Goal: Task Accomplishment & Management: Complete application form

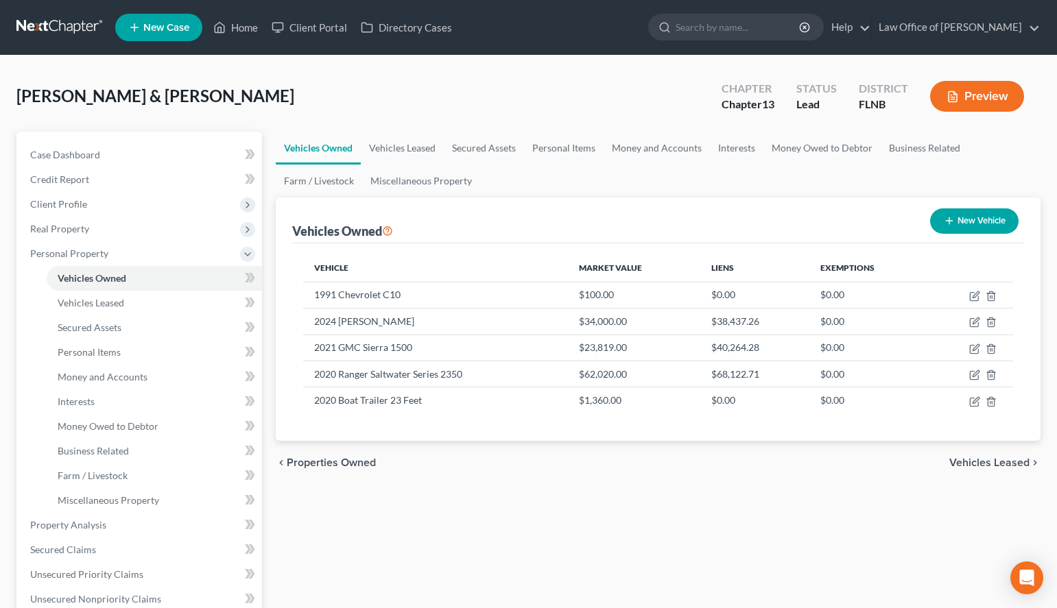
click at [680, 505] on div "Vehicles Owned Vehicles Leased Secured Assets Personal Items Money and Accounts…" at bounding box center [658, 540] width 778 height 817
click at [137, 329] on link "Secured Assets" at bounding box center [154, 327] width 215 height 25
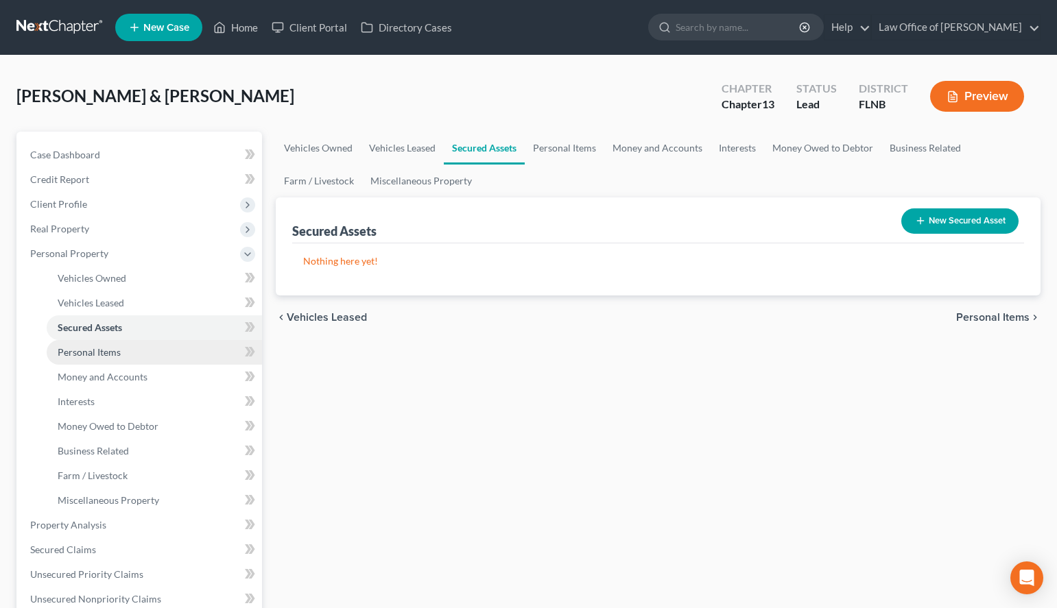
click at [141, 352] on link "Personal Items" at bounding box center [154, 352] width 215 height 25
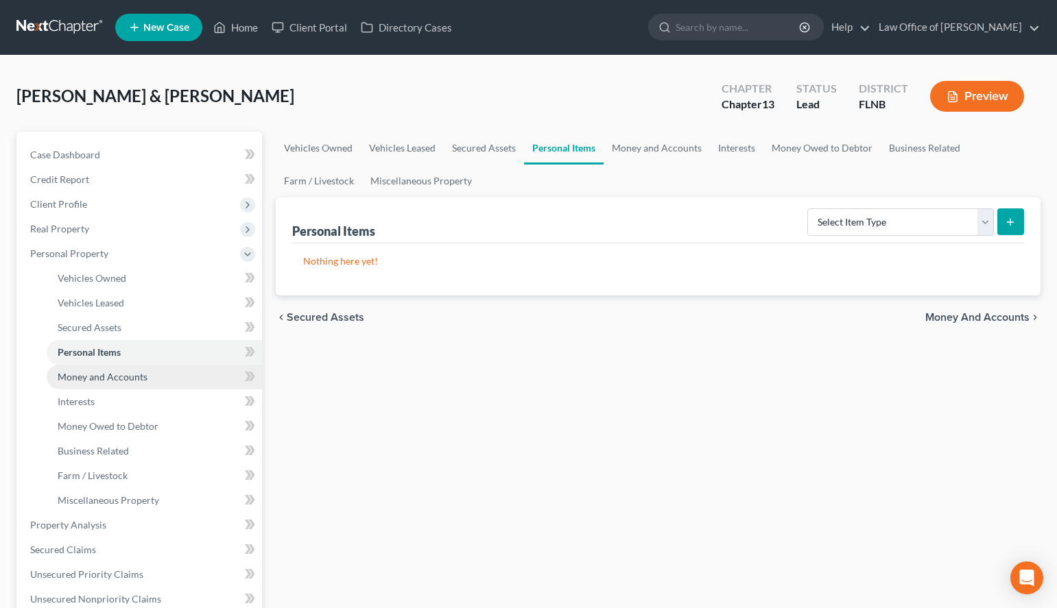
click at [145, 379] on span "Money and Accounts" at bounding box center [103, 377] width 90 height 12
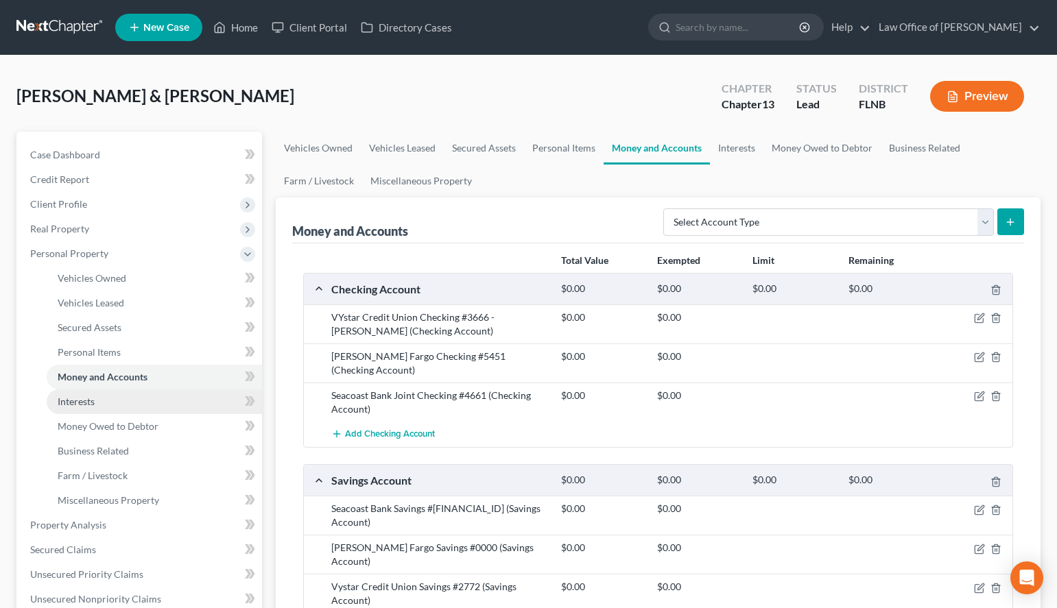
click at [146, 393] on link "Interests" at bounding box center [154, 402] width 215 height 25
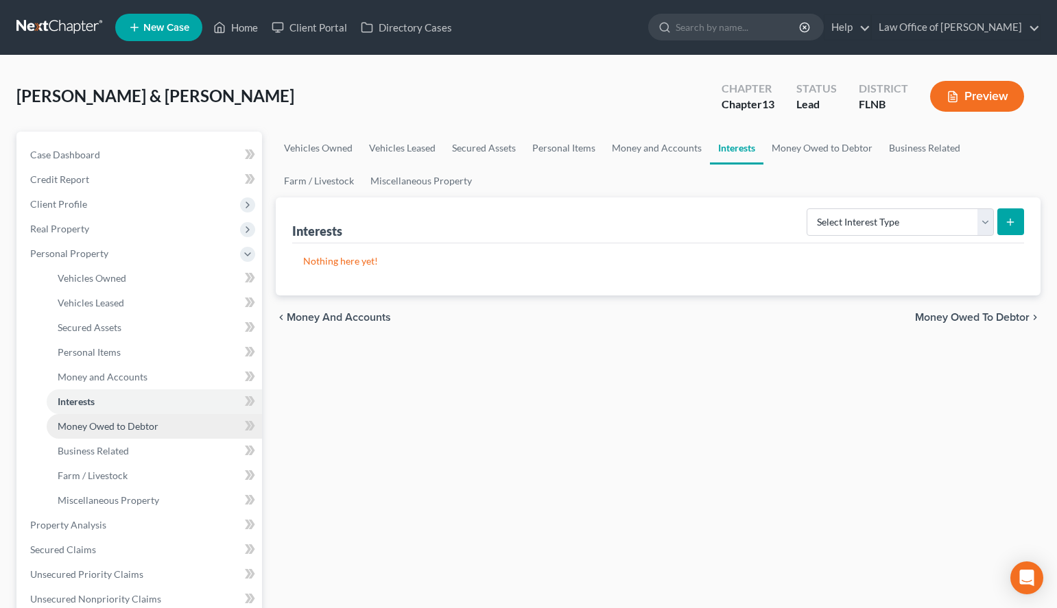
click at [146, 422] on span "Money Owed to Debtor" at bounding box center [108, 426] width 101 height 12
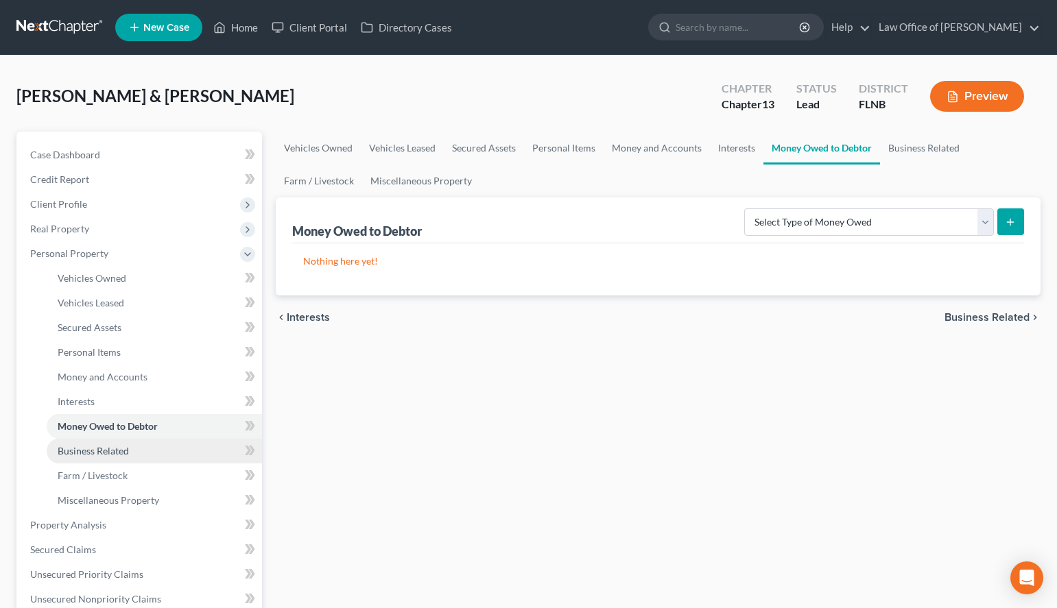
click at [150, 457] on link "Business Related" at bounding box center [154, 451] width 215 height 25
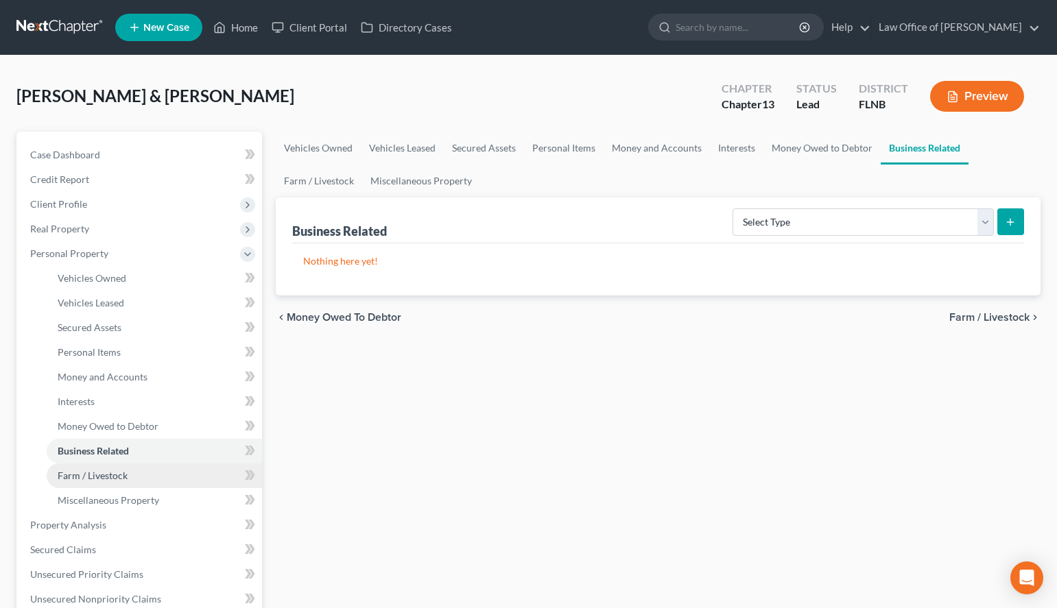
click at [147, 470] on link "Farm / Livestock" at bounding box center [154, 476] width 215 height 25
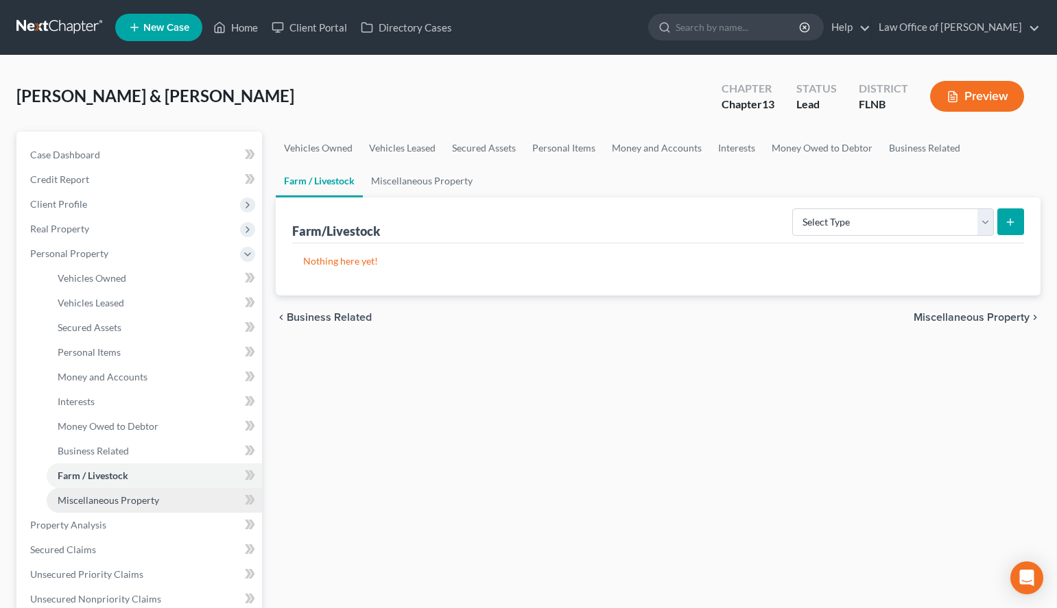
click at [153, 497] on span "Miscellaneous Property" at bounding box center [109, 500] width 102 height 12
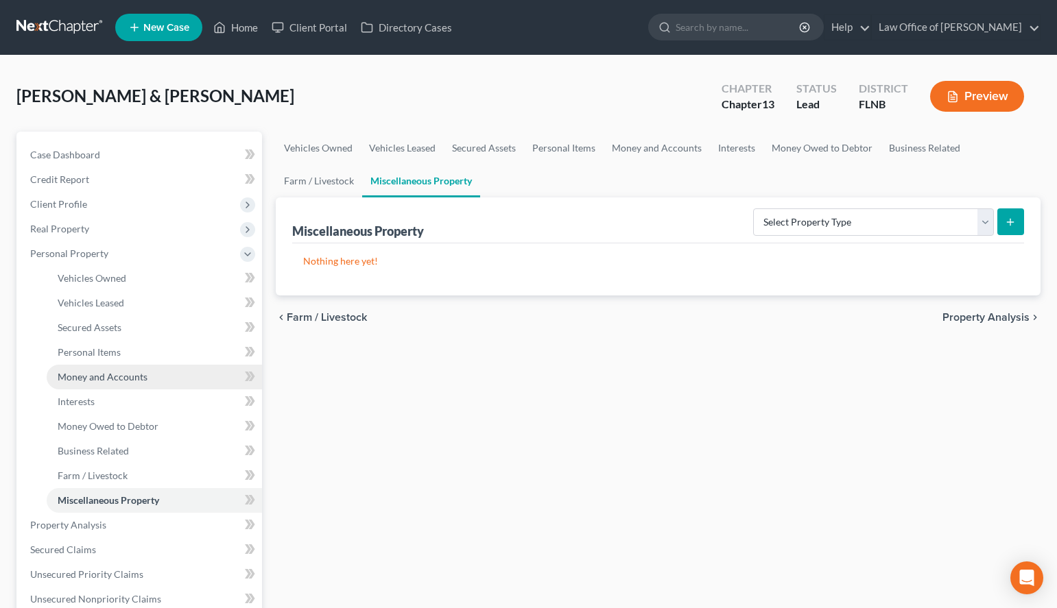
click at [126, 383] on link "Money and Accounts" at bounding box center [154, 377] width 215 height 25
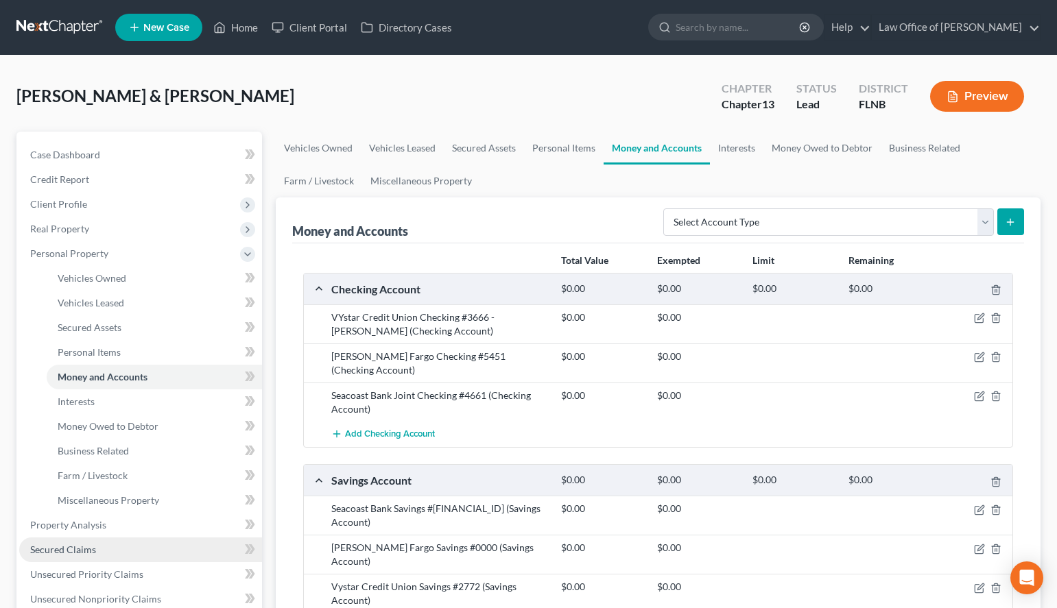
click at [169, 545] on link "Secured Claims" at bounding box center [140, 550] width 243 height 25
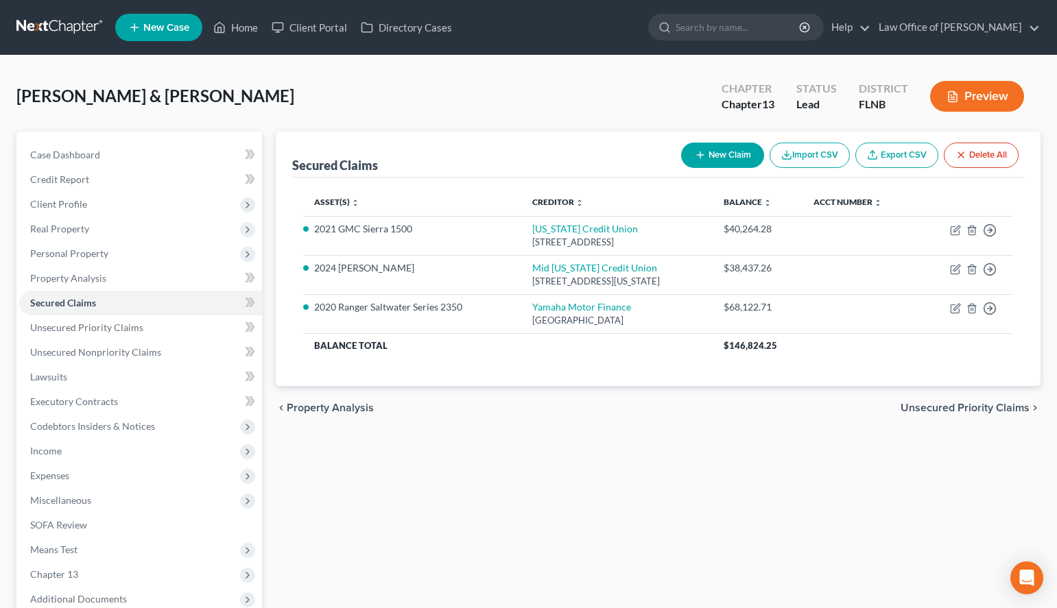
click at [657, 478] on div "Secured Claims New Claim Import CSV Export CSV Delete All Asset(s) expand_more …" at bounding box center [658, 417] width 778 height 570
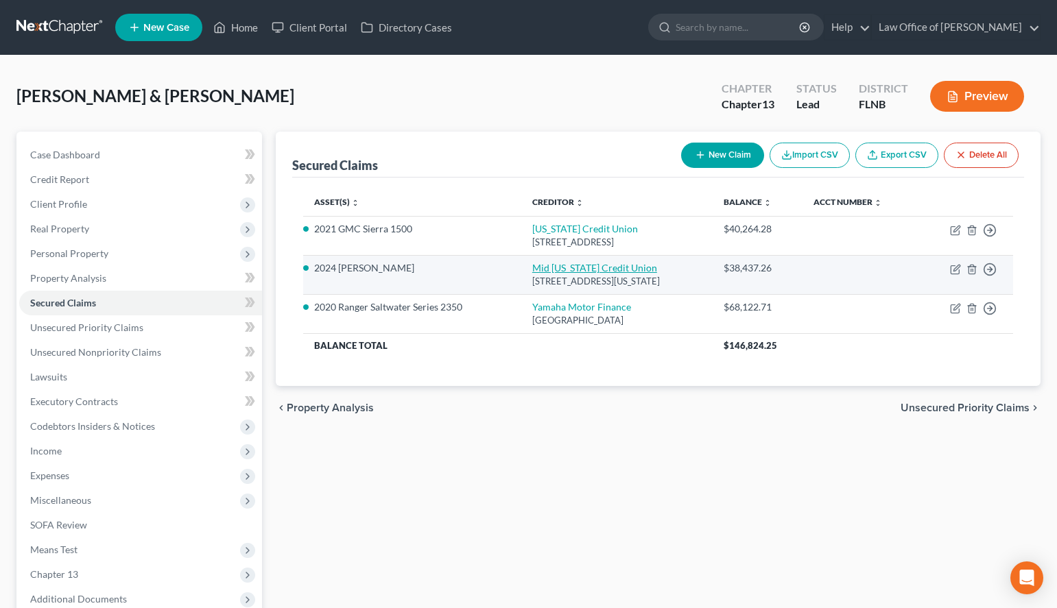
click at [532, 269] on link "Mid [US_STATE] Credit Union" at bounding box center [594, 268] width 125 height 12
select select "9"
select select "2"
select select "0"
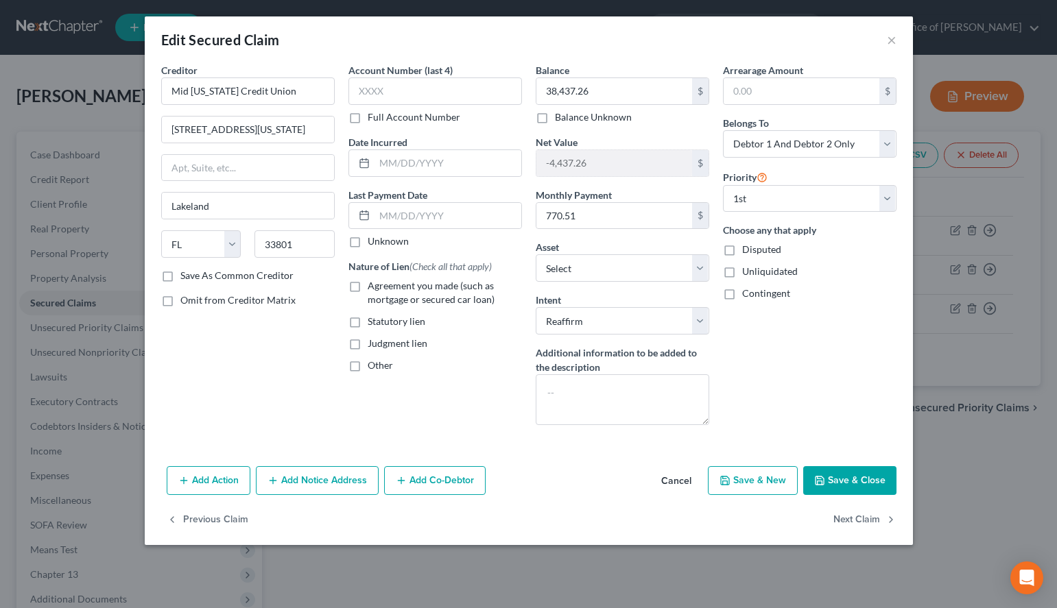
click at [368, 289] on label "Agreement you made (such as mortgage or secured car loan)" at bounding box center [445, 292] width 154 height 27
click at [373, 288] on input "Agreement you made (such as mortgage or secured car loan)" at bounding box center [377, 283] width 9 height 9
checkbox input "true"
click at [368, 240] on label "Unknown" at bounding box center [388, 242] width 41 height 14
click at [373, 240] on input "Unknown" at bounding box center [377, 239] width 9 height 9
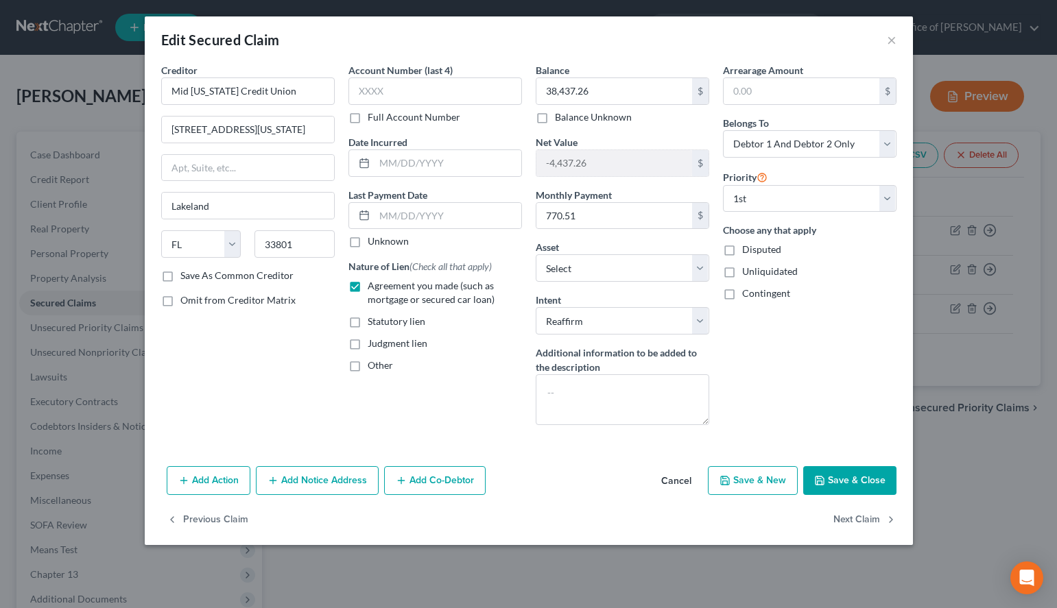
checkbox input "true"
click at [374, 95] on input "text" at bounding box center [435, 90] width 174 height 27
type input "3174"
click at [879, 486] on button "Save & Close" at bounding box center [849, 480] width 93 height 29
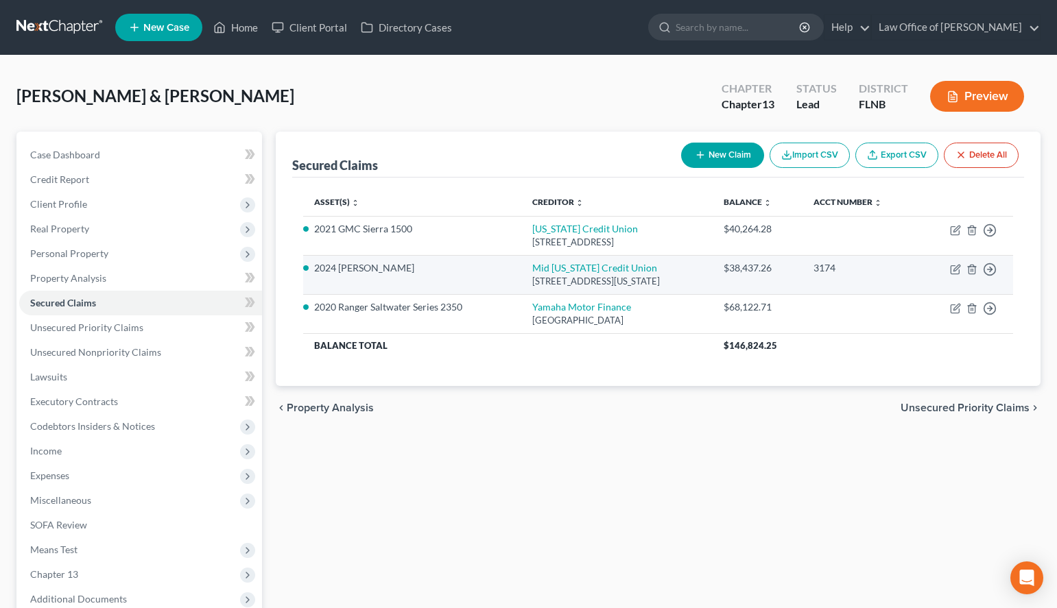
click at [623, 270] on td "Mid [US_STATE] Credit Union [STREET_ADDRESS][US_STATE]" at bounding box center [616, 274] width 191 height 39
click at [612, 270] on link "Mid [US_STATE] Credit Union" at bounding box center [594, 268] width 125 height 12
select select "9"
select select "2"
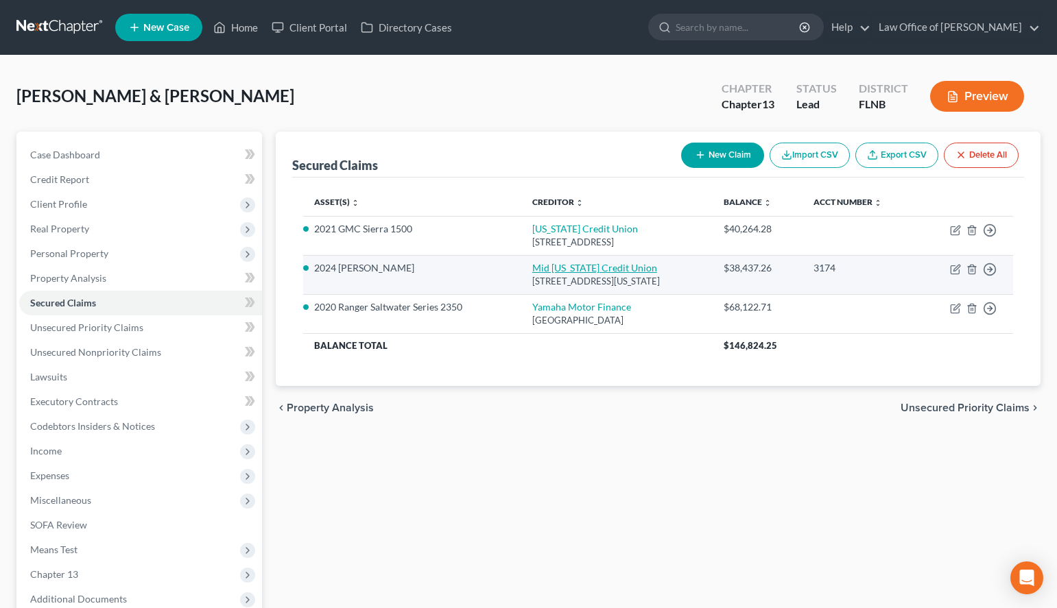
select select "0"
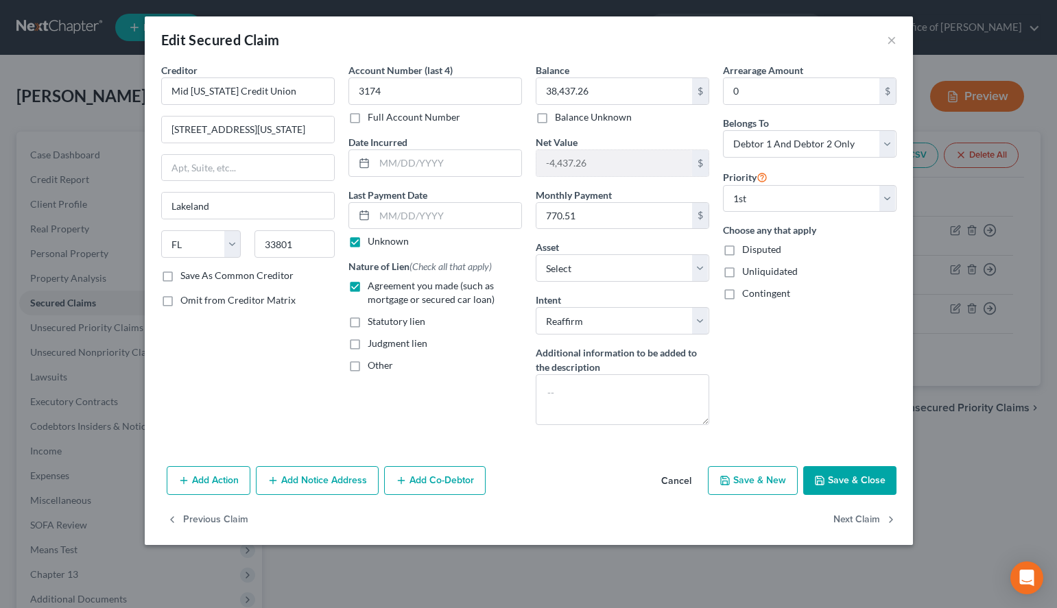
click at [859, 482] on button "Save & Close" at bounding box center [849, 480] width 93 height 29
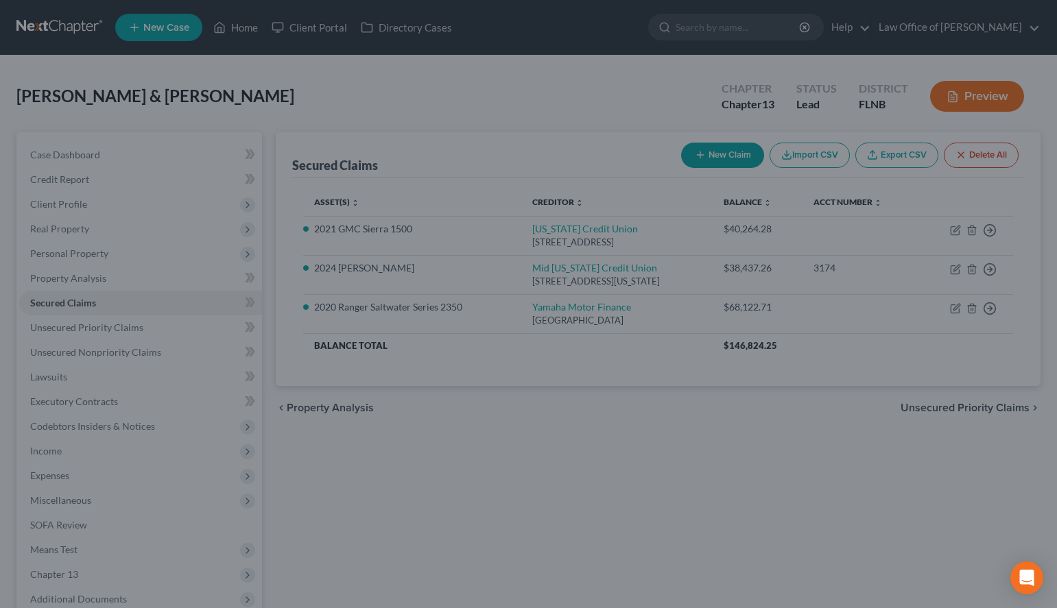
select select "5"
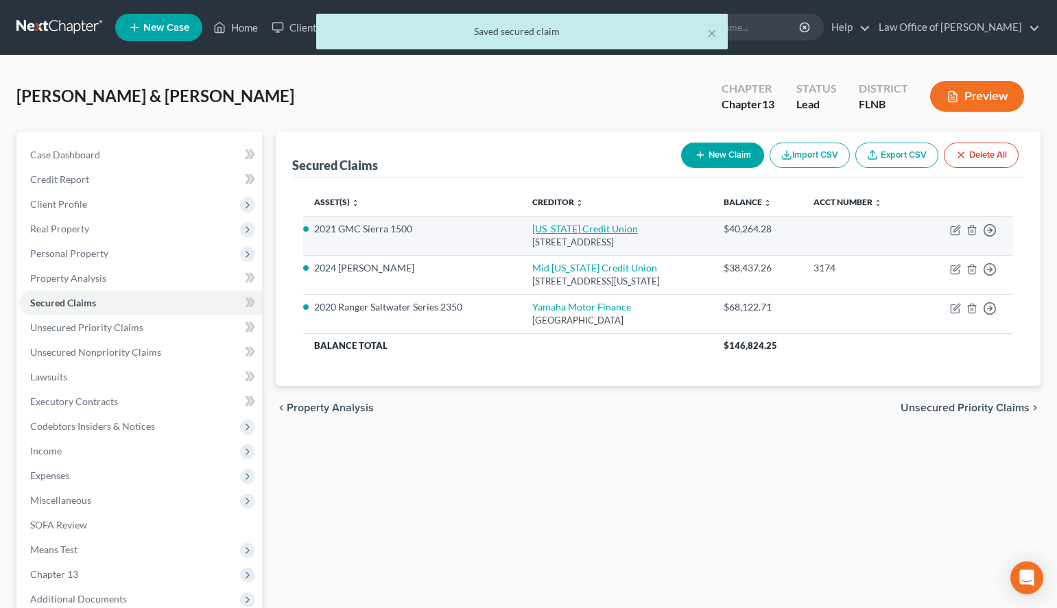
click at [532, 228] on link "[US_STATE] Credit Union" at bounding box center [585, 229] width 106 height 12
select select "9"
select select "6"
select select "2"
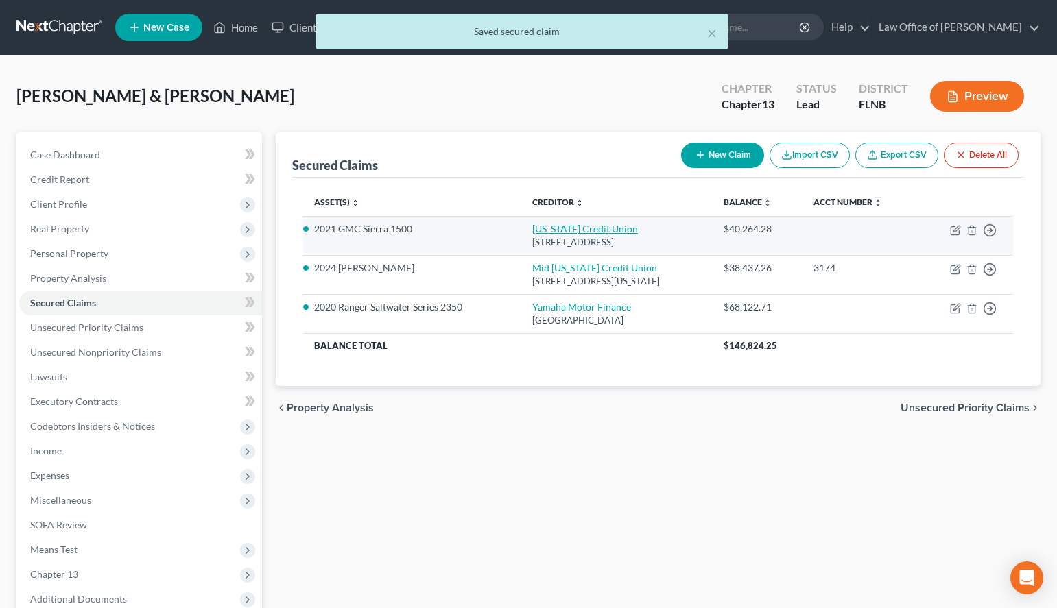
select select "0"
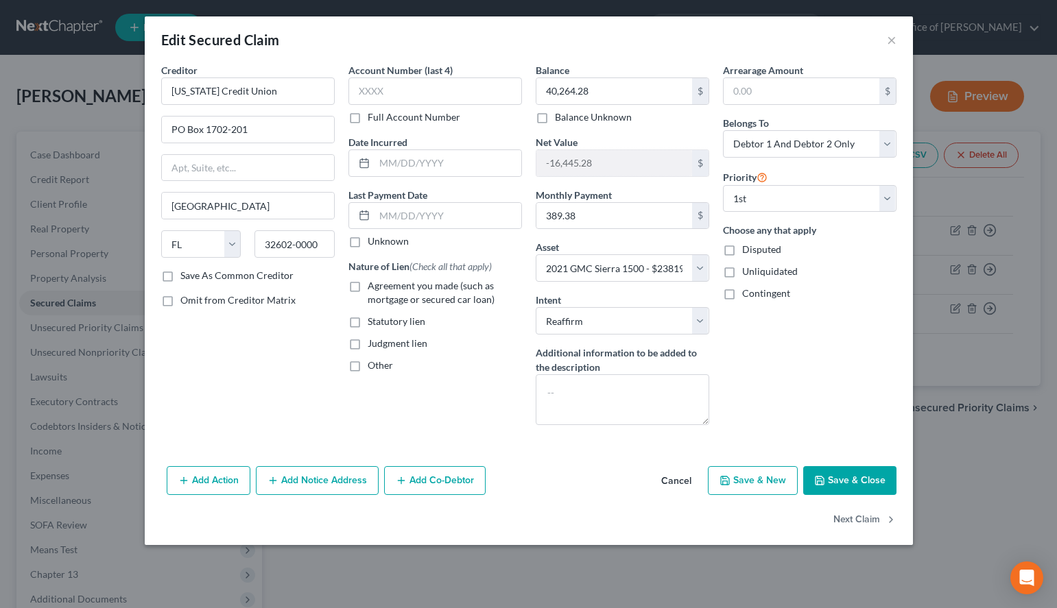
click at [712, 59] on div "Edit Secured Claim ×" at bounding box center [529, 39] width 768 height 47
click at [368, 113] on label "Full Account Number" at bounding box center [414, 117] width 93 height 14
click at [373, 113] on input "Full Account Number" at bounding box center [377, 114] width 9 height 9
click at [363, 93] on input "text" at bounding box center [435, 90] width 174 height 27
type input "5042-0001"
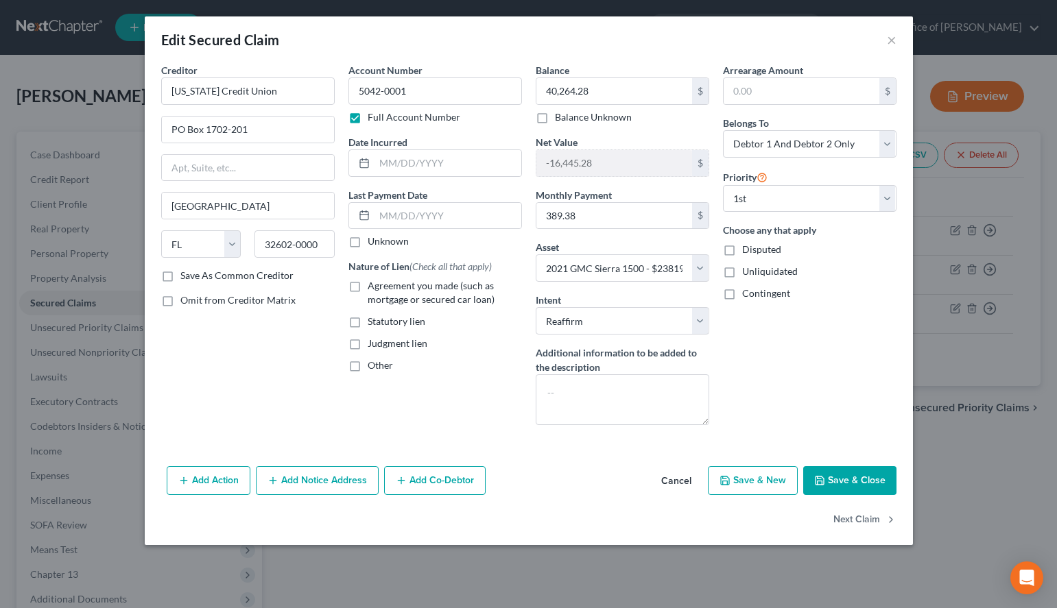
click at [405, 235] on label "Unknown" at bounding box center [388, 242] width 41 height 14
click at [382, 235] on input "Unknown" at bounding box center [377, 239] width 9 height 9
checkbox input "true"
click at [368, 288] on label "Agreement you made (such as mortgage or secured car loan)" at bounding box center [445, 292] width 154 height 27
click at [373, 288] on input "Agreement you made (such as mortgage or secured car loan)" at bounding box center [377, 283] width 9 height 9
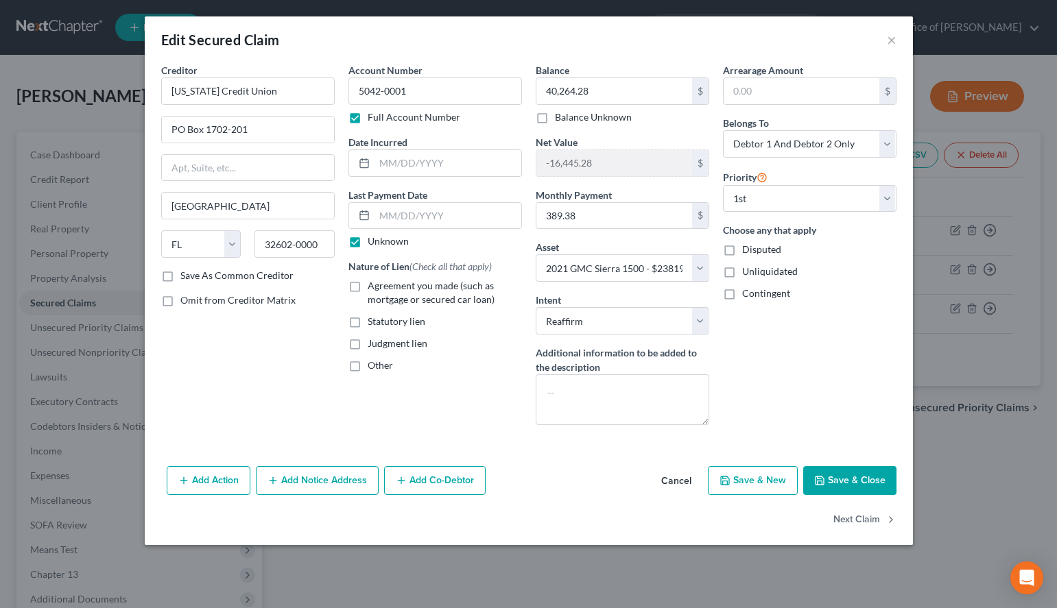
checkbox input "true"
click at [849, 482] on button "Save & Close" at bounding box center [849, 480] width 93 height 29
select select
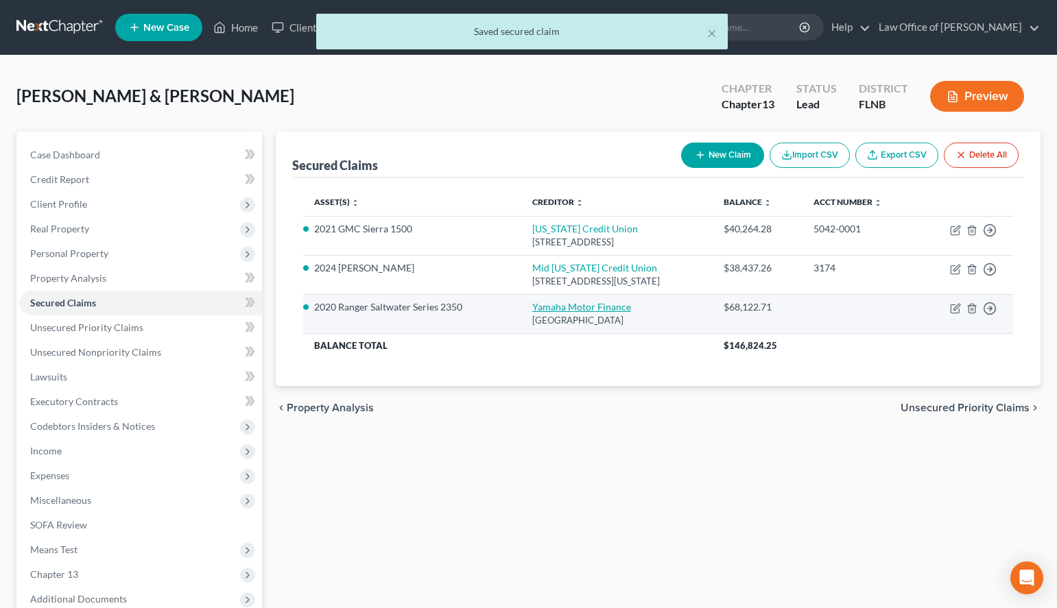
click at [534, 304] on link "Yamaha Motor Finance" at bounding box center [581, 307] width 99 height 12
select select "3"
select select "10"
select select "2"
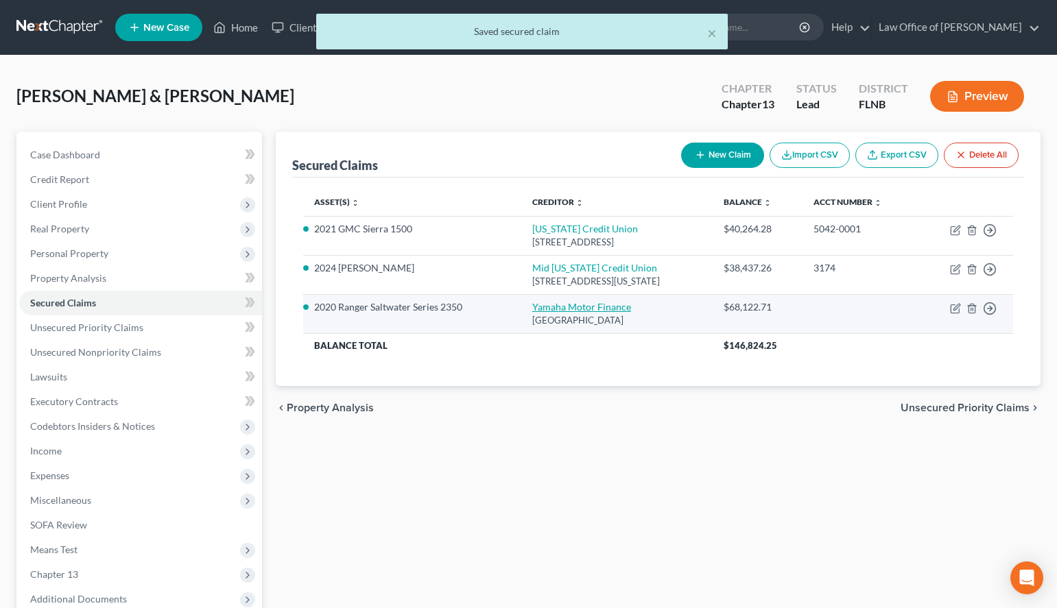
select select "0"
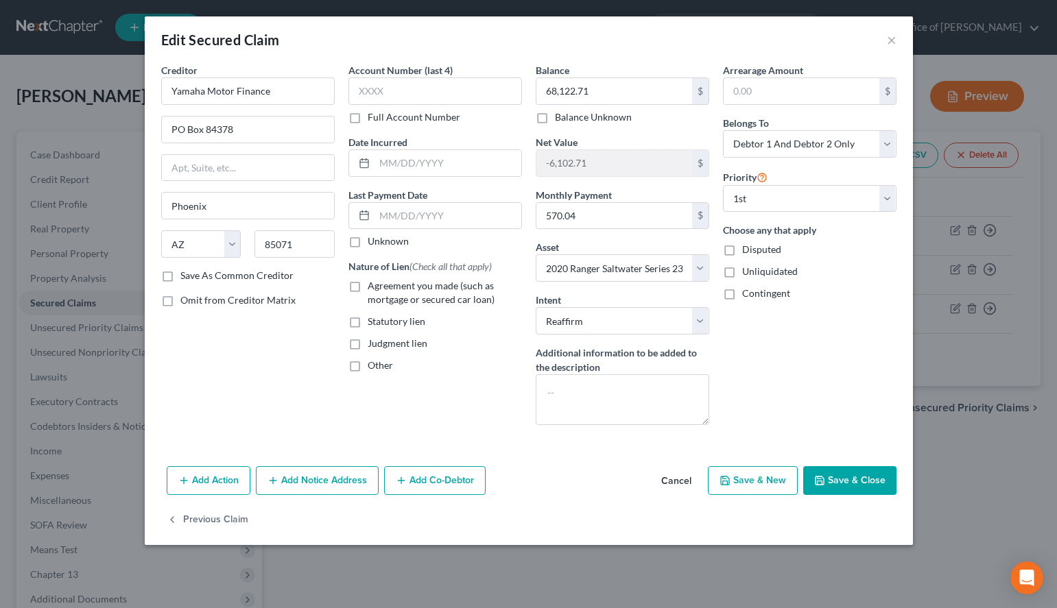
click at [368, 238] on label "Unknown" at bounding box center [388, 242] width 41 height 14
click at [373, 238] on input "Unknown" at bounding box center [377, 239] width 9 height 9
checkbox input "true"
click at [368, 294] on label "Agreement you made (such as mortgage or secured car loan)" at bounding box center [445, 292] width 154 height 27
click at [373, 288] on input "Agreement you made (such as mortgage or secured car loan)" at bounding box center [377, 283] width 9 height 9
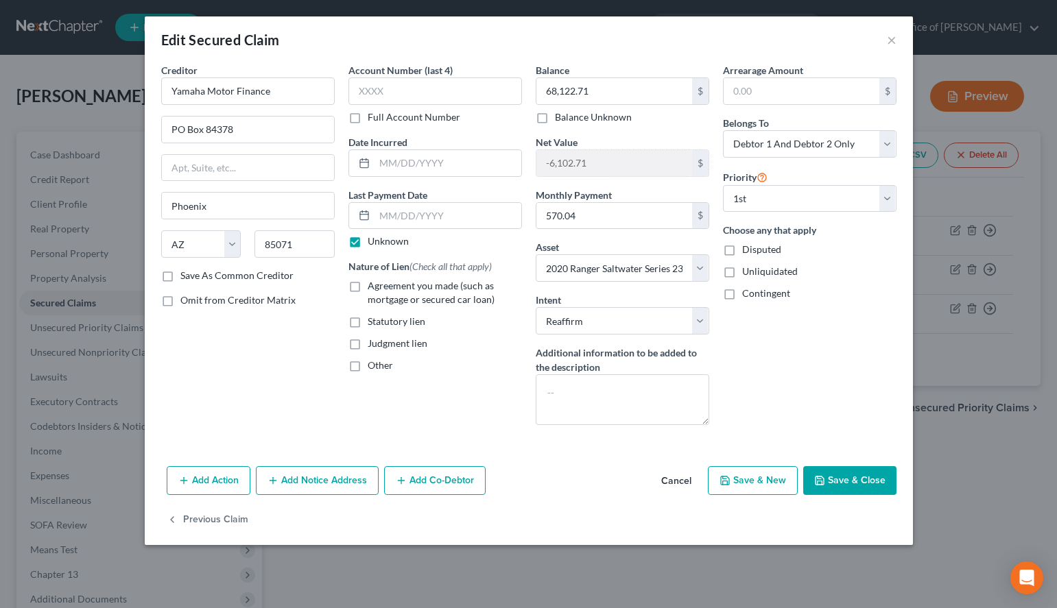
checkbox input "true"
click at [779, 61] on div "Edit Secured Claim ×" at bounding box center [529, 39] width 768 height 47
click at [433, 82] on input "text" at bounding box center [435, 90] width 174 height 27
type input "2485"
click at [850, 485] on button "Save & Close" at bounding box center [849, 480] width 93 height 29
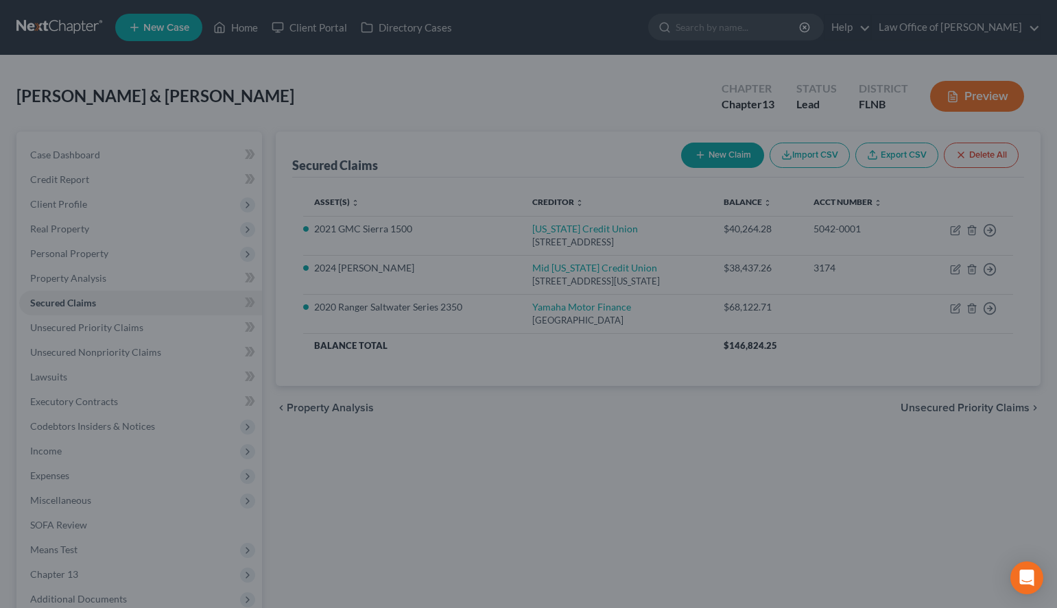
select select "10"
type input "0"
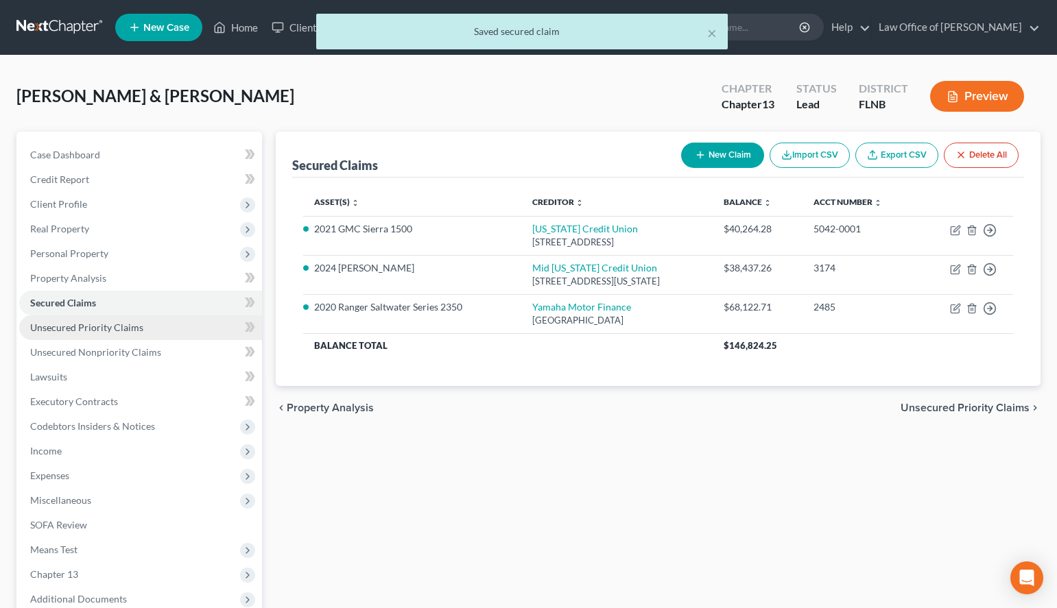
click at [139, 338] on link "Unsecured Priority Claims" at bounding box center [140, 327] width 243 height 25
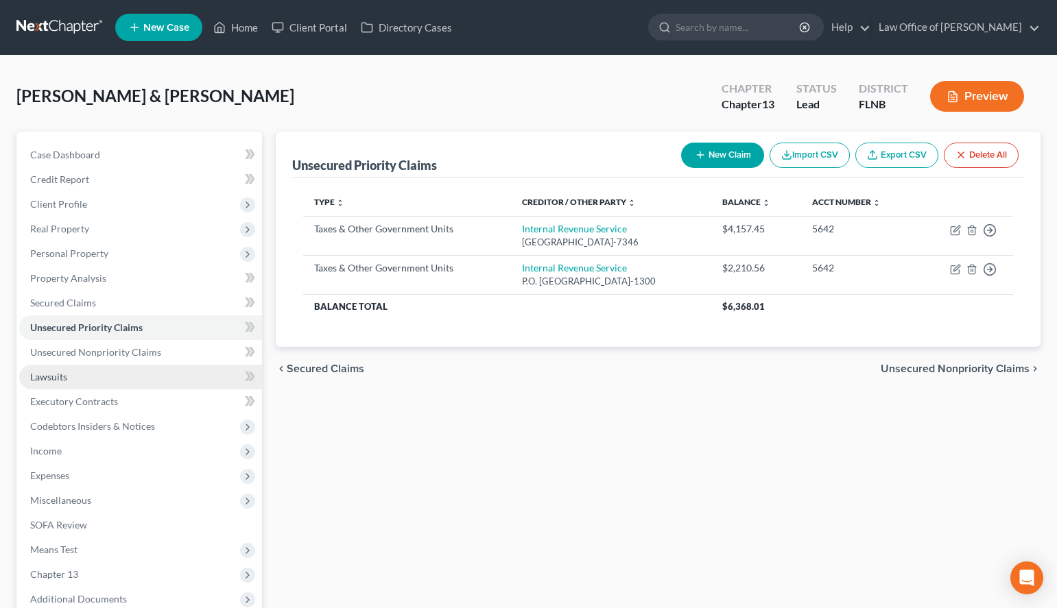
click at [140, 366] on link "Lawsuits" at bounding box center [140, 377] width 243 height 25
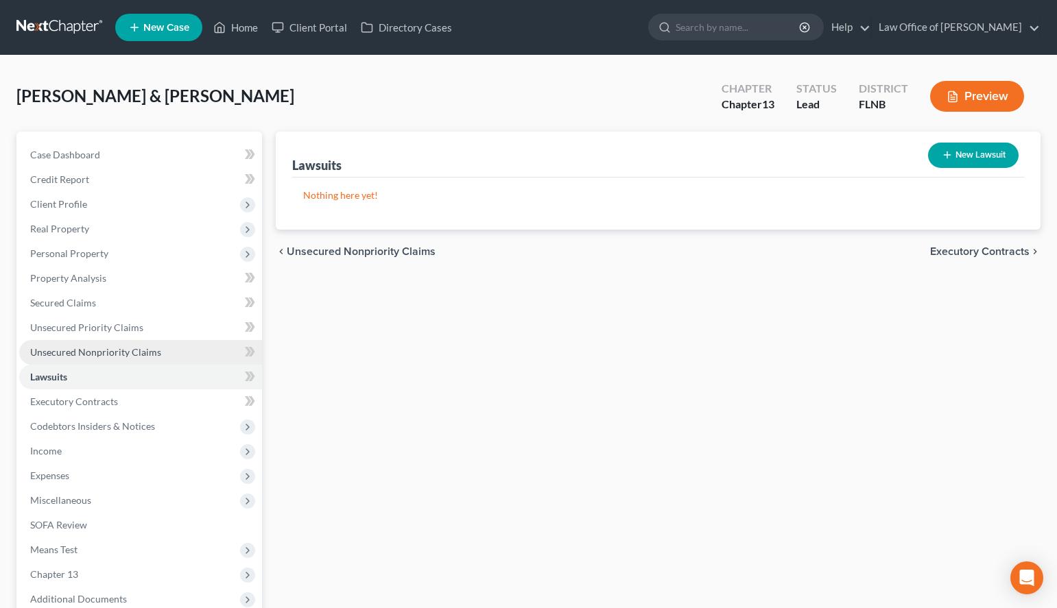
click at [143, 351] on span "Unsecured Nonpriority Claims" at bounding box center [95, 352] width 131 height 12
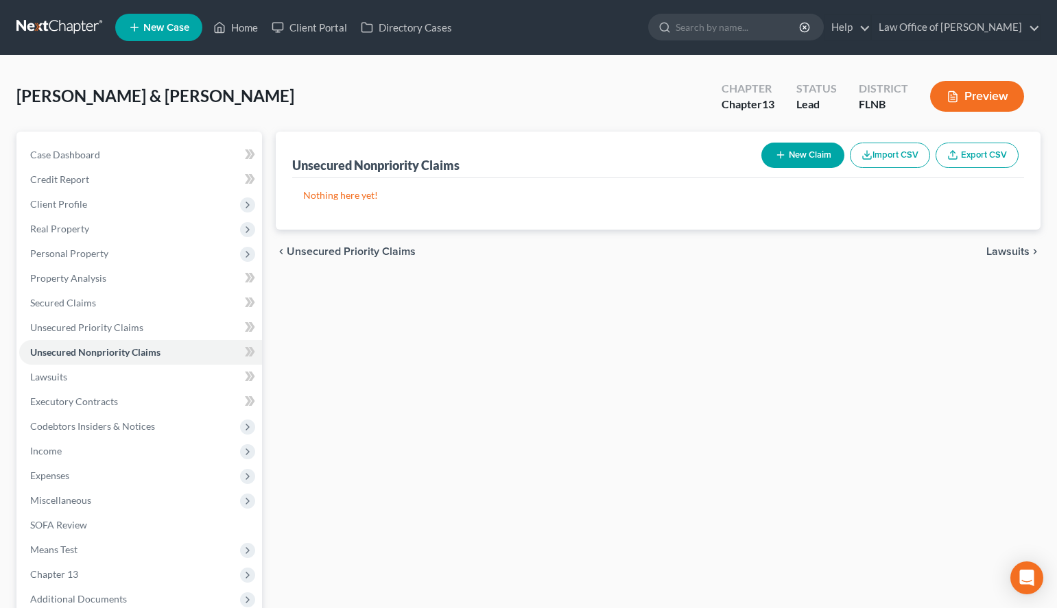
click at [775, 153] on icon "button" at bounding box center [780, 155] width 11 height 11
select select "2"
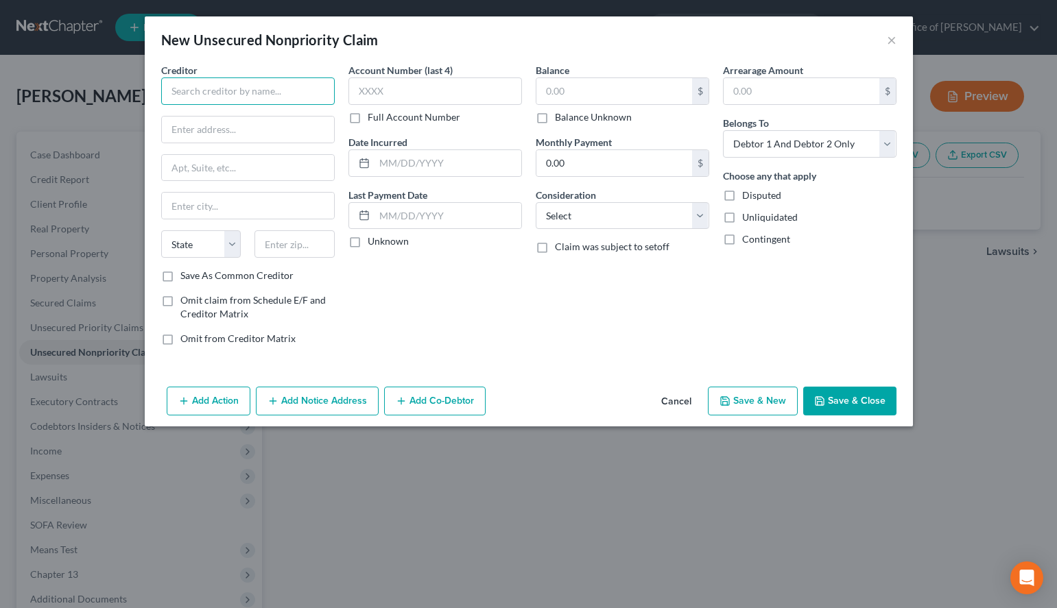
click at [166, 98] on input "text" at bounding box center [248, 90] width 174 height 27
click at [623, 405] on div "Add Action Add Notice Address Add Co-Debtor Cancel Save & New Save & Close" at bounding box center [529, 403] width 768 height 45
click at [283, 85] on input "text" at bounding box center [248, 90] width 174 height 27
paste input "Capital One"
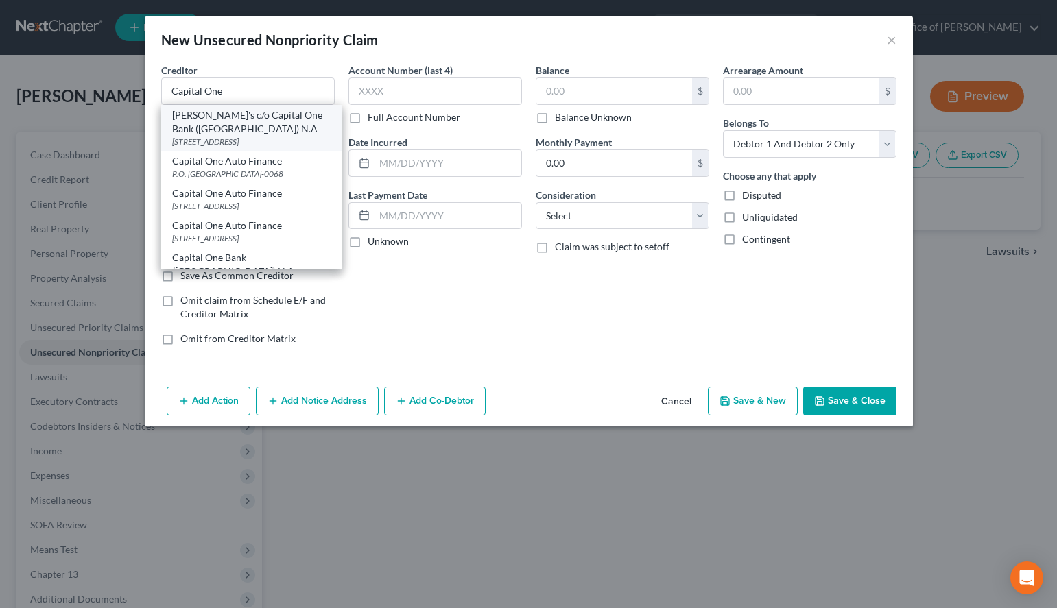
click at [195, 123] on div "[PERSON_NAME]'s c/o Capital One Bank ([GEOGRAPHIC_DATA]) N.A" at bounding box center [251, 121] width 158 height 27
type input "[PERSON_NAME]'s c/o Capital One Bank ([GEOGRAPHIC_DATA]) N.A"
type input "PO Box 30285"
type input "[GEOGRAPHIC_DATA]"
select select "46"
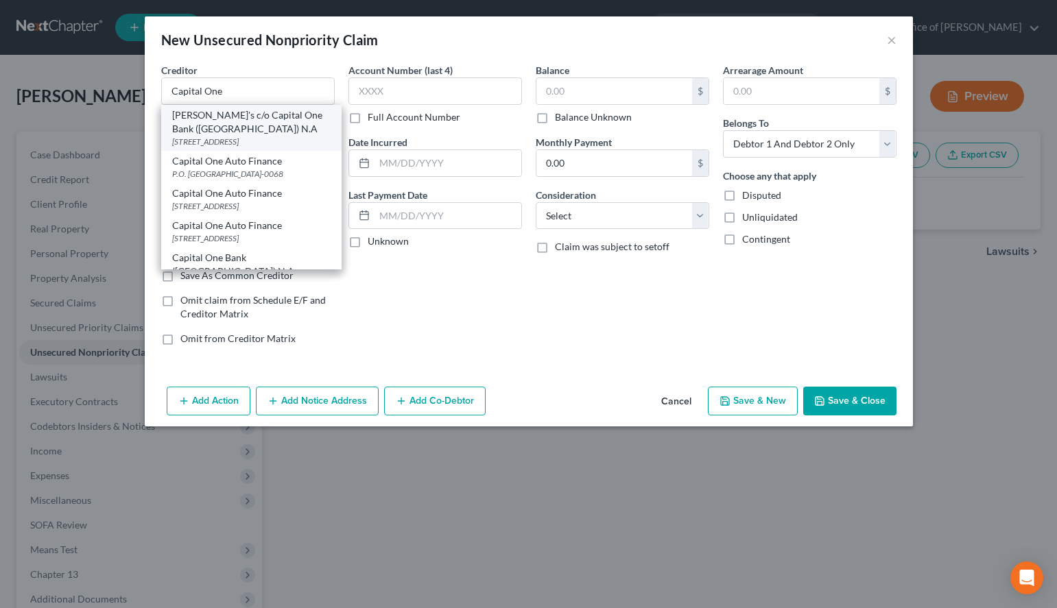
type input "84130-0285"
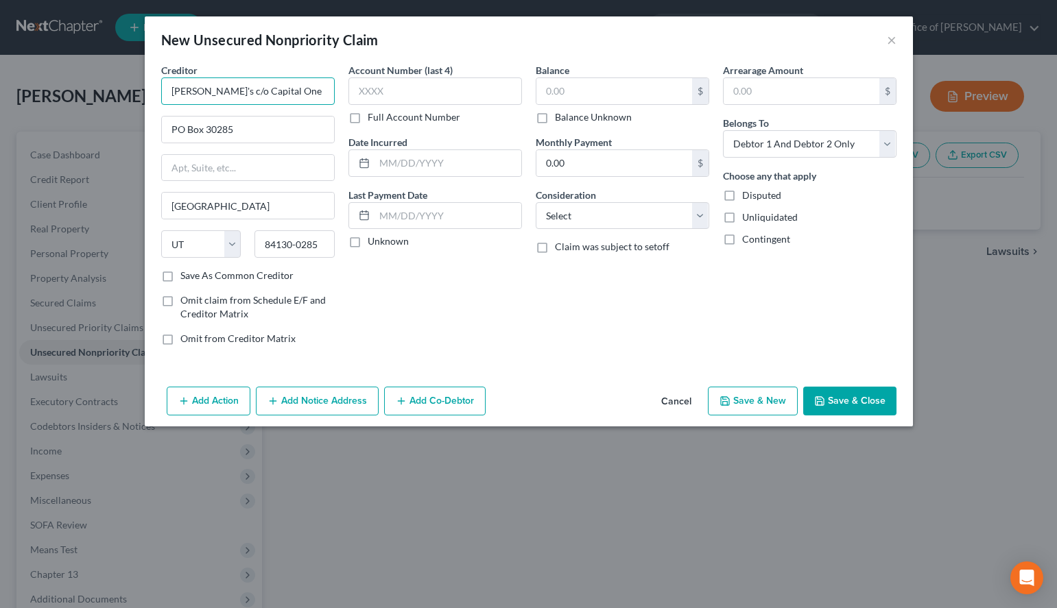
drag, startPoint x: 226, startPoint y: 89, endPoint x: -40, endPoint y: 131, distance: 269.4
click at [161, 105] on input "[PERSON_NAME]'s c/o Capital One Bank ([GEOGRAPHIC_DATA]) N.A" at bounding box center [248, 90] width 174 height 27
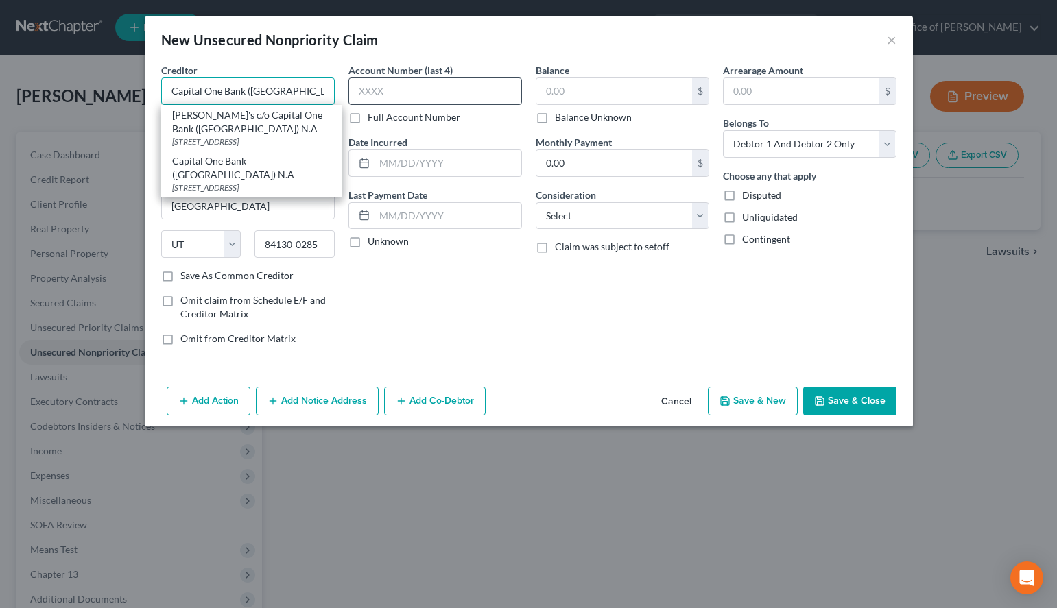
type input "Capital One Bank ([GEOGRAPHIC_DATA]) N.A"
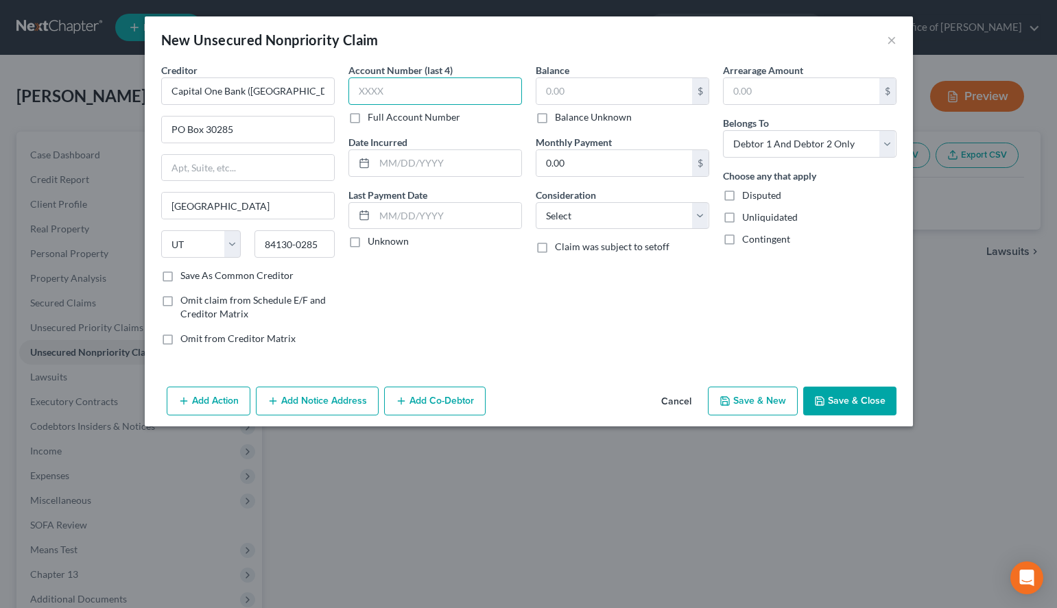
click at [446, 83] on input "text" at bounding box center [435, 90] width 174 height 27
type input "2912"
click at [396, 244] on label "Unknown" at bounding box center [388, 242] width 41 height 14
click at [382, 243] on input "Unknown" at bounding box center [377, 239] width 9 height 9
checkbox input "true"
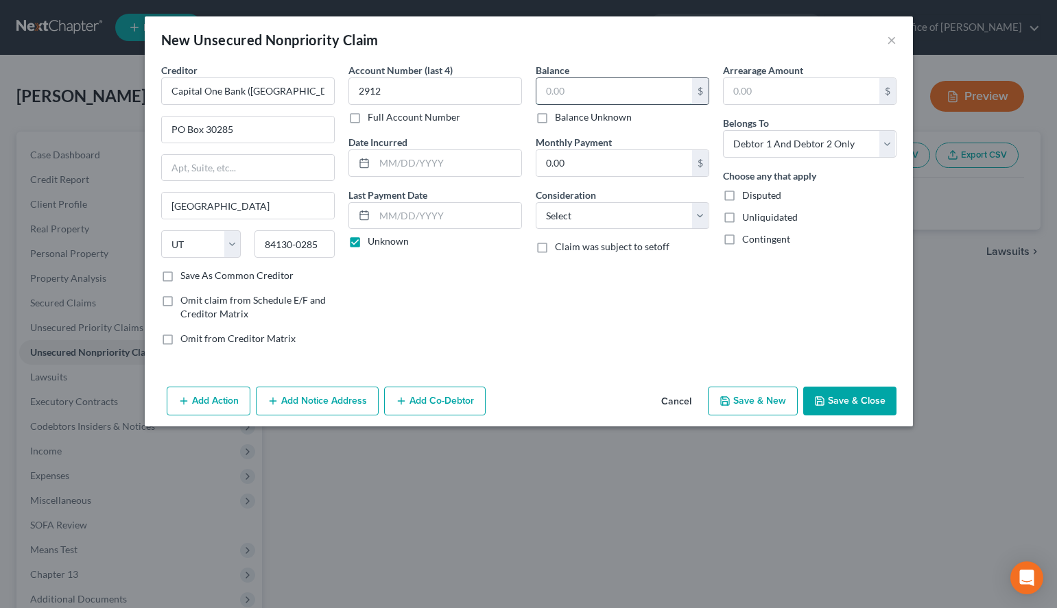
click at [592, 87] on input "text" at bounding box center [614, 91] width 156 height 26
type input "8,400.00"
click at [723, 130] on select "Select Debtor 1 Only Debtor 2 Only Debtor 1 And Debtor 2 Only At Least One Of T…" at bounding box center [810, 143] width 174 height 27
select select "0"
click option "Debtor 1 Only" at bounding box center [0, 0] width 0 height 0
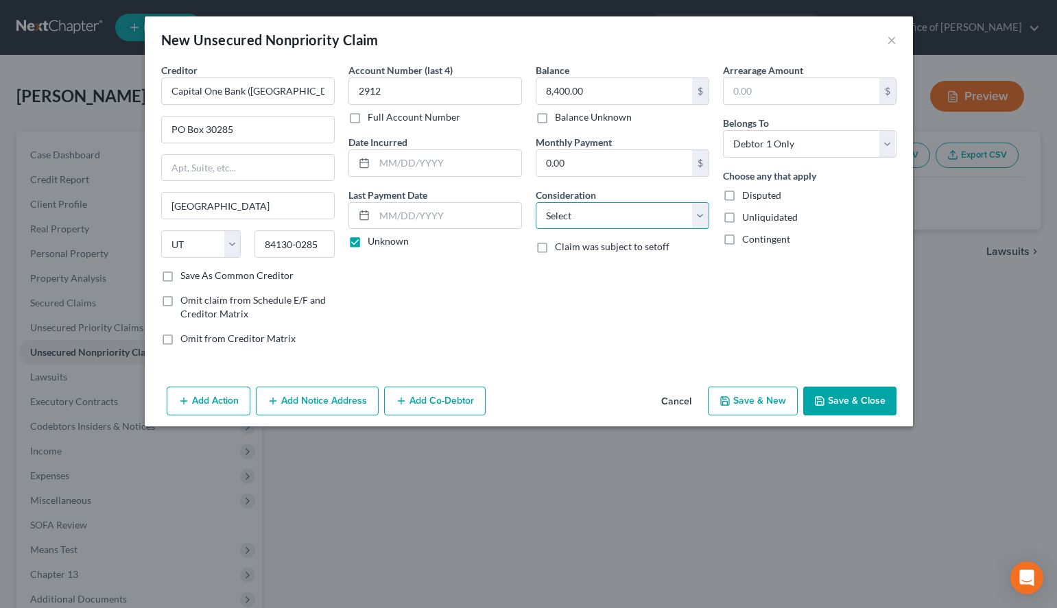
click at [536, 202] on select "Select Cable / Satellite Services Collection Agency Credit Card Debt Debt Couns…" at bounding box center [623, 215] width 174 height 27
select select "2"
click option "Credit Card Debt" at bounding box center [0, 0] width 0 height 0
click at [318, 398] on button "Add Notice Address" at bounding box center [317, 401] width 123 height 29
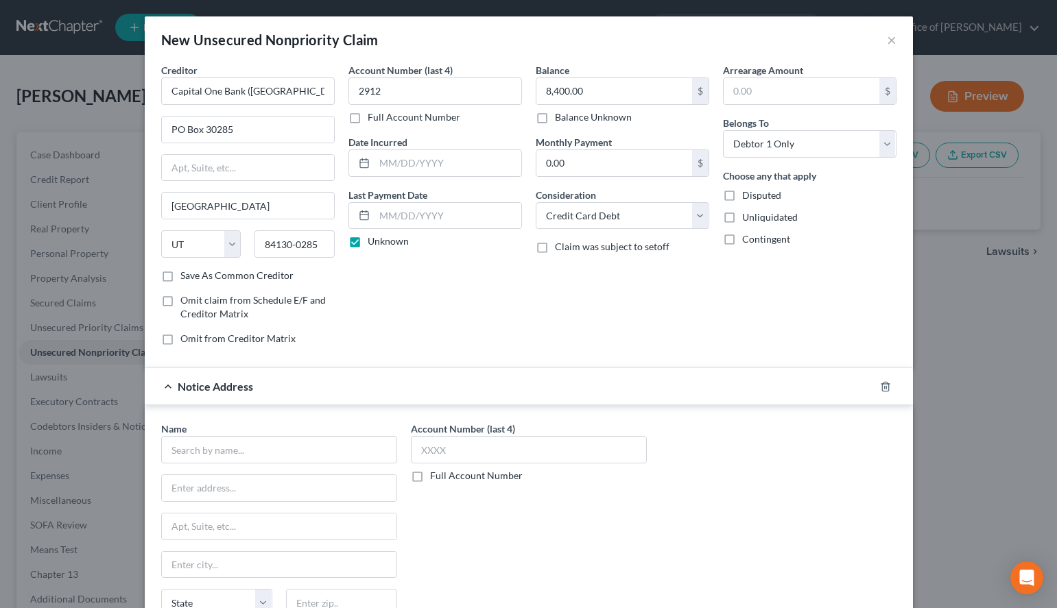
click at [706, 350] on div "Balance 8,400.00 $ Balance Unknown Balance Undetermined 8,400.00 $ Balance Unkn…" at bounding box center [622, 210] width 187 height 294
click at [342, 444] on input "text" at bounding box center [279, 449] width 236 height 27
paste input "[PERSON_NAME]"
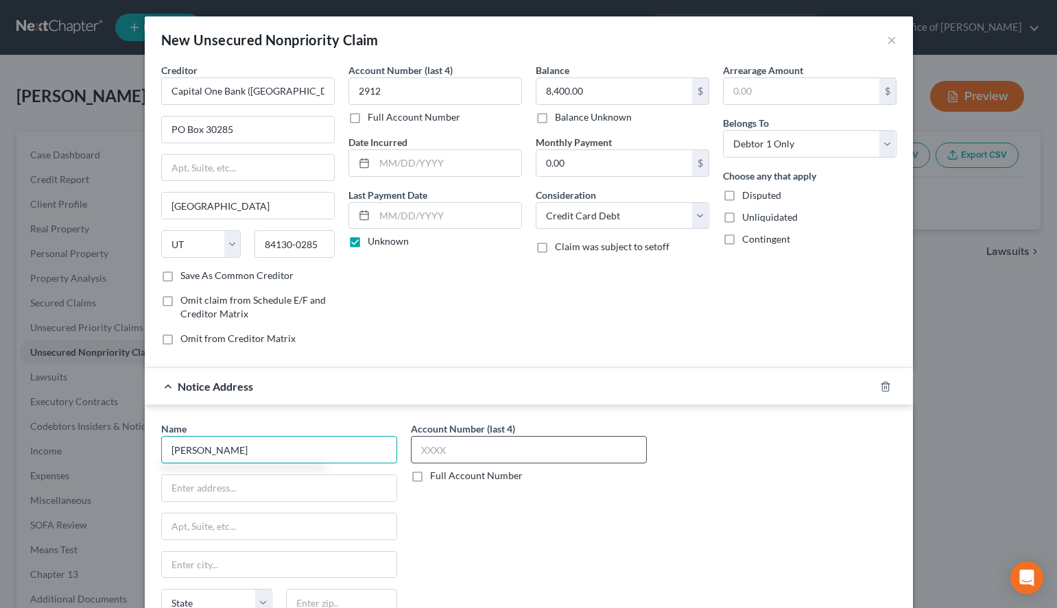
type input "[PERSON_NAME]"
click at [478, 443] on input "text" at bounding box center [529, 449] width 236 height 27
type input "2912"
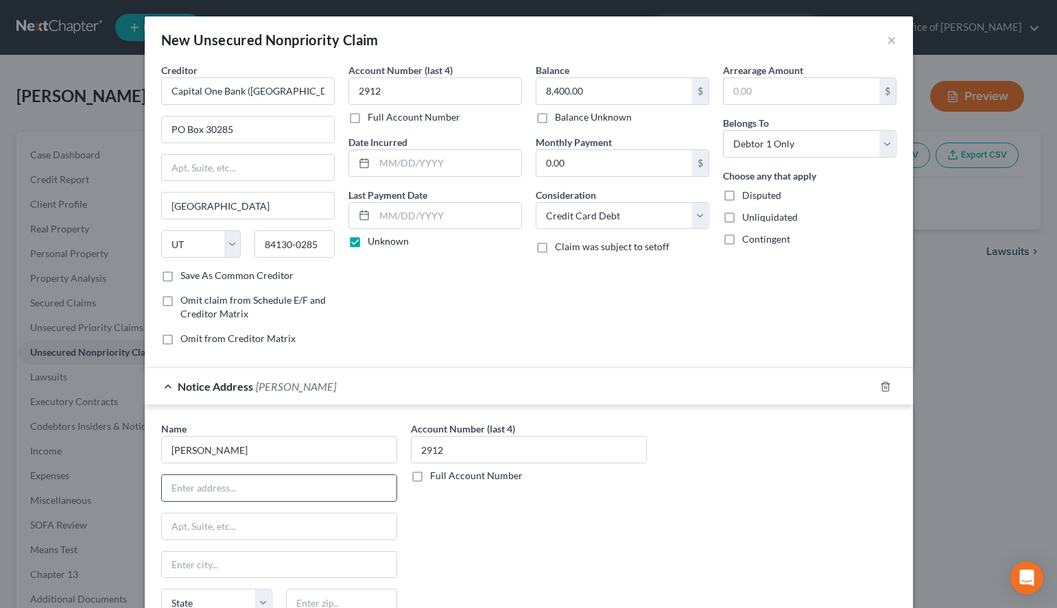
click at [279, 488] on input "text" at bounding box center [279, 488] width 235 height 26
click at [688, 292] on div "Balance 8,400.00 $ Balance Unknown Balance Undetermined 8,400.00 $ Balance Unkn…" at bounding box center [622, 210] width 187 height 294
click at [263, 490] on input "text" at bounding box center [279, 488] width 235 height 26
paste input "[STREET_ADDRESS]"
click at [222, 493] on input "[STREET_ADDRESS]" at bounding box center [279, 488] width 235 height 26
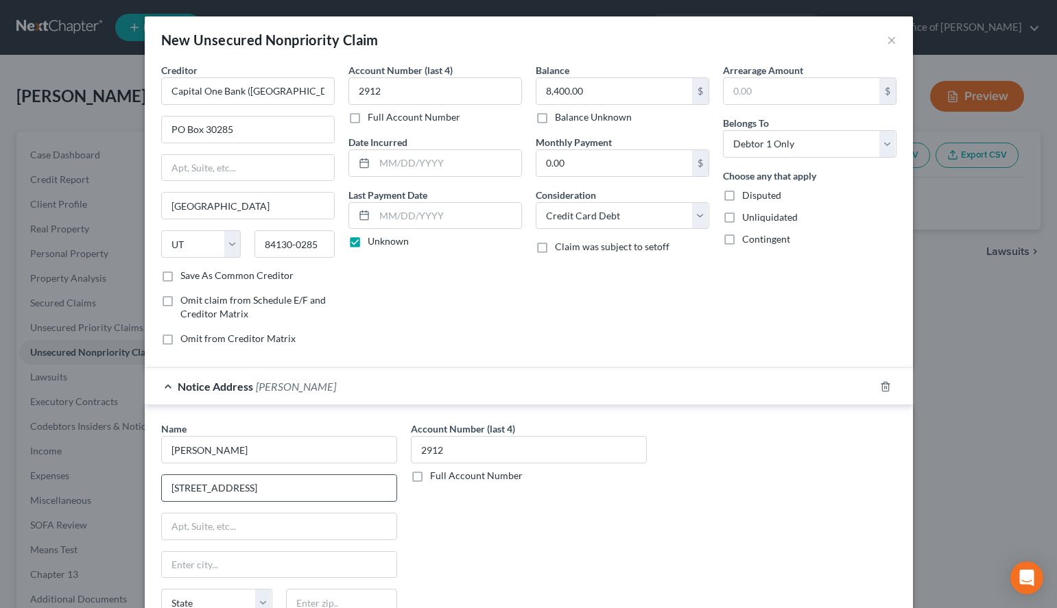
click at [223, 488] on input "[STREET_ADDRESS]" at bounding box center [279, 488] width 235 height 26
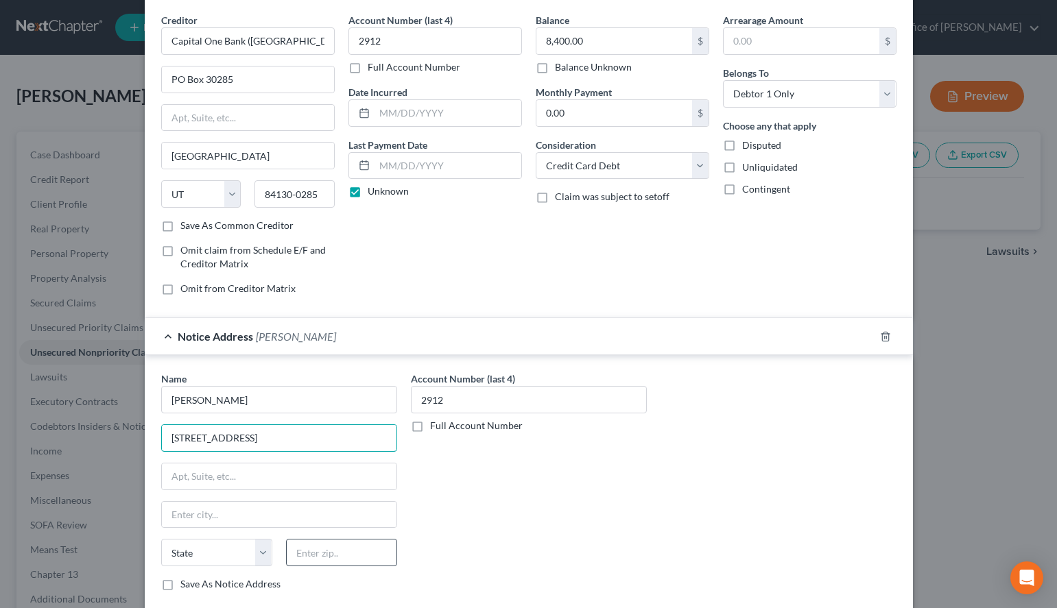
scroll to position [70, 0]
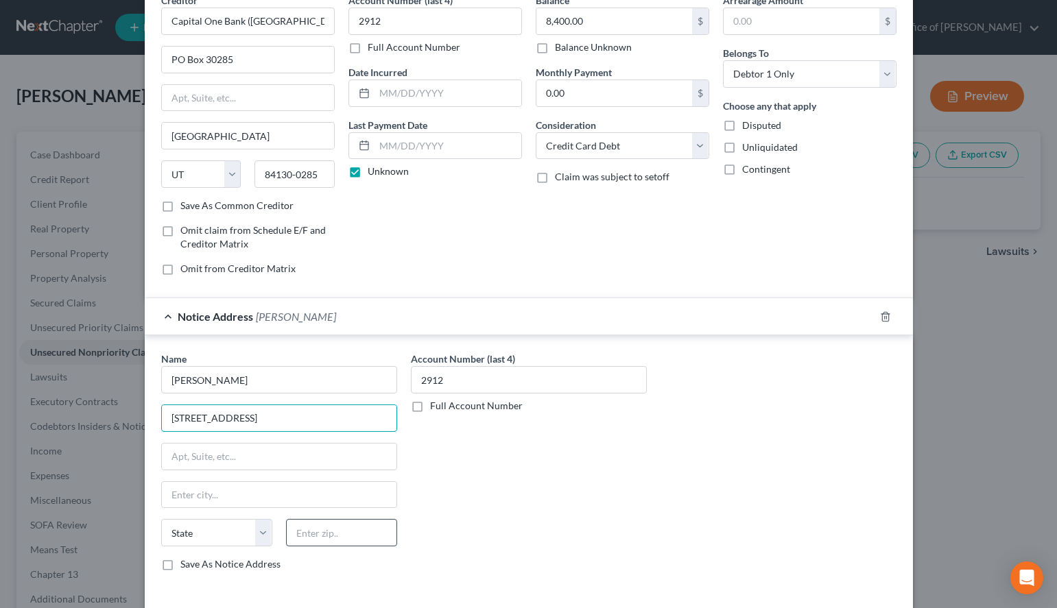
type input "[STREET_ADDRESS]"
click at [327, 525] on input "text" at bounding box center [341, 532] width 111 height 27
type input "30067"
click at [731, 355] on div "Name * [PERSON_NAME] [GEOGRAPHIC_DATA] [US_STATE] AK AR AZ CA CO CT DE DC [GEOG…" at bounding box center [528, 467] width 749 height 230
type input "Marietta"
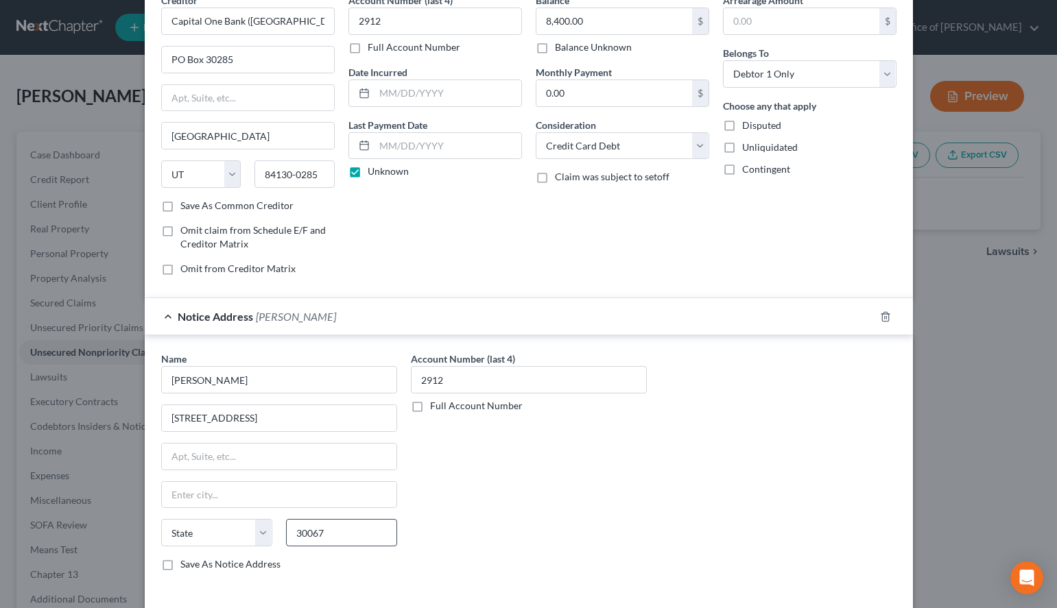
select select "10"
click at [219, 570] on label "Save As Notice Address" at bounding box center [230, 565] width 100 height 14
click at [195, 566] on input "Save As Notice Address" at bounding box center [190, 562] width 9 height 9
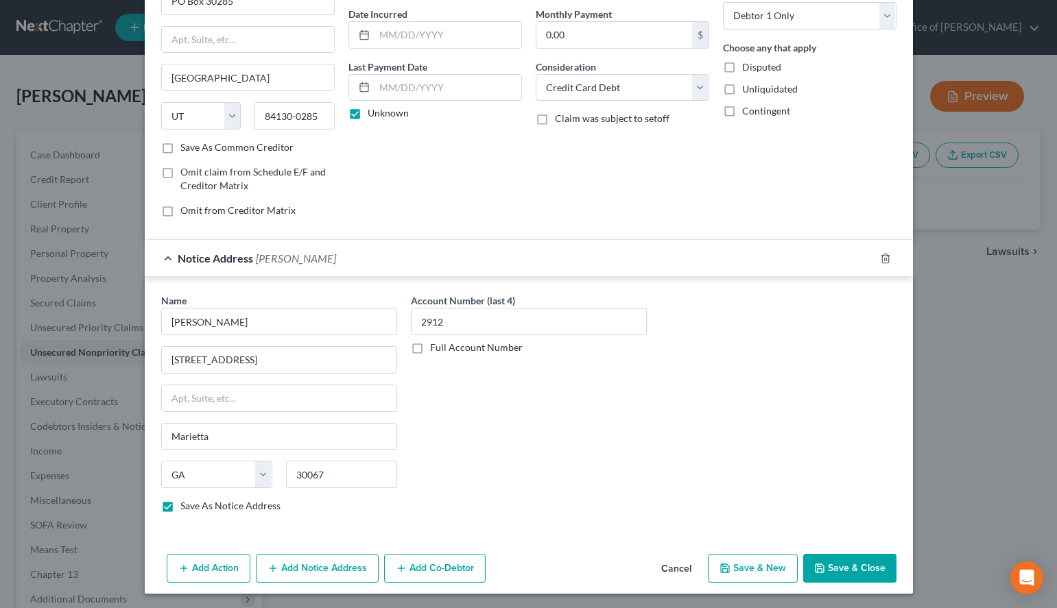
scroll to position [130, 0]
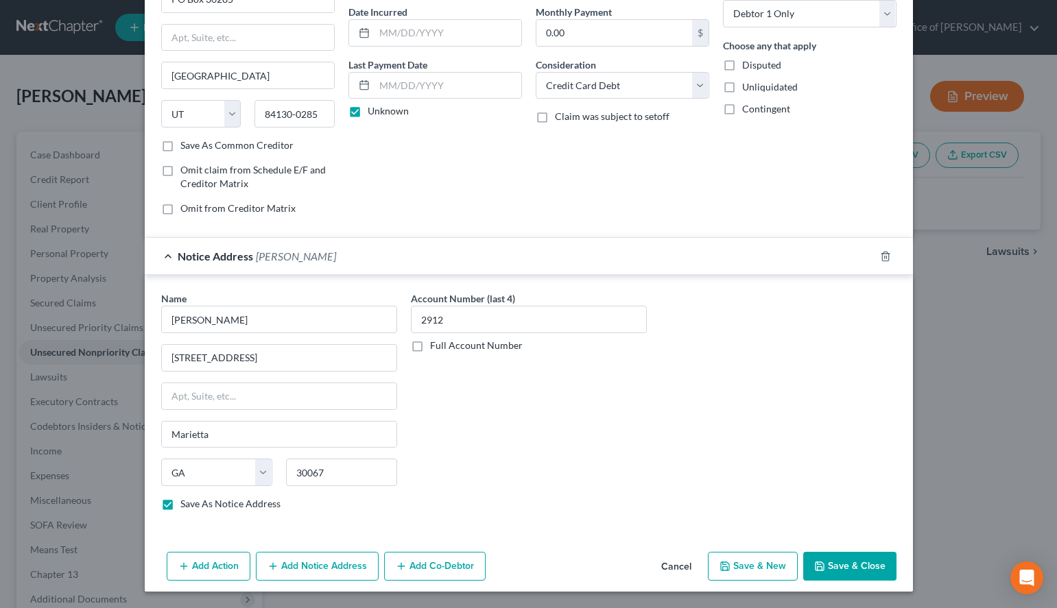
click at [748, 564] on button "Save & New" at bounding box center [753, 566] width 90 height 29
checkbox input "false"
select select "2"
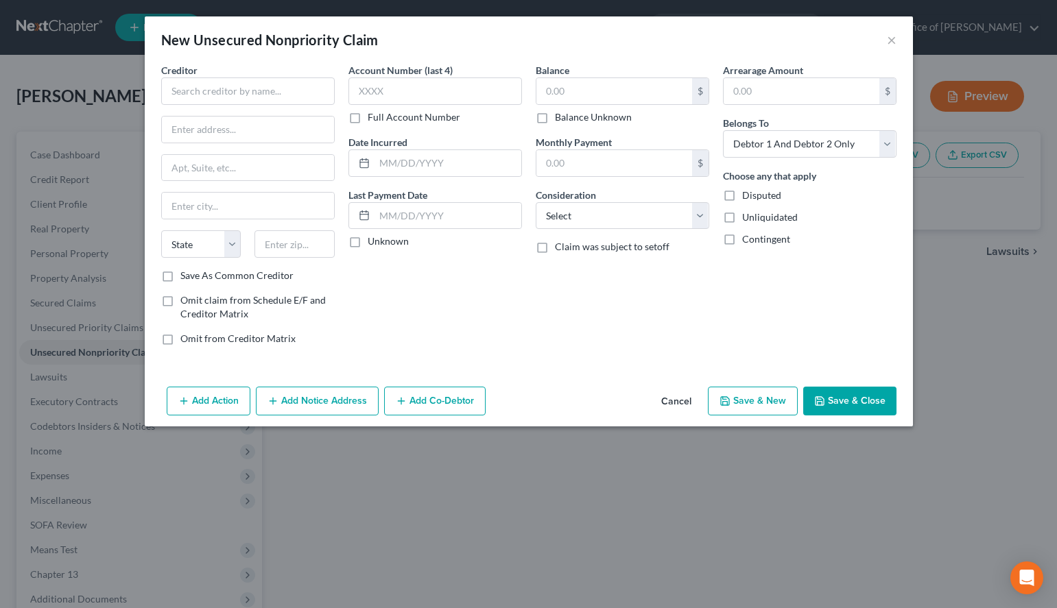
scroll to position [0, 0]
click at [771, 281] on div "Arrearage Amount $ Belongs To * Select Debtor 1 Only Debtor 2 Only Debtor 1 And…" at bounding box center [809, 210] width 187 height 294
click at [293, 85] on input "text" at bounding box center [248, 90] width 174 height 27
paste input "[PERSON_NAME] Fargo Bank, NA"
type input "Wells Fargo Bank"
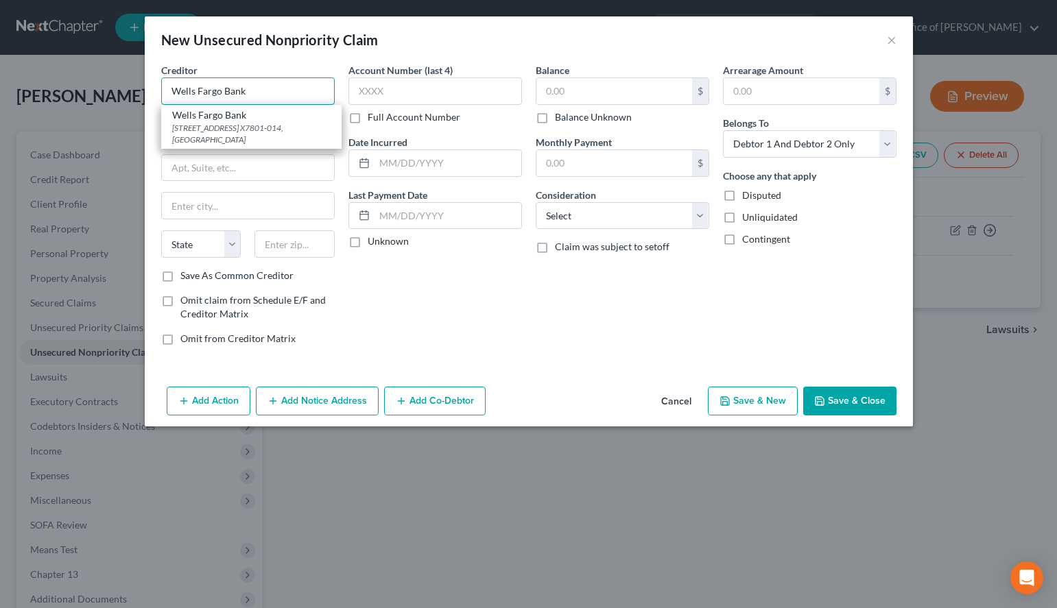
type input "[STREET_ADDRESS]"
type input "X7801-014"
type input "[GEOGRAPHIC_DATA]"
select select "42"
type input "29715"
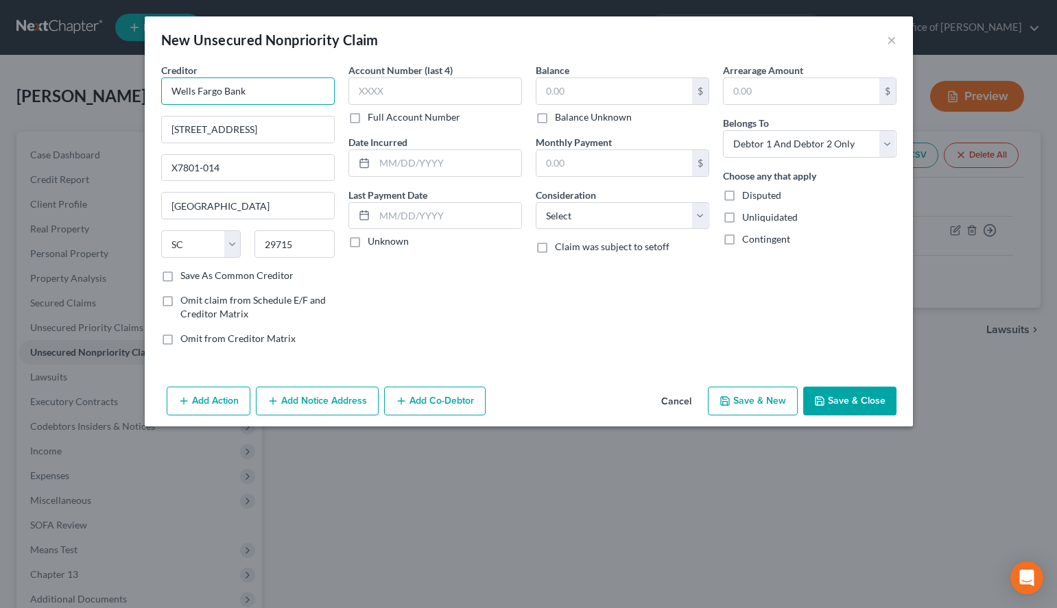
type input "Wells Fargo Bank"
click at [632, 64] on div "Balance $ Balance Unknown Balance Undetermined $ Balance Unknown" at bounding box center [623, 93] width 174 height 61
click at [462, 79] on input "text" at bounding box center [435, 90] width 174 height 27
type input "1591"
click at [368, 246] on label "Unknown" at bounding box center [388, 242] width 41 height 14
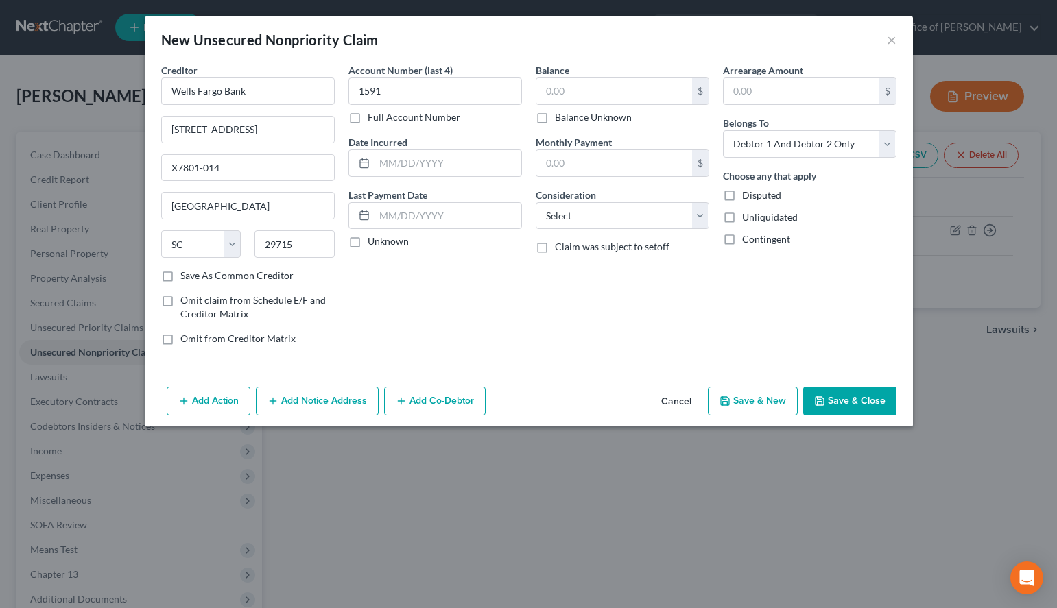
click at [373, 243] on input "Unknown" at bounding box center [377, 239] width 9 height 9
checkbox input "true"
click at [592, 97] on input "text" at bounding box center [614, 91] width 156 height 26
type input "10,068.34"
click at [536, 202] on select "Select Cable / Satellite Services Collection Agency Credit Card Debt Debt Couns…" at bounding box center [623, 215] width 174 height 27
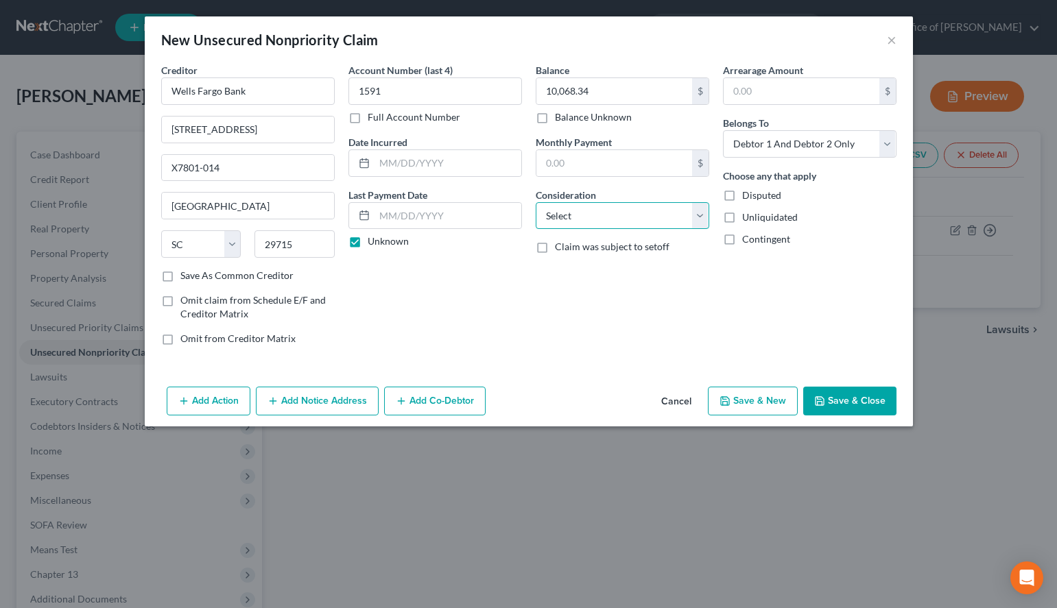
select select "2"
click option "Credit Card Debt" at bounding box center [0, 0] width 0 height 0
click at [723, 130] on select "Select Debtor 1 Only Debtor 2 Only Debtor 1 And Debtor 2 Only At Least One Of T…" at bounding box center [810, 143] width 174 height 27
select select "0"
click option "Debtor 1 Only" at bounding box center [0, 0] width 0 height 0
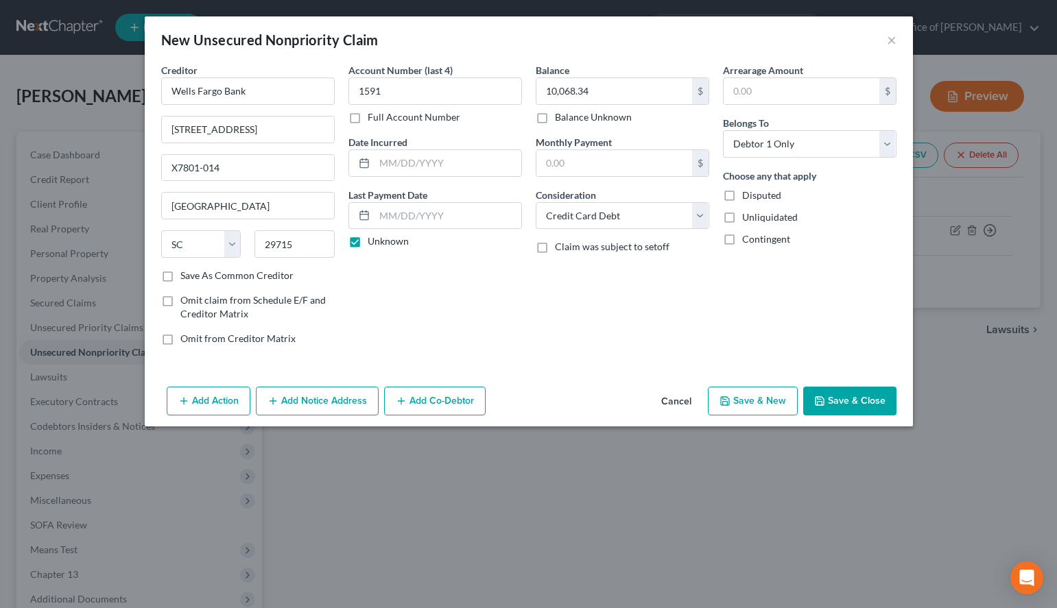
click at [684, 298] on div "Balance 10,068.34 $ Balance Unknown Balance Undetermined 10,068.34 $ Balance Un…" at bounding box center [622, 210] width 187 height 294
click at [328, 396] on button "Add Notice Address" at bounding box center [317, 401] width 123 height 29
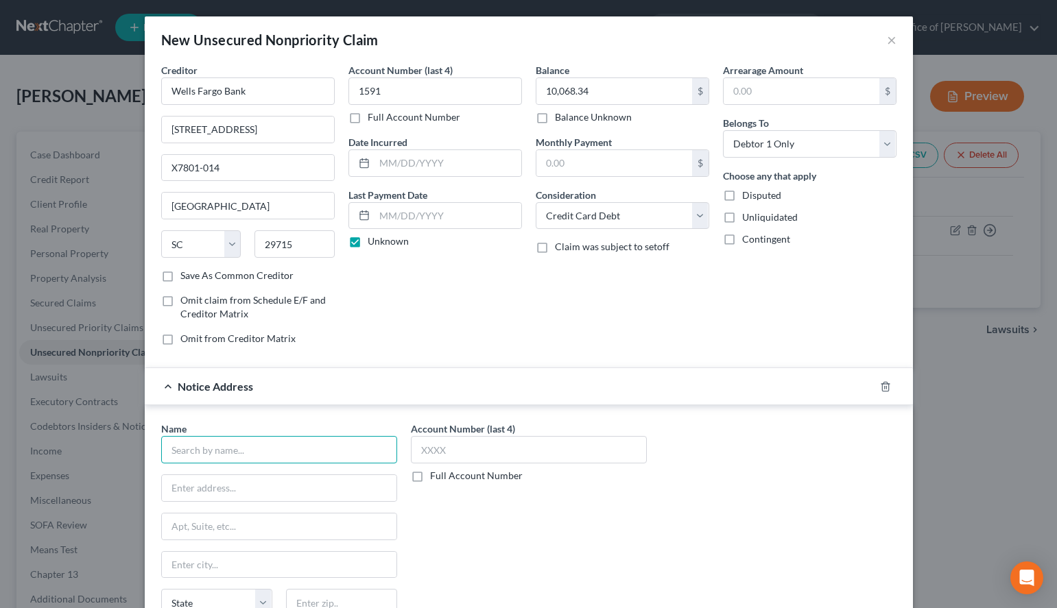
click at [327, 455] on input "text" at bounding box center [279, 449] width 236 height 27
paste input "Naderpour & Associates"
type input "Naderpour & Associates"
type input "[STREET_ADDRESS][PERSON_NAME]"
type input "Third Floor"
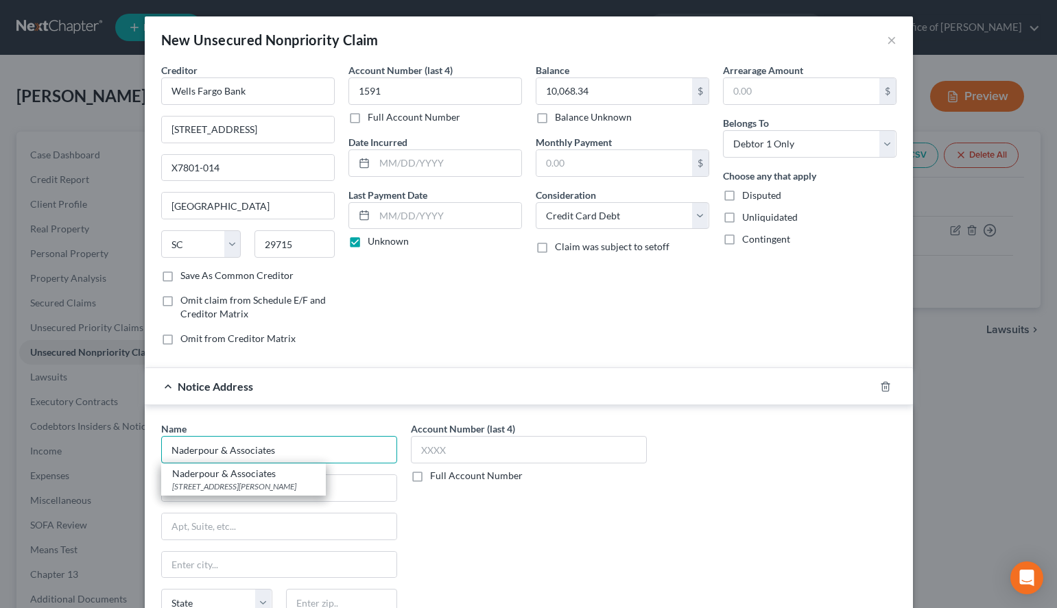
type input "[GEOGRAPHIC_DATA]"
select select "9"
type input "33069"
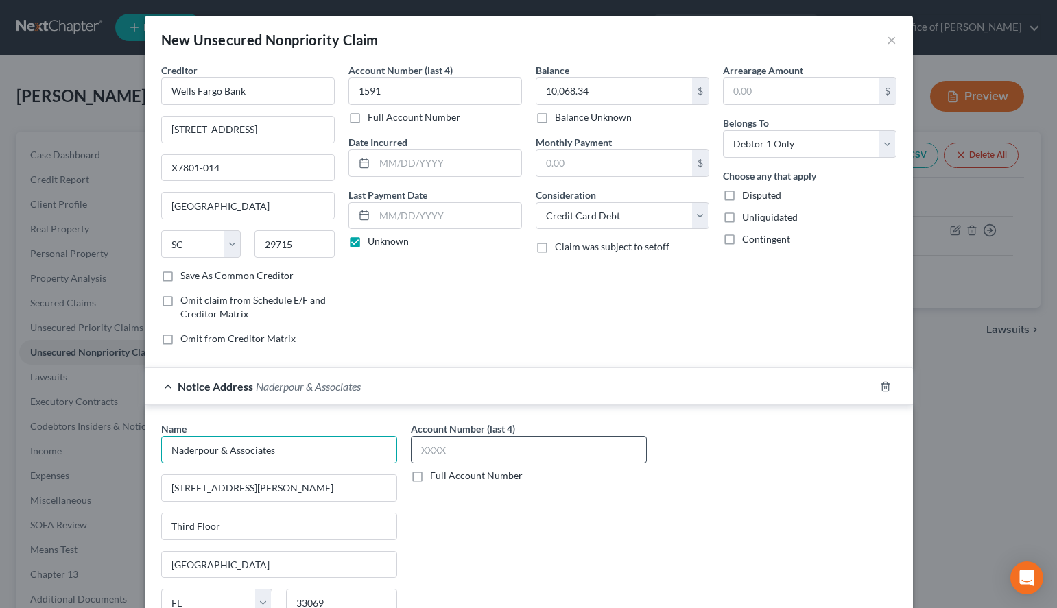
type input "Naderpour & Associates"
click at [499, 453] on input "text" at bounding box center [529, 449] width 236 height 27
type input "1591"
click at [736, 280] on div "Arrearage Amount $ Belongs To * Select Debtor 1 Only Debtor 2 Only Debtor 1 And…" at bounding box center [809, 210] width 187 height 294
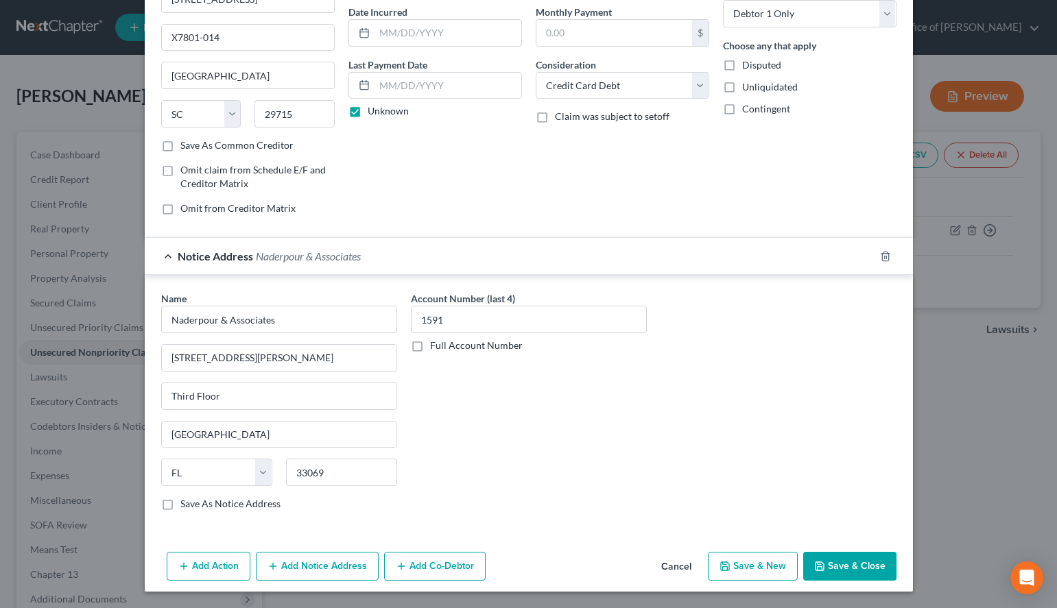
click at [744, 567] on button "Save & New" at bounding box center [753, 566] width 90 height 29
type input "0.00"
select select "2"
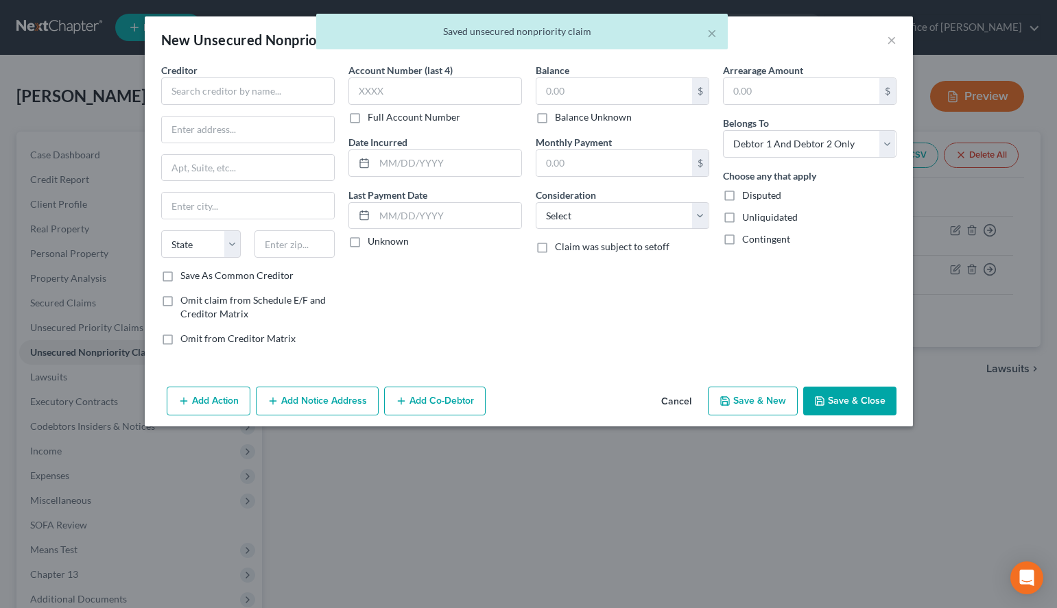
scroll to position [0, 0]
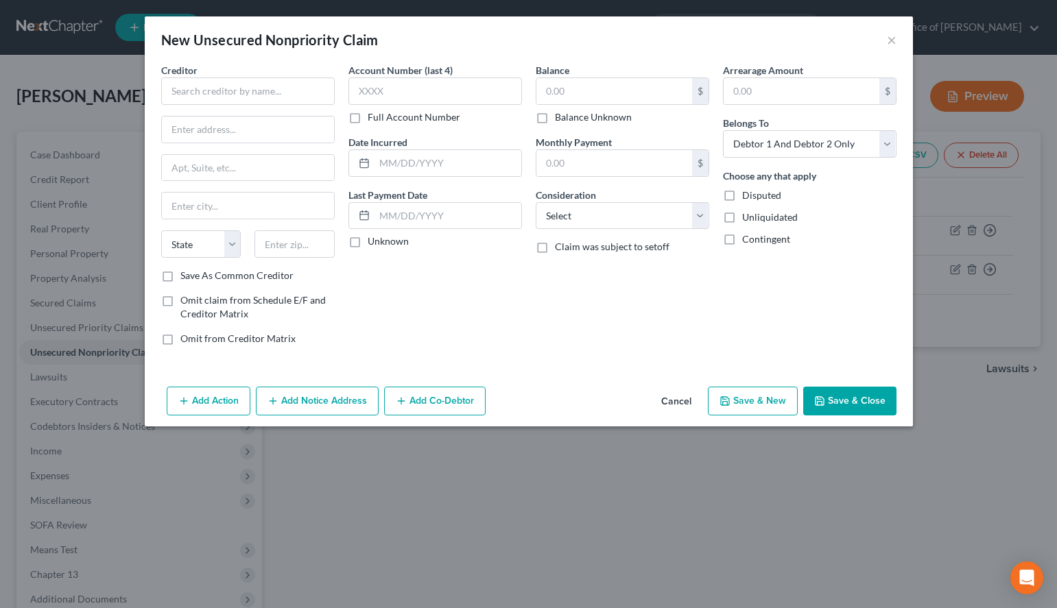
click at [693, 27] on div "New Unsecured Nonpriority Claim ×" at bounding box center [529, 39] width 768 height 47
click at [264, 94] on input "text" at bounding box center [248, 90] width 174 height 27
paste input "[PERSON_NAME] Fargo"
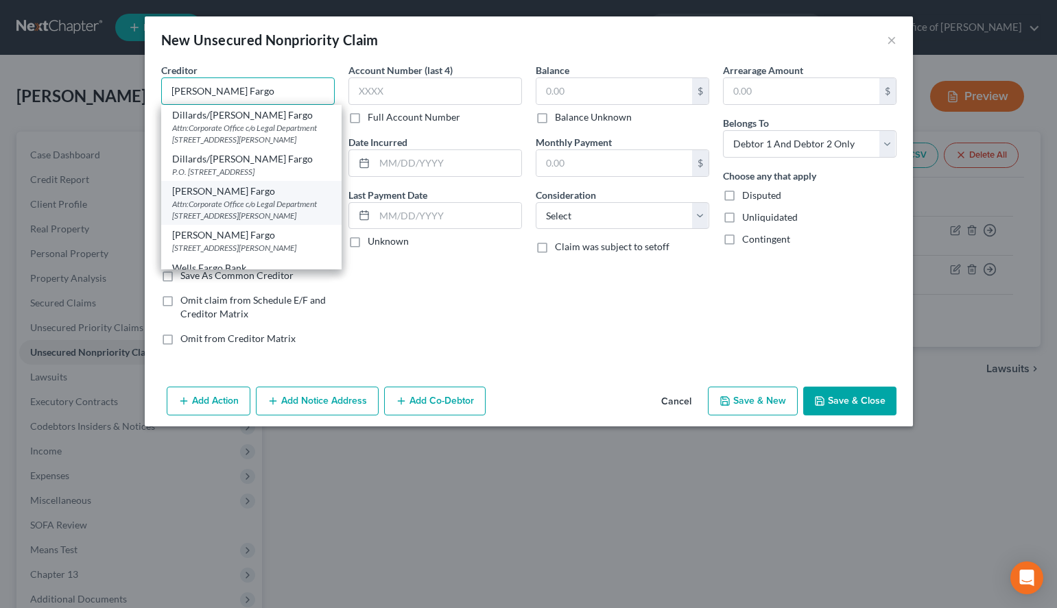
type input "[PERSON_NAME] Fargo"
click at [198, 198] on div "[PERSON_NAME] Fargo" at bounding box center [251, 191] width 158 height 14
type input "Attn:Corporate Office c/o Legal Department"
type input "[STREET_ADDRESS][PERSON_NAME]"
type input "[GEOGRAPHIC_DATA]"
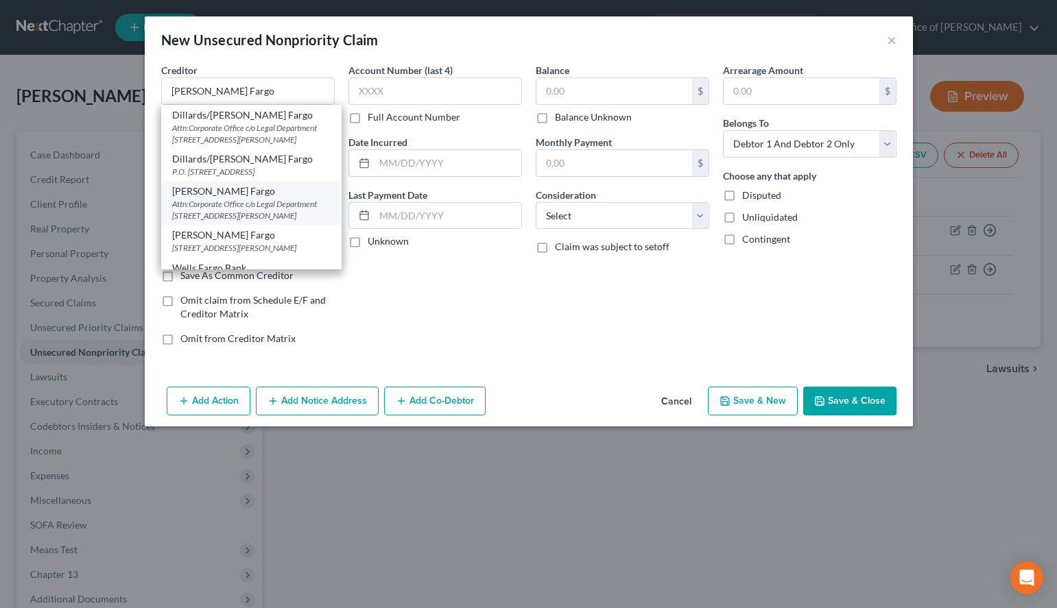
select select "4"
type input "94104"
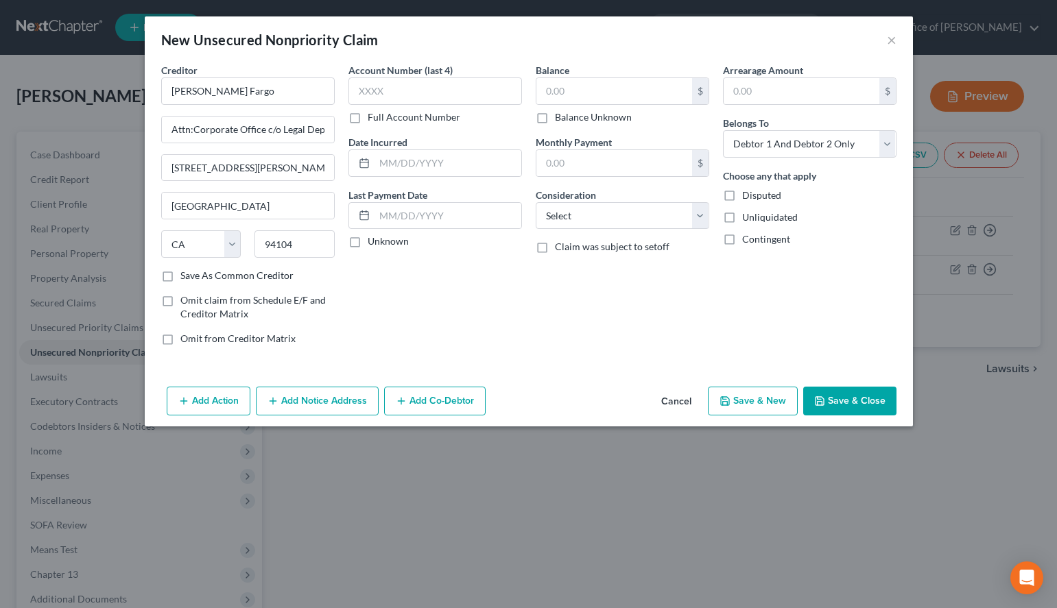
click at [200, 278] on label "Save As Common Creditor" at bounding box center [236, 276] width 113 height 14
click at [195, 278] on input "Save As Common Creditor" at bounding box center [190, 273] width 9 height 9
click at [243, 270] on label "Save As Common Creditor" at bounding box center [236, 276] width 113 height 14
click at [195, 270] on input "Save As Common Creditor" at bounding box center [190, 273] width 9 height 9
checkbox input "false"
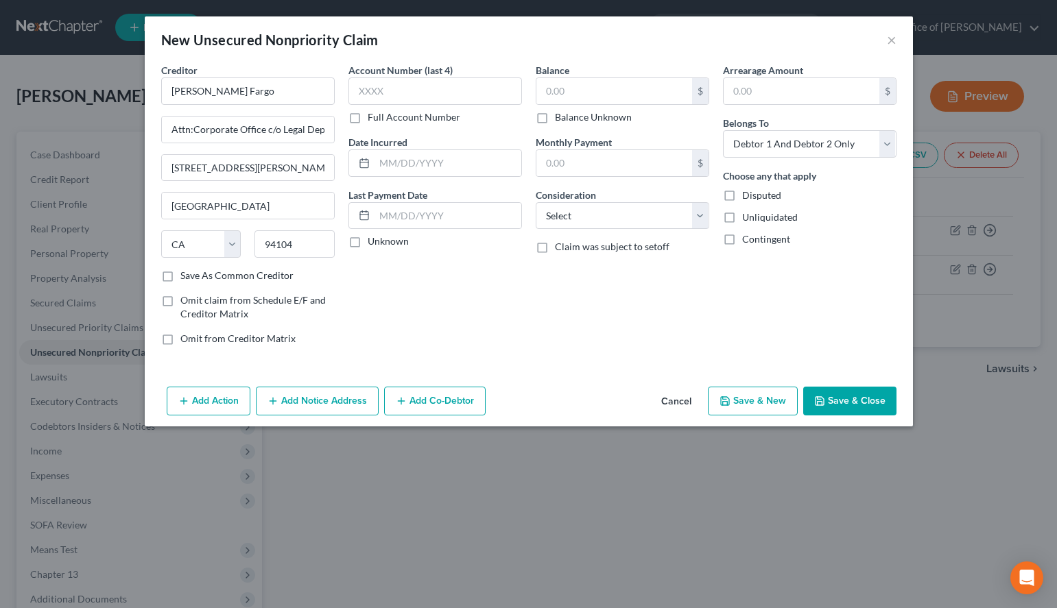
click at [388, 247] on label "Unknown" at bounding box center [388, 242] width 41 height 14
click at [382, 243] on input "Unknown" at bounding box center [377, 239] width 9 height 9
checkbox input "true"
click at [398, 93] on input "text" at bounding box center [435, 90] width 174 height 27
type input "8400"
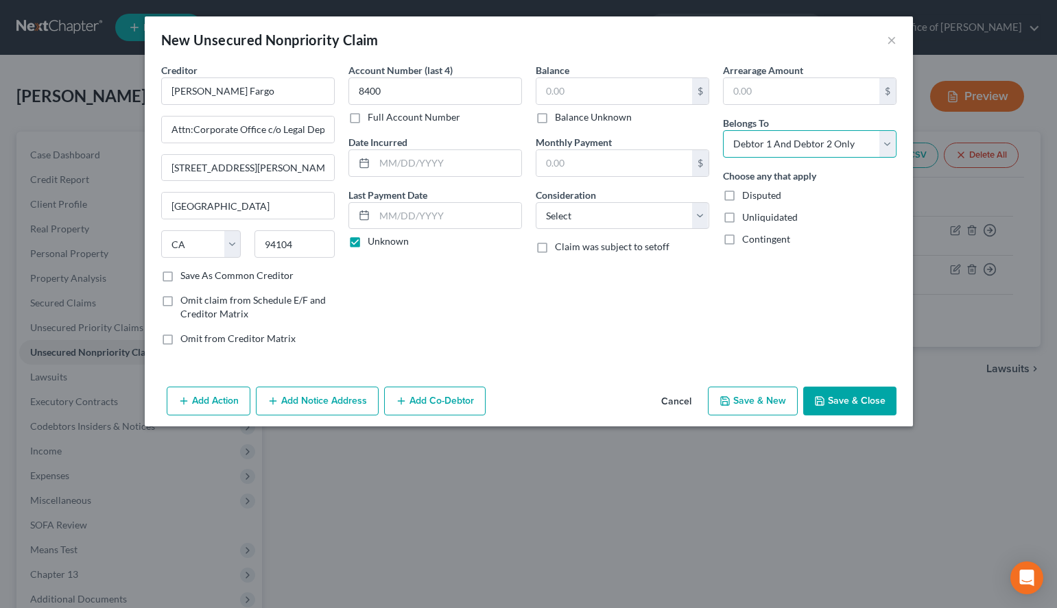
select select "0"
click option "Debtor 1 Only" at bounding box center [0, 0] width 0 height 0
click at [536, 202] on select "Select Cable / Satellite Services Collection Agency Credit Card Debt Debt Couns…" at bounding box center [623, 215] width 174 height 27
select select "2"
click option "Credit Card Debt" at bounding box center [0, 0] width 0 height 0
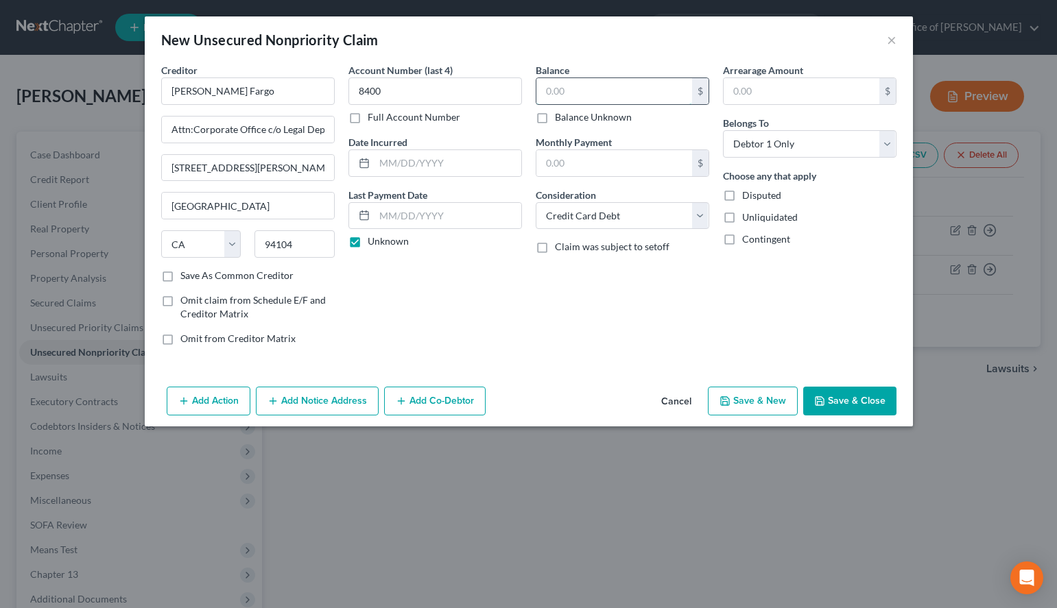
click at [567, 91] on input "text" at bounding box center [614, 91] width 156 height 26
type input "10,713.06"
click at [695, 320] on div "Balance 10,713.06 $ Balance Unknown Balance Undetermined 10,713.06 $ Balance Un…" at bounding box center [622, 210] width 187 height 294
click at [272, 405] on icon "button" at bounding box center [272, 401] width 11 height 11
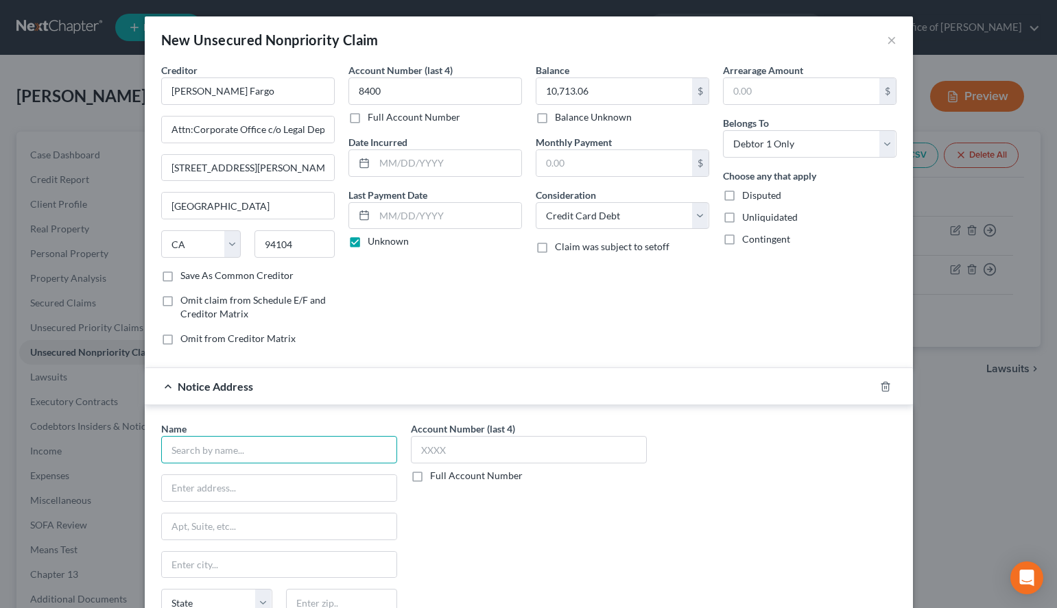
click at [282, 454] on input "text" at bounding box center [279, 449] width 236 height 27
paste input "Naderpour & Associates"
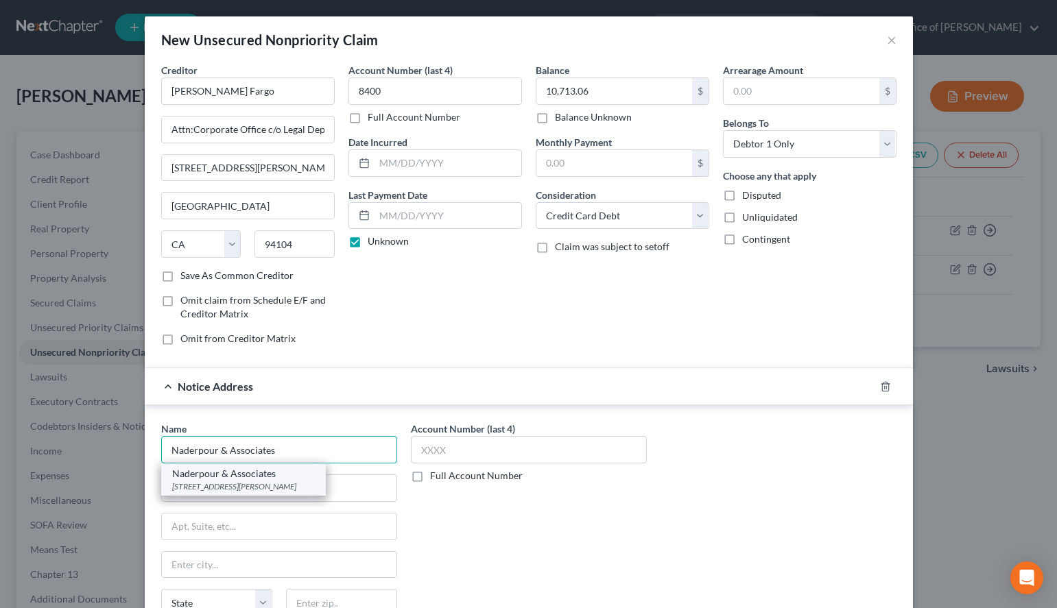
type input "Naderpour & Associates"
click at [315, 490] on div "[STREET_ADDRESS][PERSON_NAME]" at bounding box center [243, 487] width 143 height 12
type input "[STREET_ADDRESS][PERSON_NAME]"
type input "Third Floor"
type input "[GEOGRAPHIC_DATA]"
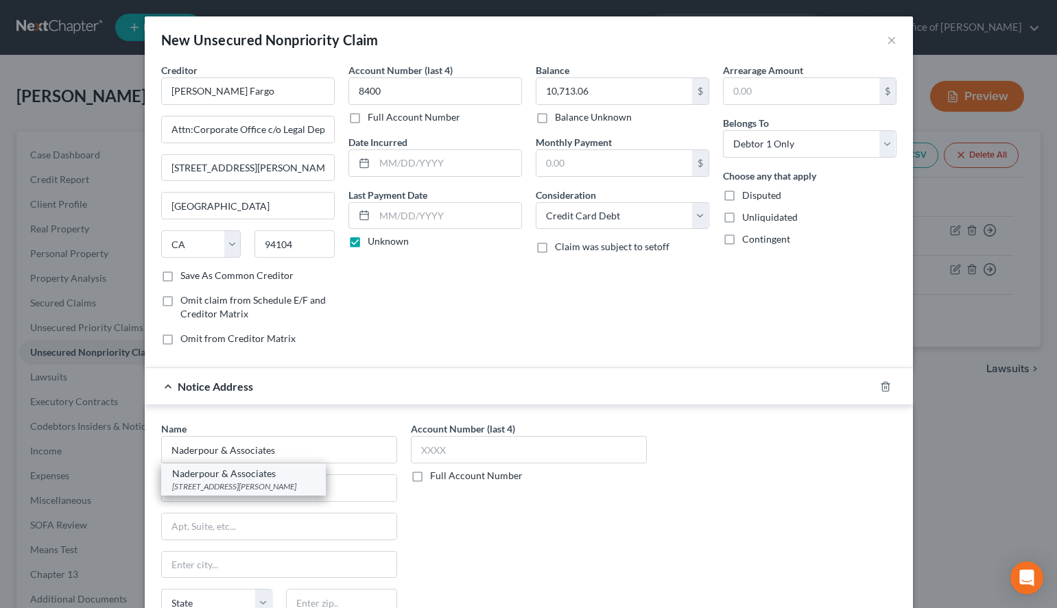
select select "9"
type input "33069"
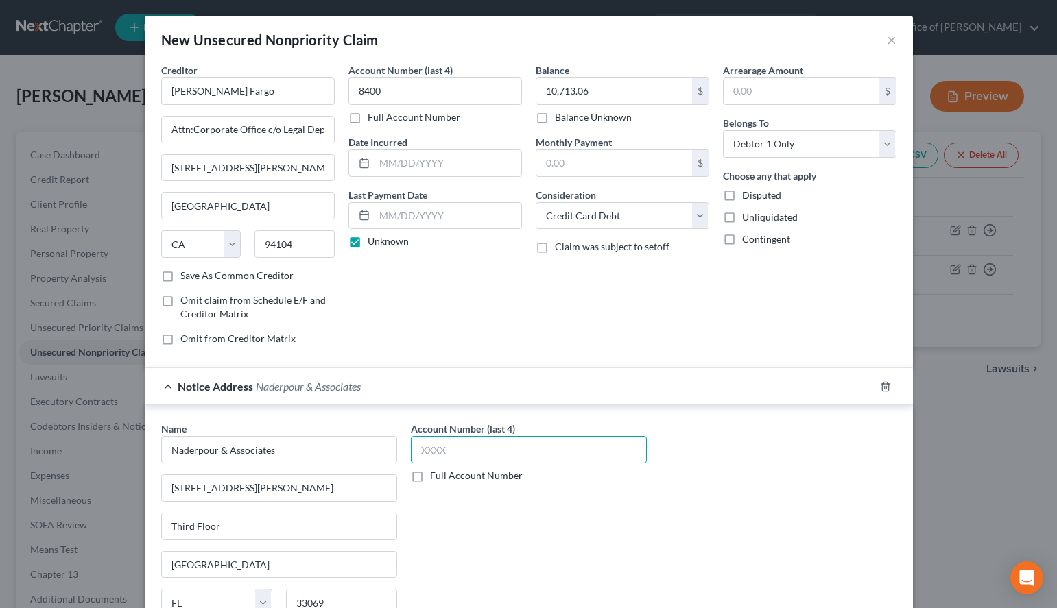
click at [455, 449] on input "text" at bounding box center [529, 449] width 236 height 27
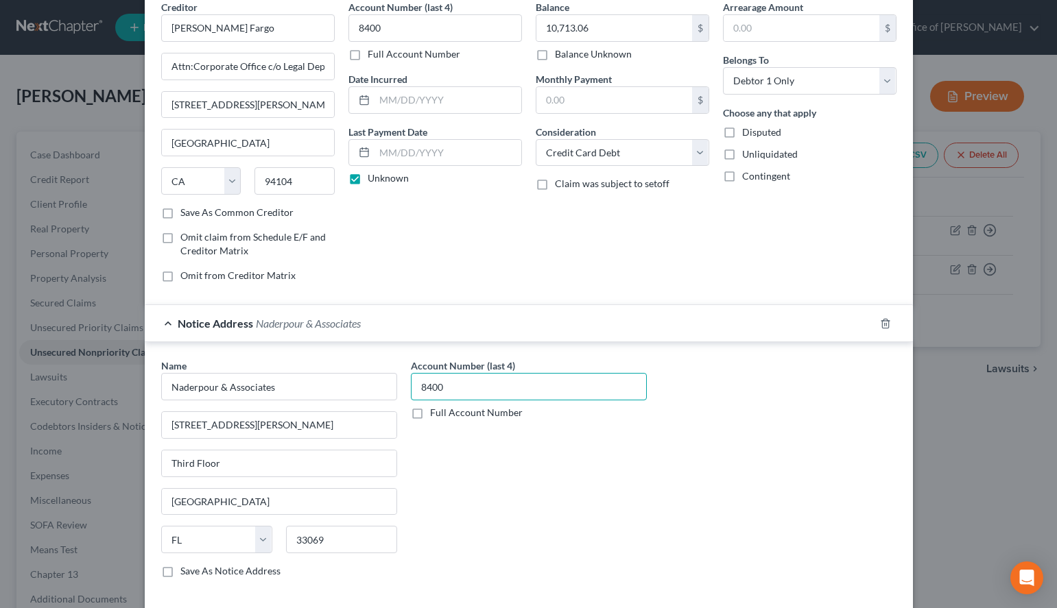
scroll to position [130, 0]
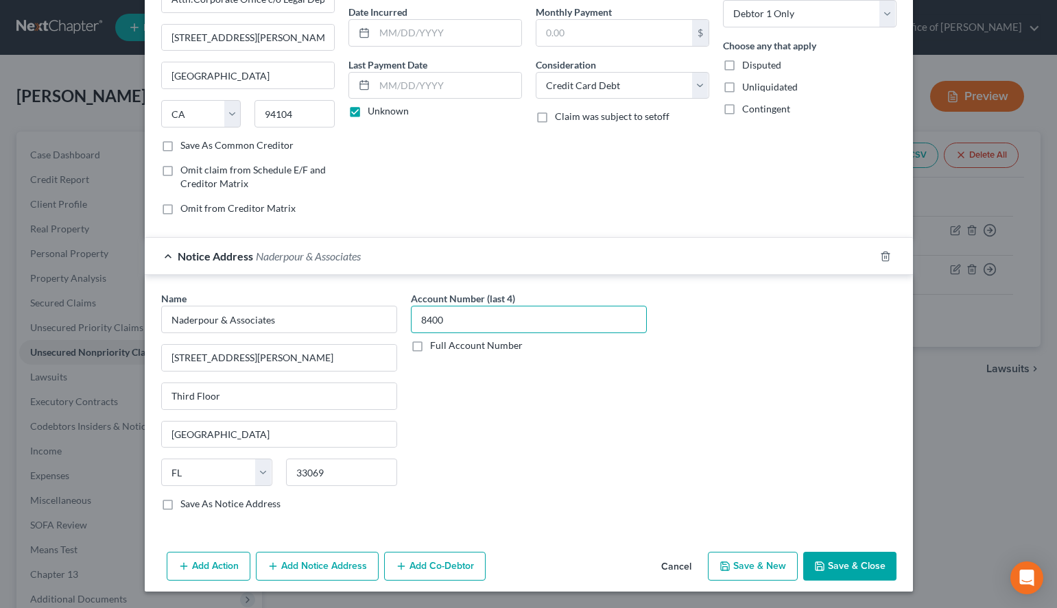
type input "8400"
click at [741, 563] on button "Save & New" at bounding box center [753, 566] width 90 height 29
select select "2"
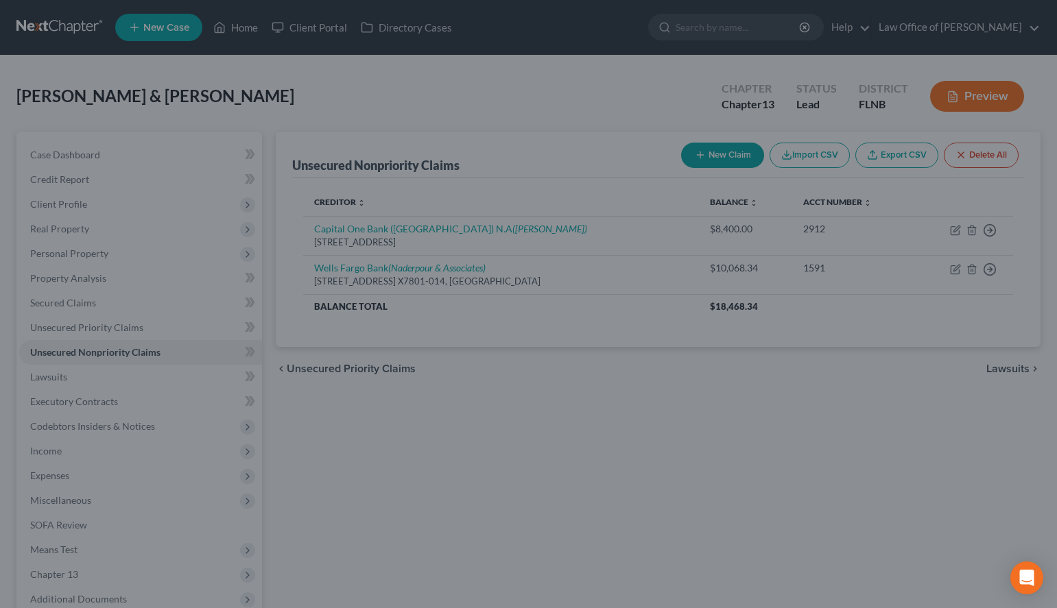
type input "0.00"
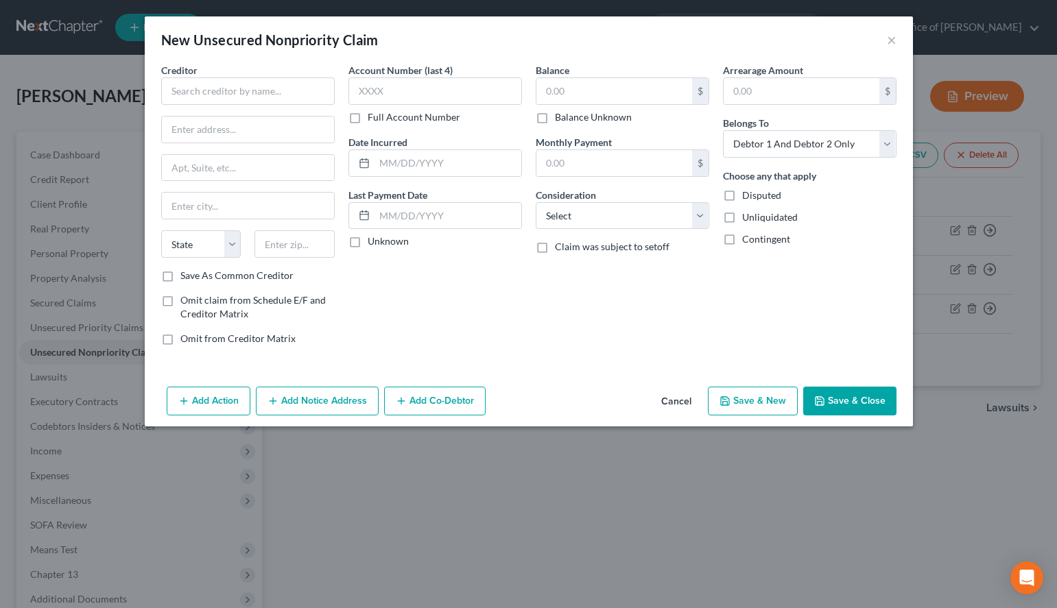
click at [681, 313] on div "Balance $ Balance Unknown Balance Undetermined $ Balance Unknown Monthly Paymen…" at bounding box center [622, 210] width 187 height 294
click at [288, 96] on input "text" at bounding box center [248, 90] width 174 height 27
paste input "[PERSON_NAME] Fargo"
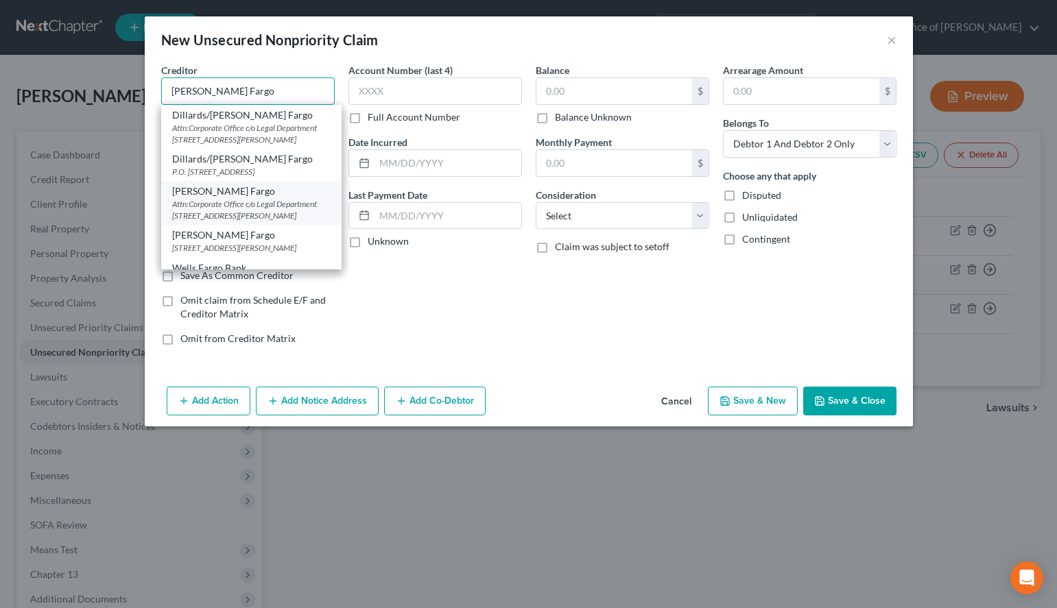
type input "[PERSON_NAME] Fargo"
click at [288, 222] on div "Attn:Corporate Office c/o Legal Department [STREET_ADDRESS][PERSON_NAME]" at bounding box center [251, 209] width 158 height 23
type input "Attn:Corporate Office c/o Legal Department"
type input "[STREET_ADDRESS][PERSON_NAME]"
type input "[GEOGRAPHIC_DATA]"
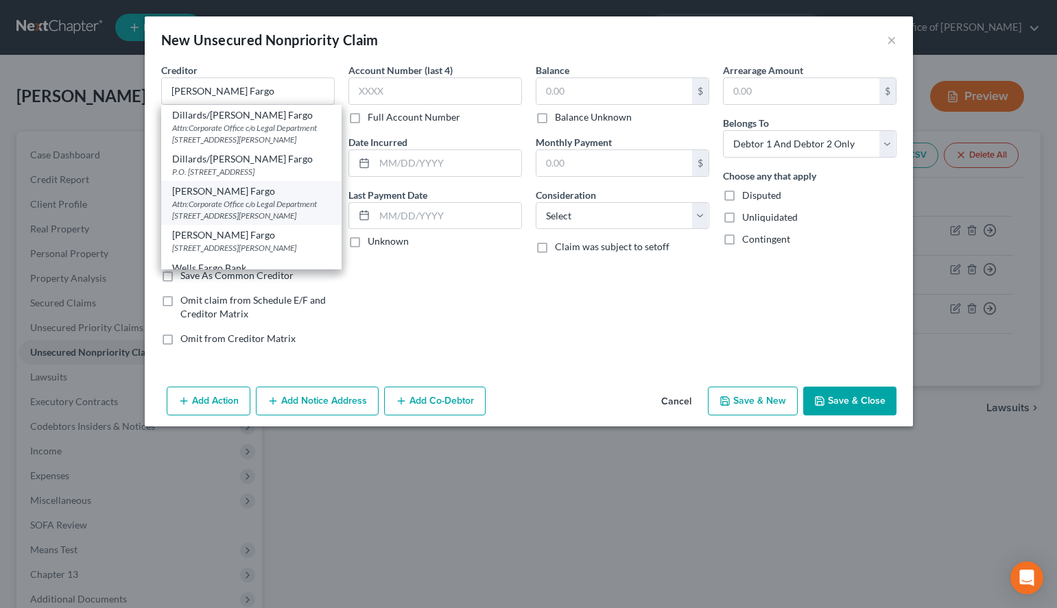
select select "4"
type input "94104"
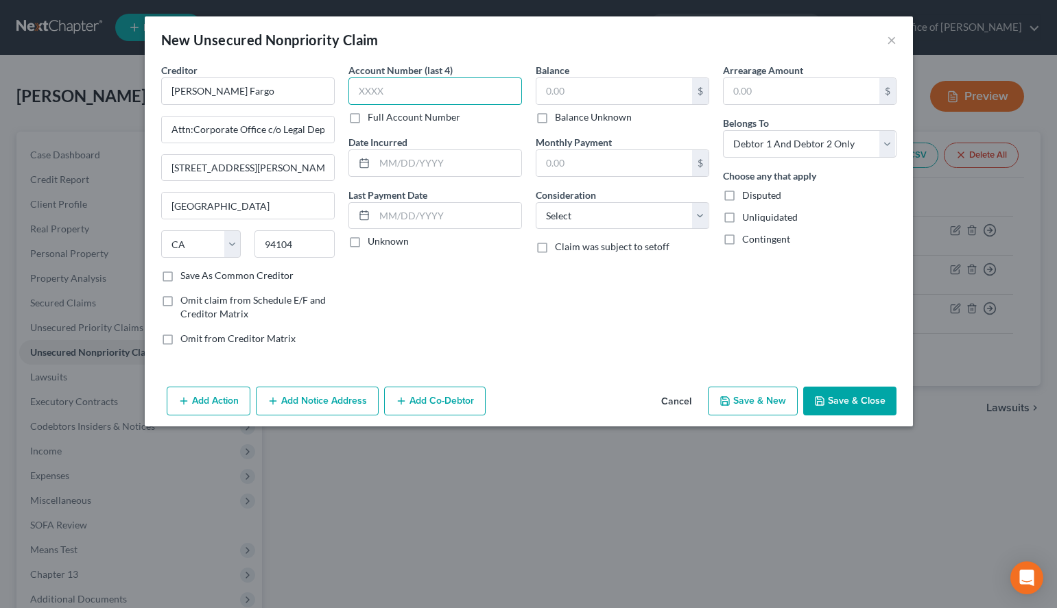
click at [420, 86] on input "text" at bounding box center [435, 90] width 174 height 27
type input "6894"
click at [389, 245] on label "Unknown" at bounding box center [388, 242] width 41 height 14
click at [382, 243] on input "Unknown" at bounding box center [377, 239] width 9 height 9
checkbox input "true"
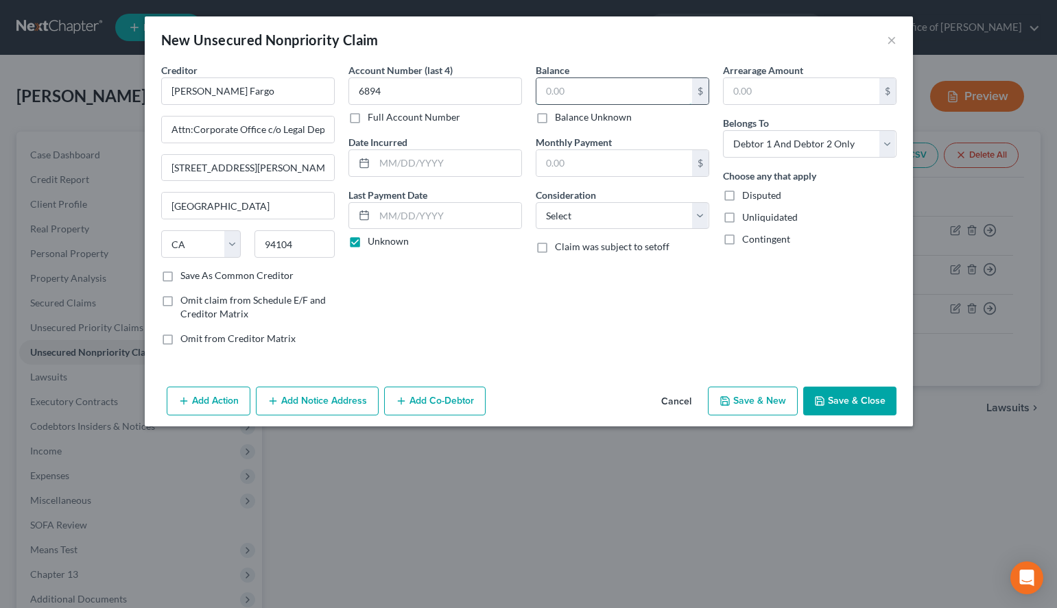
click at [572, 89] on input "text" at bounding box center [614, 91] width 156 height 26
click at [628, 119] on label "Balance Unknown" at bounding box center [593, 117] width 77 height 14
click at [569, 119] on input "Balance Unknown" at bounding box center [564, 114] width 9 height 9
checkbox input "true"
type input "0.00"
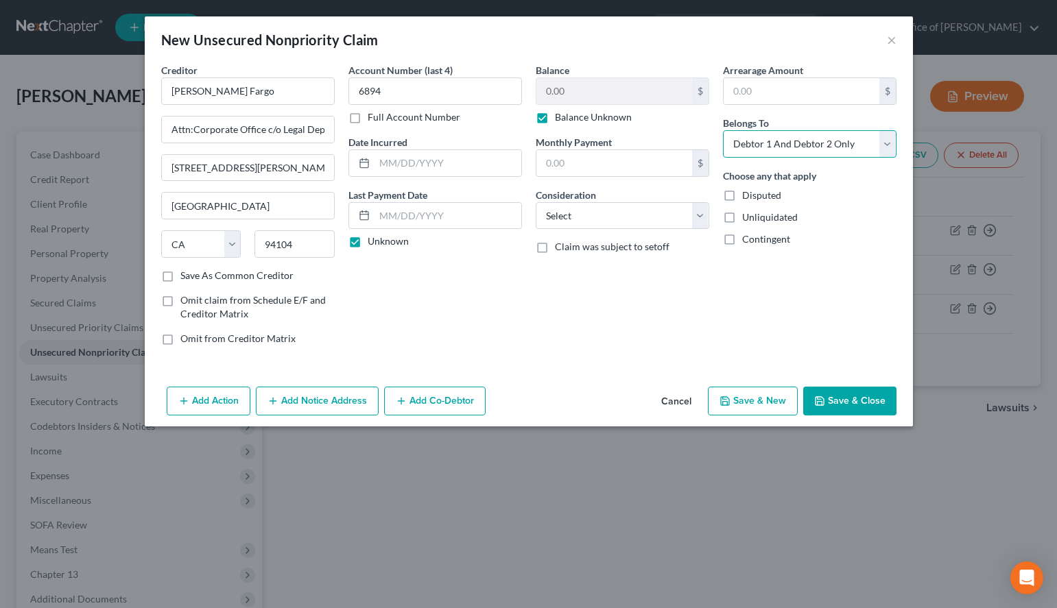
click at [723, 130] on select "Select Debtor 1 Only Debtor 2 Only Debtor 1 And Debtor 2 Only At Least One Of T…" at bounding box center [810, 143] width 174 height 27
select select "0"
click option "Debtor 1 Only" at bounding box center [0, 0] width 0 height 0
click at [656, 152] on input "text" at bounding box center [614, 163] width 156 height 26
type input "81.21"
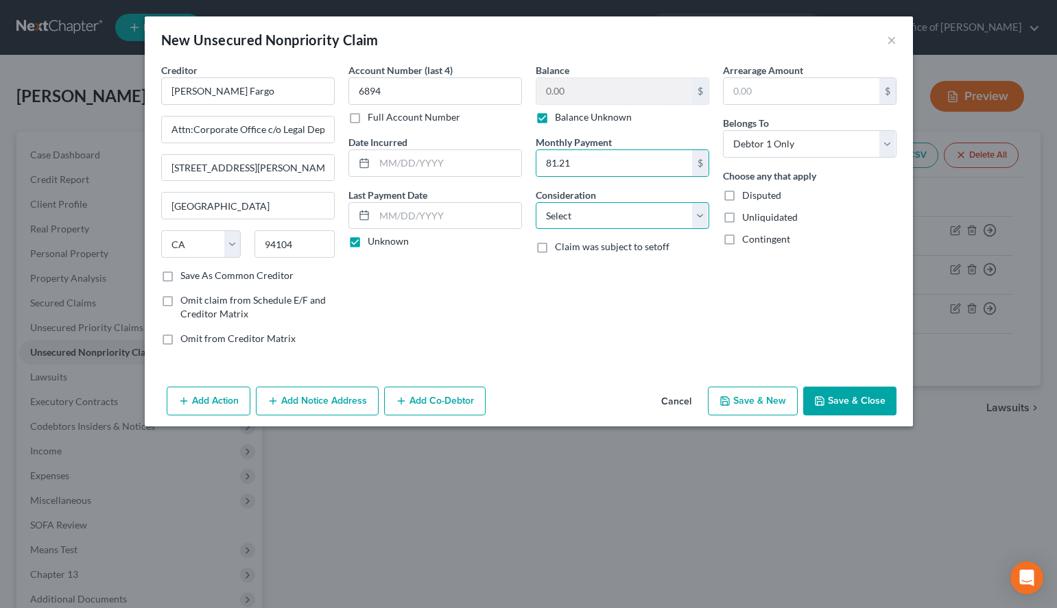
click at [536, 202] on select "Select Cable / Satellite Services Collection Agency Credit Card Debt Debt Couns…" at bounding box center [623, 215] width 174 height 27
select select "2"
click option "Credit Card Debt" at bounding box center [0, 0] width 0 height 0
click at [724, 390] on button "Save & New" at bounding box center [753, 401] width 90 height 29
select select "2"
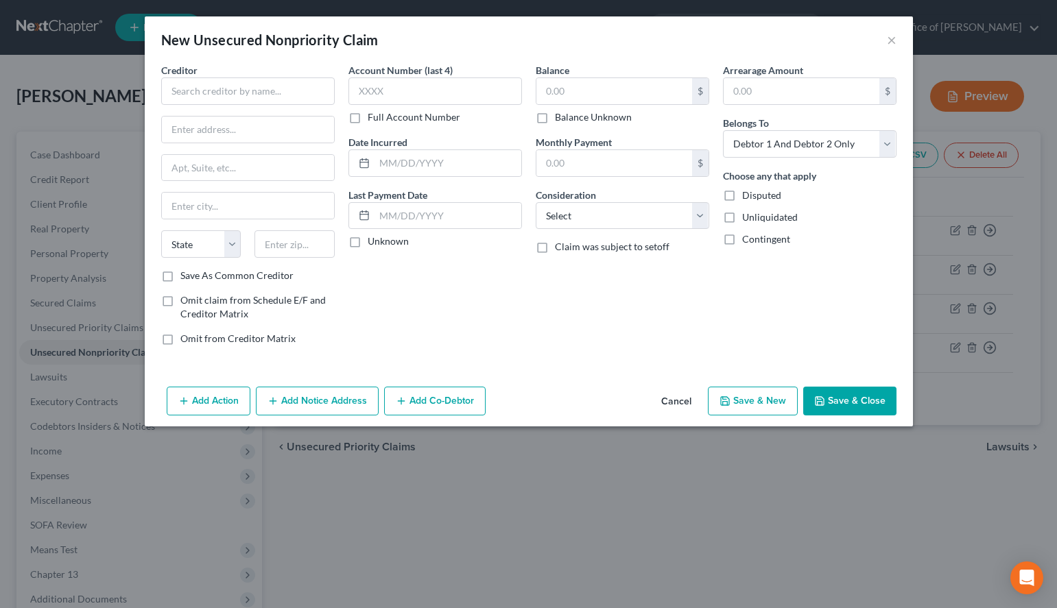
click at [749, 305] on div "Arrearage Amount $ Belongs To * Select Debtor 1 Only Debtor 2 Only Debtor 1 And…" at bounding box center [809, 210] width 187 height 294
click at [269, 85] on input "text" at bounding box center [248, 90] width 174 height 27
paste input "EdFinancial Services/Federal Student Loans/[GEOGRAPHIC_DATA]"
drag, startPoint x: 294, startPoint y: 87, endPoint x: -31, endPoint y: 87, distance: 325.1
click at [161, 87] on input "EdFinancial Services/Federal Student Loans/[GEOGRAPHIC_DATA]" at bounding box center [248, 90] width 174 height 27
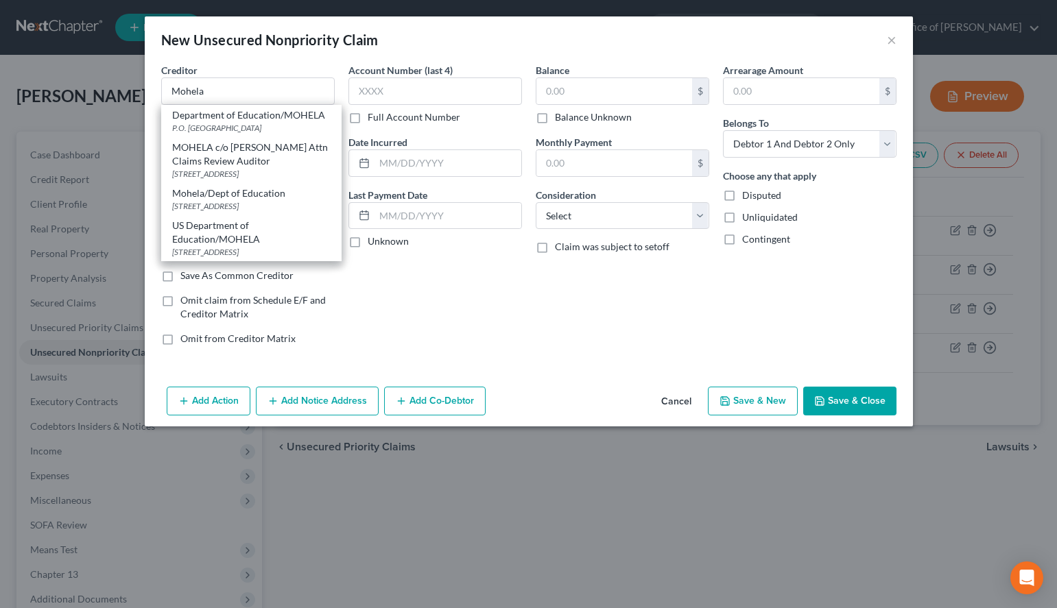
click at [272, 132] on div "P.O. [GEOGRAPHIC_DATA]" at bounding box center [251, 128] width 158 height 12
type input "Department of Education/MOHELA"
type input "P.O. Box 790233"
type input "Saint Louis"
select select "26"
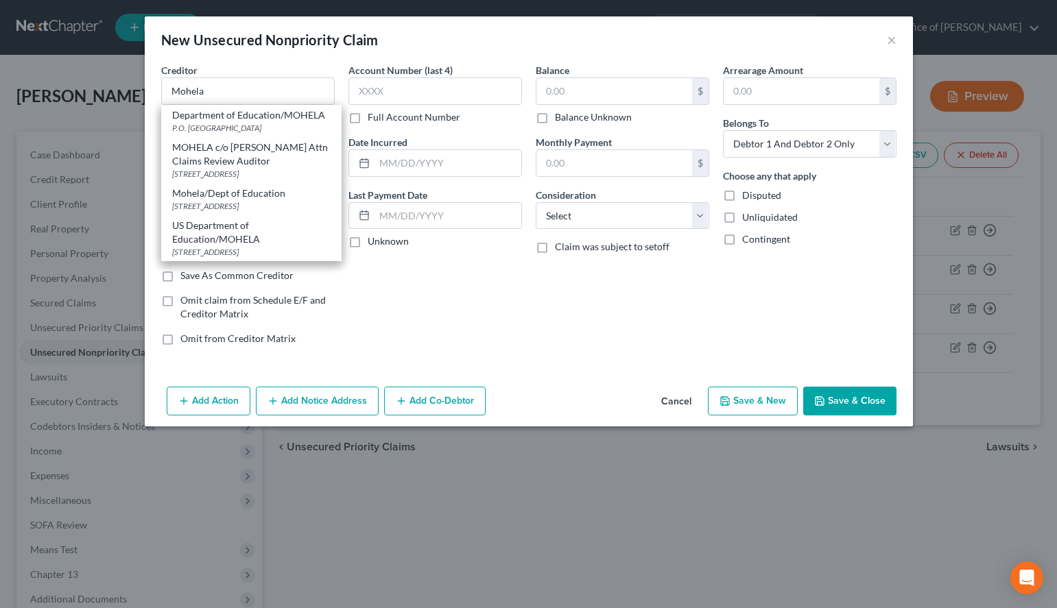
type input "63179"
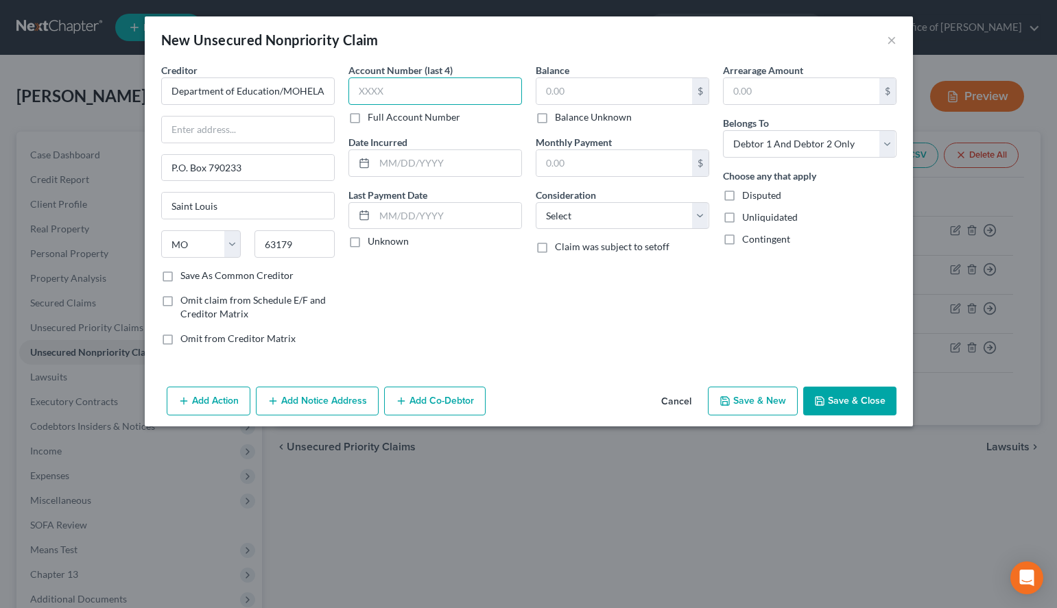
click at [472, 91] on input "text" at bounding box center [435, 90] width 174 height 27
drag, startPoint x: 834, startPoint y: 292, endPoint x: 722, endPoint y: 224, distance: 130.8
click at [833, 292] on div "Arrearage Amount $ Belongs To * Select Debtor 1 Only Debtor 2 Only Debtor 1 And…" at bounding box center [809, 210] width 187 height 294
click at [420, 79] on input "text" at bounding box center [435, 90] width 174 height 27
type input "4661"
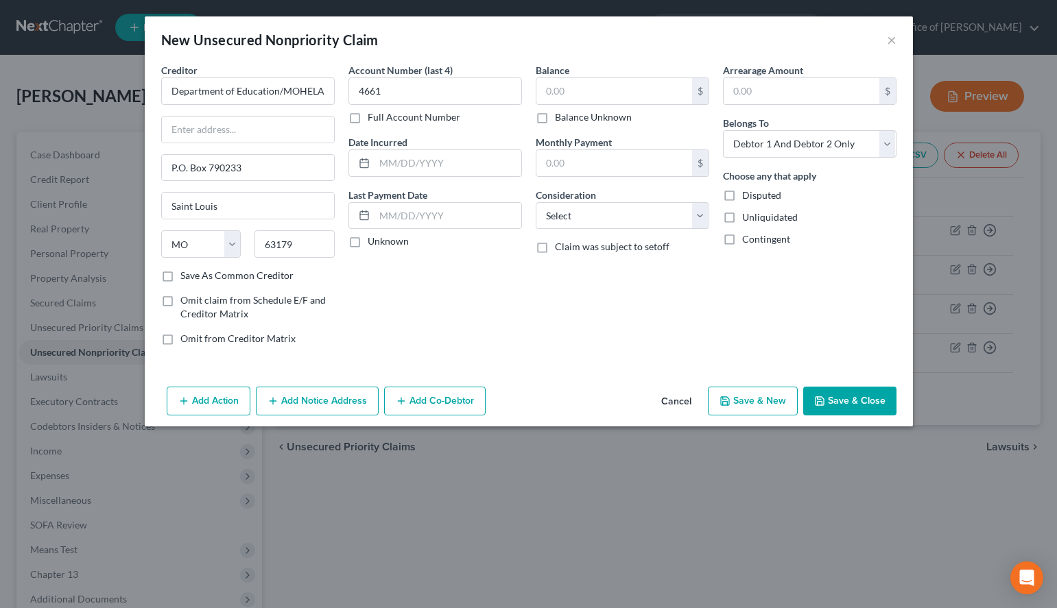
click at [405, 247] on label "Unknown" at bounding box center [388, 242] width 41 height 14
click at [382, 243] on input "Unknown" at bounding box center [377, 239] width 9 height 9
checkbox input "true"
click at [581, 86] on input "text" at bounding box center [614, 91] width 156 height 26
click at [625, 104] on input "text" at bounding box center [614, 91] width 156 height 26
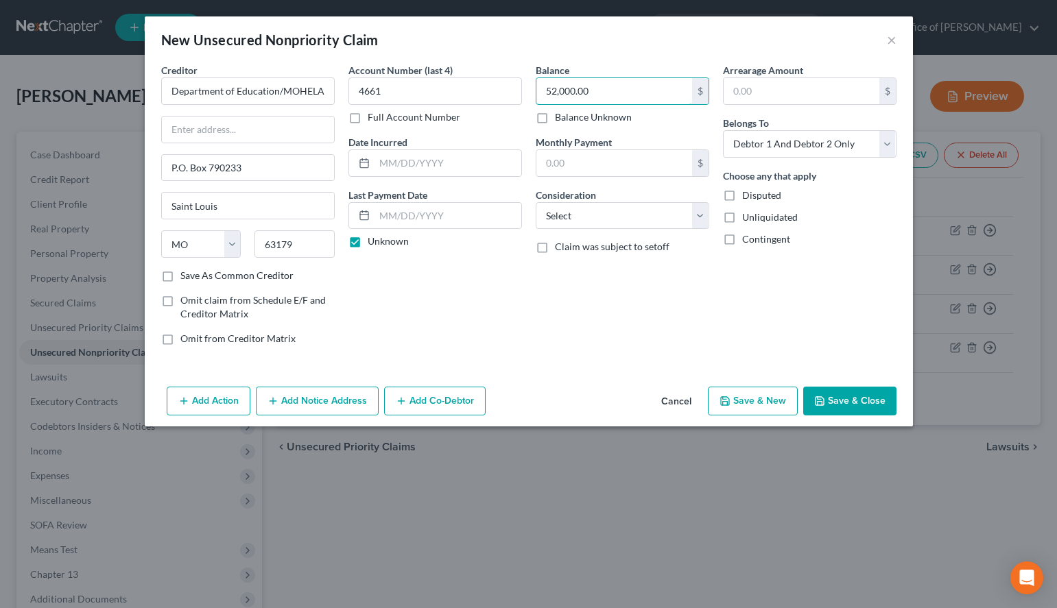
type input "52,000.00"
click at [536, 202] on select "Select Cable / Satellite Services Collection Agency Credit Card Debt Debt Couns…" at bounding box center [623, 215] width 174 height 27
select select "17"
click option "Student Loans" at bounding box center [0, 0] width 0 height 0
click at [723, 130] on select "Select Debtor 1 Only Debtor 2 Only Debtor 1 And Debtor 2 Only At Least One Of T…" at bounding box center [810, 143] width 174 height 27
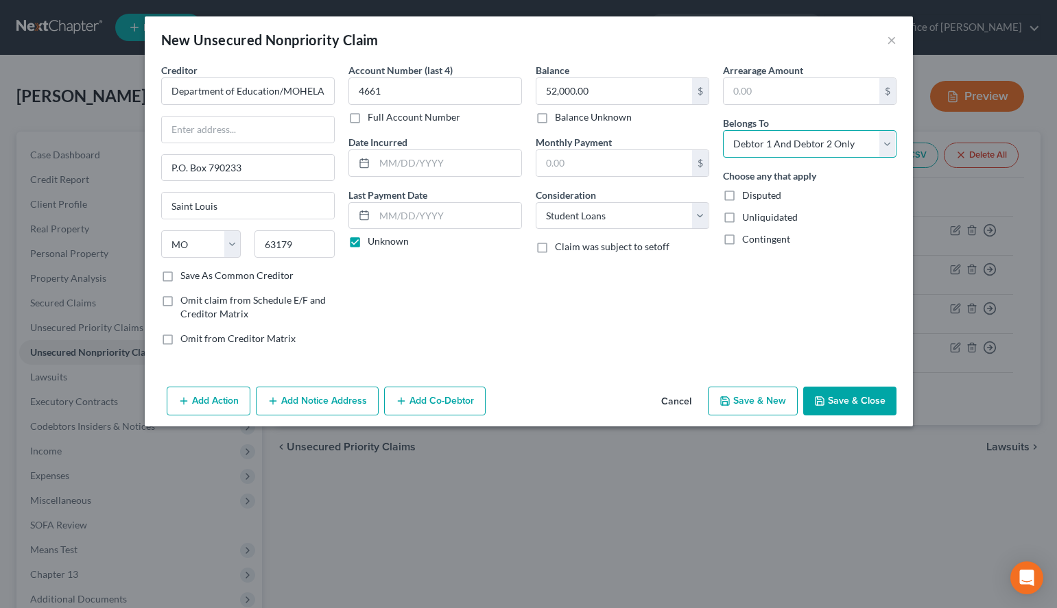
select select "0"
click option "Debtor 1 Only" at bounding box center [0, 0] width 0 height 0
click at [784, 405] on button "Save & New" at bounding box center [753, 401] width 90 height 29
select select "2"
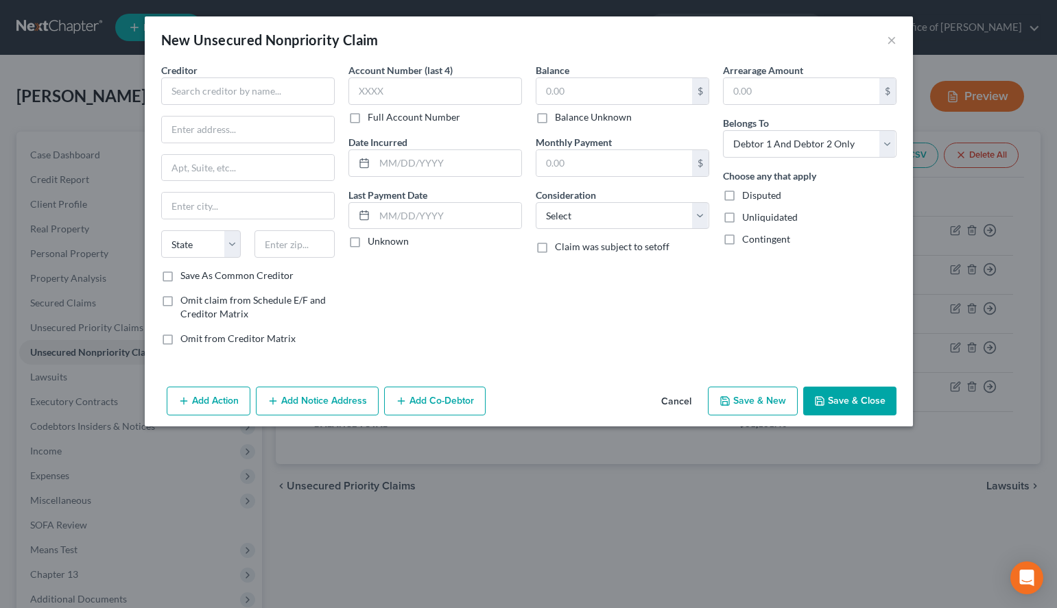
click at [663, 42] on div "New Unsecured Nonpriority Claim ×" at bounding box center [529, 39] width 768 height 47
click at [300, 90] on input "text" at bounding box center [248, 90] width 174 height 27
paste input "TD Bank/Target Red Card"
drag, startPoint x: 205, startPoint y: 95, endPoint x: 324, endPoint y: 110, distance: 119.6
click at [324, 105] on input "TD Bank/Target Red Card" at bounding box center [248, 90] width 174 height 27
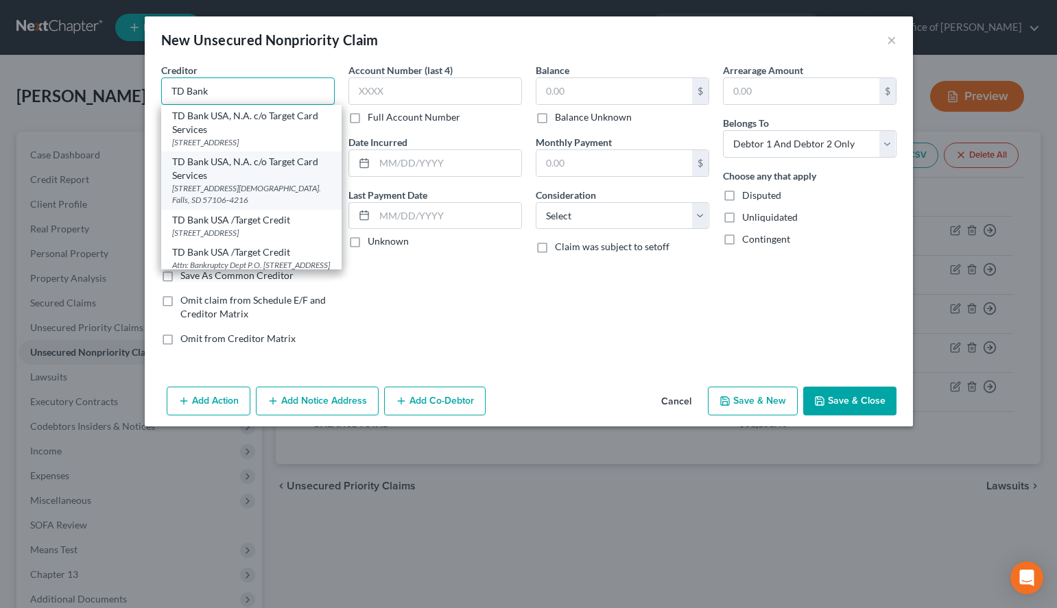
scroll to position [140, 0]
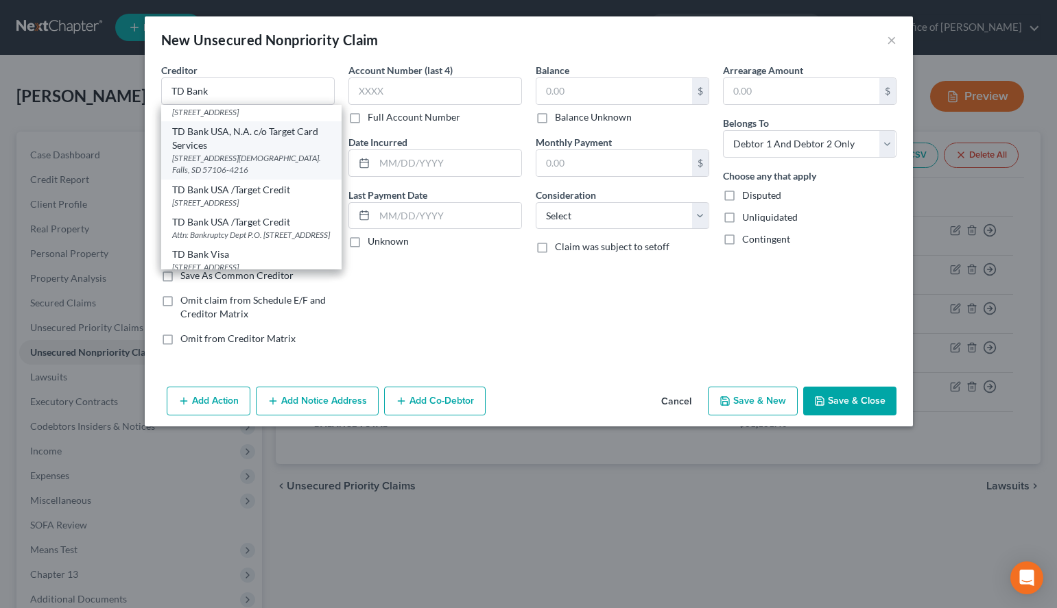
click at [224, 176] on div "[STREET_ADDRESS][DEMOGRAPHIC_DATA]. Falls, SD 57106-4216" at bounding box center [251, 163] width 158 height 23
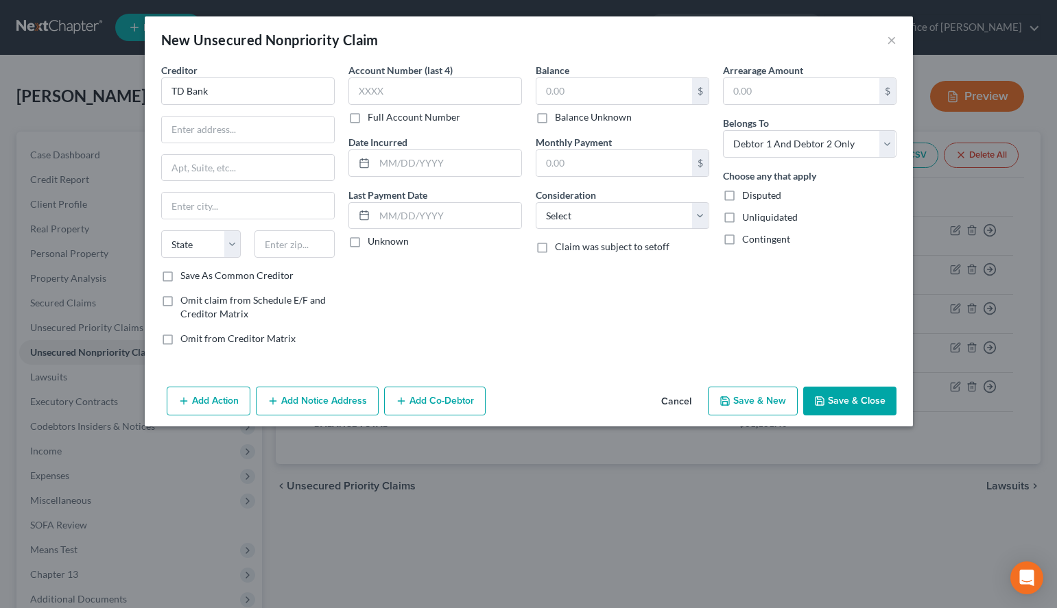
type input "TD Bank USA, N.A. c/o Target Card Services"
type input "[STREET_ADDRESS]"
type input "Sioux. [GEOGRAPHIC_DATA]"
select select "43"
type input "57106-4216"
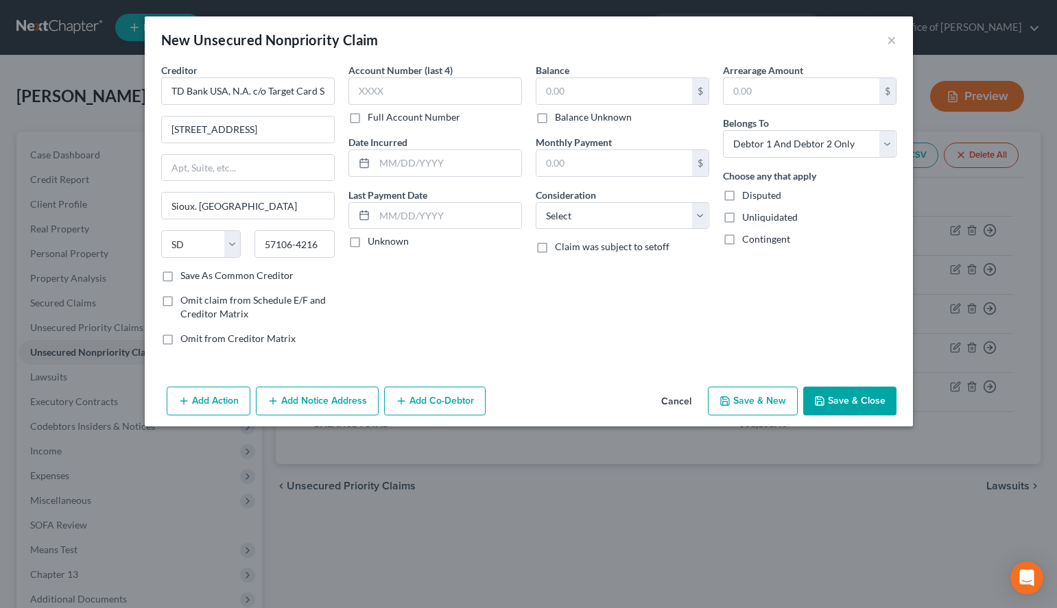
scroll to position [0, 0]
click at [410, 89] on input "text" at bounding box center [435, 90] width 174 height 27
click at [649, 25] on div "New Unsecured Nonpriority Claim ×" at bounding box center [529, 39] width 768 height 47
click at [401, 97] on input "text" at bounding box center [435, 90] width 174 height 27
type input "2225"
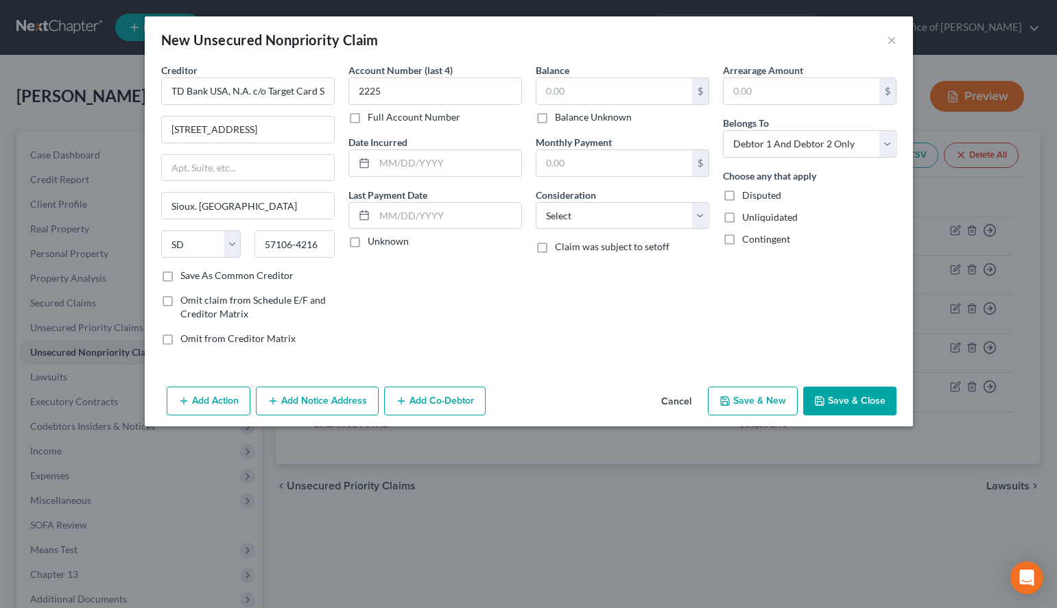
click at [411, 241] on div "Unknown" at bounding box center [435, 242] width 174 height 14
click at [409, 241] on div "Unknown" at bounding box center [435, 242] width 174 height 14
click at [398, 245] on label "Unknown" at bounding box center [388, 242] width 41 height 14
click at [382, 243] on input "Unknown" at bounding box center [377, 239] width 9 height 9
checkbox input "true"
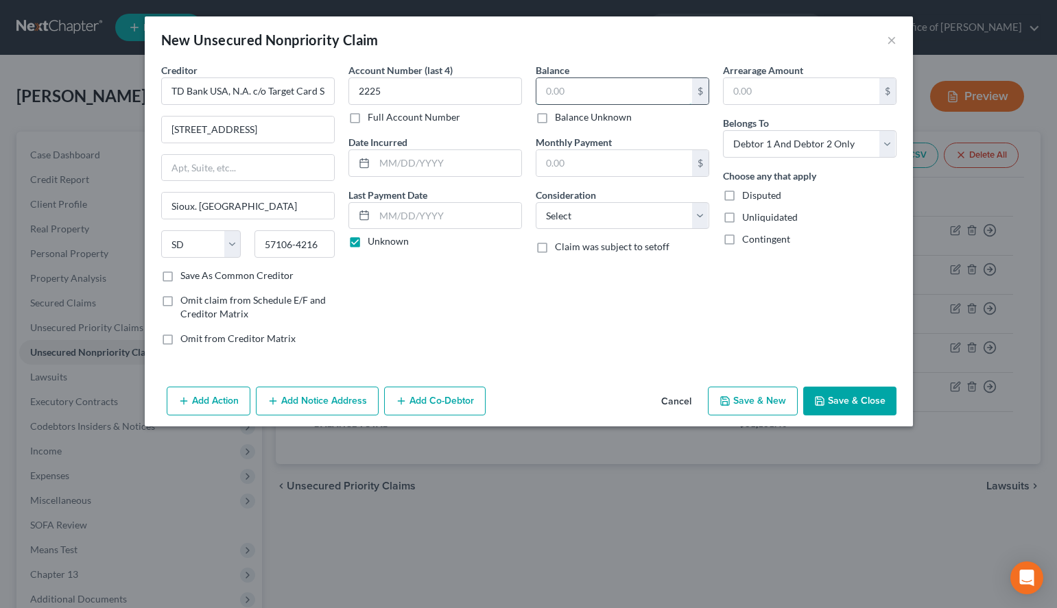
click at [650, 90] on input "text" at bounding box center [614, 91] width 156 height 26
type input "8,240.68"
click at [723, 130] on select "Select Debtor 1 Only Debtor 2 Only Debtor 1 And Debtor 2 Only At Least One Of T…" at bounding box center [810, 143] width 174 height 27
select select "0"
click option "Debtor 1 Only" at bounding box center [0, 0] width 0 height 0
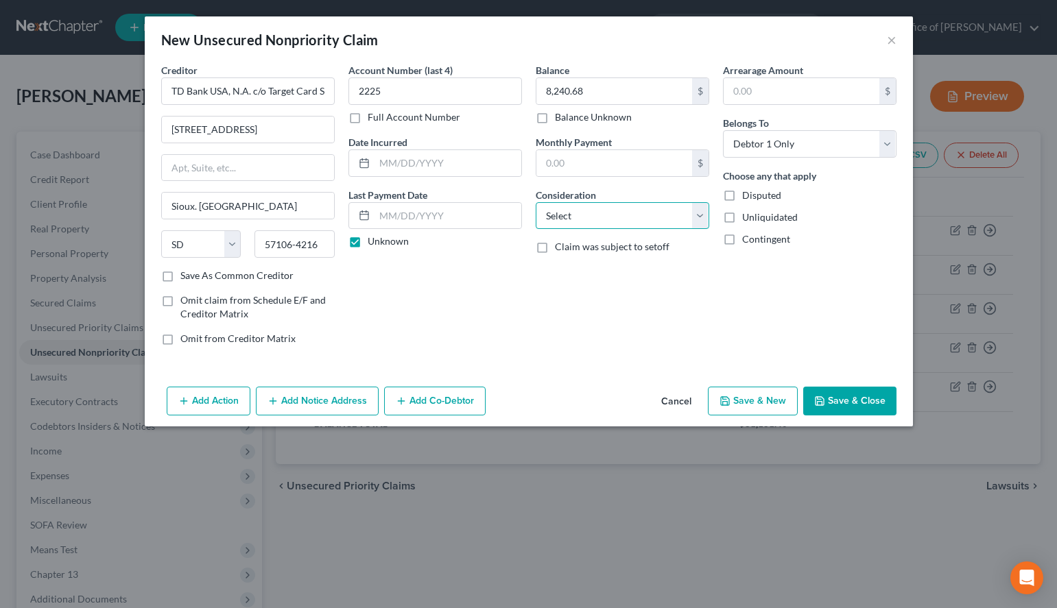
click at [536, 202] on select "Select Cable / Satellite Services Collection Agency Credit Card Debt Debt Couns…" at bounding box center [623, 215] width 174 height 27
select select "2"
click option "Credit Card Debt" at bounding box center [0, 0] width 0 height 0
click at [337, 394] on button "Add Notice Address" at bounding box center [317, 401] width 123 height 29
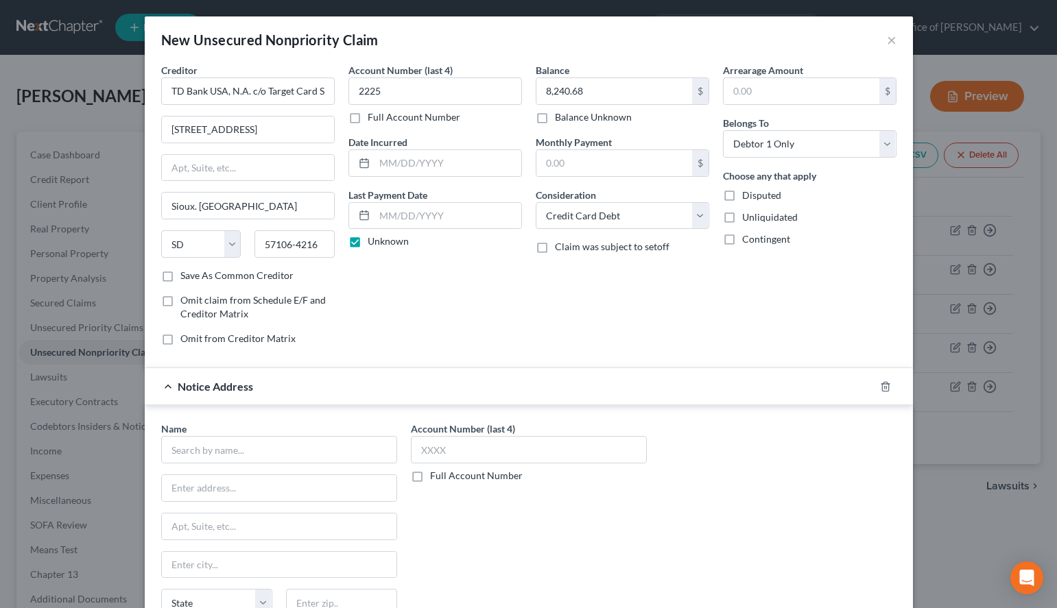
click at [566, 428] on div "Account Number (last 4) Full Account Number" at bounding box center [529, 452] width 236 height 61
click at [573, 445] on input "text" at bounding box center [529, 449] width 236 height 27
type input "2225"
click at [228, 444] on input "text" at bounding box center [279, 449] width 236 height 27
click at [774, 302] on div "Arrearage Amount $ Belongs To * Select Debtor 1 Only Debtor 2 Only Debtor 1 And…" at bounding box center [809, 210] width 187 height 294
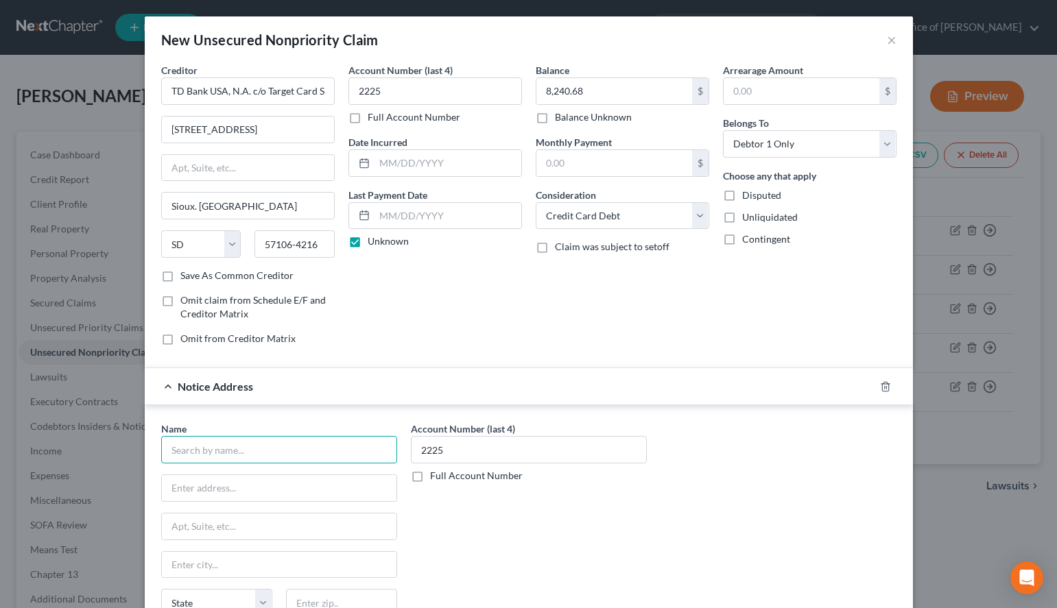
click at [346, 442] on input "text" at bounding box center [279, 449] width 236 height 27
paste input "[PERSON_NAME]"
type input "[PERSON_NAME]"
click at [357, 489] on input "text" at bounding box center [279, 488] width 235 height 26
click at [716, 450] on div "Name * [PERSON_NAME] State [US_STATE] AK AR AZ CA CO CT DE DC [GEOGRAPHIC_DATA]…" at bounding box center [528, 537] width 749 height 230
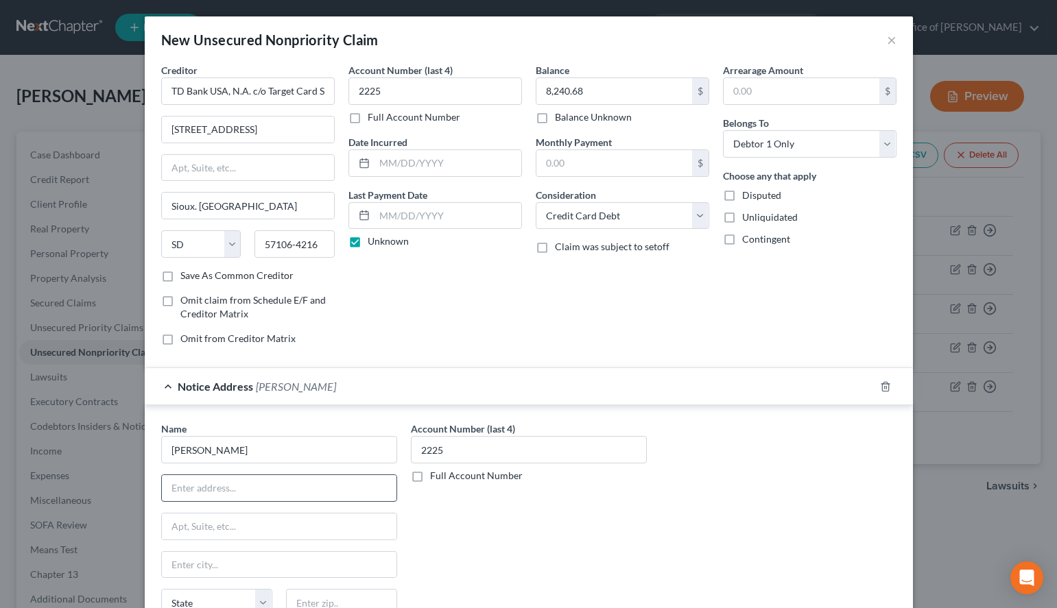
click at [346, 485] on input "text" at bounding box center [279, 488] width 235 height 26
paste input "[STREET_ADDRESS]"
type input "[STREET_ADDRESS]"
click at [735, 477] on div "Name * [PERSON_NAME] [GEOGRAPHIC_DATA][US_STATE] CO [GEOGRAPHIC_DATA] [GEOGRAPH…" at bounding box center [528, 537] width 749 height 230
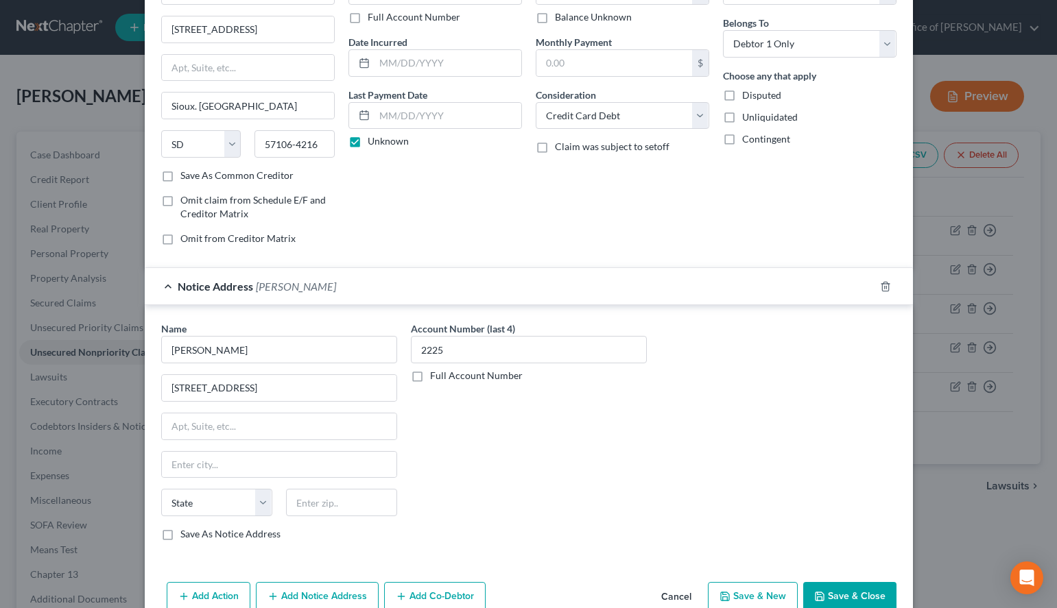
scroll to position [130, 0]
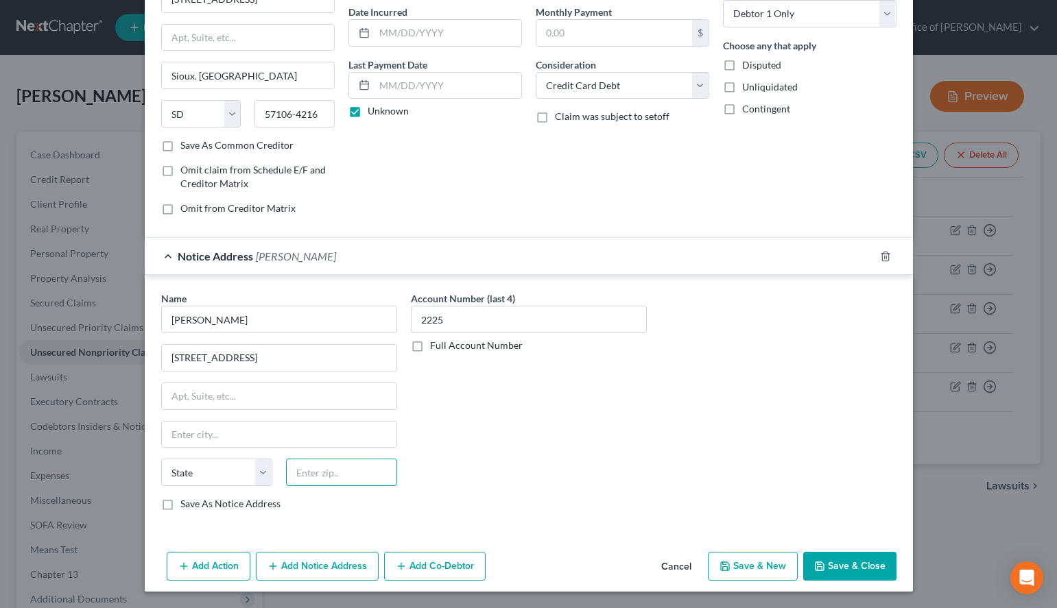
click at [374, 480] on input "text" at bounding box center [341, 472] width 111 height 27
type input "33324"
type input "[GEOGRAPHIC_DATA]"
select select "9"
click at [752, 391] on div "Name * [PERSON_NAME] [GEOGRAPHIC_DATA][US_STATE] CO [GEOGRAPHIC_DATA] [GEOGRAPH…" at bounding box center [528, 406] width 749 height 230
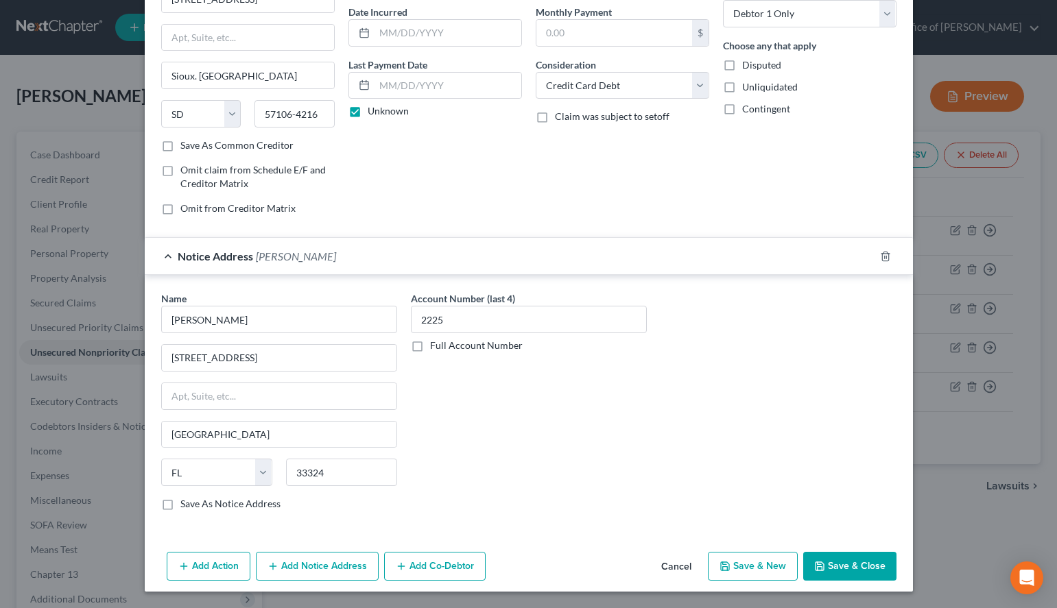
click at [191, 512] on div "Name * [PERSON_NAME] [GEOGRAPHIC_DATA][US_STATE] CO [GEOGRAPHIC_DATA] [GEOGRAPH…" at bounding box center [279, 406] width 250 height 230
click at [191, 500] on label "Save As Notice Address" at bounding box center [230, 504] width 100 height 14
click at [191, 500] on input "Save As Notice Address" at bounding box center [190, 501] width 9 height 9
checkbox input "true"
drag, startPoint x: 826, startPoint y: 457, endPoint x: 799, endPoint y: 457, distance: 26.7
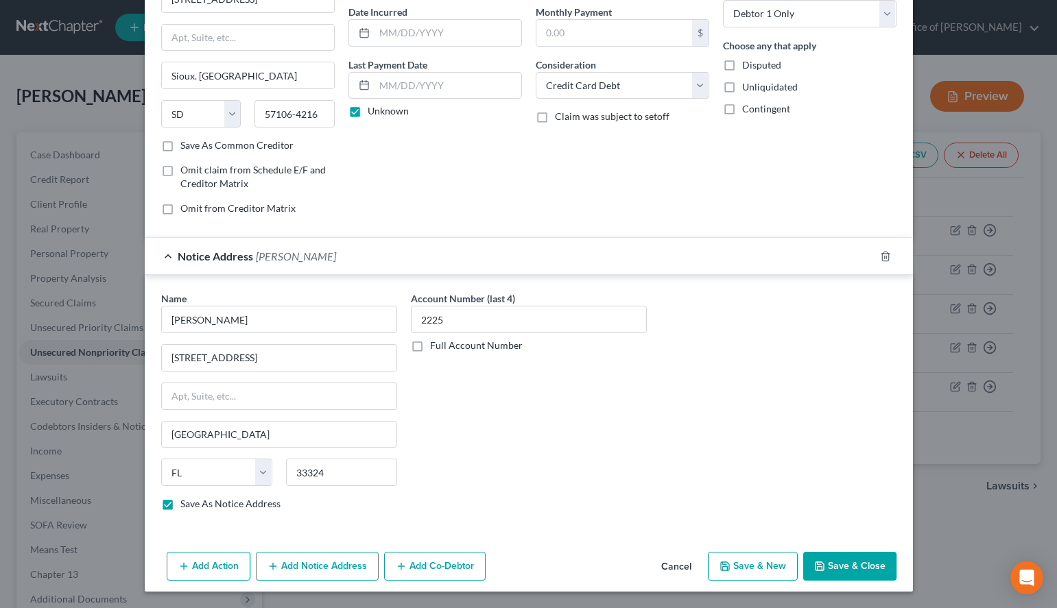
click at [820, 457] on div "Name * [PERSON_NAME] [GEOGRAPHIC_DATA][US_STATE] CO [GEOGRAPHIC_DATA] [GEOGRAPH…" at bounding box center [528, 406] width 749 height 230
drag, startPoint x: 359, startPoint y: 434, endPoint x: 95, endPoint y: 433, distance: 263.4
click at [162, 433] on input "[GEOGRAPHIC_DATA]" at bounding box center [279, 435] width 235 height 26
paste input "Plantation"
type input "Plantation"
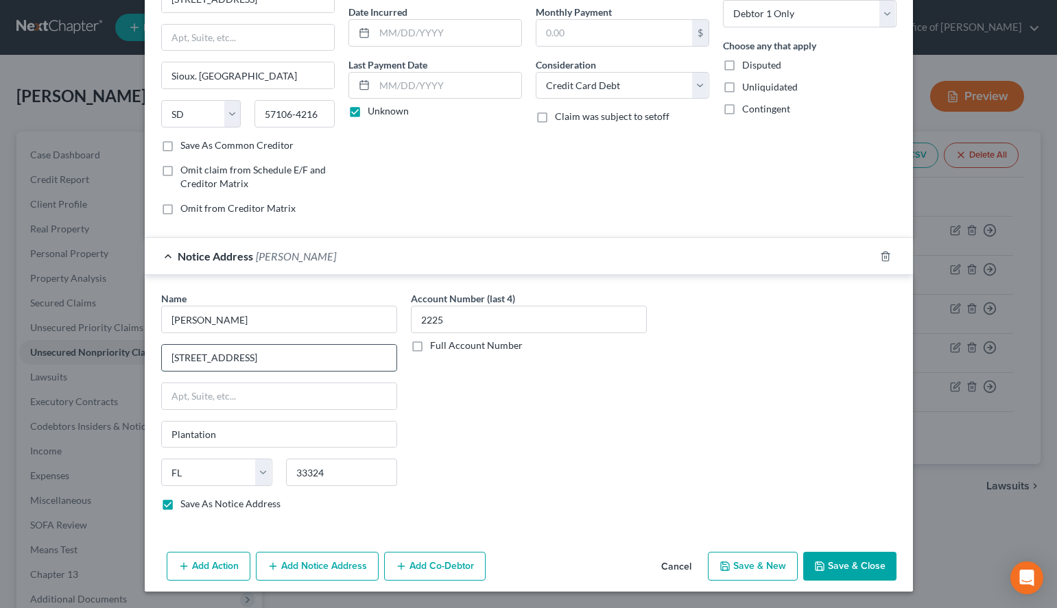
drag, startPoint x: 271, startPoint y: 360, endPoint x: 362, endPoint y: 357, distance: 91.3
click at [362, 357] on input "[STREET_ADDRESS]" at bounding box center [279, 358] width 235 height 26
type input "[STREET_ADDRESS]"
click at [342, 387] on input "text" at bounding box center [279, 396] width 235 height 26
paste input "2nd Floor"
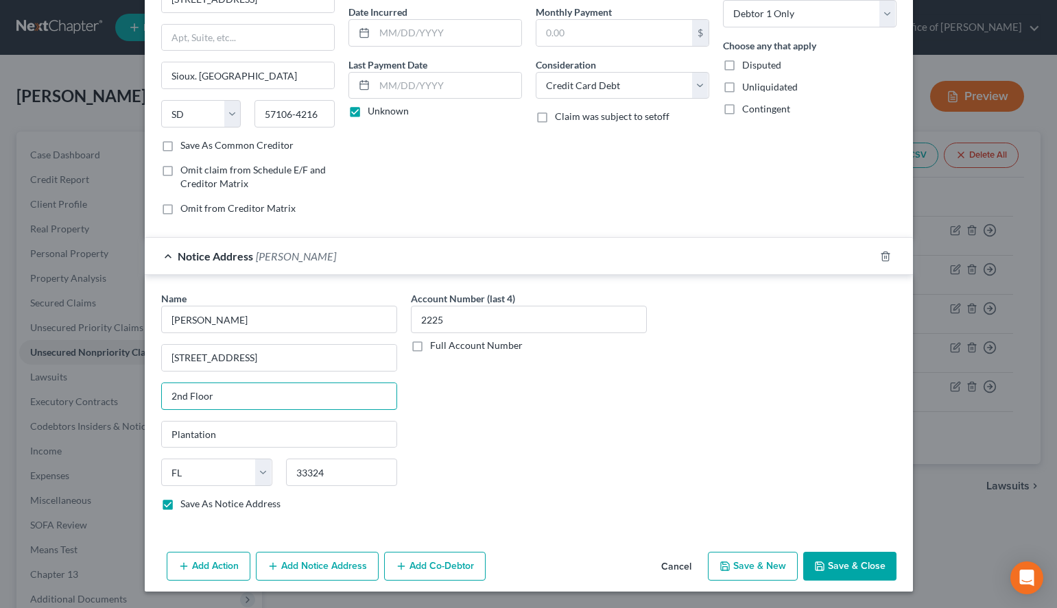
type input "2nd Floor"
click at [615, 392] on div "Account Number (last 4) 2225 Full Account Number" at bounding box center [529, 406] width 250 height 230
click at [767, 557] on button "Save & New" at bounding box center [753, 566] width 90 height 29
checkbox input "false"
select select "2"
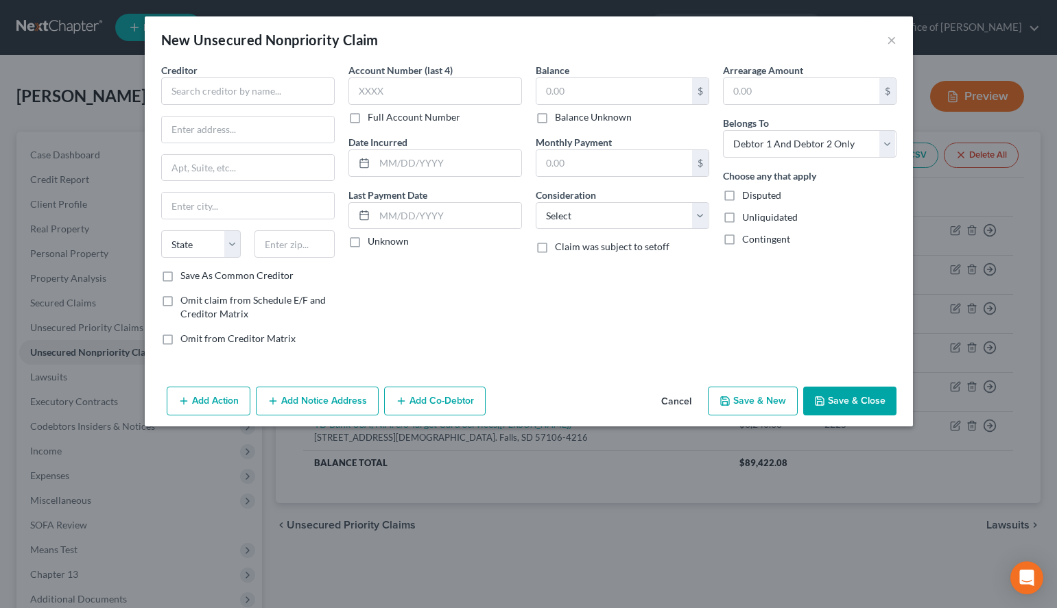
click at [706, 53] on div "New Unsecured Nonpriority Claim ×" at bounding box center [529, 39] width 768 height 47
click at [331, 89] on input "text" at bounding box center [248, 90] width 174 height 27
paste input "Lending Club"
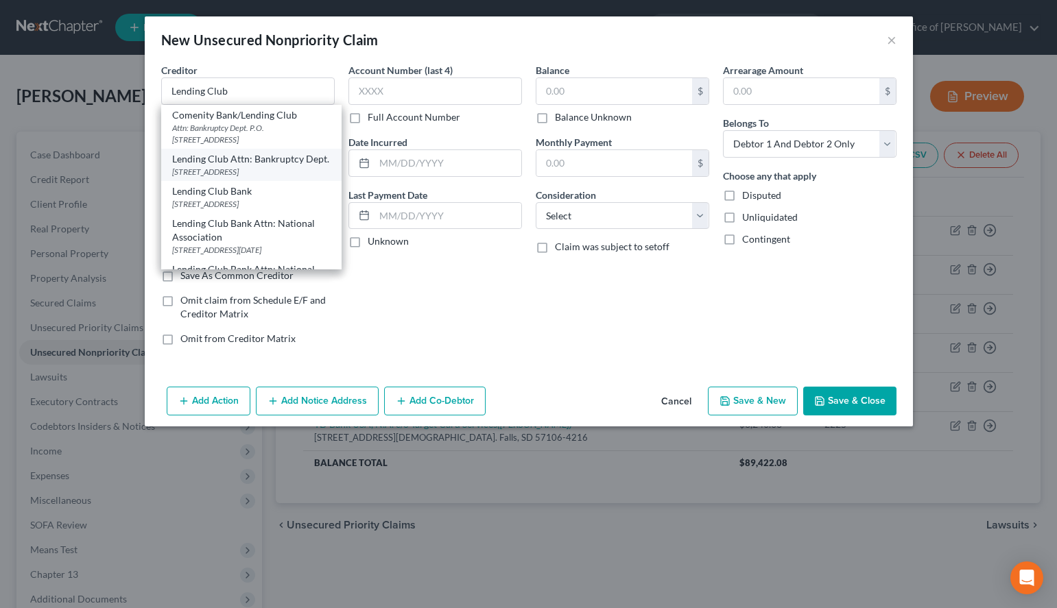
click at [213, 171] on div "[STREET_ADDRESS]" at bounding box center [251, 172] width 158 height 12
type input "Lending Club Attn: Bankruptcy Dept."
type input "[STREET_ADDRESS]"
type input "Suite 200"
type input "[GEOGRAPHIC_DATA]"
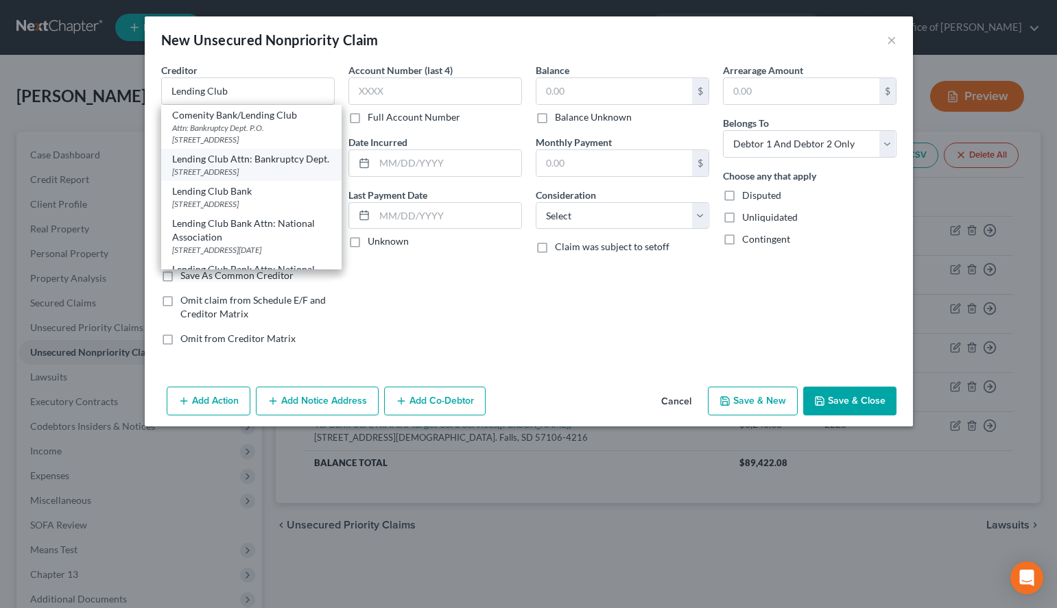
select select "4"
type input "94105"
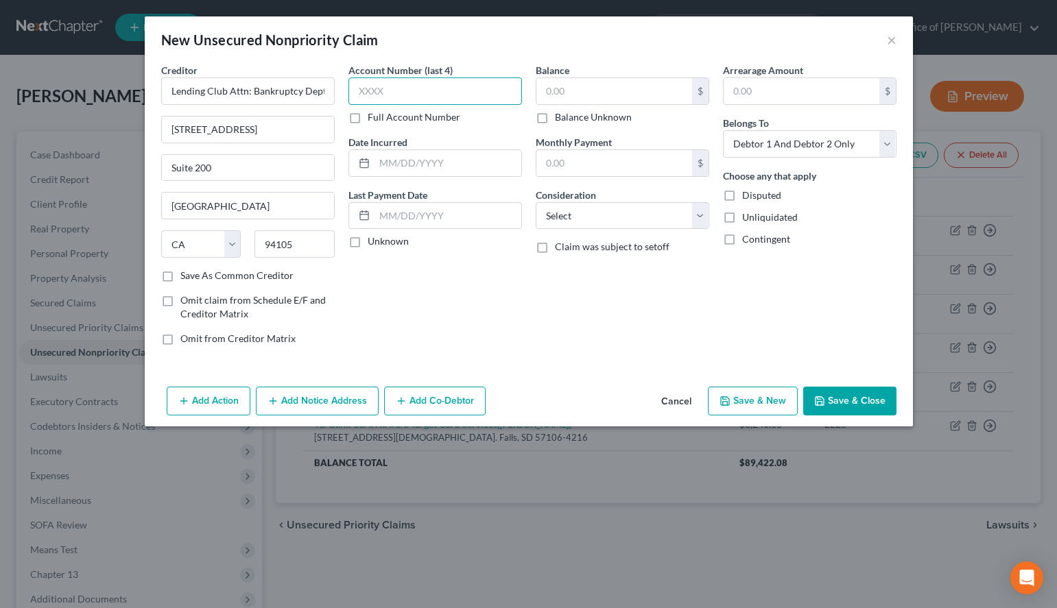
click at [412, 88] on input "text" at bounding box center [435, 90] width 174 height 27
click at [826, 302] on div "Arrearage Amount $ Belongs To * Select Debtor 1 Only Debtor 2 Only Debtor 1 And…" at bounding box center [809, 210] width 187 height 294
click at [380, 78] on input "text" at bounding box center [435, 90] width 174 height 27
type input "5502"
click at [402, 250] on div "Account Number (last 4) 5502 Full Account Number Date Incurred Last Payment Dat…" at bounding box center [435, 210] width 187 height 294
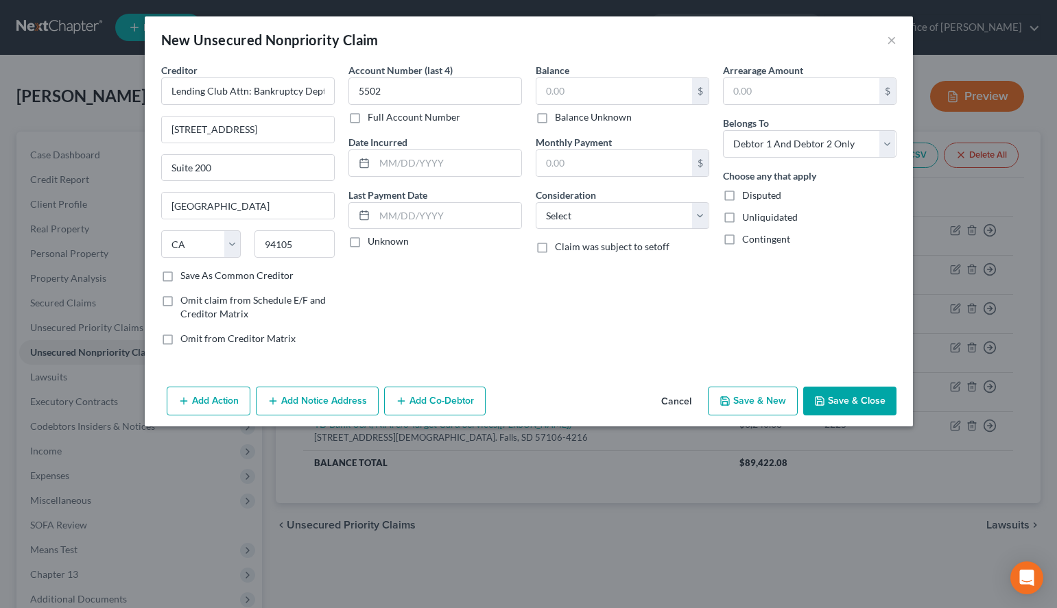
click at [403, 241] on label "Unknown" at bounding box center [388, 242] width 41 height 14
click at [382, 241] on input "Unknown" at bounding box center [377, 239] width 9 height 9
checkbox input "true"
click at [612, 98] on input "text" at bounding box center [614, 91] width 156 height 26
click at [681, 284] on div "Balance $ Balance Unknown Balance Undetermined $ Balance Unknown Monthly Paymen…" at bounding box center [622, 210] width 187 height 294
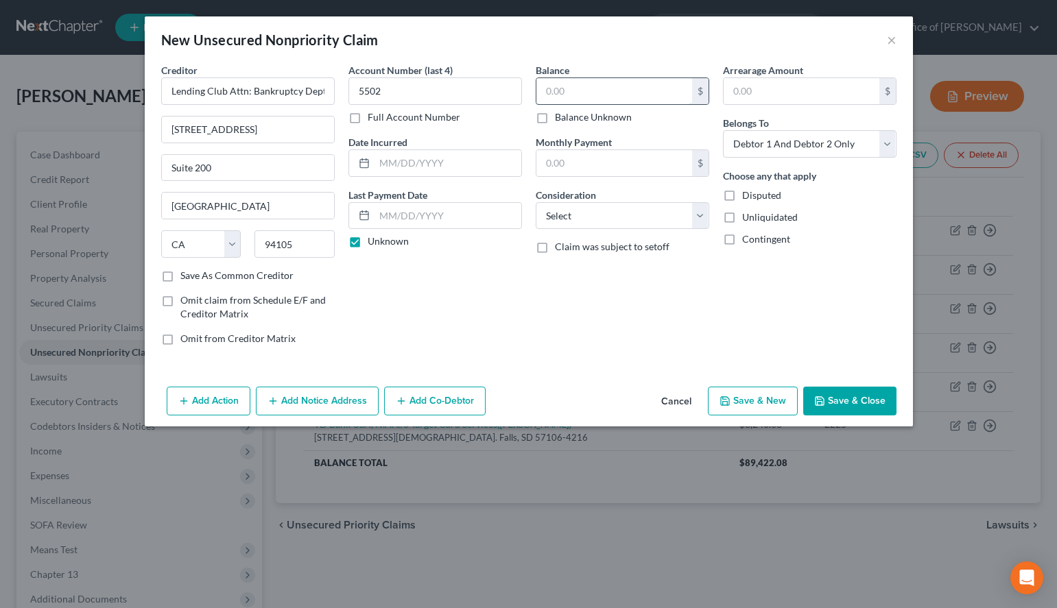
click at [572, 90] on input "text" at bounding box center [614, 91] width 156 height 26
type input "13,873.38"
click at [536, 202] on select "Select Cable / Satellite Services Collection Agency Credit Card Debt Debt Couns…" at bounding box center [623, 215] width 174 height 27
select select "14"
click option "Other" at bounding box center [0, 0] width 0 height 0
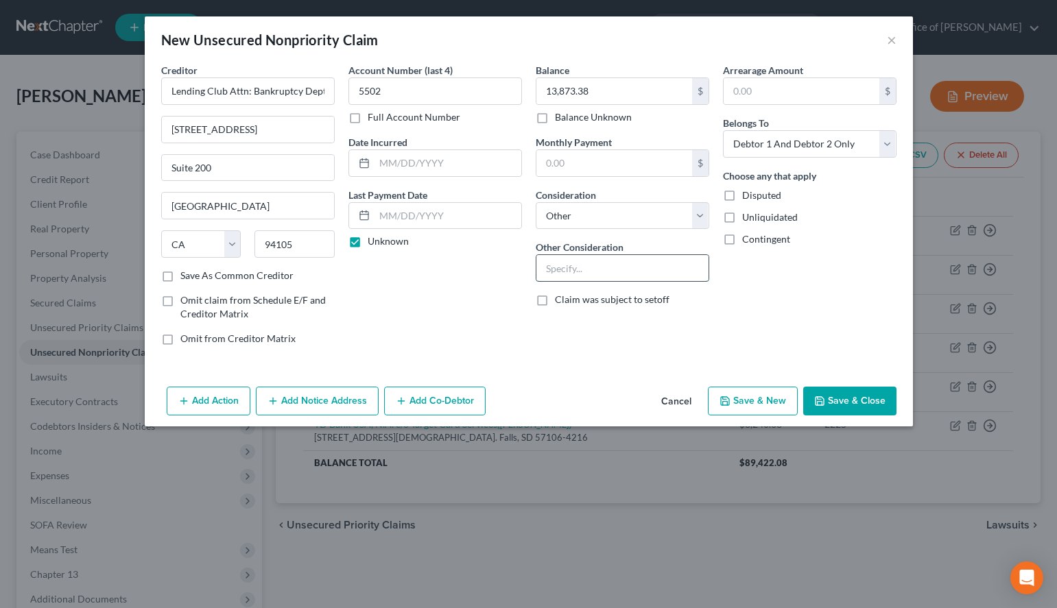
click at [545, 269] on input "text" at bounding box center [622, 268] width 172 height 26
type input "Consolidation Loan"
click at [680, 372] on div "Creditor * Lending Club Attn: Bankruptcy Dept. [STREET_ADDRESS][GEOGRAPHIC_DATA…" at bounding box center [529, 222] width 768 height 318
click at [314, 402] on button "Add Notice Address" at bounding box center [317, 401] width 123 height 29
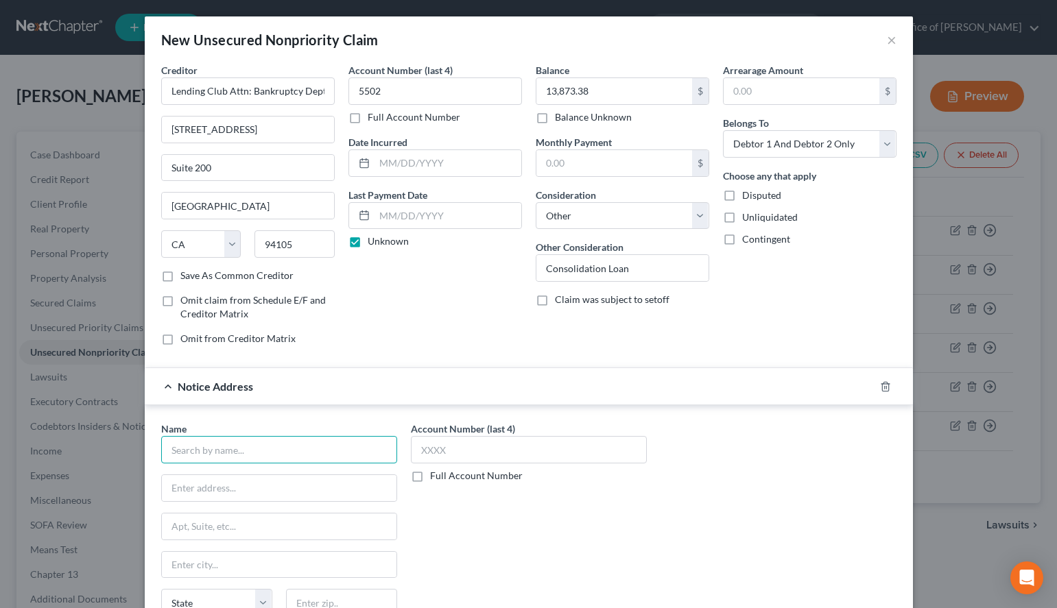
click at [315, 453] on input "text" at bounding box center [279, 449] width 236 height 27
paste input "Credit Corp Solutions Inc"
click at [261, 478] on input "text" at bounding box center [279, 488] width 235 height 26
type input "Credit Corp Solutions Inc"
click at [654, 473] on div "Name * Credit Corp Solutions Inc State [US_STATE] AK AR AZ CA CO [GEOGRAPHIC_DA…" at bounding box center [528, 537] width 749 height 230
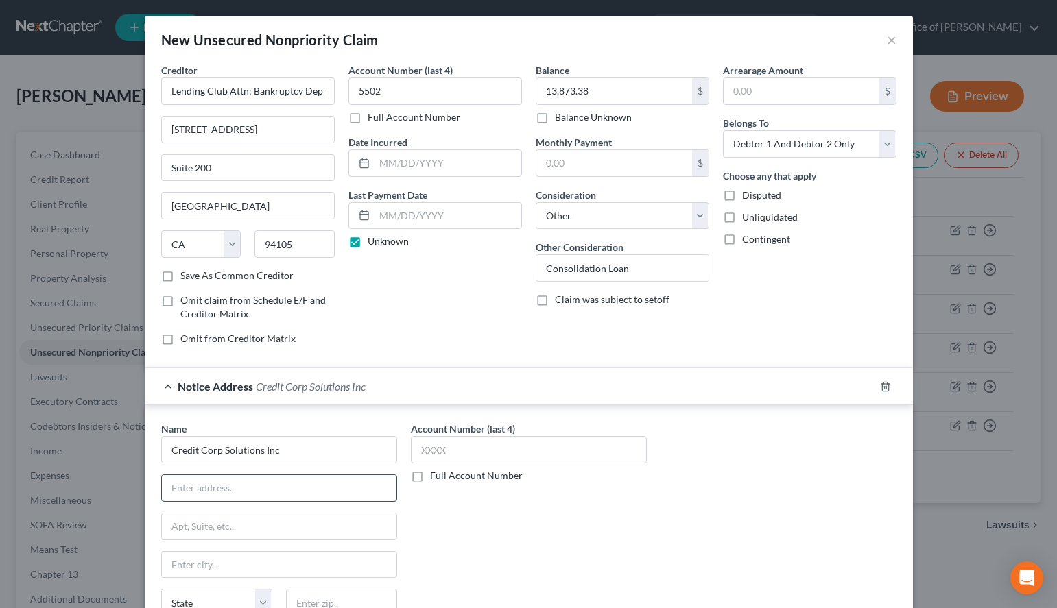
click at [333, 492] on input "text" at bounding box center [279, 488] width 235 height 26
paste input "[STREET_ADDRESS]"
type input "[STREET_ADDRESS]"
click at [333, 520] on input "text" at bounding box center [279, 527] width 235 height 26
click at [714, 475] on div "Name * Credit Corp Solutions Inc [STREET_ADDRESS][GEOGRAPHIC_DATA][US_STATE] AZ…" at bounding box center [528, 537] width 749 height 230
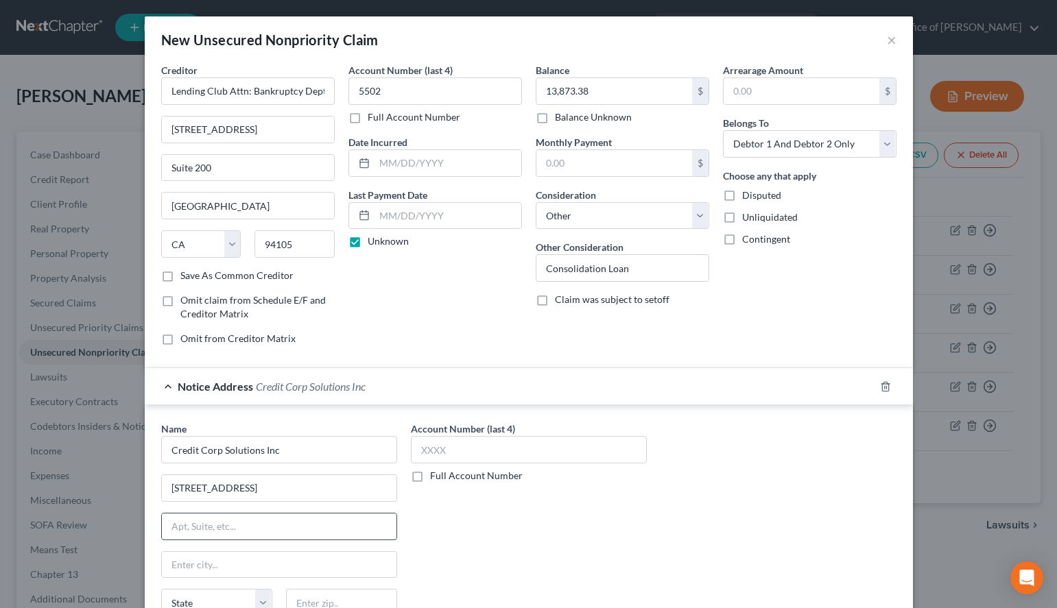
click at [287, 520] on input "text" at bounding box center [279, 527] width 235 height 26
paste input "Suite 200"
type input "Suite 200"
click at [383, 601] on input "text" at bounding box center [341, 602] width 111 height 27
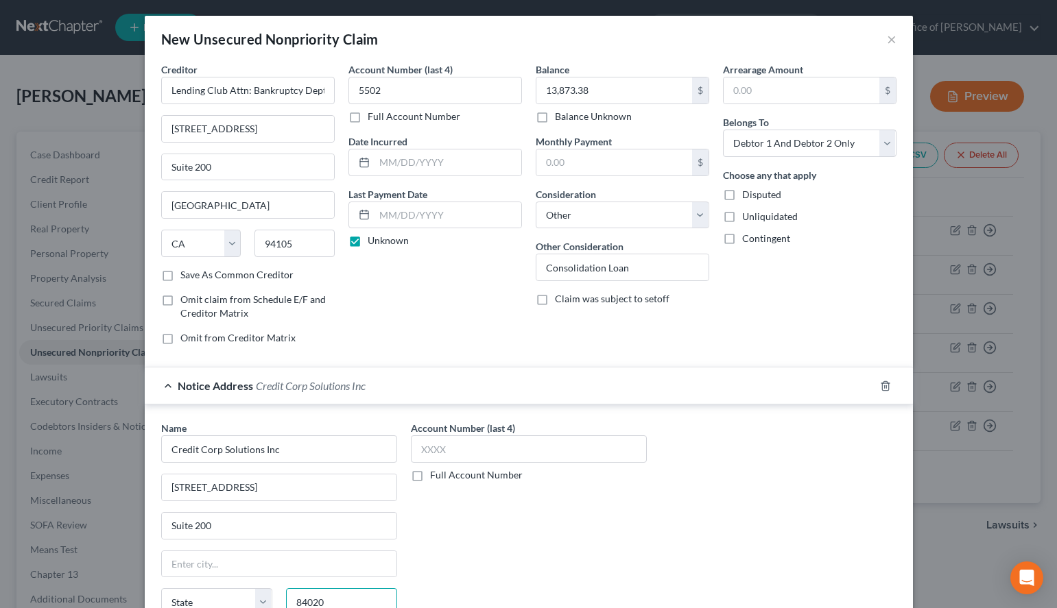
type input "84020"
type input "[PERSON_NAME]"
select select "46"
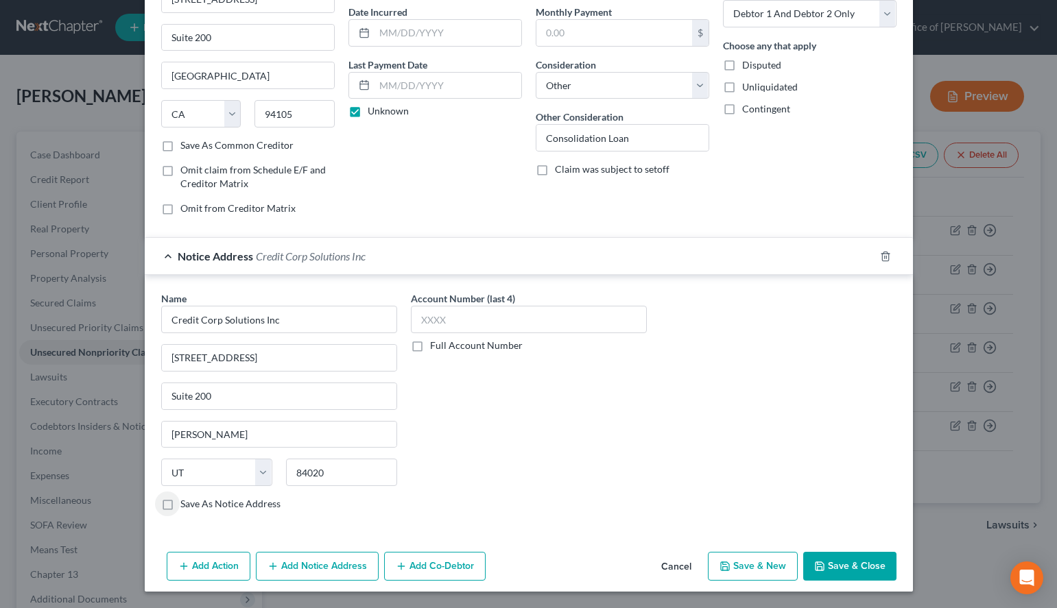
click at [236, 507] on label "Save As Notice Address" at bounding box center [230, 504] width 100 height 14
click at [195, 506] on input "Save As Notice Address" at bounding box center [190, 501] width 9 height 9
checkbox input "true"
click at [510, 320] on input "text" at bounding box center [529, 319] width 236 height 27
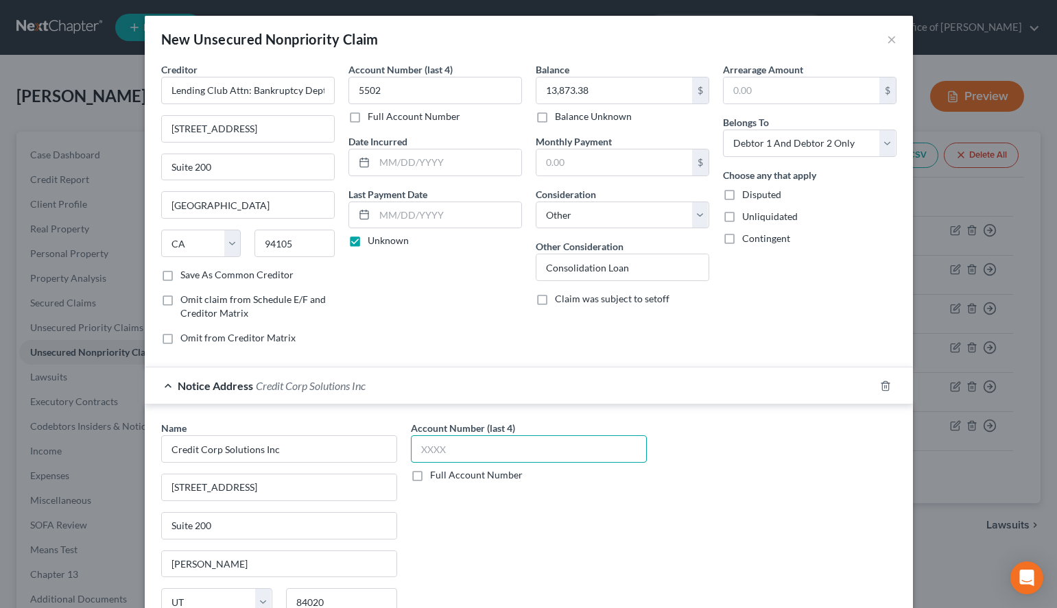
scroll to position [0, 0]
type input "5502"
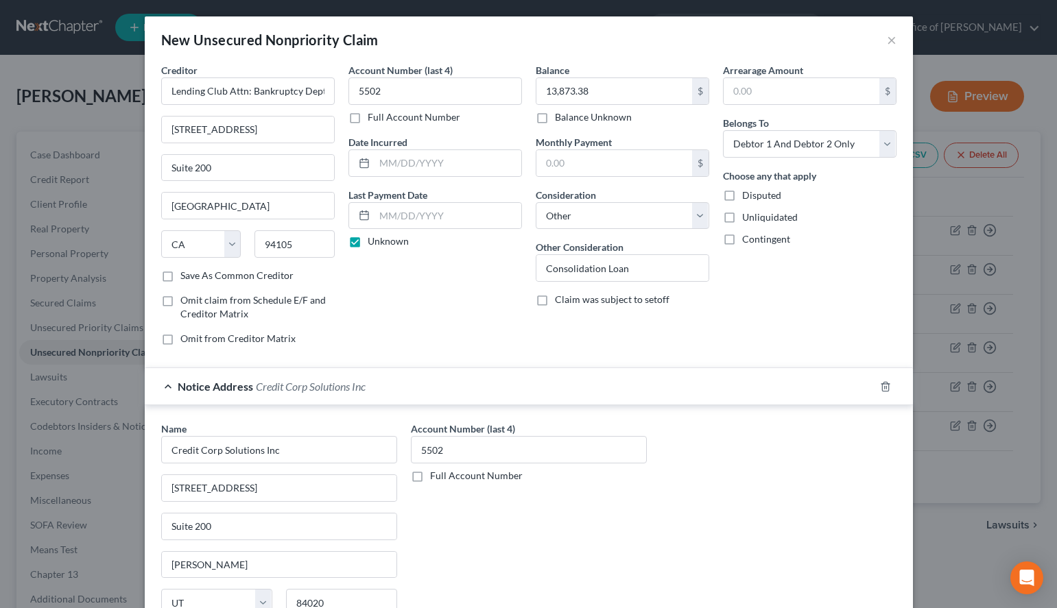
click at [809, 333] on div "Arrearage Amount $ Belongs To * Select Debtor 1 Only Debtor 2 Only Debtor 1 And…" at bounding box center [809, 210] width 187 height 294
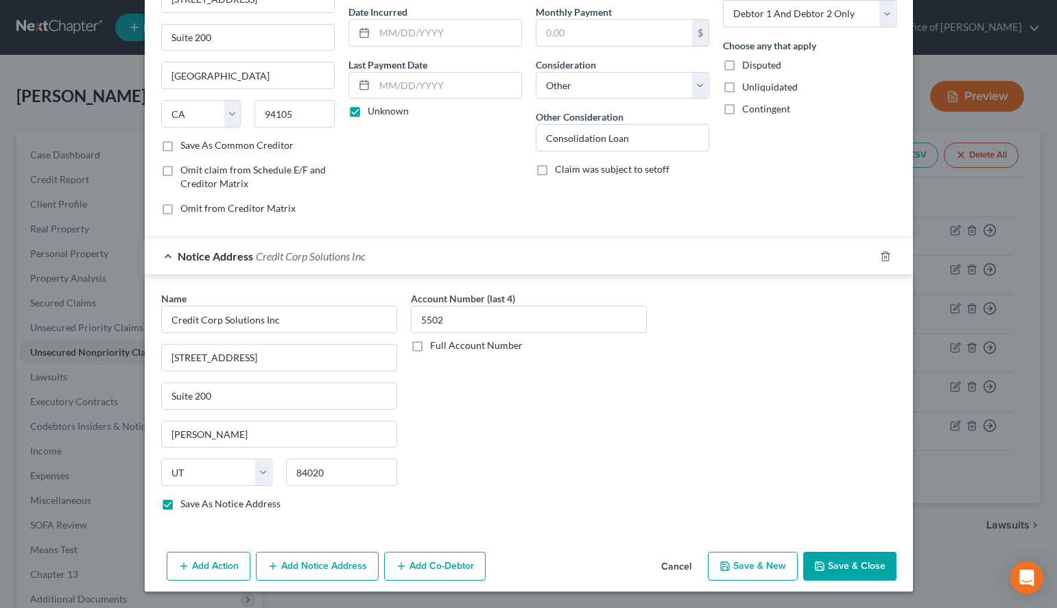
click at [739, 564] on button "Save & New" at bounding box center [753, 566] width 90 height 29
select select "2"
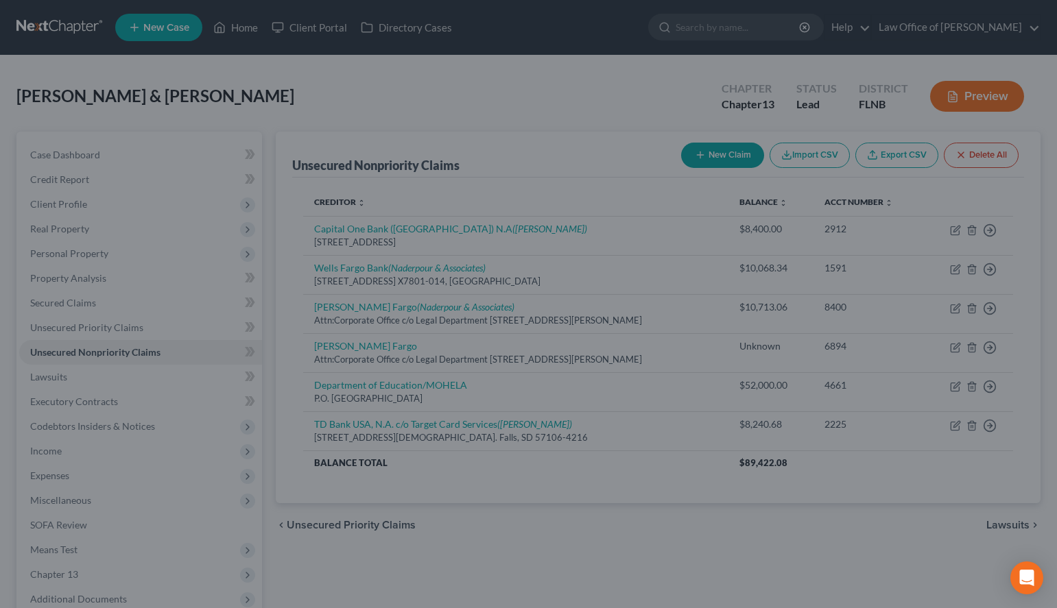
checkbox input "false"
type input "0.00"
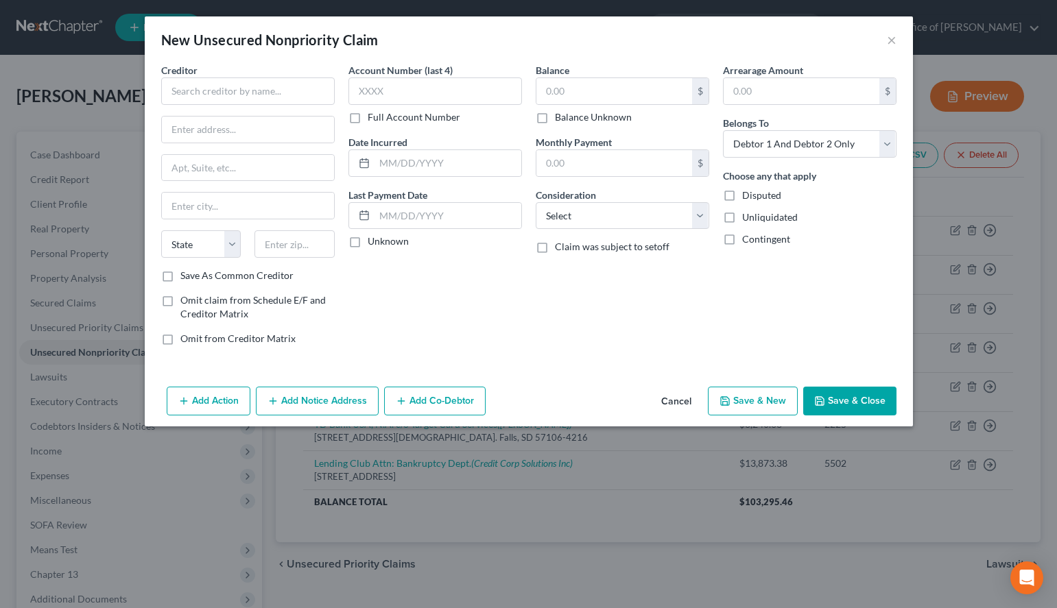
drag, startPoint x: 770, startPoint y: 40, endPoint x: 741, endPoint y: 41, distance: 28.8
click at [766, 40] on div "New Unsecured Nonpriority Claim ×" at bounding box center [529, 39] width 768 height 47
click at [250, 82] on input "text" at bounding box center [248, 90] width 174 height 27
paste input "LightStream"
click at [165, 86] on input "LightStream" at bounding box center [248, 90] width 174 height 27
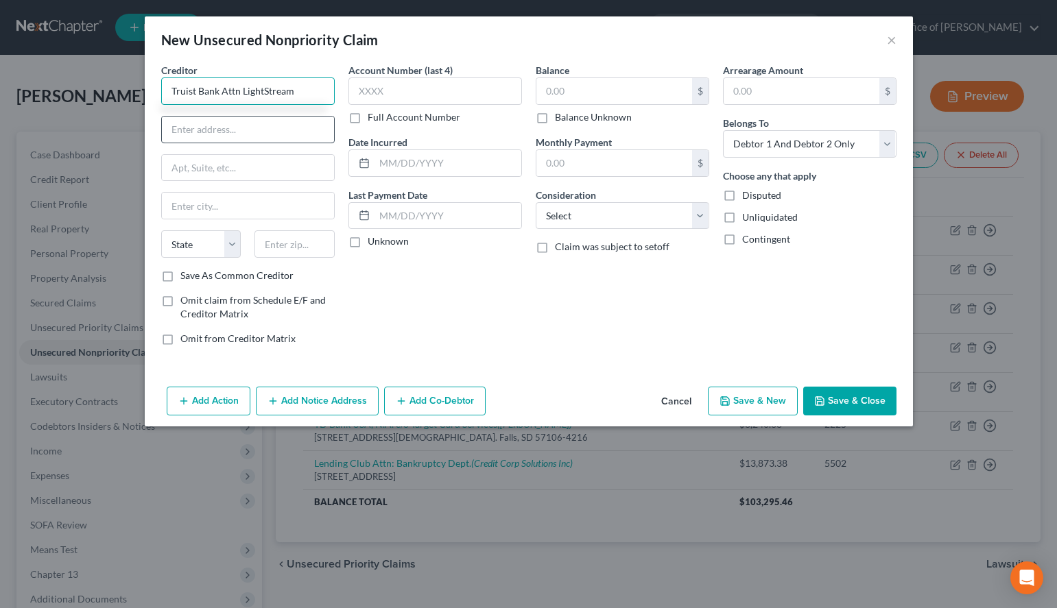
type input "Truist Bank Attn LightStream"
click at [318, 130] on input "text" at bounding box center [248, 130] width 172 height 26
click at [679, 45] on div "New Unsecured Nonpriority Claim ×" at bounding box center [529, 39] width 768 height 47
click at [295, 137] on input "text" at bounding box center [248, 130] width 172 height 26
paste input "Tt Financial Corporation"
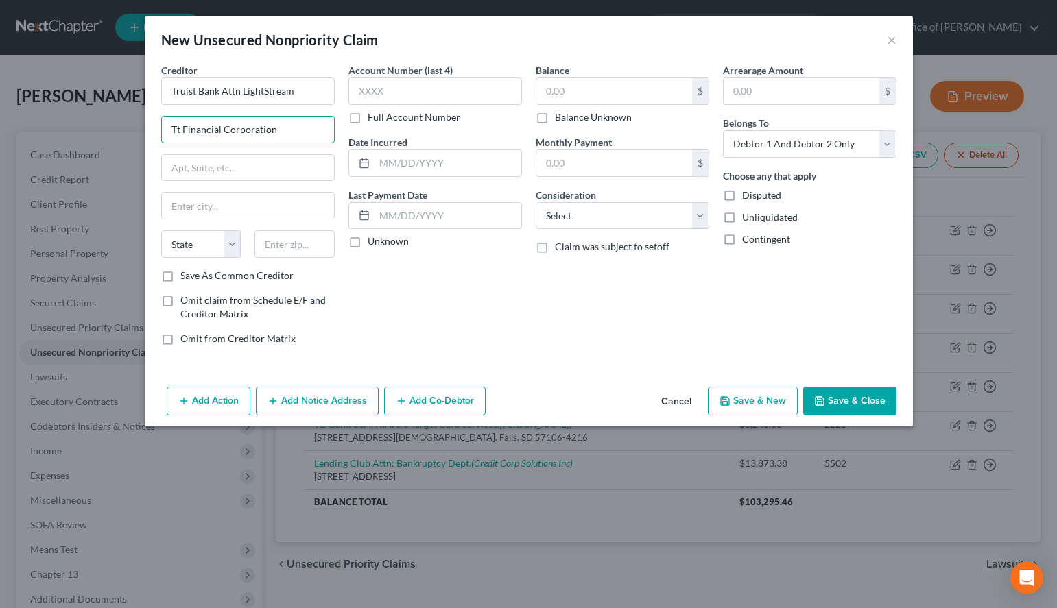
type input "Tt Financial Corporation"
click at [708, 38] on div "New Unsecured Nonpriority Claim ×" at bounding box center [529, 39] width 768 height 47
click at [309, 165] on input "text" at bounding box center [248, 168] width 172 height 26
paste input "PO Box 117320"
type input "PO Box 117320"
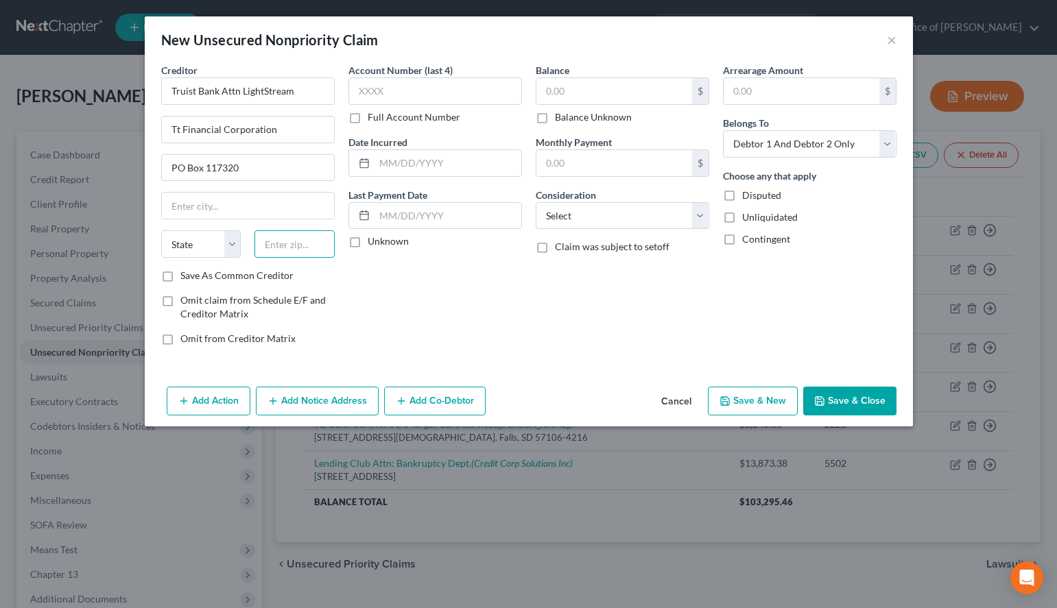
click at [311, 250] on input "text" at bounding box center [294, 243] width 80 height 27
click at [728, 289] on div "Arrearage Amount $ Belongs To * Select Debtor 1 Only Debtor 2 Only Debtor 1 And…" at bounding box center [809, 210] width 187 height 294
click at [288, 247] on input "text" at bounding box center [294, 243] width 80 height 27
type input "30368"
type input "[GEOGRAPHIC_DATA]"
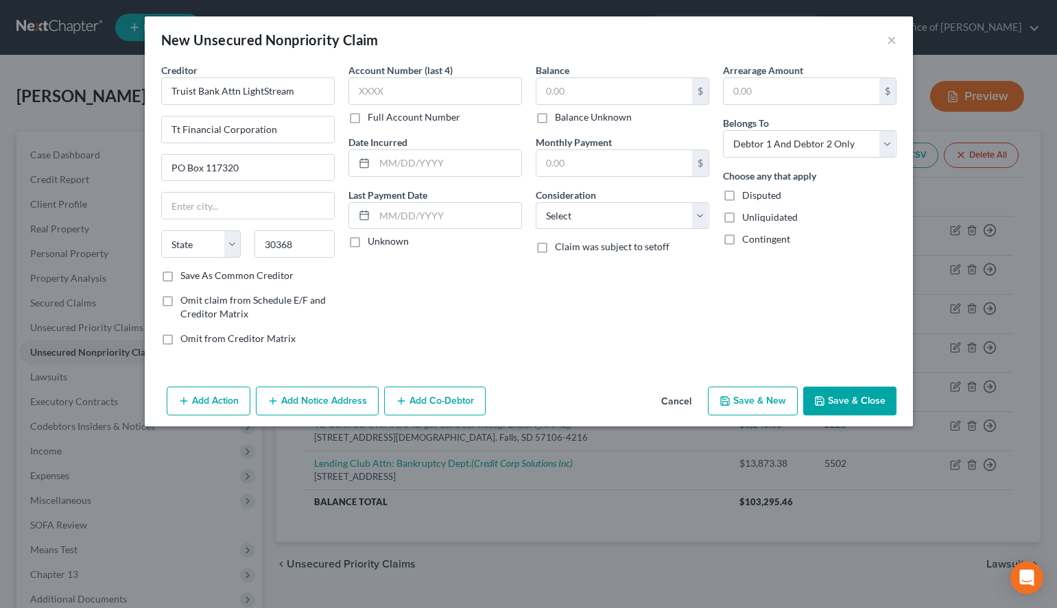
select select "10"
click at [358, 286] on div "Account Number (last 4) Full Account Number Date Incurred Last Payment Date Unk…" at bounding box center [435, 210] width 187 height 294
click at [267, 277] on label "Save As Common Creditor" at bounding box center [236, 276] width 113 height 14
click at [195, 277] on input "Save As Common Creditor" at bounding box center [190, 273] width 9 height 9
checkbox input "true"
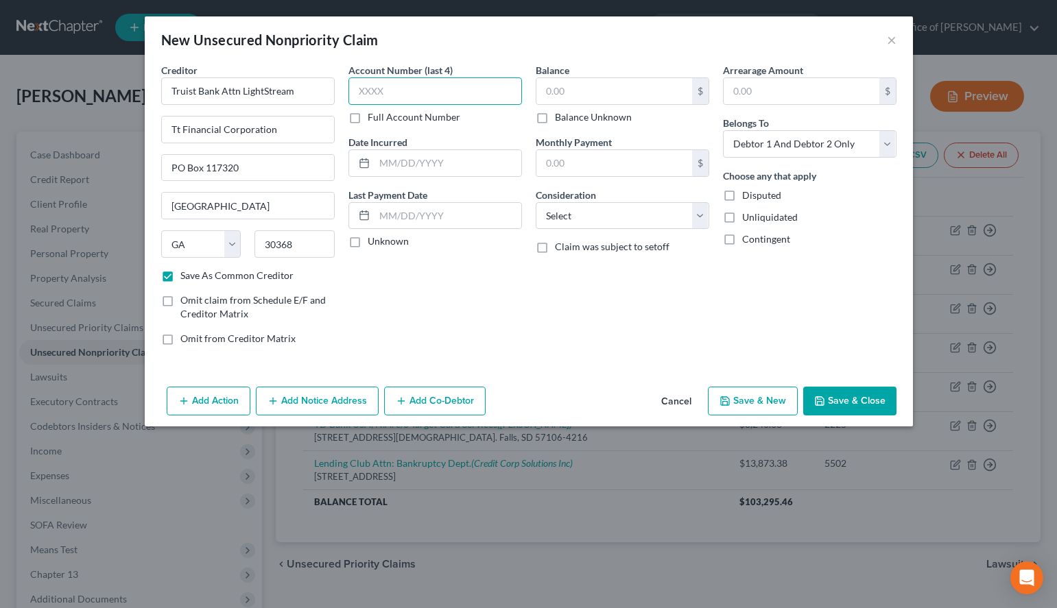
click at [396, 91] on input "text" at bounding box center [435, 90] width 174 height 27
type input "2000"
click at [408, 240] on div "Unknown" at bounding box center [435, 242] width 174 height 14
click at [662, 93] on input "text" at bounding box center [614, 91] width 156 height 26
type input "8,879.59"
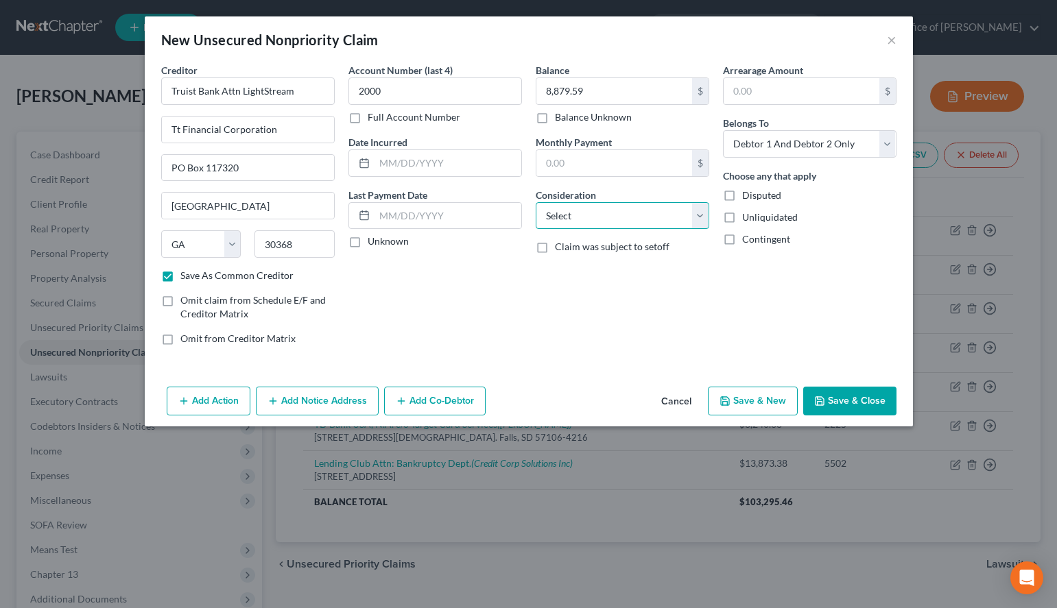
click at [536, 202] on select "Select Cable / Satellite Services Collection Agency Credit Card Debt Debt Couns…" at bounding box center [623, 215] width 174 height 27
select select "14"
click option "Other" at bounding box center [0, 0] width 0 height 0
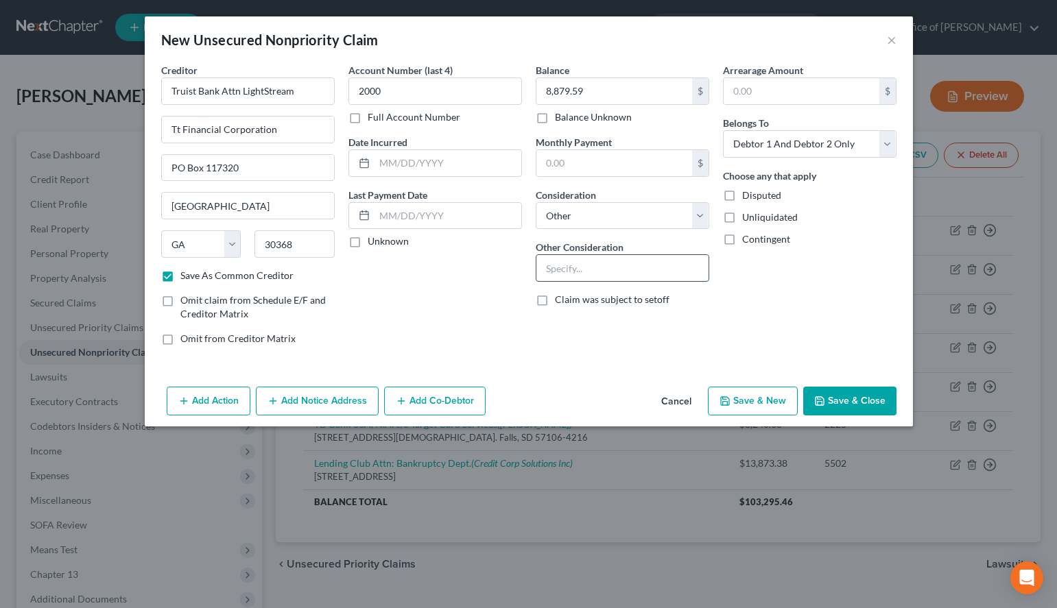
click at [602, 281] on input "text" at bounding box center [622, 268] width 172 height 26
paste input "personal loan for flooring"
click at [548, 267] on input "personal loan for flooring" at bounding box center [622, 268] width 172 height 26
type input "Personal loan for flooring"
click at [390, 275] on div "Account Number (last 4) 2000 Full Account Number Date Incurred Last Payment Dat…" at bounding box center [435, 210] width 187 height 294
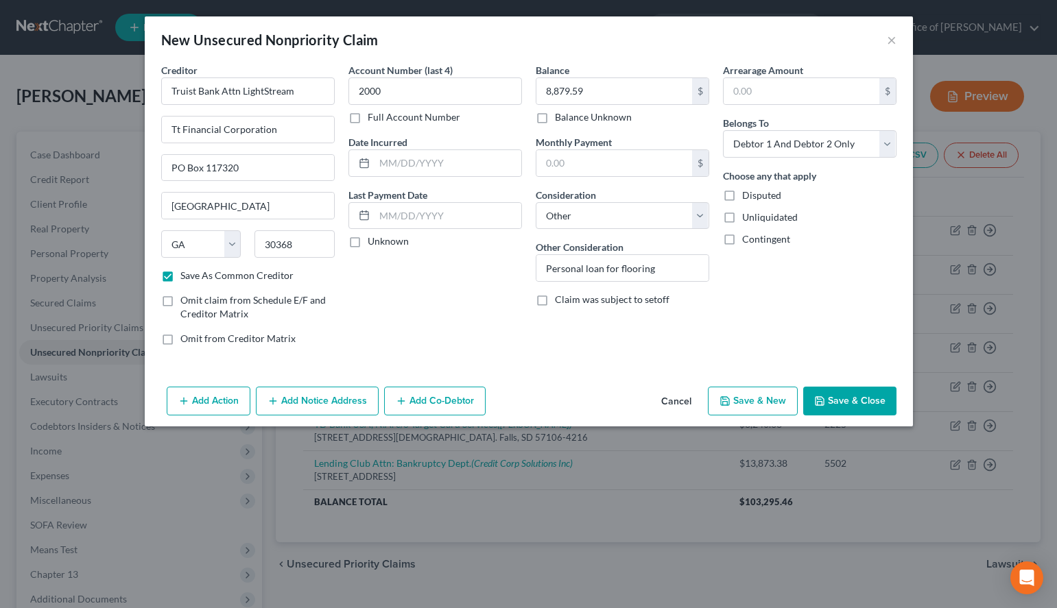
click at [842, 261] on div "Arrearage Amount $ Belongs To * Select Debtor 1 Only Debtor 2 Only Debtor 1 And…" at bounding box center [809, 210] width 187 height 294
click at [634, 339] on div "Balance 8,879.59 $ Balance Unknown Balance Undetermined 8,879.59 $ Balance Unkn…" at bounding box center [622, 210] width 187 height 294
click at [283, 404] on button "Add Notice Address" at bounding box center [317, 401] width 123 height 29
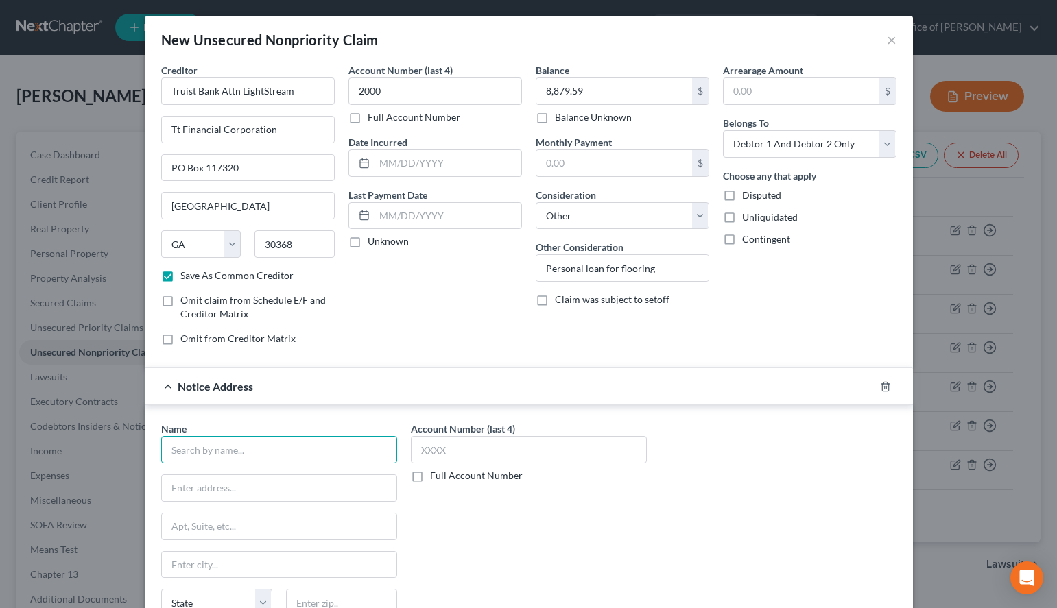
click at [340, 456] on input "text" at bounding box center [279, 449] width 236 height 27
paste input "MRS [PERSON_NAME]"
type input "MRS [PERSON_NAME]"
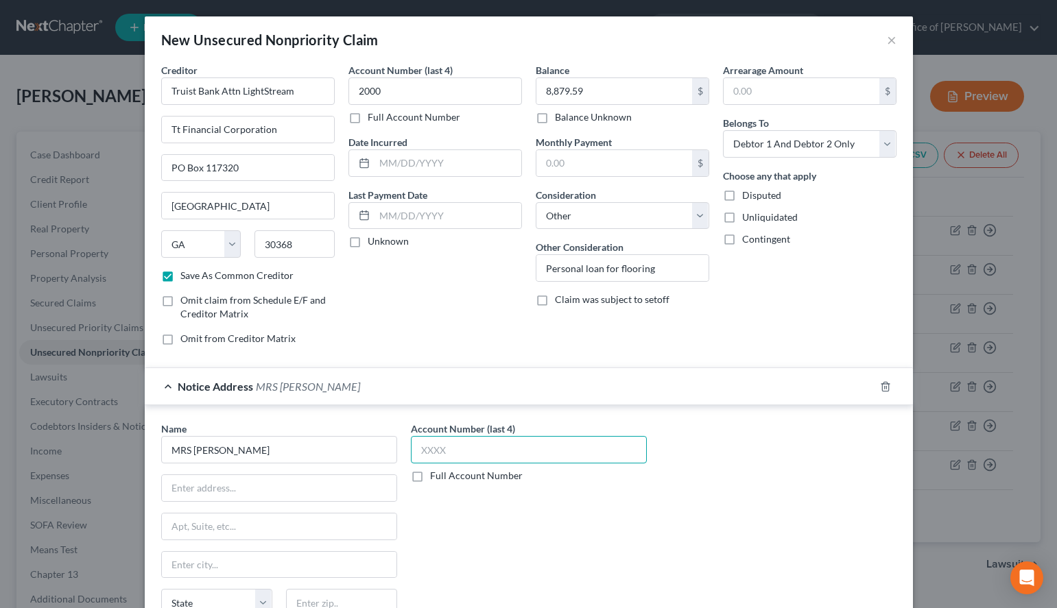
click at [530, 440] on input "text" at bounding box center [529, 449] width 236 height 27
type input "2000"
click at [311, 502] on div "Name * MRS BPOLLC State [US_STATE] AK AR AZ CA CO CT DE DC [GEOGRAPHIC_DATA] [G…" at bounding box center [279, 531] width 236 height 219
click at [311, 484] on input "text" at bounding box center [279, 488] width 235 height 26
click at [792, 488] on div "Name * MRS BPOLLC State [US_STATE] AK AR AZ CA CO CT DE DC [GEOGRAPHIC_DATA] [G…" at bounding box center [528, 537] width 749 height 230
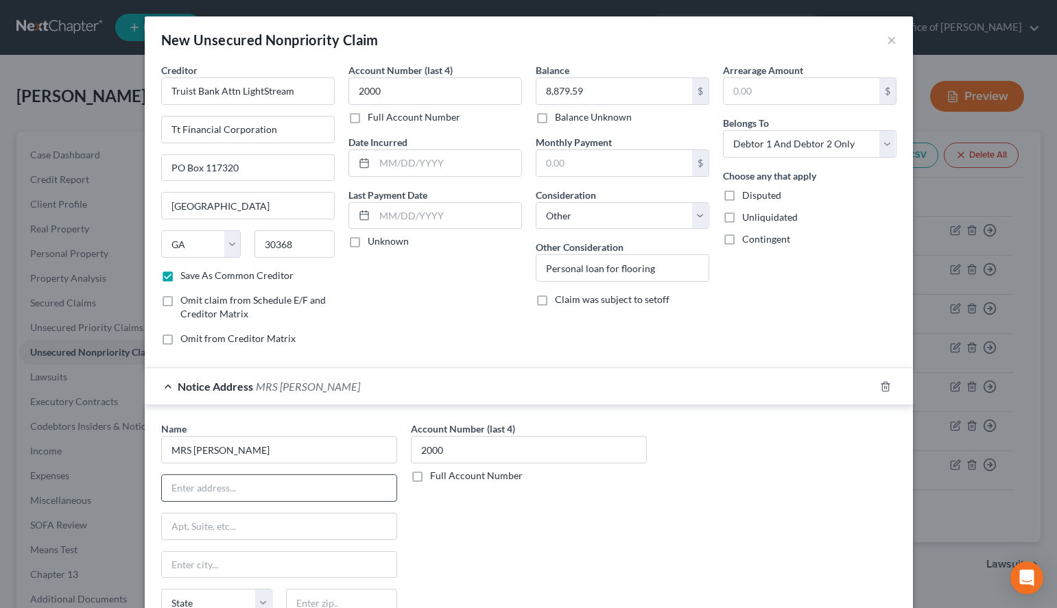
click at [317, 493] on input "text" at bounding box center [279, 488] width 235 height 26
paste input "[STREET_ADDRESS]"
type input "[STREET_ADDRESS]"
click at [355, 591] on input "text" at bounding box center [341, 602] width 111 height 27
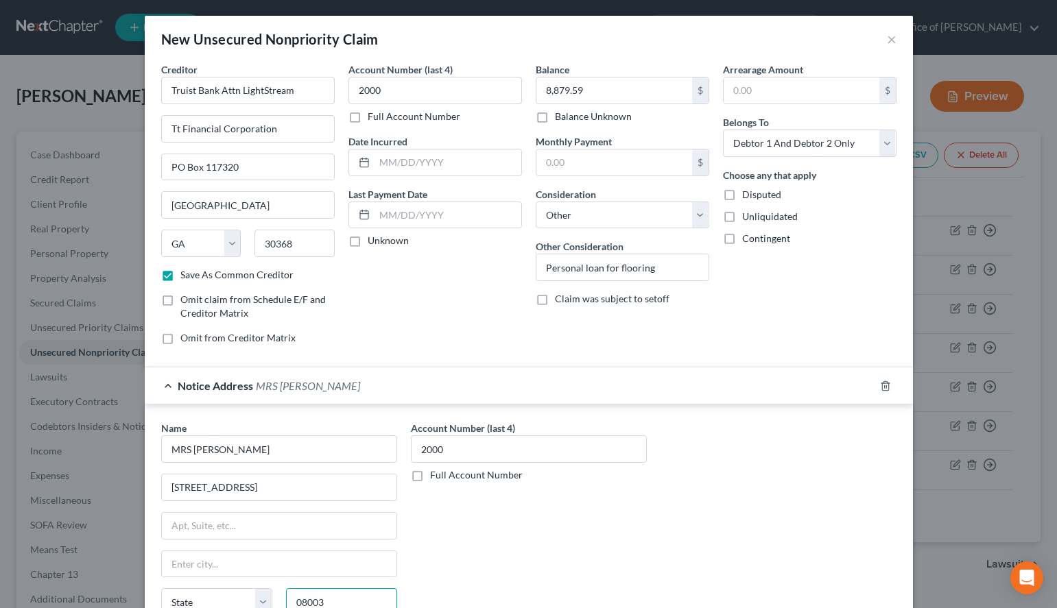
scroll to position [130, 0]
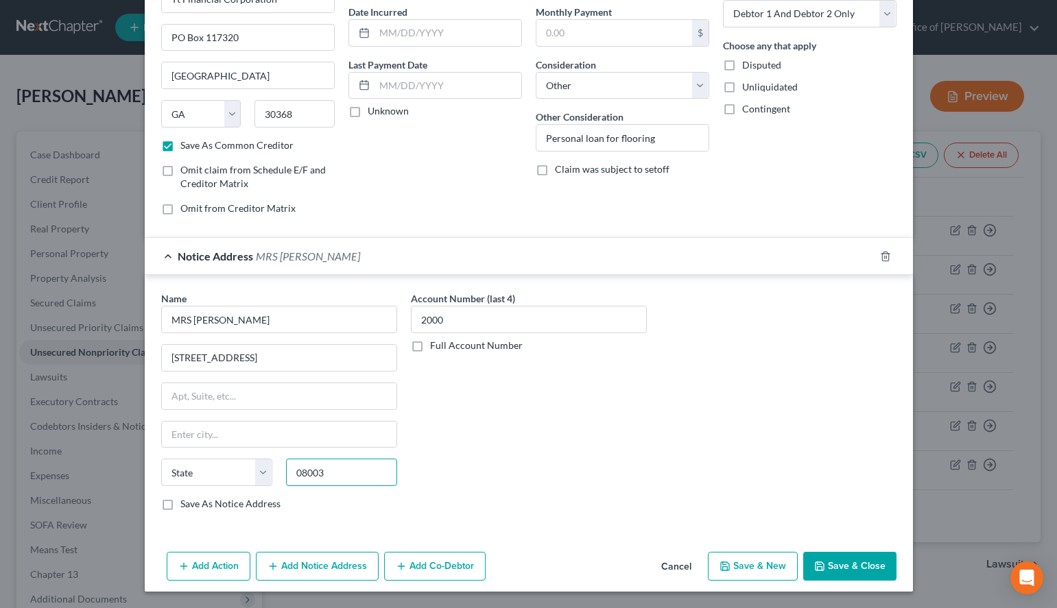
type input "08003"
type input "[GEOGRAPHIC_DATA]"
select select "33"
click at [749, 562] on button "Save & New" at bounding box center [753, 566] width 90 height 29
checkbox input "false"
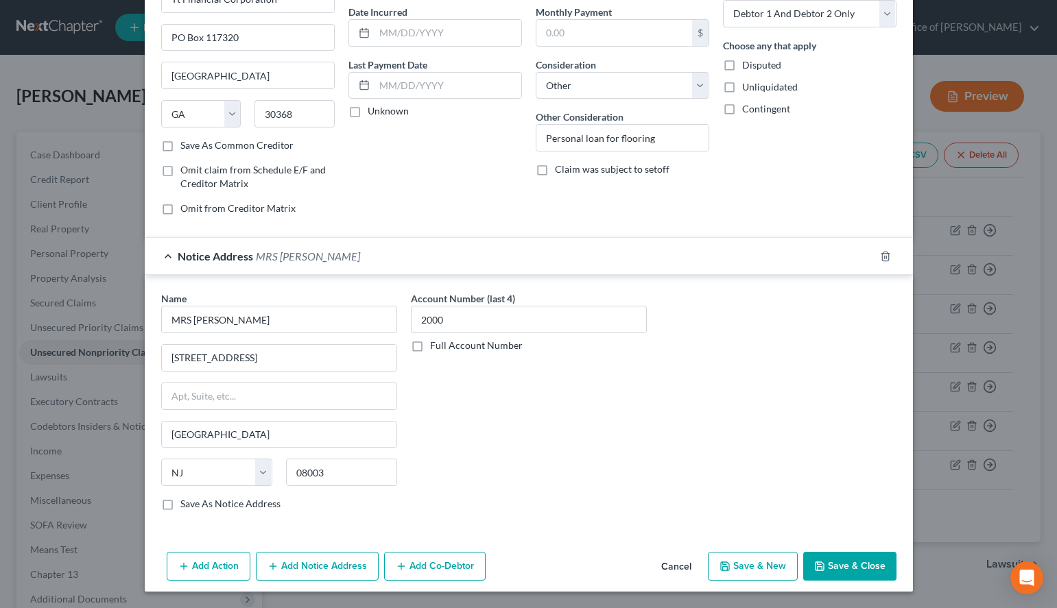
select select "2"
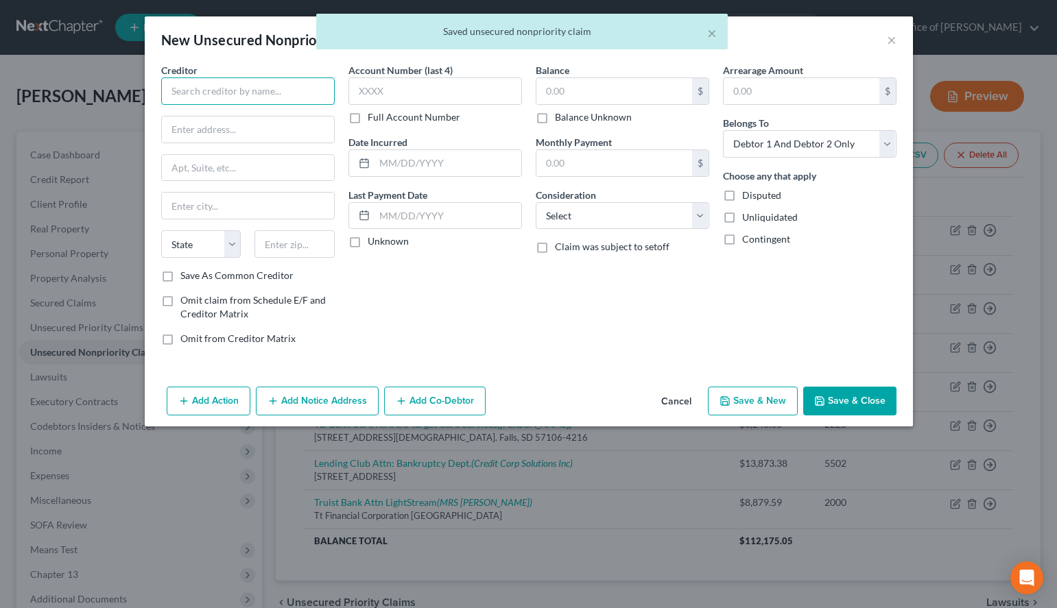
drag, startPoint x: 223, startPoint y: 92, endPoint x: 208, endPoint y: 86, distance: 16.1
click at [222, 92] on input "text" at bounding box center [248, 90] width 174 height 27
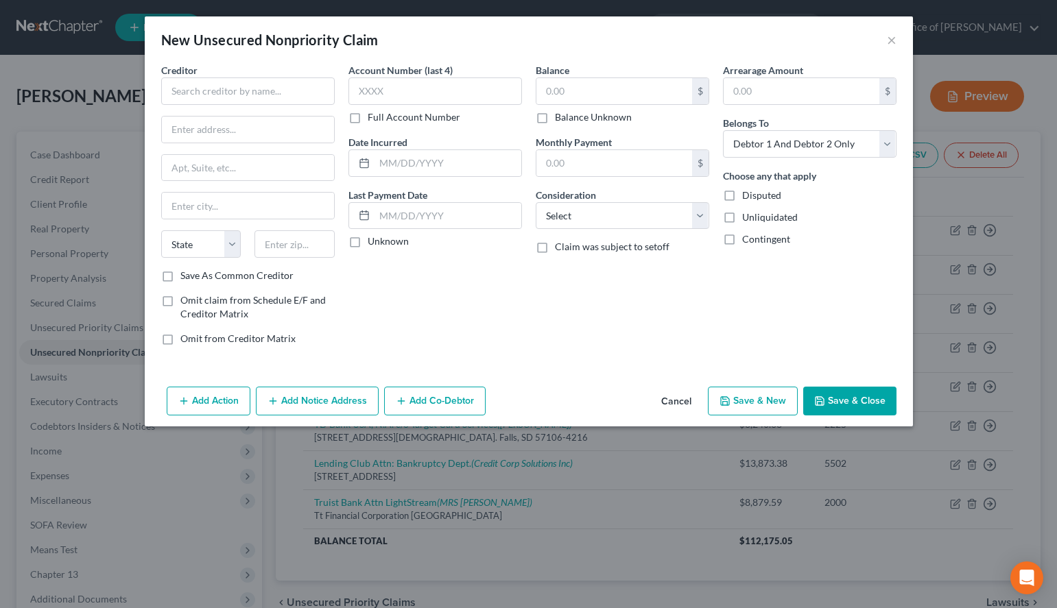
drag, startPoint x: 707, startPoint y: 295, endPoint x: 595, endPoint y: 283, distance: 112.4
click at [705, 296] on div "Balance $ Balance Unknown Balance Undetermined $ Balance Unknown Monthly Paymen…" at bounding box center [622, 210] width 187 height 294
click at [291, 83] on input "text" at bounding box center [248, 90] width 174 height 27
paste input "Synchrony Bank"
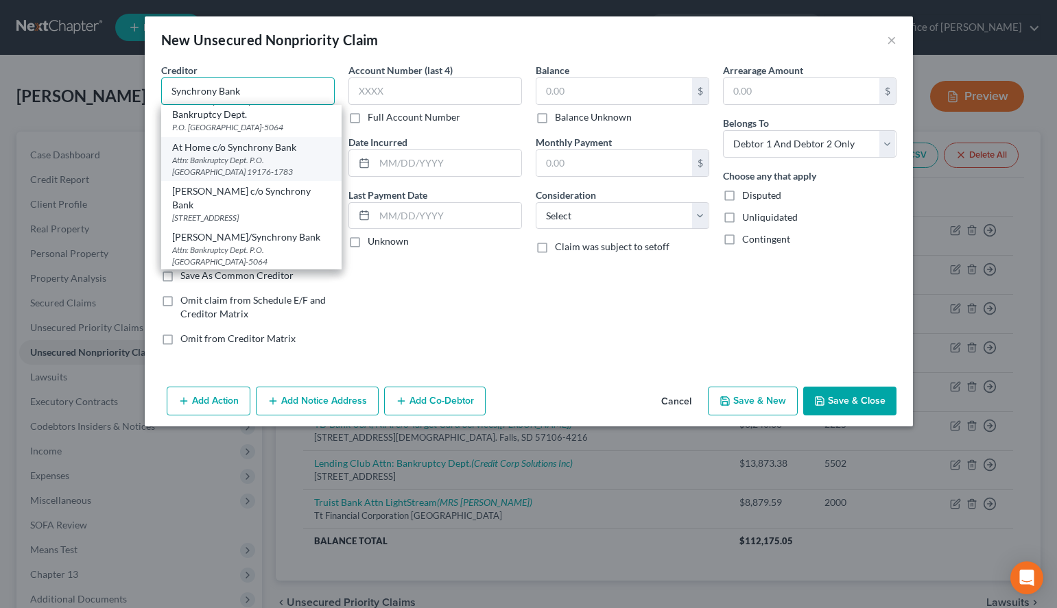
scroll to position [0, 0]
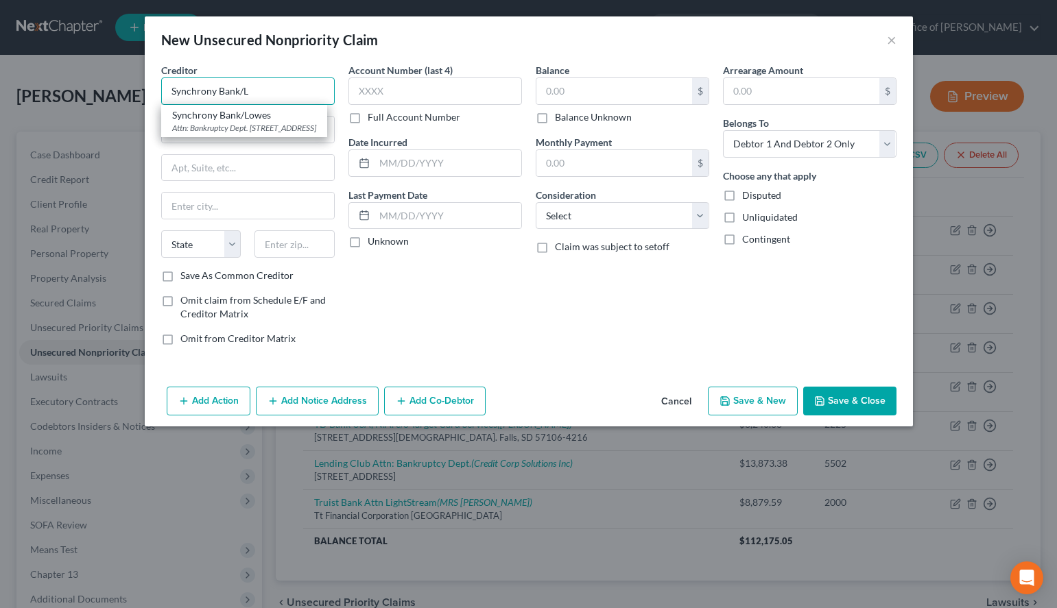
type input "Synchrony Bank/Lowes"
type input "Attn: Bankruptcy Dept."
type input "PO Box 965065"
type input "Orlando"
select select "9"
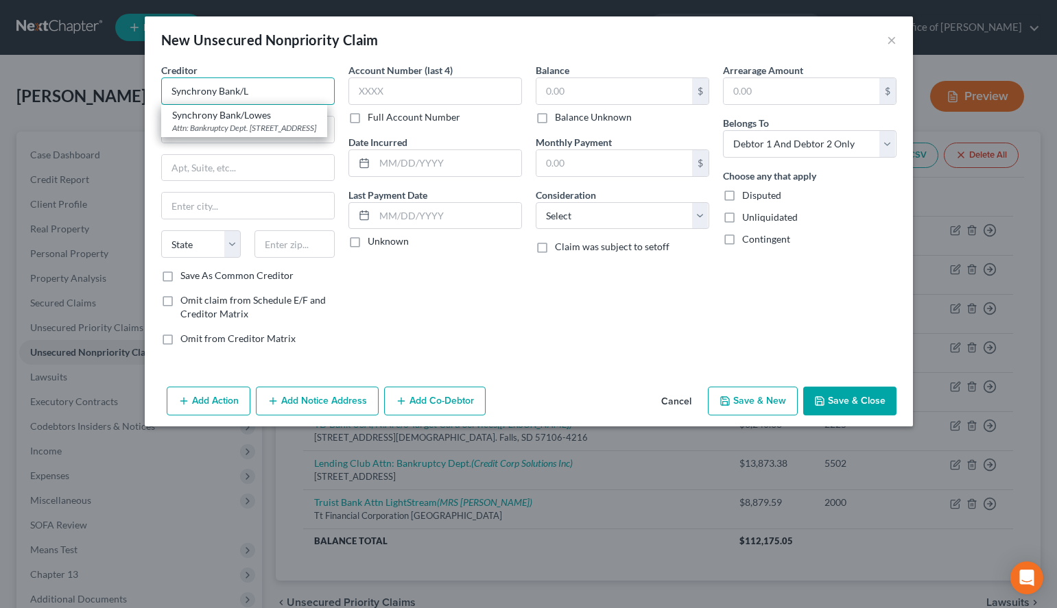
type input "32896-5065"
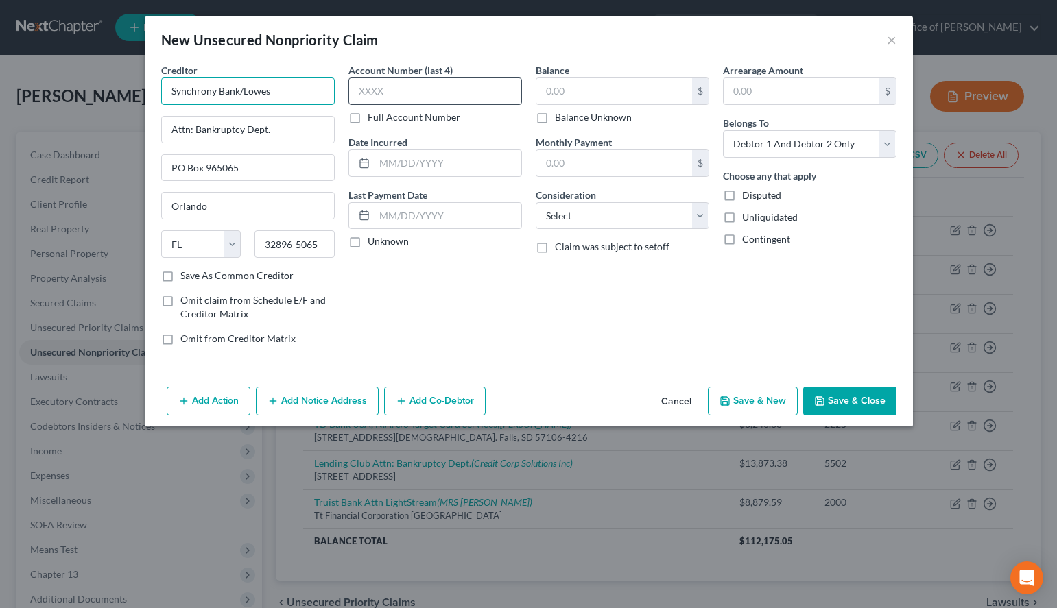
type input "Synchrony Bank/Lowes"
click at [381, 92] on input "text" at bounding box center [435, 90] width 174 height 27
click at [681, 333] on div "Balance $ Balance Unknown Balance Undetermined $ Balance Unknown Monthly Paymen…" at bounding box center [622, 210] width 187 height 294
click at [364, 94] on input "text" at bounding box center [435, 90] width 174 height 27
type input "0491"
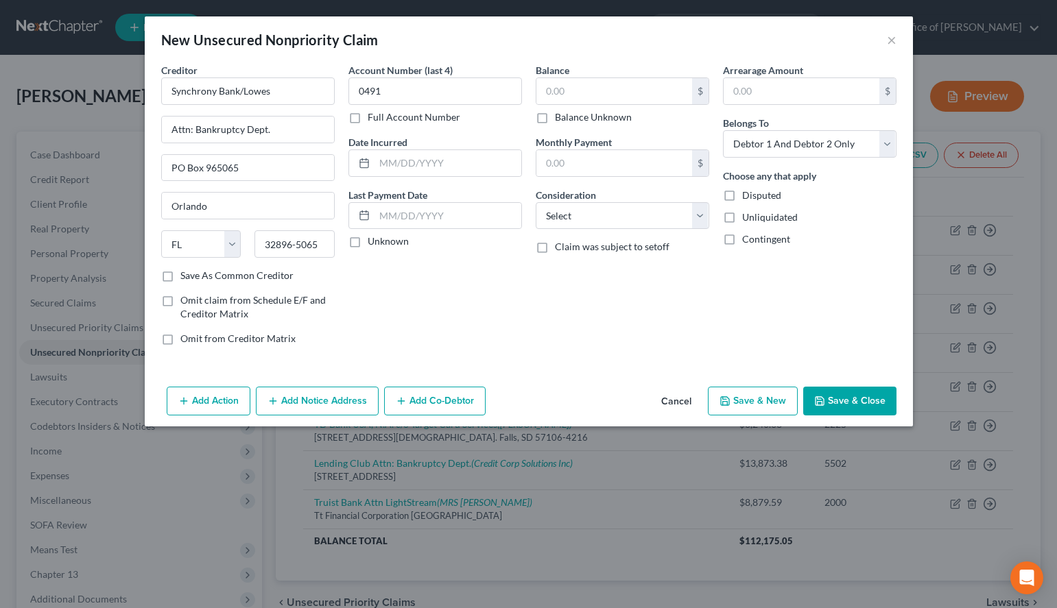
click at [382, 239] on label "Unknown" at bounding box center [388, 242] width 41 height 14
click at [382, 239] on input "Unknown" at bounding box center [377, 239] width 9 height 9
checkbox input "true"
click at [645, 93] on input "text" at bounding box center [614, 91] width 156 height 26
click at [637, 103] on input "text" at bounding box center [614, 91] width 156 height 26
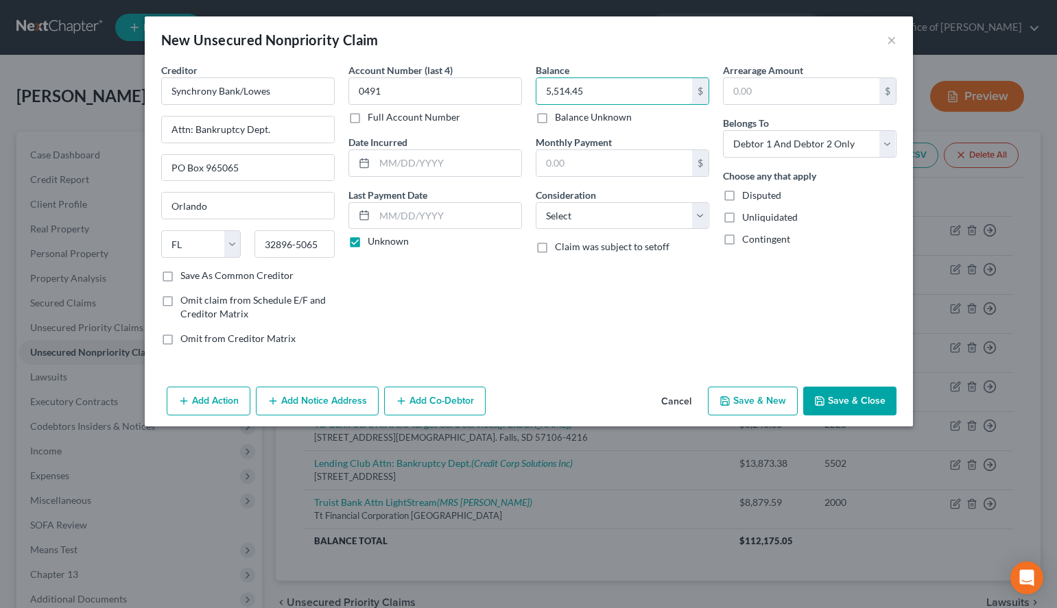
type input "5,514.45"
click at [536, 202] on select "Select Cable / Satellite Services Collection Agency Credit Card Debt Debt Couns…" at bounding box center [623, 215] width 174 height 27
select select "2"
click option "Credit Card Debt" at bounding box center [0, 0] width 0 height 0
click at [723, 130] on select "Select Debtor 1 Only Debtor 2 Only Debtor 1 And Debtor 2 Only At Least One Of T…" at bounding box center [810, 143] width 174 height 27
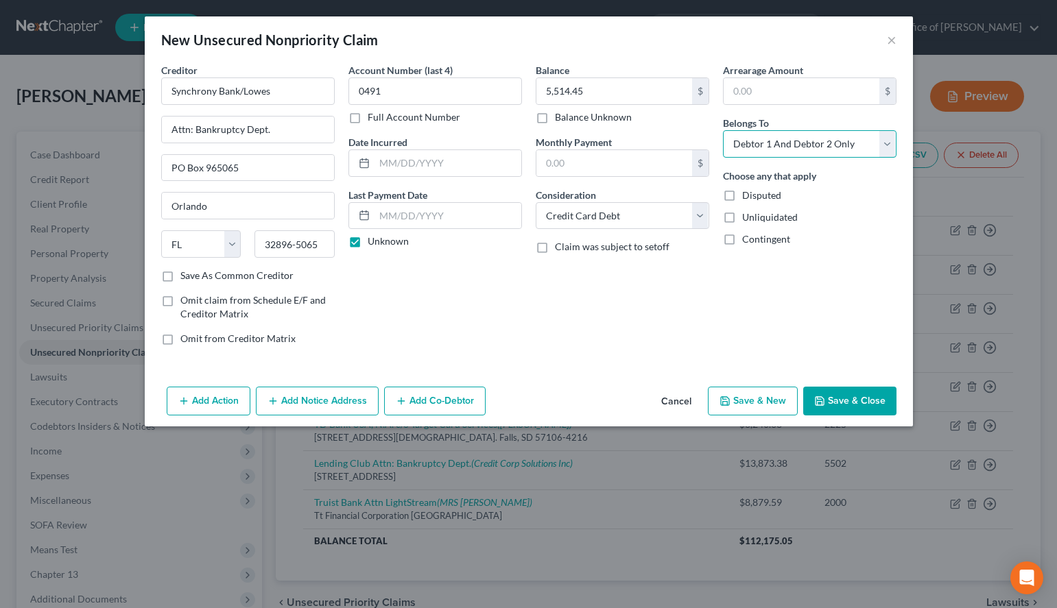
select select "1"
click option "Debtor 2 Only" at bounding box center [0, 0] width 0 height 0
click at [668, 309] on div "Balance 5,514.45 $ Balance Unknown Balance Undetermined 5,514.45 $ Balance Unkn…" at bounding box center [622, 210] width 187 height 294
click at [740, 394] on button "Save & New" at bounding box center [753, 401] width 90 height 29
type input "0.00"
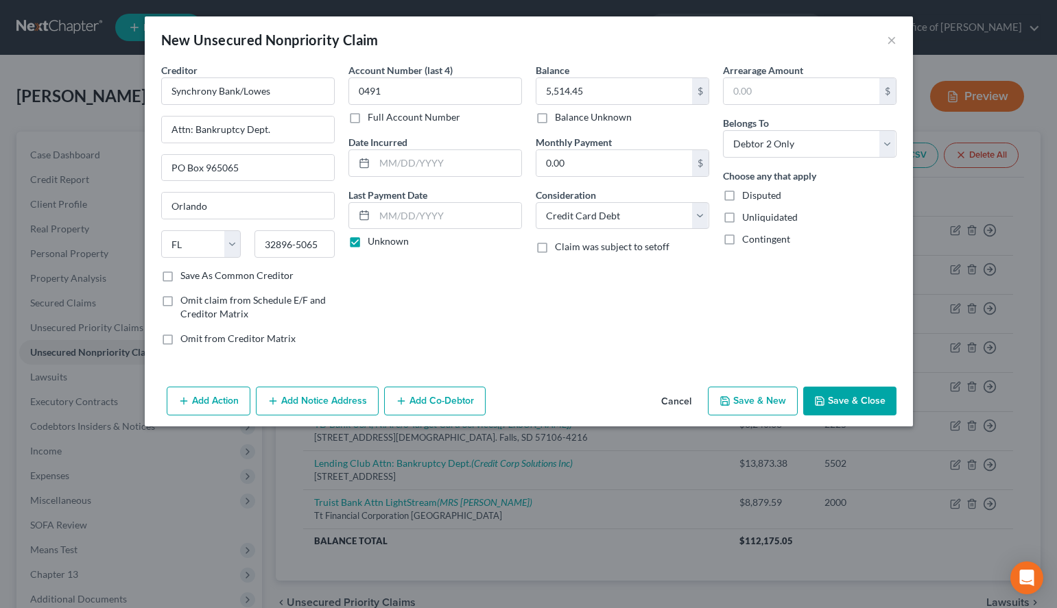
select select "2"
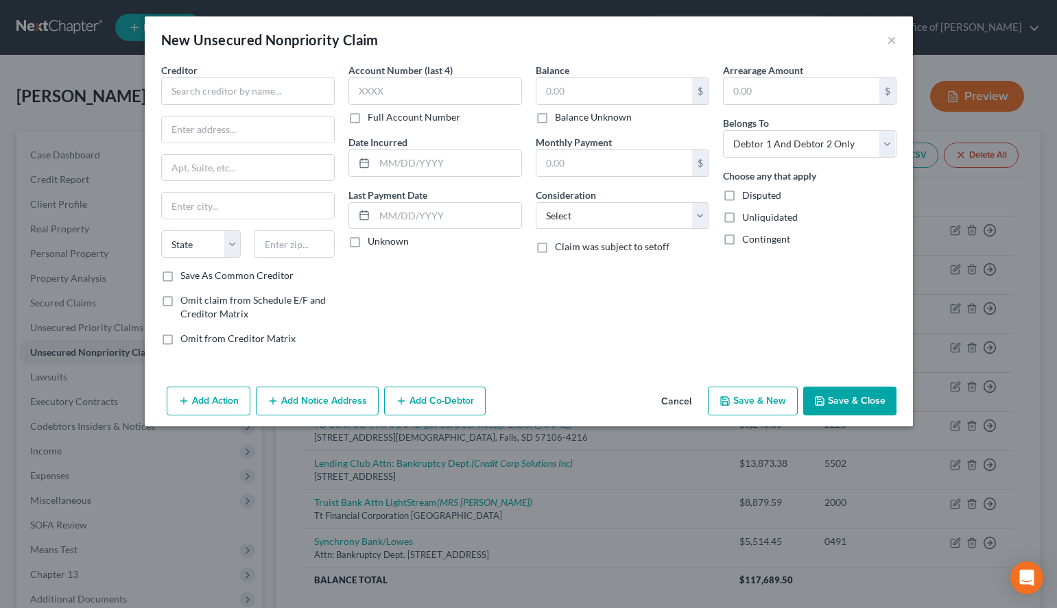
click at [665, 60] on div "New Unsecured Nonpriority Claim ×" at bounding box center [529, 39] width 768 height 47
click at [192, 88] on input "text" at bounding box center [248, 90] width 174 height 27
paste input "Bass Pro Shops Capital One"
drag, startPoint x: 237, startPoint y: 89, endPoint x: 108, endPoint y: 108, distance: 129.7
click at [161, 105] on input "Bass Pro Shops Capital One" at bounding box center [248, 90] width 174 height 27
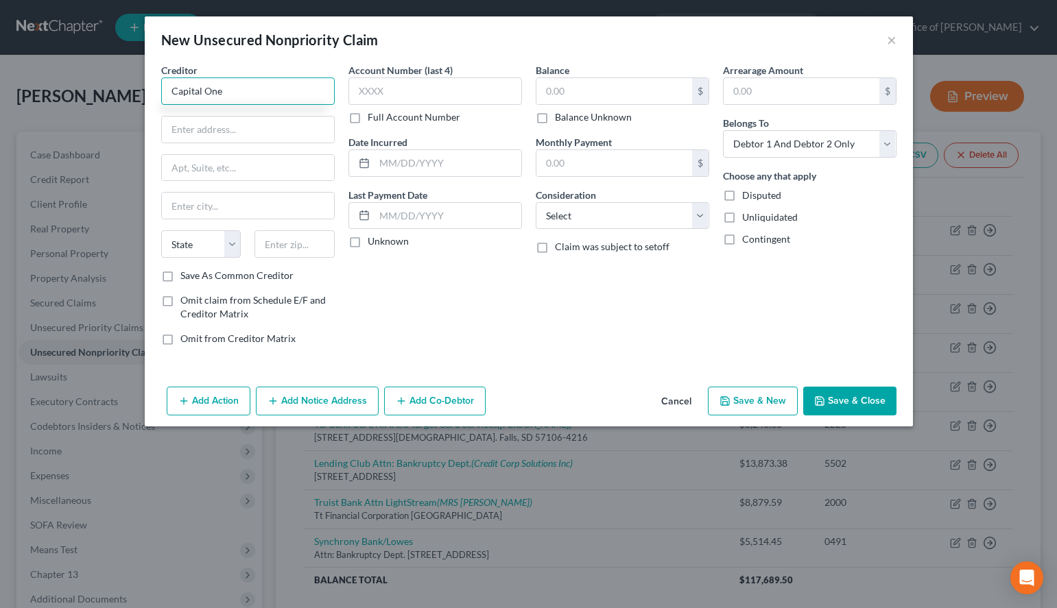
click at [283, 95] on input "Capital One" at bounding box center [248, 90] width 174 height 27
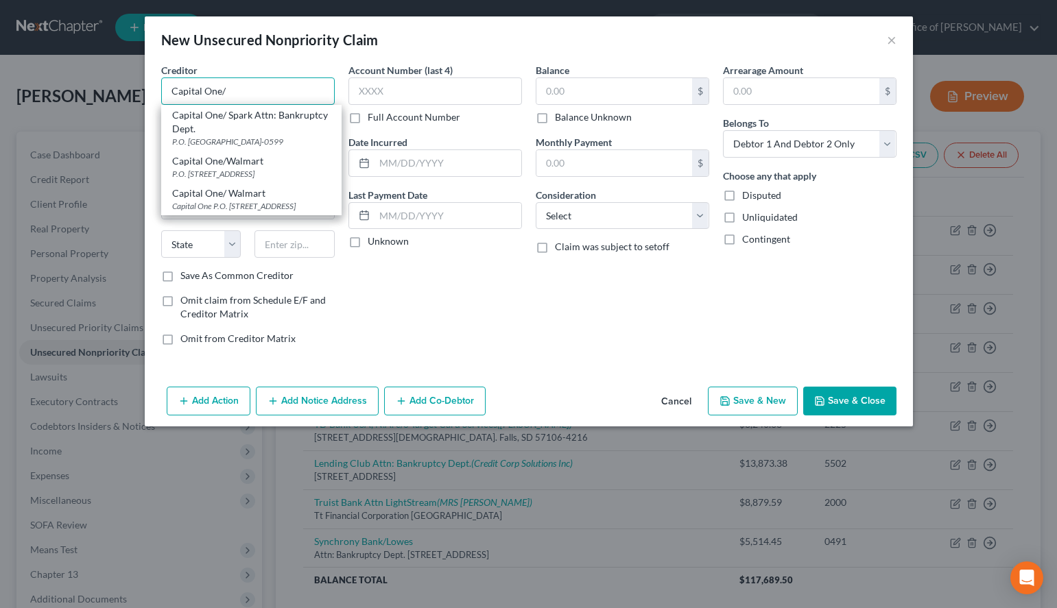
paste input "Bass Pro Shops"
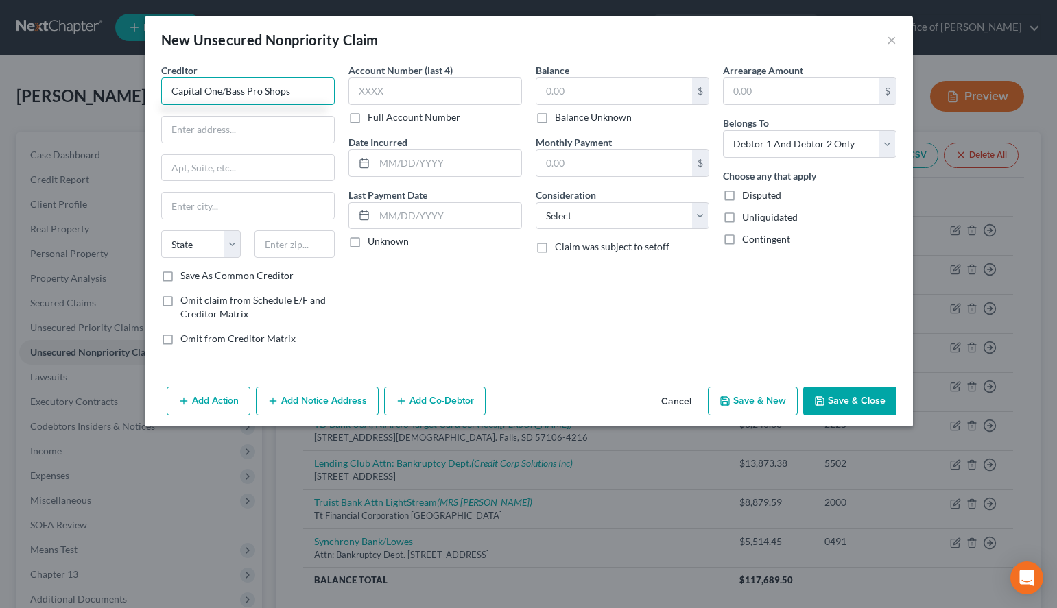
drag, startPoint x: 225, startPoint y: 93, endPoint x: 131, endPoint y: 87, distance: 94.2
click at [161, 87] on input "Capital One/Bass Pro Shops" at bounding box center [248, 90] width 174 height 27
click at [287, 98] on input "Bass Pro Shops" at bounding box center [248, 90] width 174 height 27
paste input "Capital One/"
drag, startPoint x: 234, startPoint y: 91, endPoint x: 128, endPoint y: 103, distance: 106.9
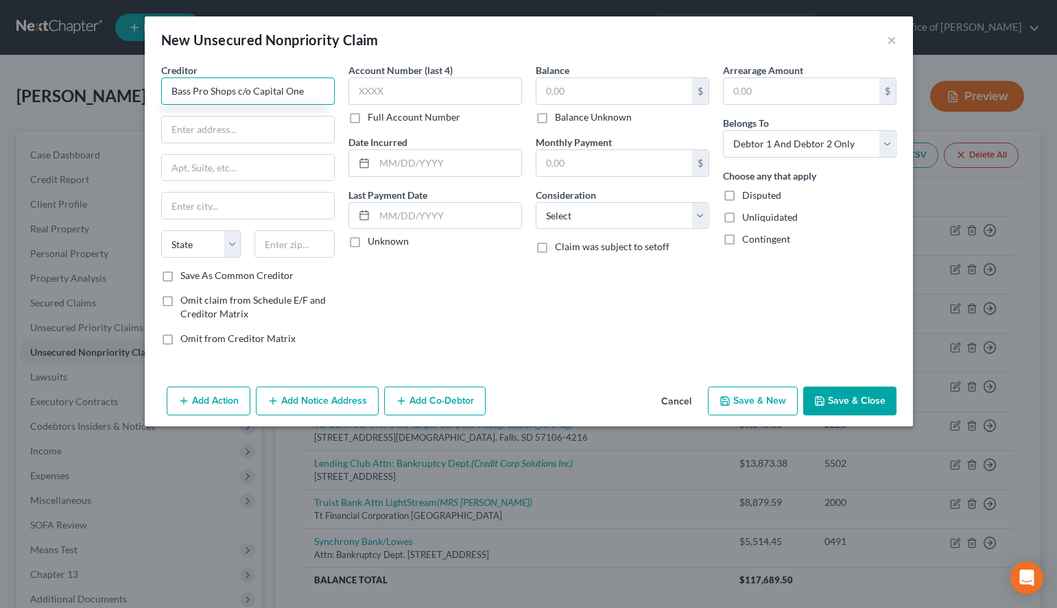
click at [161, 103] on input "Bass Pro Shops c/o Capital One" at bounding box center [248, 90] width 174 height 27
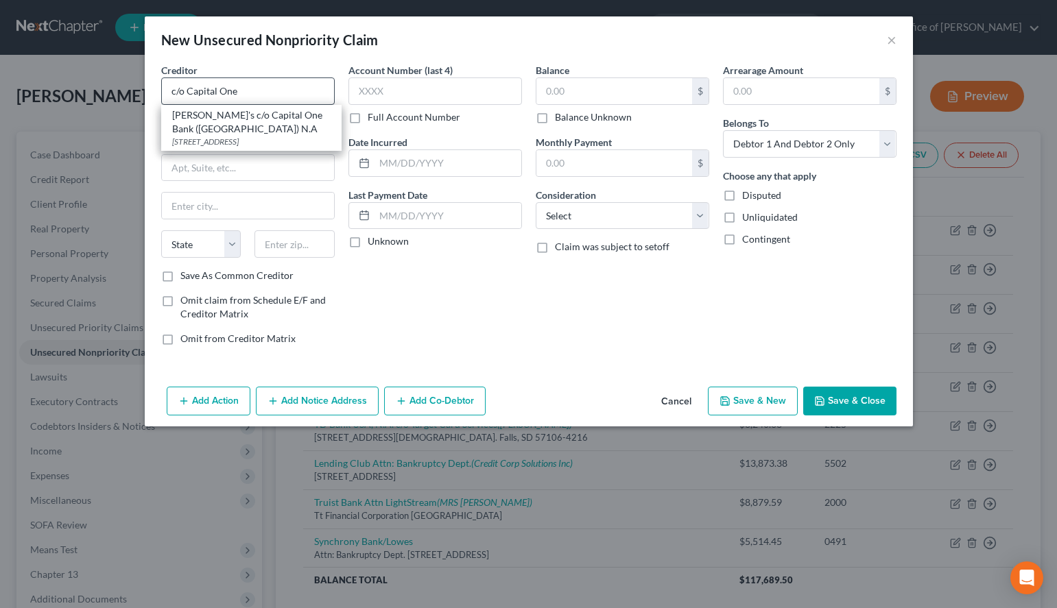
drag, startPoint x: 176, startPoint y: 113, endPoint x: 168, endPoint y: 100, distance: 15.1
click at [176, 112] on div "[PERSON_NAME]'s c/o Capital One Bank ([GEOGRAPHIC_DATA]) N.A" at bounding box center [251, 121] width 158 height 27
type input "[PERSON_NAME]'s c/o Capital One Bank ([GEOGRAPHIC_DATA]) N.A"
type input "PO Box 30285"
type input "[GEOGRAPHIC_DATA]"
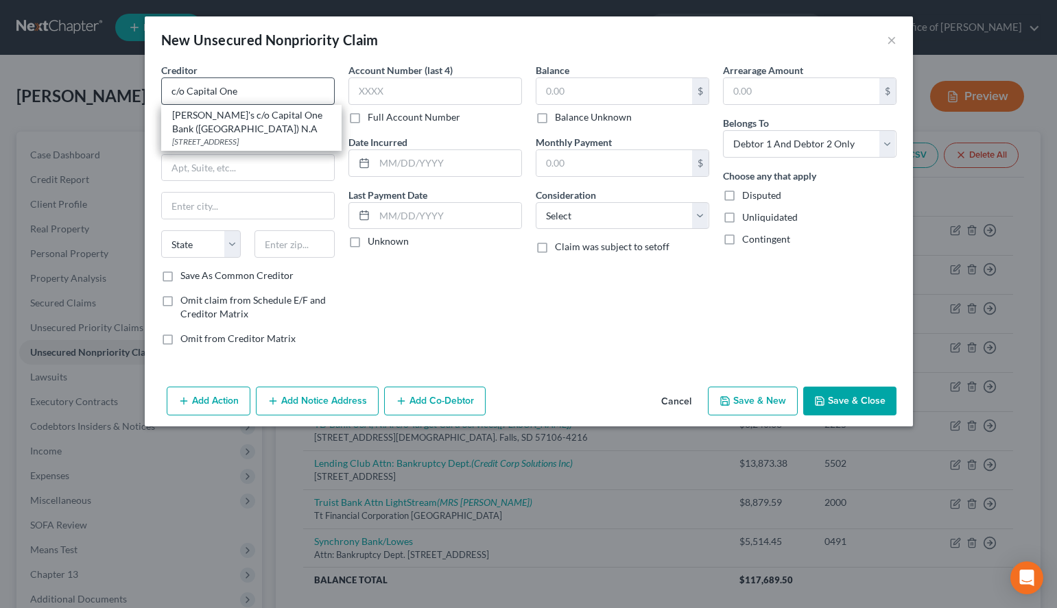
select select "46"
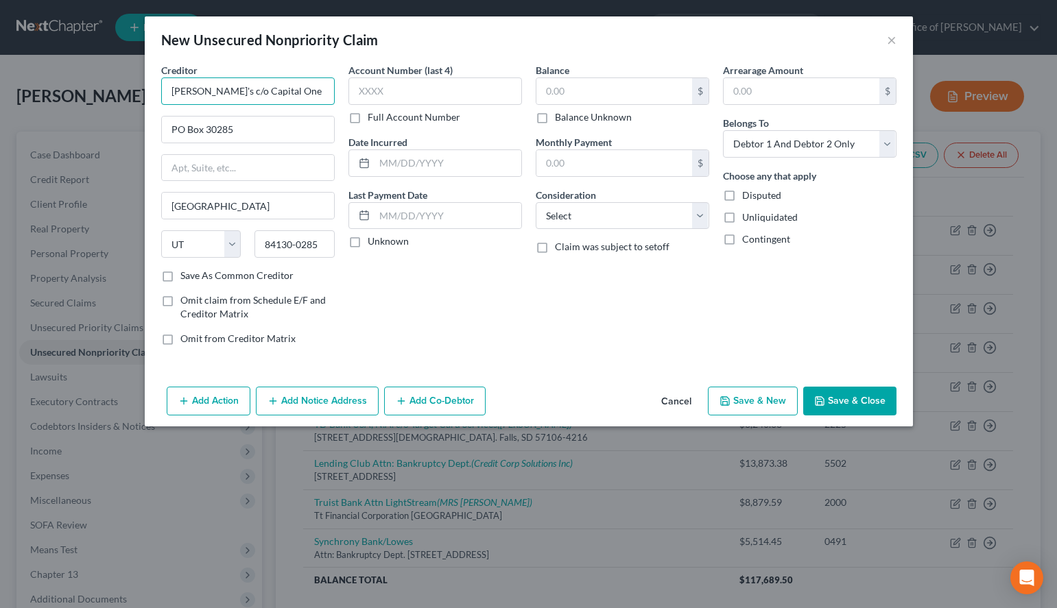
drag, startPoint x: 204, startPoint y: 93, endPoint x: 90, endPoint y: 89, distance: 114.6
click at [161, 89] on input "[PERSON_NAME]'s c/o Capital One Bank ([GEOGRAPHIC_DATA]) N.A" at bounding box center [248, 90] width 174 height 27
paste input "Bass Pro Shop"
click at [215, 287] on div "Creditor * Bass Pro Shops c/o Capital One Bank ([GEOGRAPHIC_DATA]) N.A PO Box 3…" at bounding box center [247, 210] width 187 height 294
click at [216, 273] on label "Save As Common Creditor" at bounding box center [236, 276] width 113 height 14
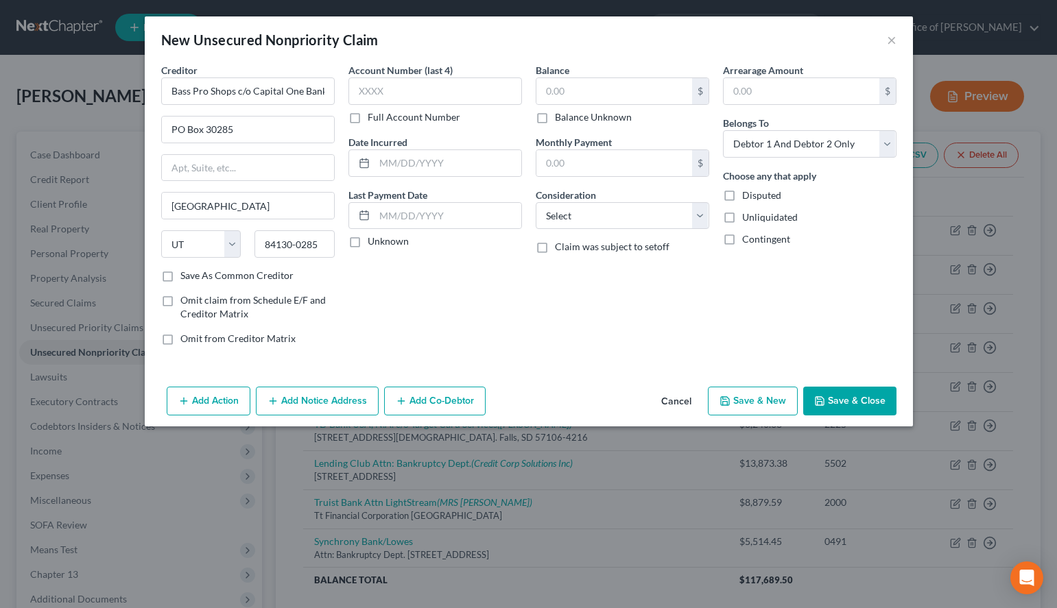
click at [195, 273] on input "Save As Common Creditor" at bounding box center [190, 273] width 9 height 9
click at [408, 82] on input "text" at bounding box center [435, 90] width 174 height 27
click at [381, 244] on label "Unknown" at bounding box center [388, 242] width 41 height 14
click at [381, 243] on input "Unknown" at bounding box center [377, 239] width 9 height 9
click at [665, 97] on input "text" at bounding box center [614, 91] width 156 height 26
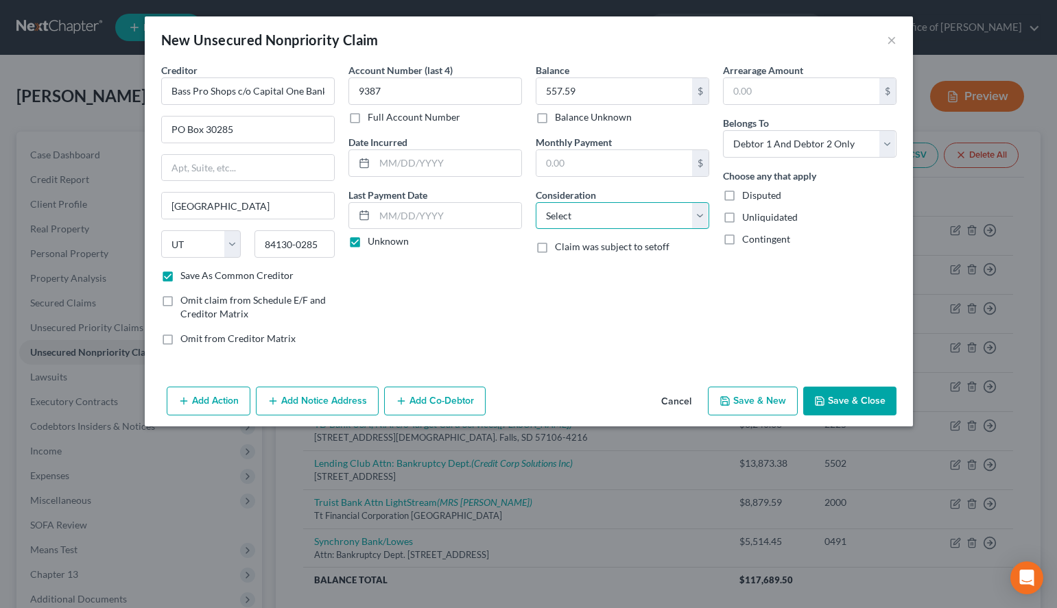
click at [536, 202] on select "Select Cable / Satellite Services Collection Agency Credit Card Debt Debt Couns…" at bounding box center [623, 215] width 174 height 27
click option "Credit Card Debt" at bounding box center [0, 0] width 0 height 0
click at [723, 130] on select "Select Debtor 1 Only Debtor 2 Only Debtor 1 And Debtor 2 Only At Least One Of T…" at bounding box center [810, 143] width 174 height 27
click option "Debtor 2 Only" at bounding box center [0, 0] width 0 height 0
click at [704, 298] on div "Balance 557.59 $ Balance Unknown Balance Undetermined 557.59 $ Balance Unknown …" at bounding box center [622, 210] width 187 height 294
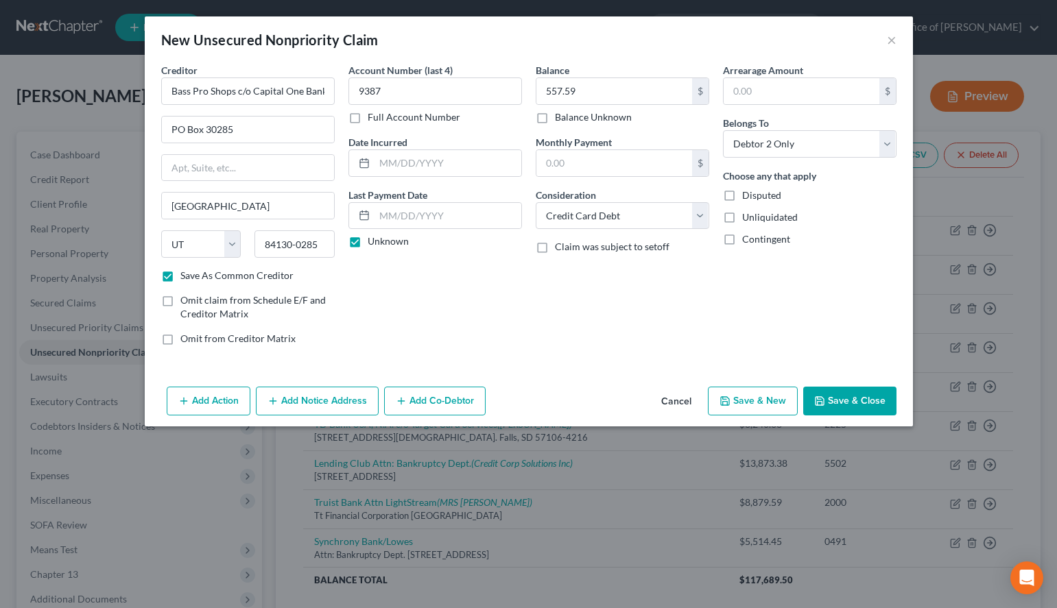
click at [298, 388] on button "Add Notice Address" at bounding box center [317, 401] width 123 height 29
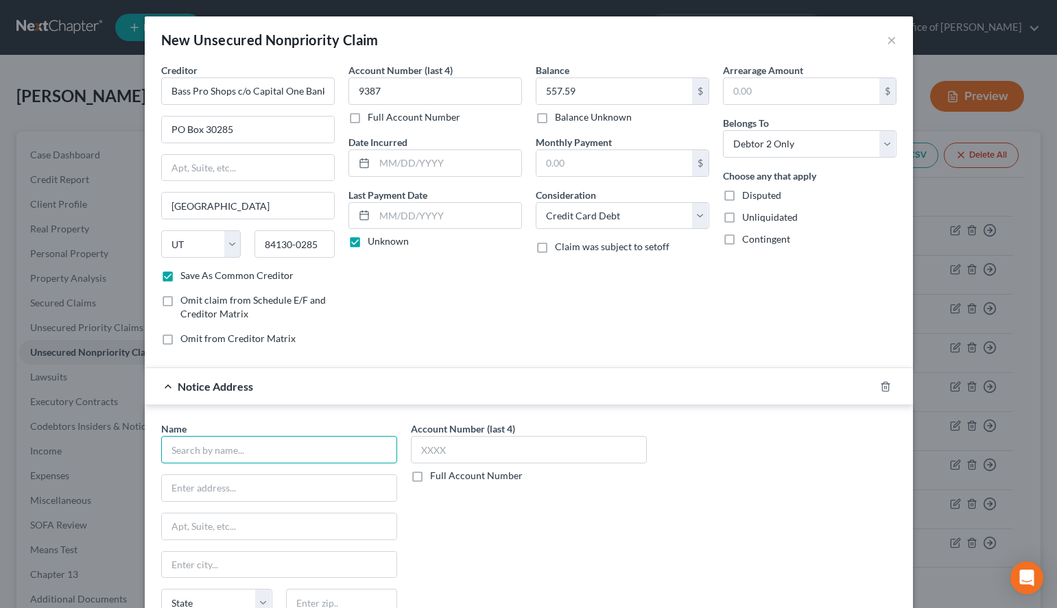
click at [309, 448] on input "text" at bounding box center [279, 449] width 236 height 27
paste input "Asset Recovery Solutions LLC"
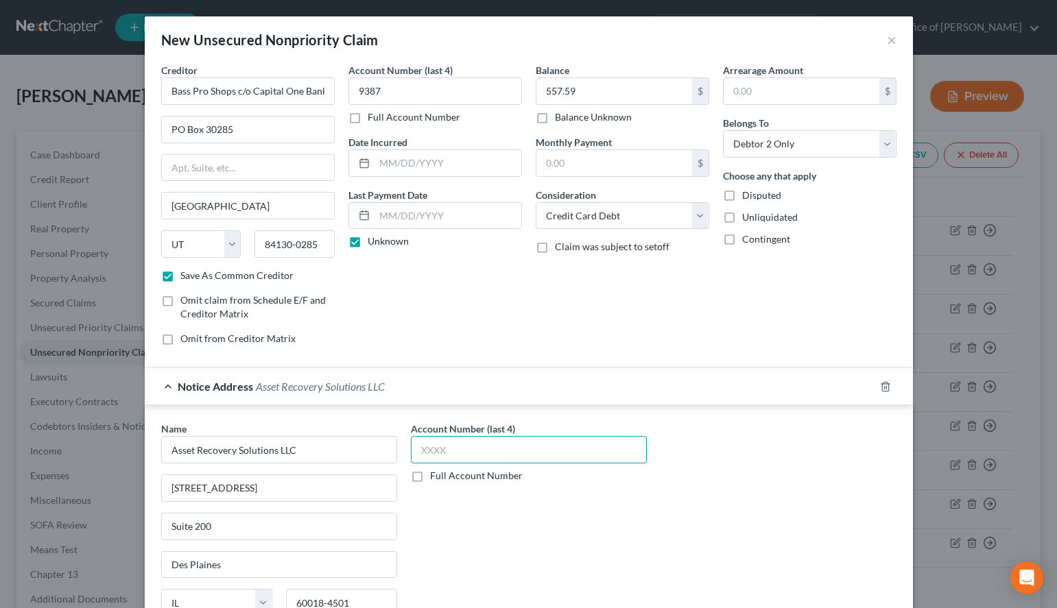
click at [473, 452] on input "text" at bounding box center [529, 449] width 236 height 27
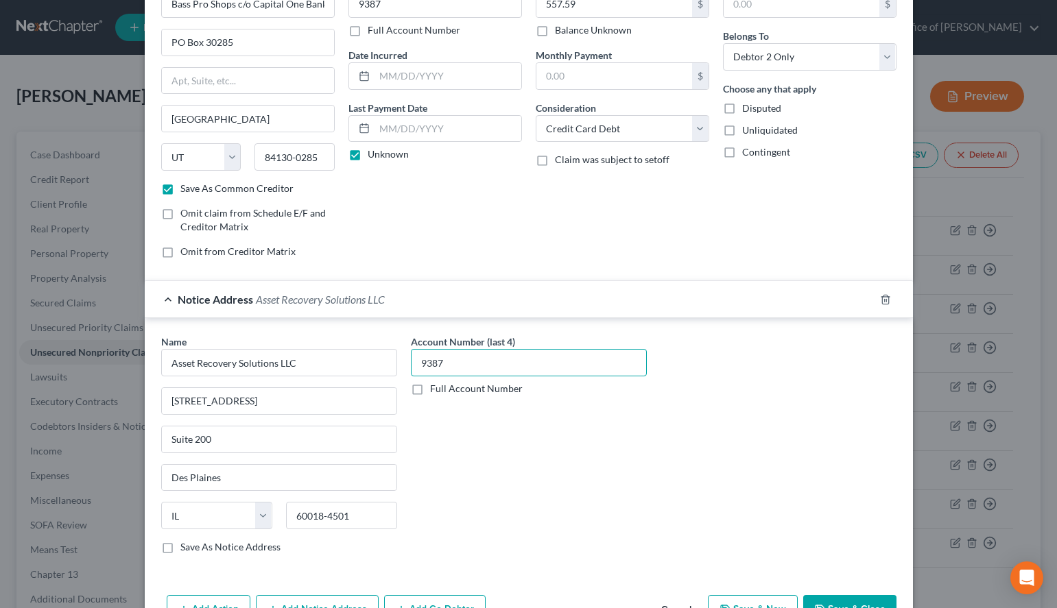
scroll to position [130, 0]
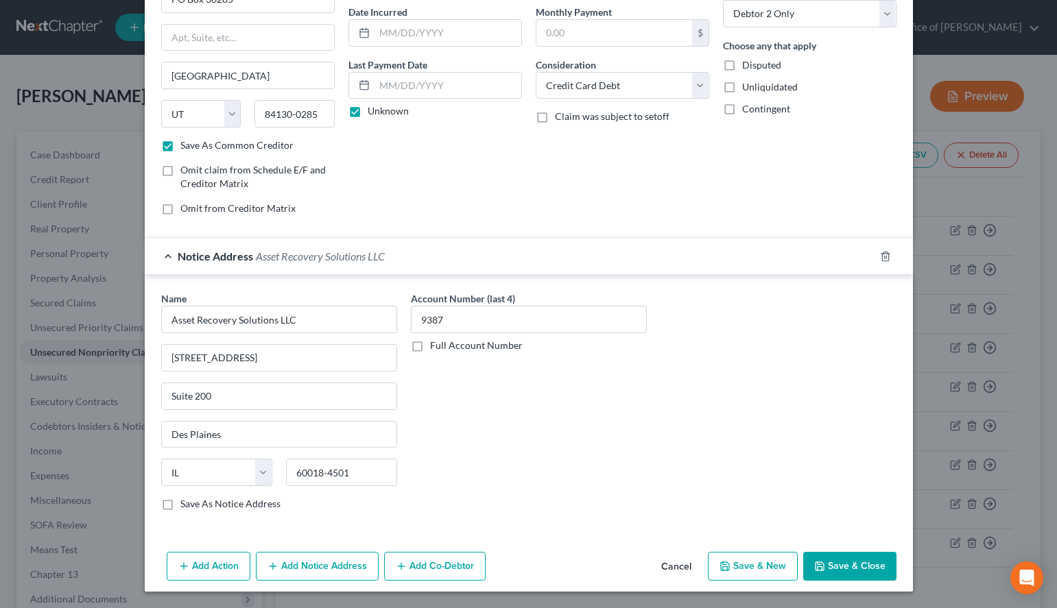
click at [738, 565] on button "Save & New" at bounding box center [753, 566] width 90 height 29
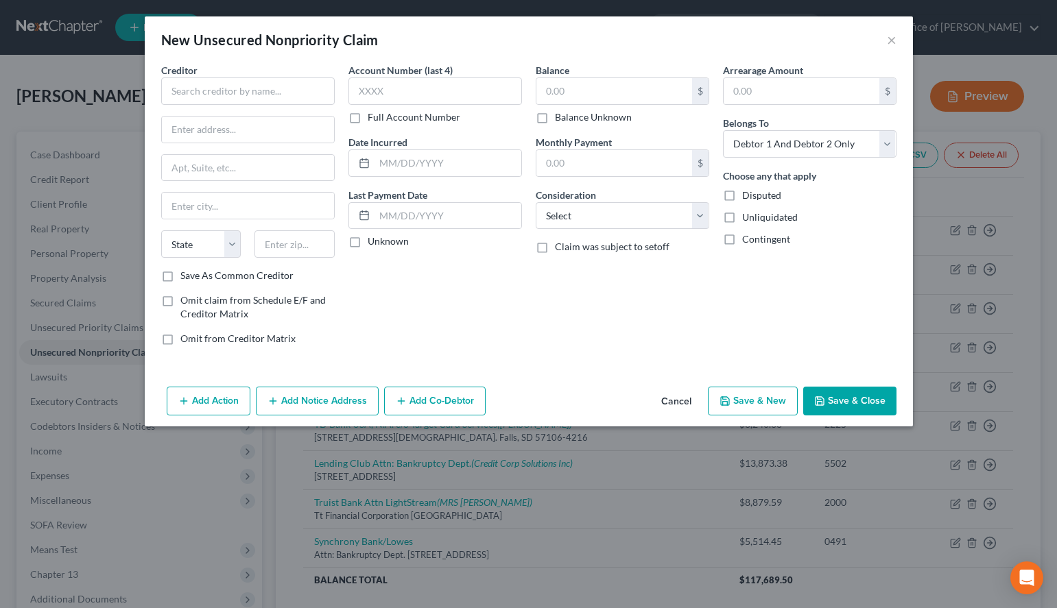
scroll to position [0, 0]
click at [699, 40] on div "New Unsecured Nonpriority Claim ×" at bounding box center [529, 39] width 768 height 47
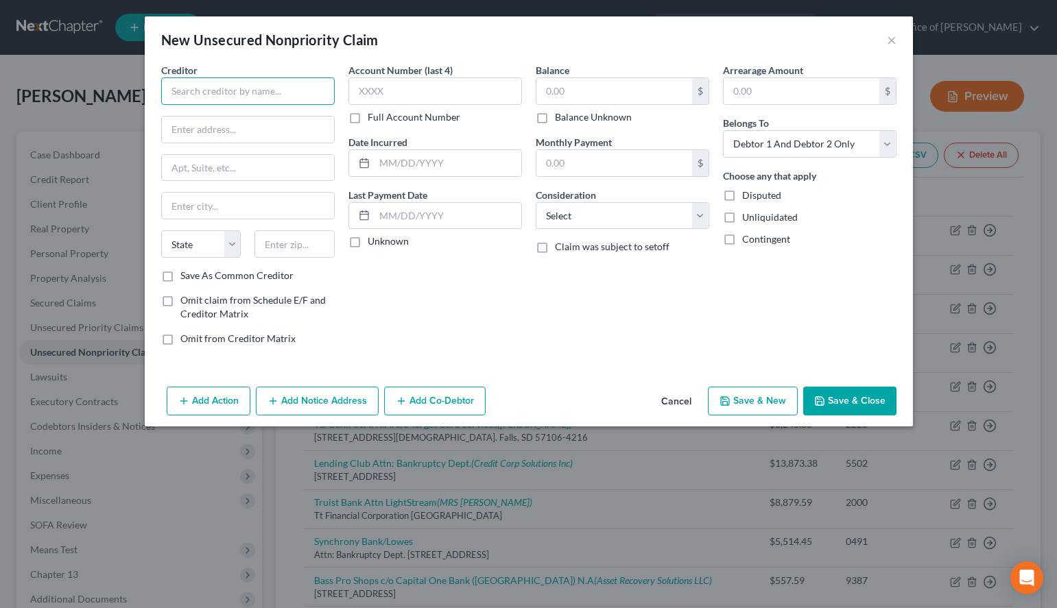
click at [252, 96] on input "text" at bounding box center [248, 90] width 174 height 27
paste input "Xfinity"
click at [244, 130] on div "[STREET_ADDRESS]-1937" at bounding box center [243, 128] width 143 height 12
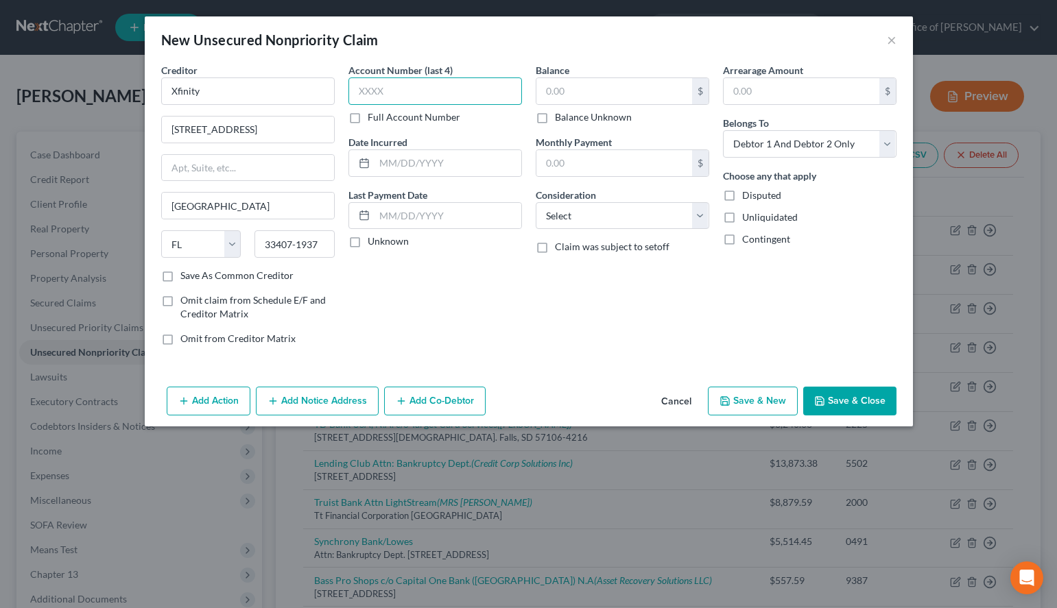
click at [450, 104] on input "text" at bounding box center [435, 90] width 174 height 27
click at [752, 329] on div "Arrearage Amount $ Belongs To * Select Debtor 1 Only Debtor 2 Only Debtor 1 And…" at bounding box center [809, 210] width 187 height 294
click at [484, 83] on input "text" at bounding box center [435, 90] width 174 height 27
click at [396, 245] on label "Unknown" at bounding box center [388, 242] width 41 height 14
click at [382, 243] on input "Unknown" at bounding box center [377, 239] width 9 height 9
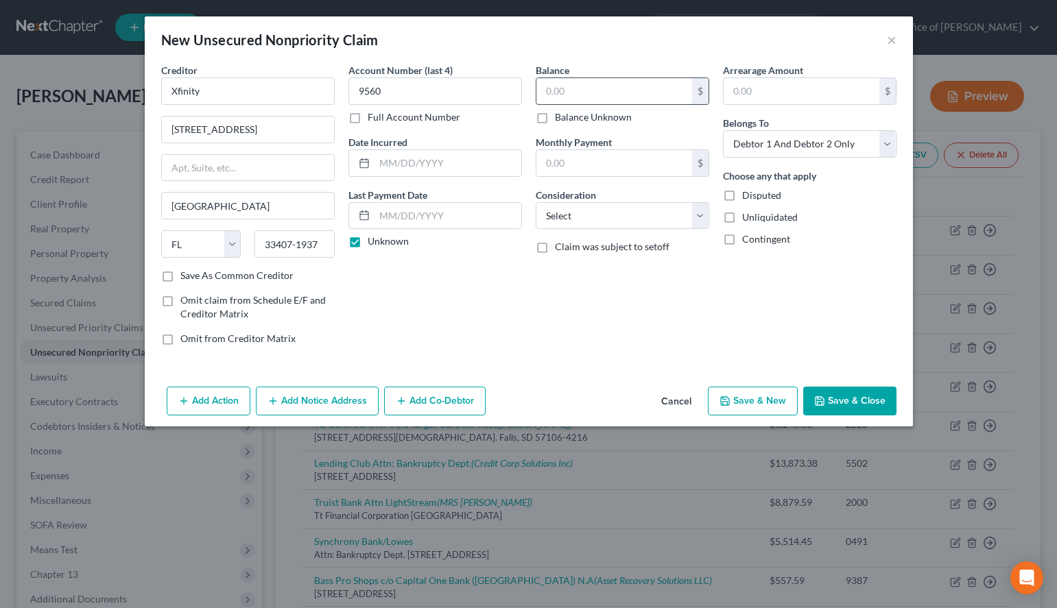
click at [561, 91] on input "text" at bounding box center [614, 91] width 156 height 26
click at [641, 88] on input "text" at bounding box center [614, 91] width 156 height 26
click at [536, 202] on select "Select Cable / Satellite Services Collection Agency Credit Card Debt Debt Couns…" at bounding box center [623, 215] width 174 height 27
click option "Other" at bounding box center [0, 0] width 0 height 0
click at [684, 278] on input "text" at bounding box center [622, 268] width 172 height 26
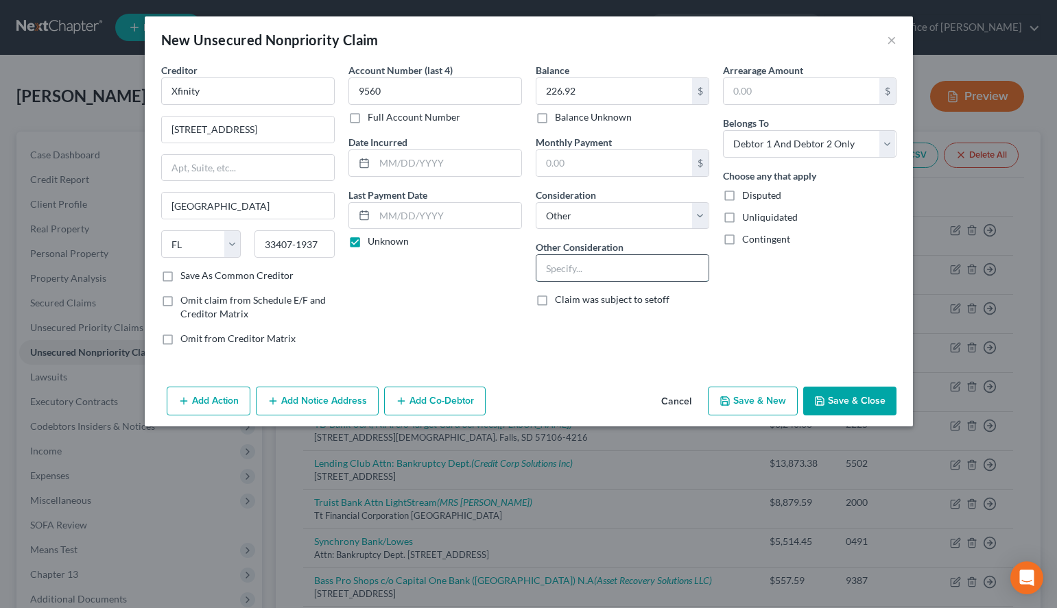
paste input "internet services (cancelled and turned in equipment; supposedly paid in full a…"
click at [723, 130] on select "Select Debtor 1 Only Debtor 2 Only Debtor 1 And Debtor 2 Only At Least One Of T…" at bounding box center [810, 143] width 174 height 27
click option "Debtor 2 Only" at bounding box center [0, 0] width 0 height 0
click at [785, 290] on div "Arrearage Amount $ Belongs To * Select Debtor 1 Only Debtor 2 Only Debtor 1 And…" at bounding box center [809, 210] width 187 height 294
click at [281, 398] on button "Add Notice Address" at bounding box center [317, 401] width 123 height 29
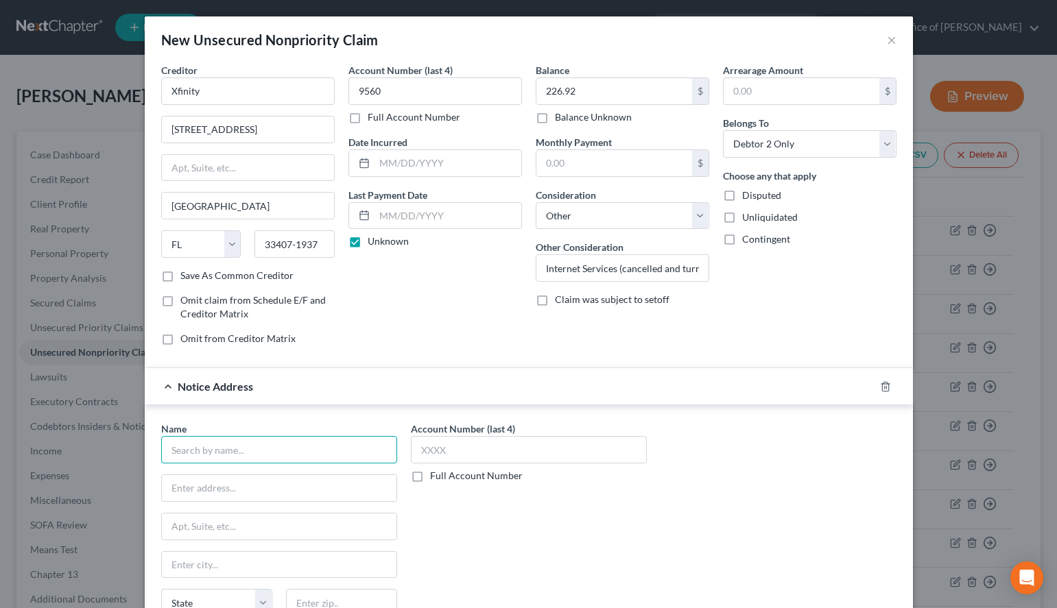
click at [275, 438] on input "text" at bounding box center [279, 449] width 236 height 27
paste input "Eastern Account System of Conneticut, Inc"
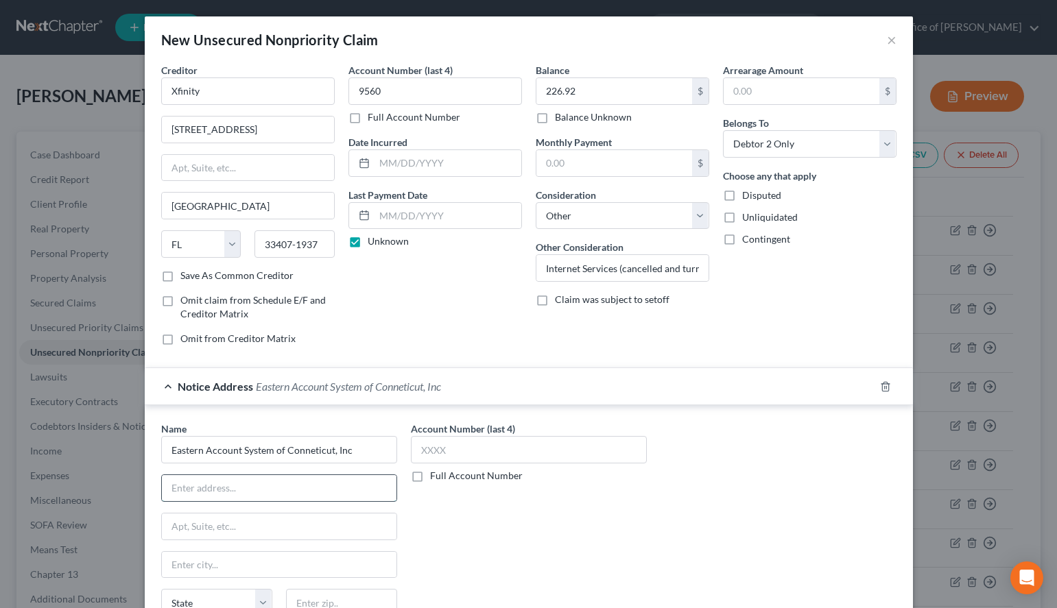
click at [252, 482] on input "text" at bounding box center [279, 488] width 235 height 26
click at [667, 481] on div "Name * Eastern Account System of Conneticut, Inc State [US_STATE] AK AR AZ CA C…" at bounding box center [528, 537] width 749 height 230
click at [370, 481] on input "text" at bounding box center [279, 488] width 235 height 26
paste input "[STREET_ADDRESS]"
click at [752, 451] on div "Name * Eastern Account System of Conneticut, Inc 3 Corporate [GEOGRAPHIC_DATA][…" at bounding box center [528, 537] width 749 height 230
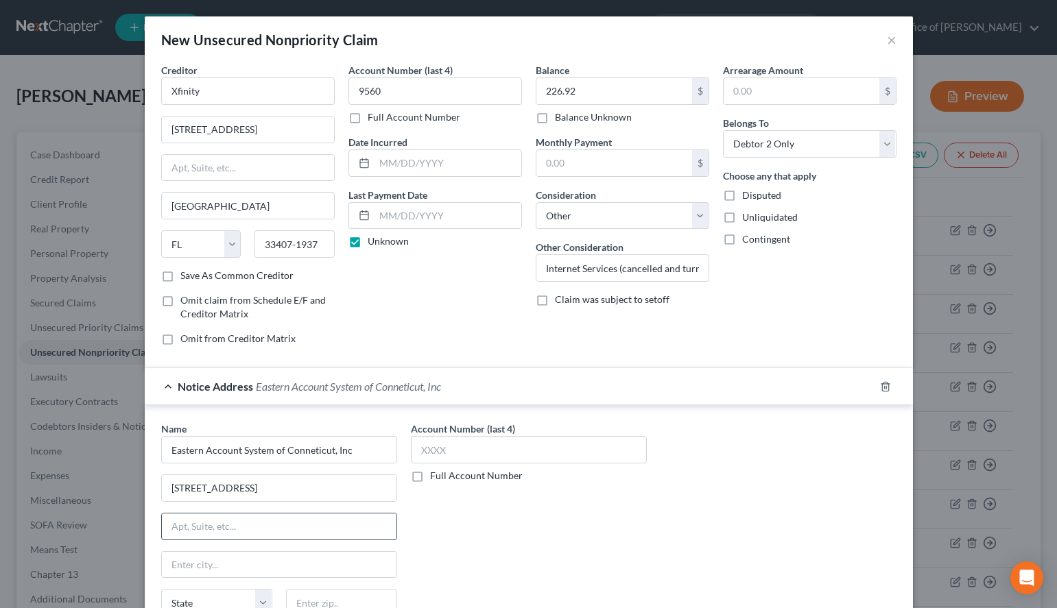
click at [365, 532] on input "text" at bounding box center [279, 527] width 235 height 26
paste input "Suite2"
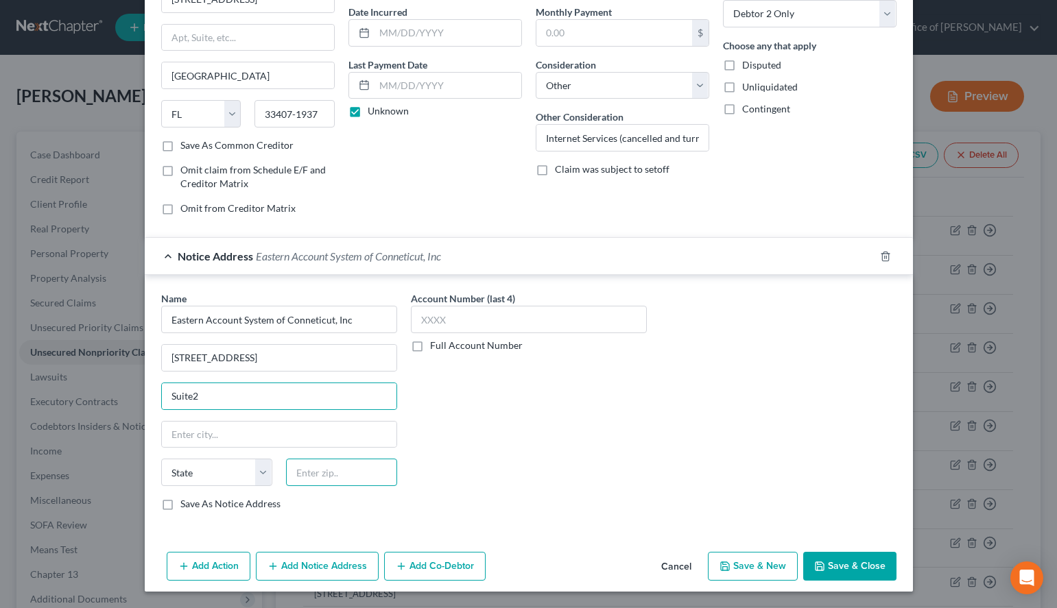
click at [368, 468] on input "text" at bounding box center [341, 472] width 111 height 27
click at [490, 311] on input "text" at bounding box center [529, 319] width 236 height 27
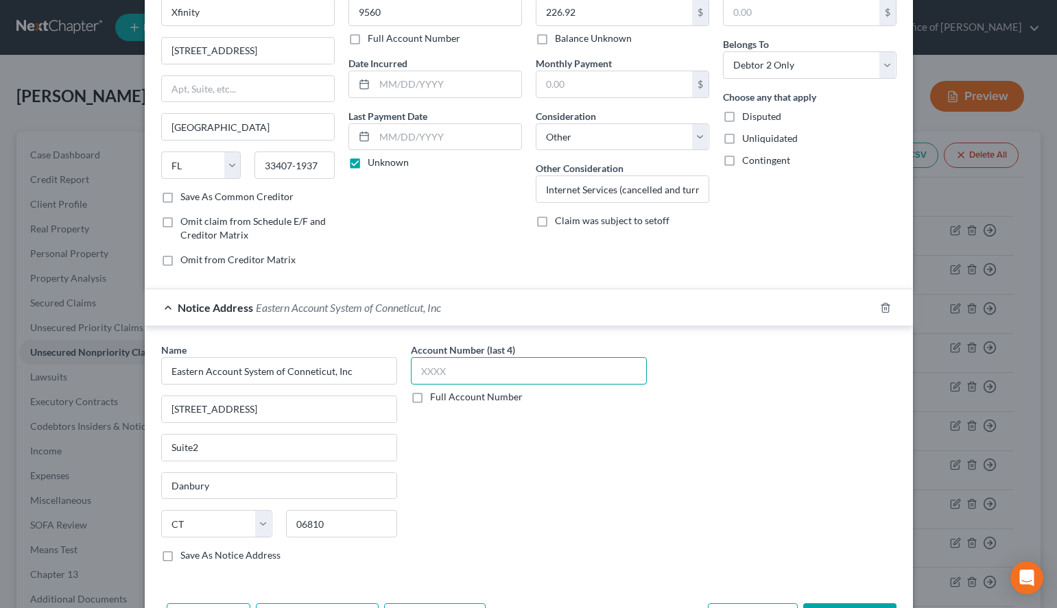
scroll to position [60, 0]
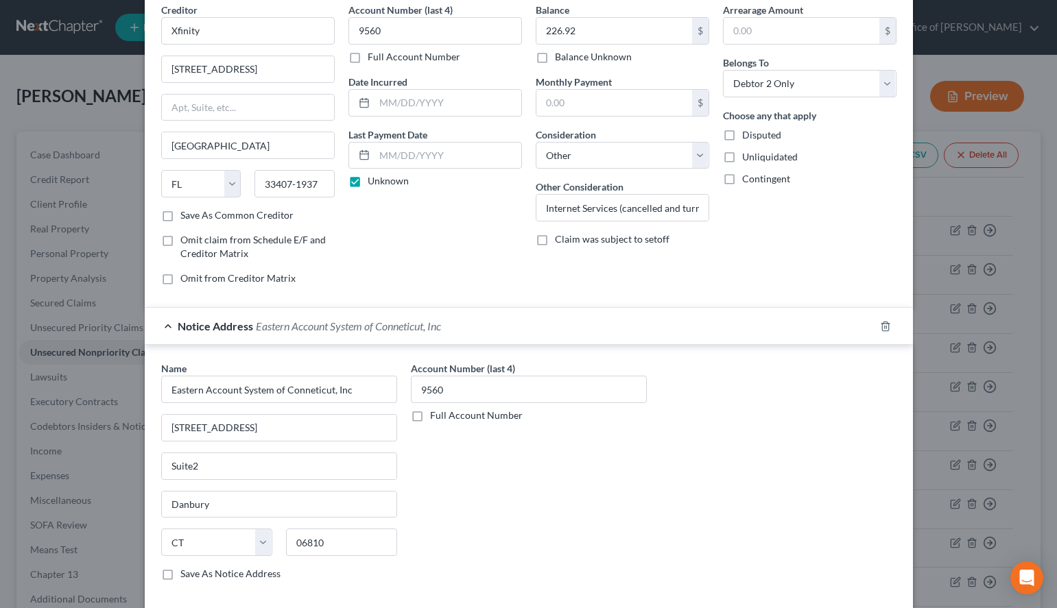
click at [776, 141] on label "Disputed" at bounding box center [761, 135] width 39 height 14
click at [756, 137] on input "Disputed" at bounding box center [752, 132] width 9 height 9
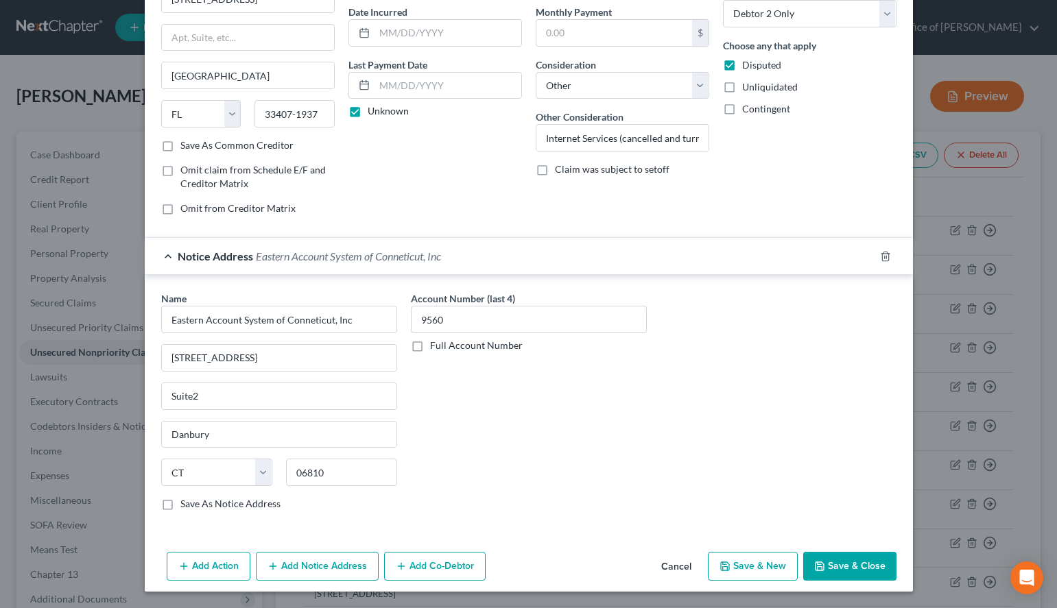
click at [727, 571] on icon "button" at bounding box center [724, 566] width 11 height 11
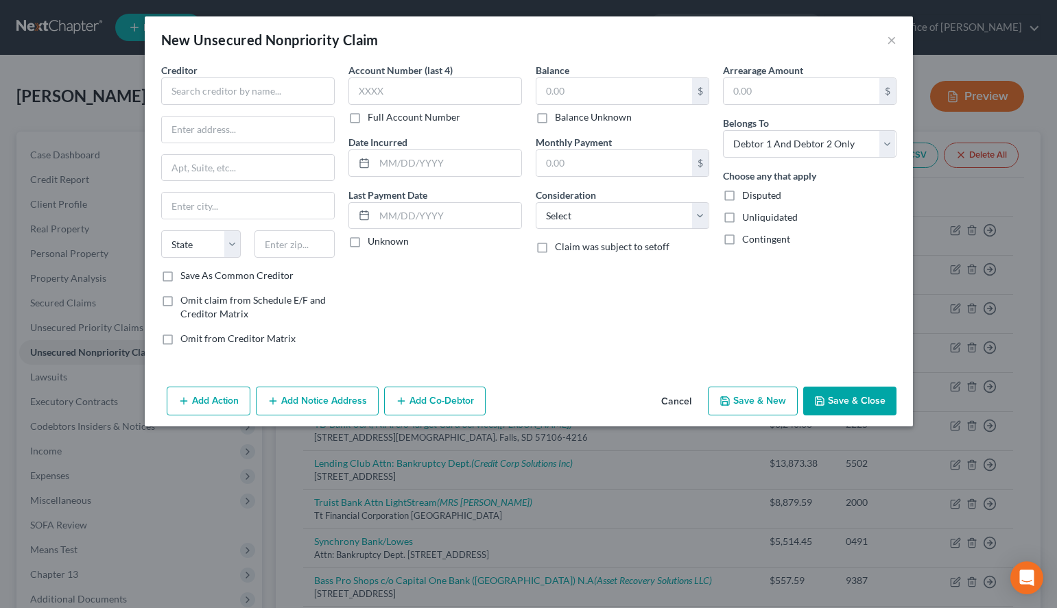
scroll to position [0, 0]
click at [754, 337] on div "Arrearage Amount $ Belongs To * Select Debtor 1 Only Debtor 2 Only Debtor 1 And…" at bounding box center [809, 210] width 187 height 294
click at [294, 97] on input "text" at bounding box center [248, 90] width 174 height 27
paste input "Citibank"
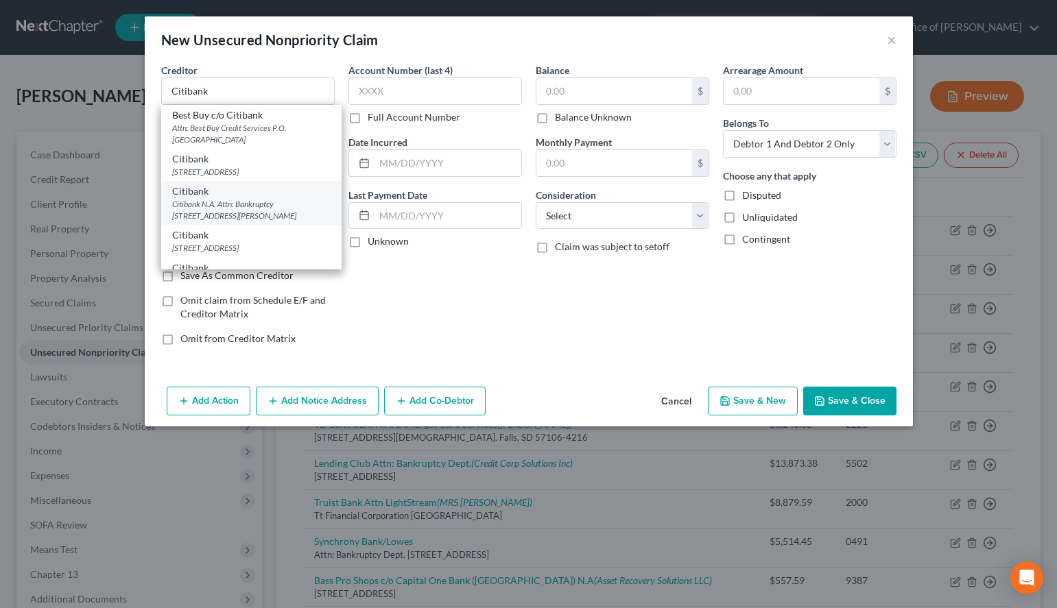
click at [250, 219] on div "Citibank N.A. Attn: Bankruptcy [STREET_ADDRESS][PERSON_NAME]" at bounding box center [251, 209] width 158 height 23
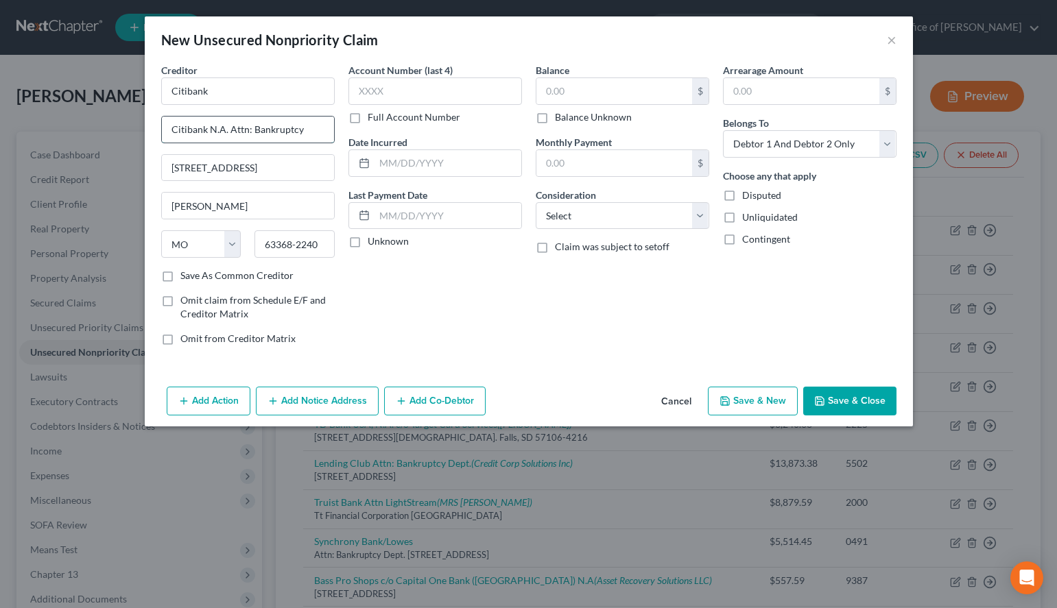
drag, startPoint x: 169, startPoint y: 130, endPoint x: 324, endPoint y: 130, distance: 155.7
click at [324, 130] on input "Citibank N.A. Attn: Bankruptcy" at bounding box center [248, 130] width 172 height 26
click at [687, 407] on button "Cancel" at bounding box center [676, 401] width 52 height 27
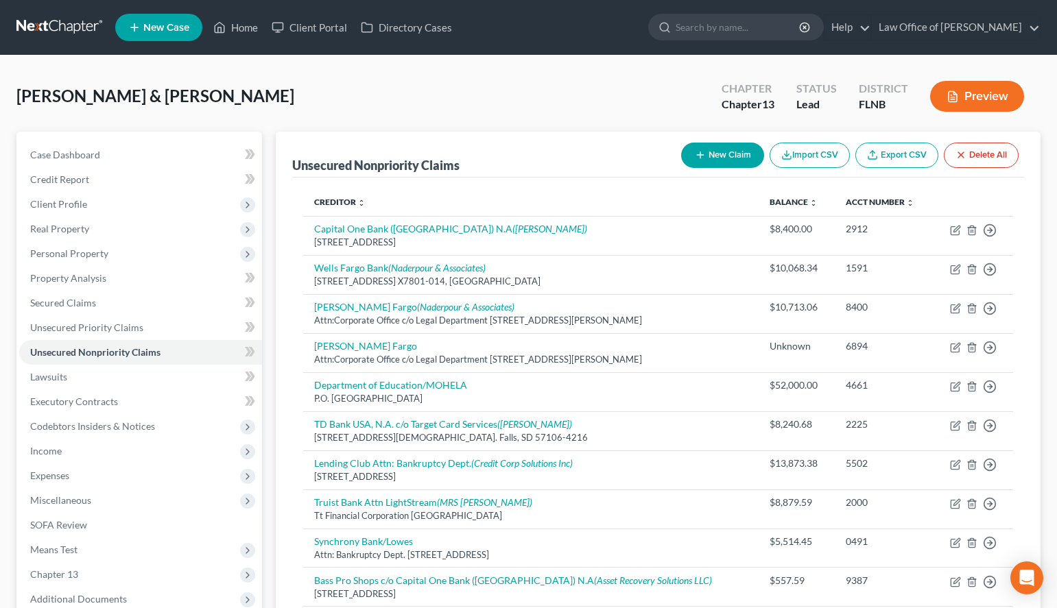
click at [736, 143] on button "New Claim" at bounding box center [722, 155] width 83 height 25
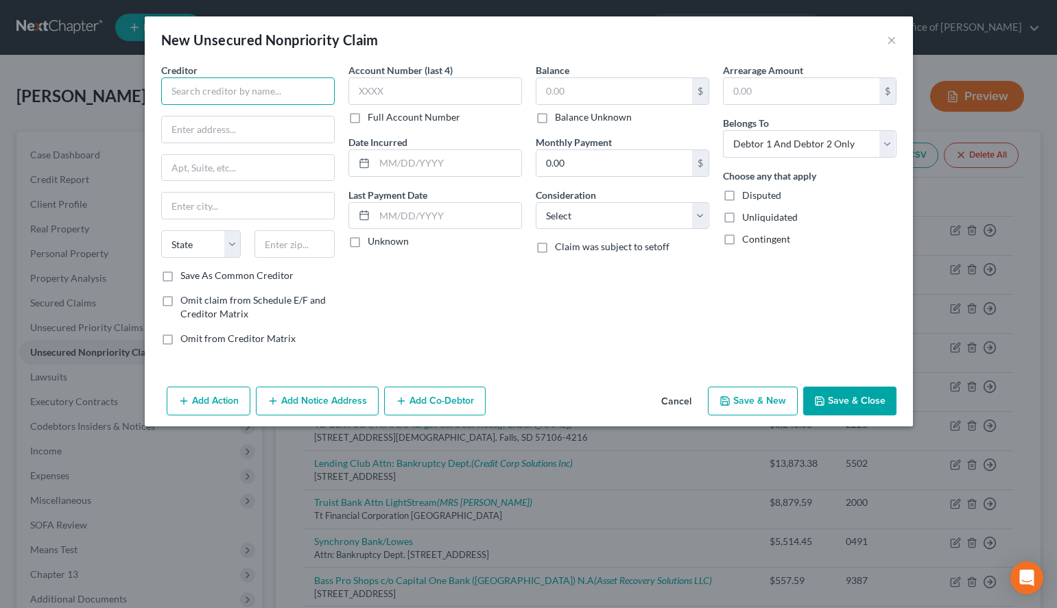
click at [265, 81] on input "text" at bounding box center [248, 90] width 174 height 27
paste input "Citibank N.A. Attn: Bankruptcy"
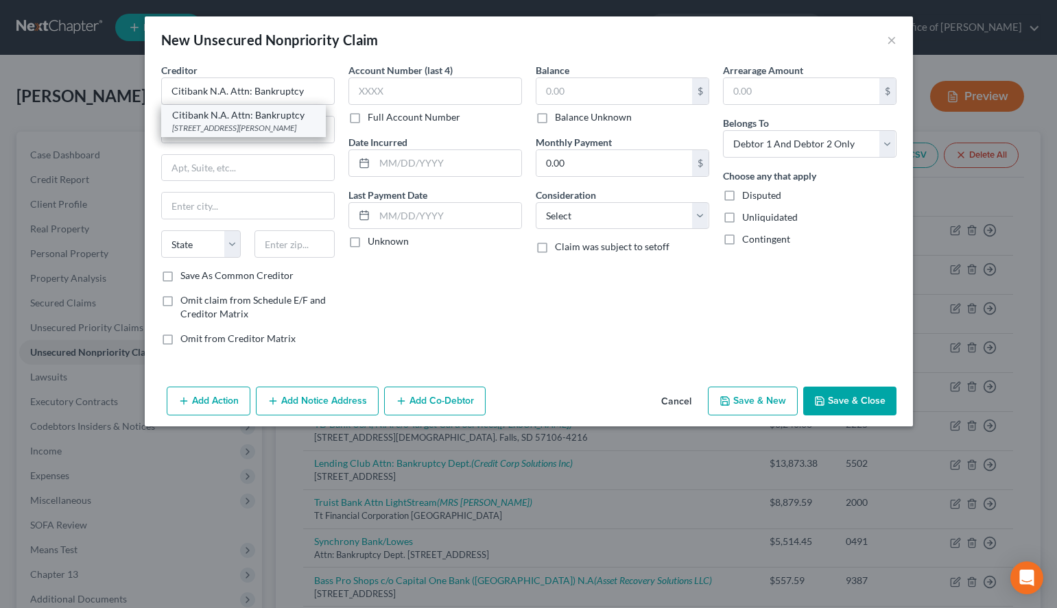
click at [300, 129] on div "[STREET_ADDRESS][PERSON_NAME]" at bounding box center [243, 128] width 143 height 12
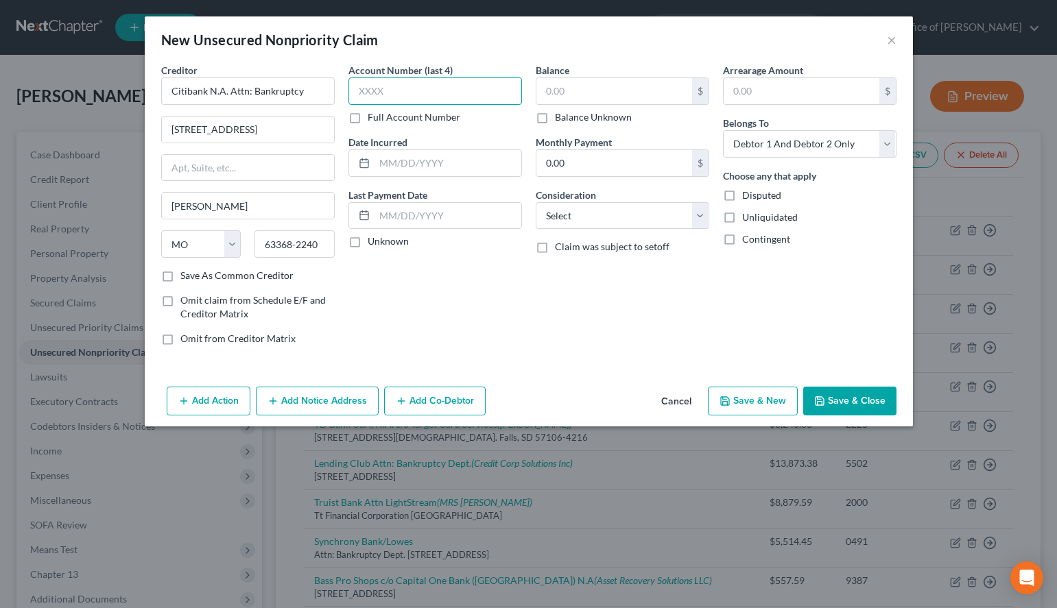
click at [359, 97] on input "text" at bounding box center [435, 90] width 174 height 27
click at [756, 254] on div "Arrearage Amount $ Belongs To * Select Debtor 1 Only Debtor 2 Only Debtor 1 And…" at bounding box center [809, 210] width 187 height 294
click at [450, 99] on input "text" at bounding box center [435, 90] width 174 height 27
click at [368, 242] on label "Unknown" at bounding box center [388, 242] width 41 height 14
click at [373, 242] on input "Unknown" at bounding box center [377, 239] width 9 height 9
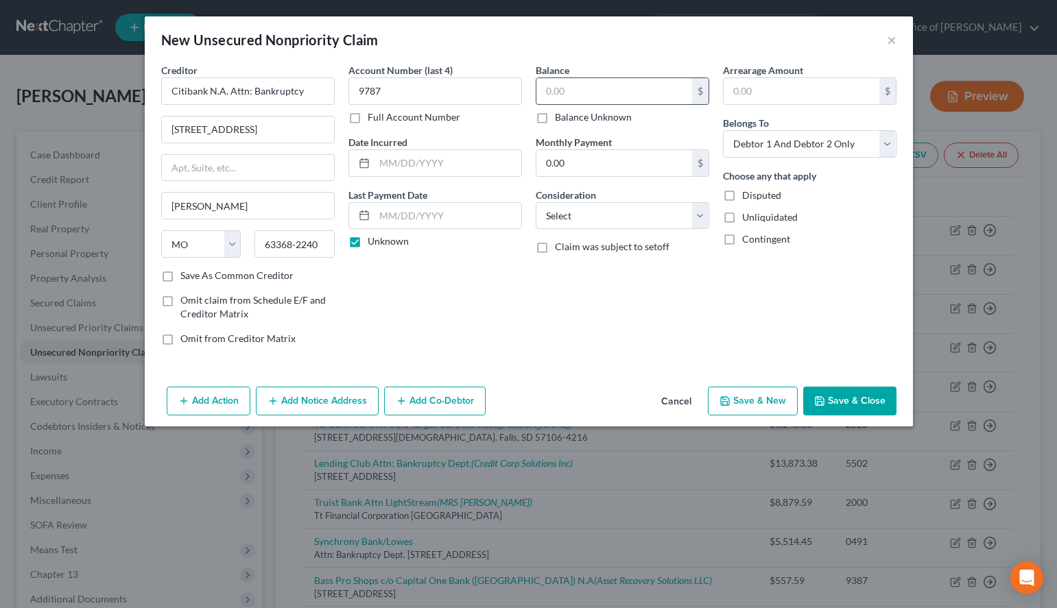
click at [604, 95] on input "text" at bounding box center [614, 91] width 156 height 26
click at [661, 95] on input "text" at bounding box center [614, 91] width 156 height 26
click at [723, 130] on select "Select Debtor 1 Only Debtor 2 Only Debtor 1 And Debtor 2 Only At Least One Of T…" at bounding box center [810, 143] width 174 height 27
click option "Debtor 2 Only" at bounding box center [0, 0] width 0 height 0
click at [536, 202] on select "Select Cable / Satellite Services Collection Agency Credit Card Debt Debt Couns…" at bounding box center [623, 215] width 174 height 27
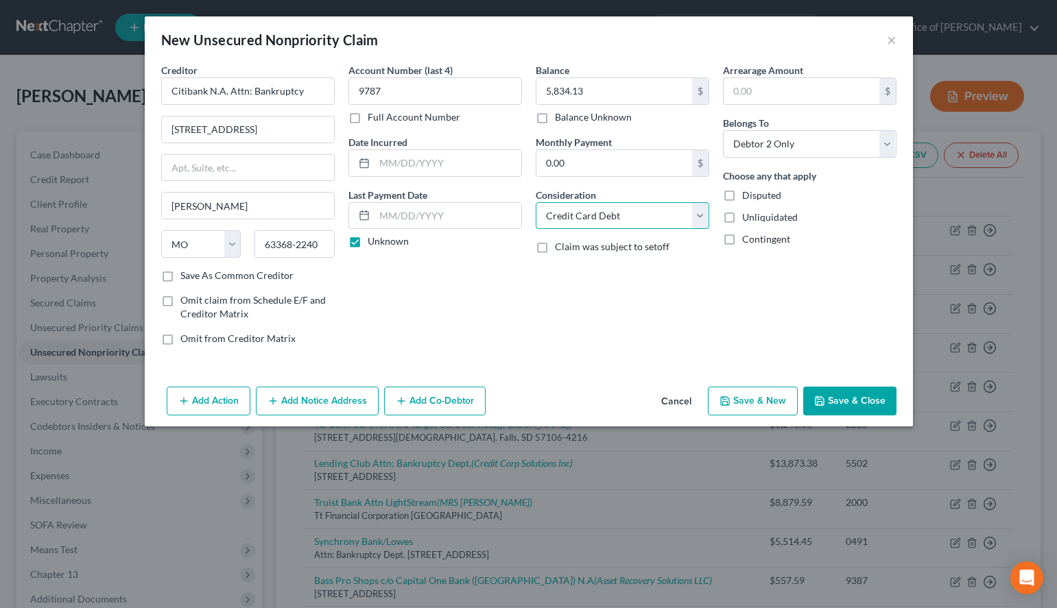
click option "Credit Card Debt" at bounding box center [0, 0] width 0 height 0
click at [649, 335] on div "Balance 5,834.13 $ Balance Unknown Balance Undetermined 5,834.13 $ Balance Unkn…" at bounding box center [622, 210] width 187 height 294
click at [323, 408] on button "Add Notice Address" at bounding box center [317, 401] width 123 height 29
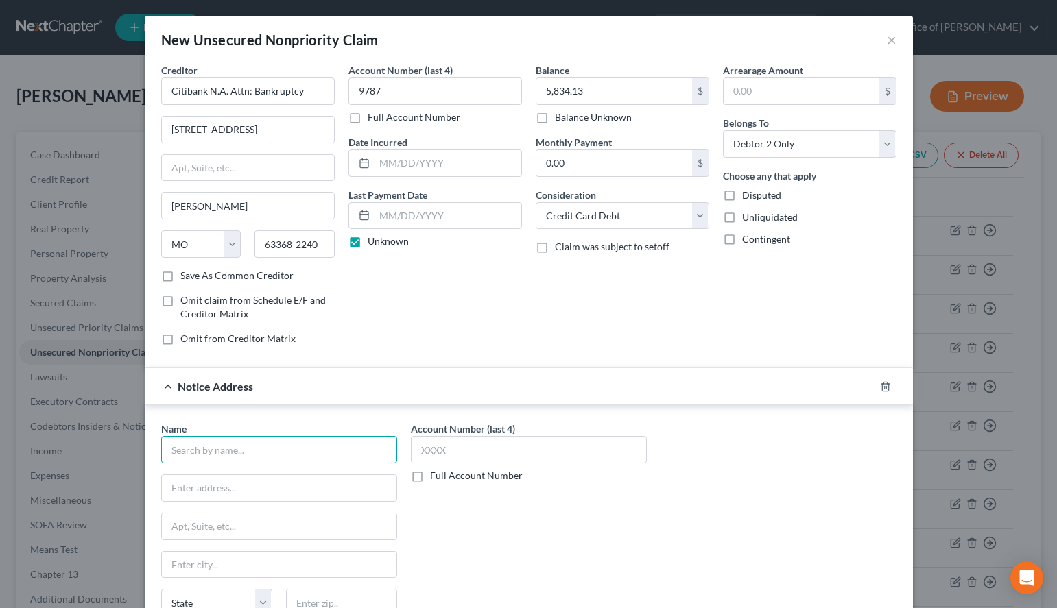
click at [324, 447] on input "text" at bounding box center [279, 449] width 236 height 27
paste input "Midland Credit Management"
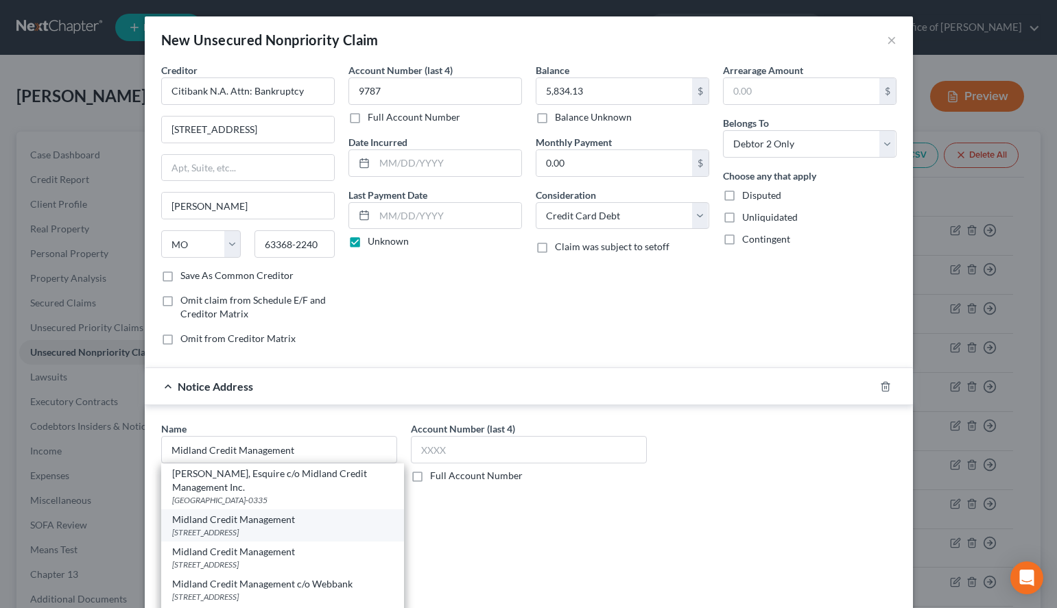
click at [252, 534] on div "[STREET_ADDRESS]" at bounding box center [282, 533] width 221 height 12
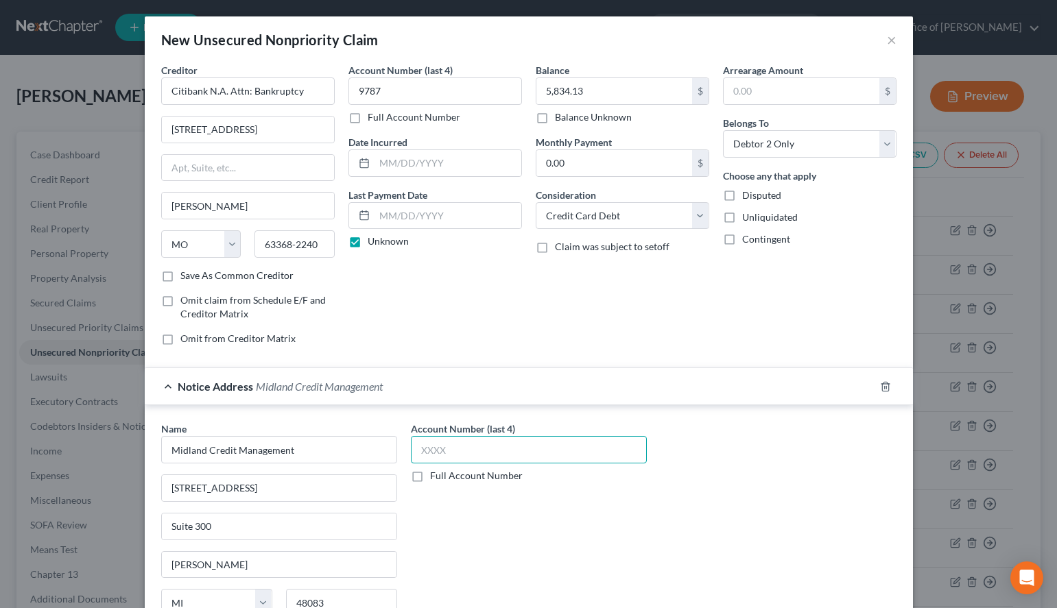
click at [590, 449] on input "text" at bounding box center [529, 449] width 236 height 27
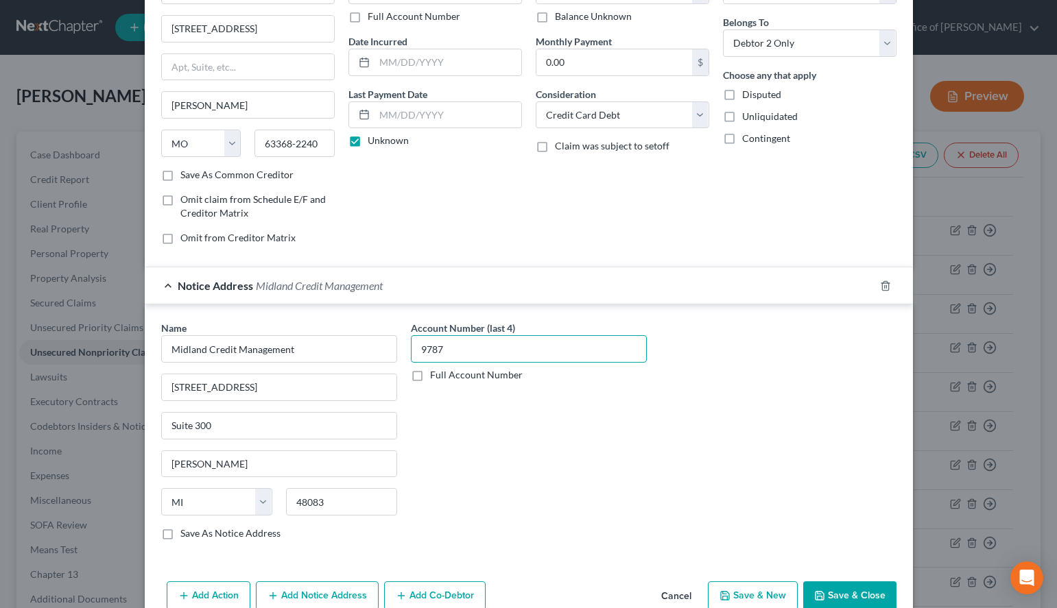
scroll to position [130, 0]
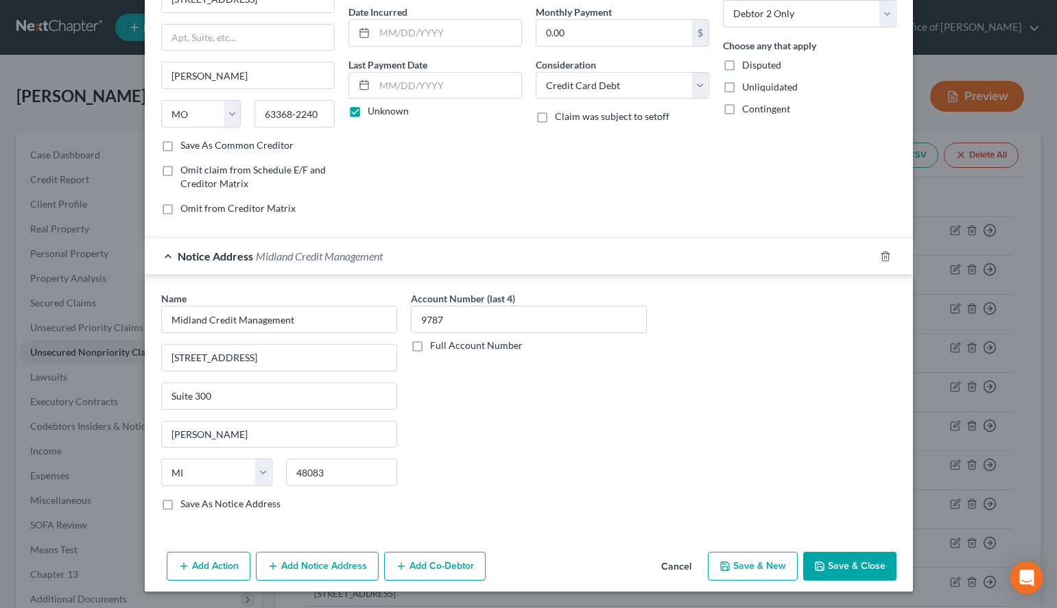
click at [724, 571] on icon "button" at bounding box center [724, 566] width 11 height 11
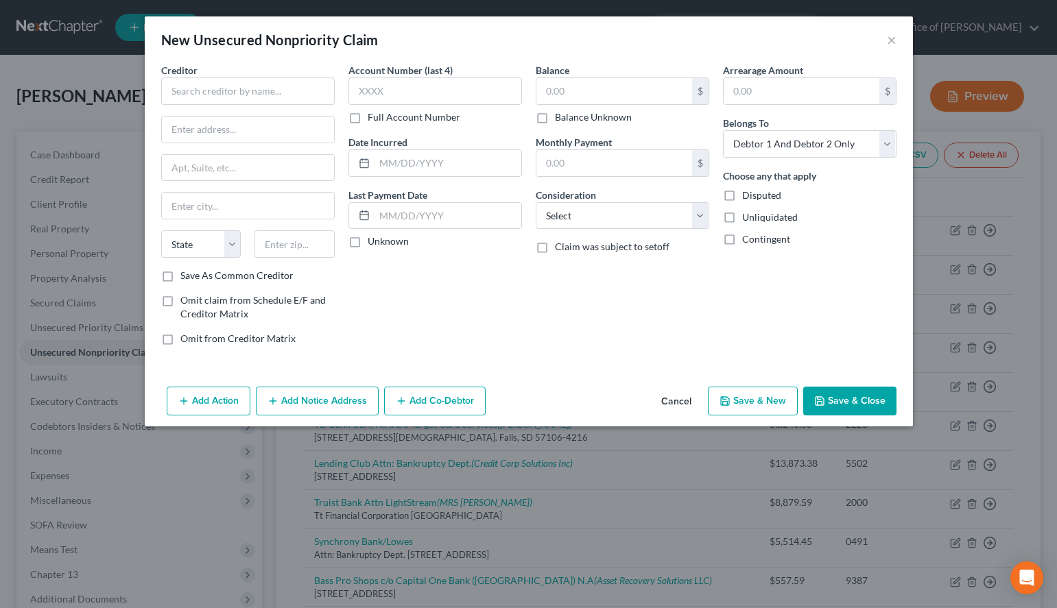
scroll to position [0, 0]
click at [833, 236] on div "Contingent" at bounding box center [810, 239] width 174 height 14
click at [305, 85] on input "text" at bounding box center [248, 90] width 174 height 27
paste input "Home Depot/Citibank Attn: Bankruptcy Dept."
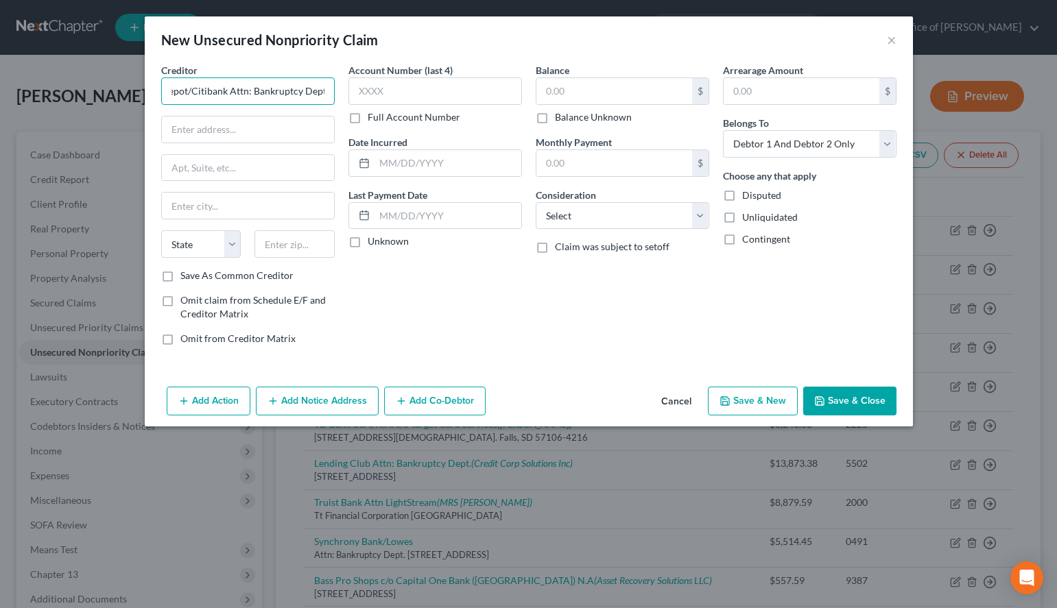
drag, startPoint x: 227, startPoint y: 92, endPoint x: 412, endPoint y: 93, distance: 185.2
click at [335, 93] on input "Home Depot/Citibank Attn: Bankruptcy Dept." at bounding box center [248, 90] width 174 height 27
paste input "Attn: Bankruptcy Dept."
drag, startPoint x: 191, startPoint y: 91, endPoint x: 12, endPoint y: 125, distance: 181.5
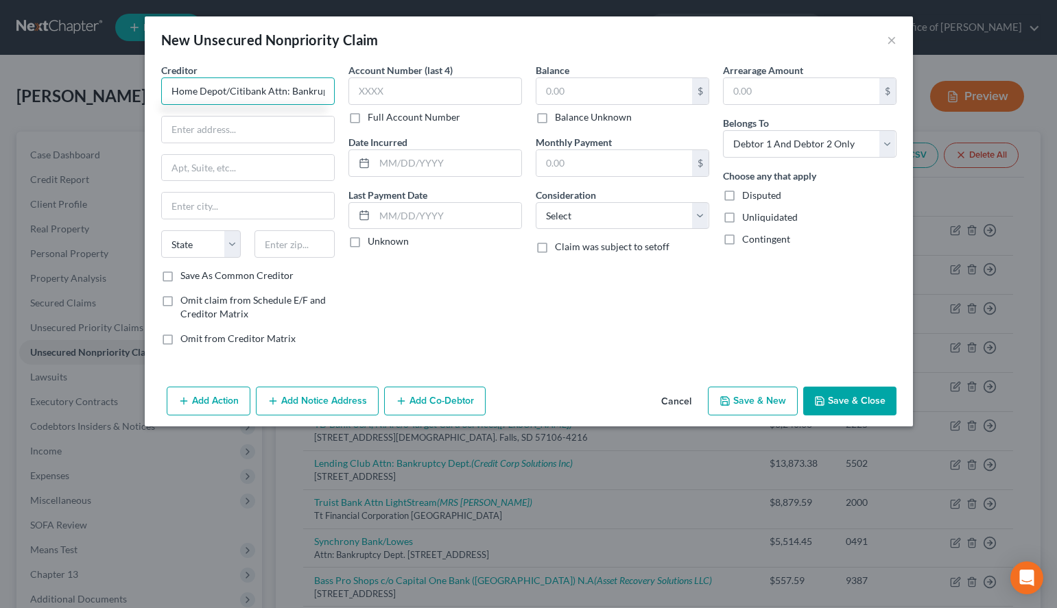
click at [161, 105] on input "Home Depot/Citibank Attn: Bankruptcy Dept." at bounding box center [248, 90] width 174 height 27
click at [210, 84] on input "Citibank Attn: Bankruptcy Dept." at bounding box center [248, 90] width 174 height 27
paste input "Home Depot/"
drag, startPoint x: 280, startPoint y: 90, endPoint x: 441, endPoint y: 70, distance: 162.4
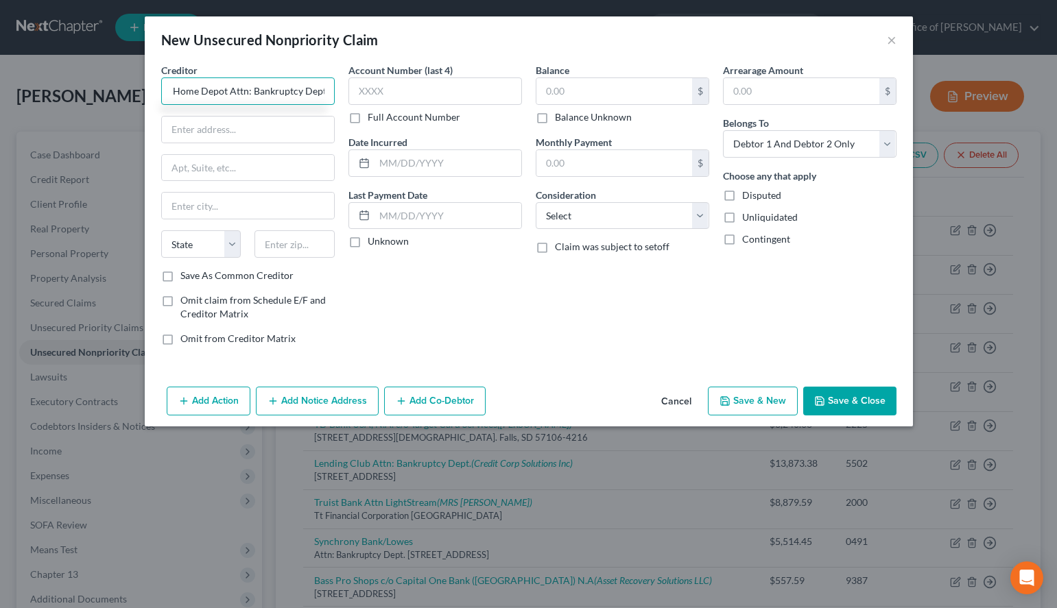
click at [335, 77] on input "Citibank c/o Home Depot Attn: Bankruptcy Dept." at bounding box center [248, 90] width 174 height 27
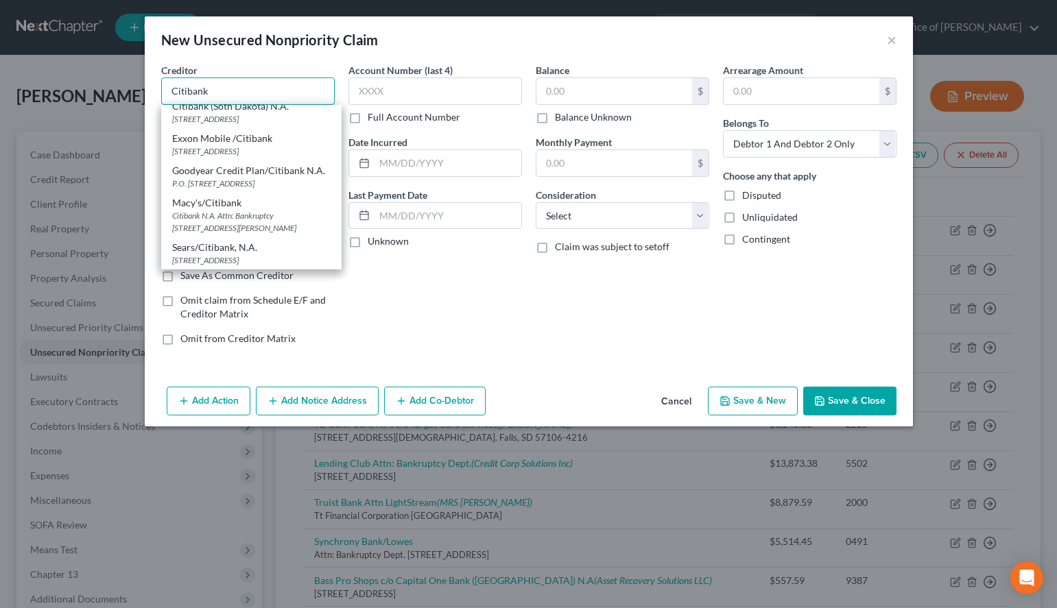
scroll to position [1200, 0]
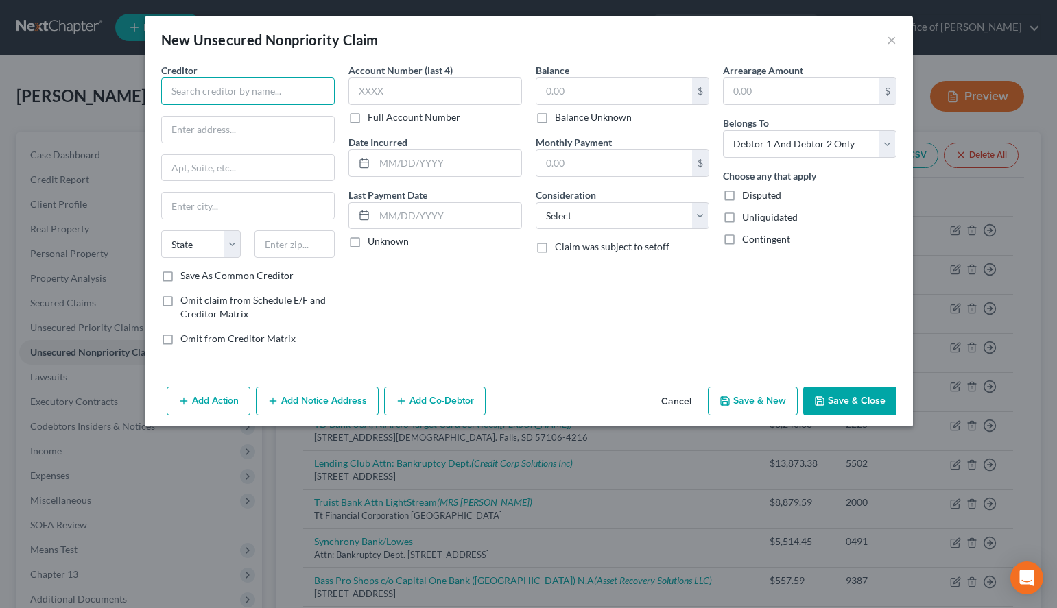
paste input "Attn: Bankruptcy Dept."
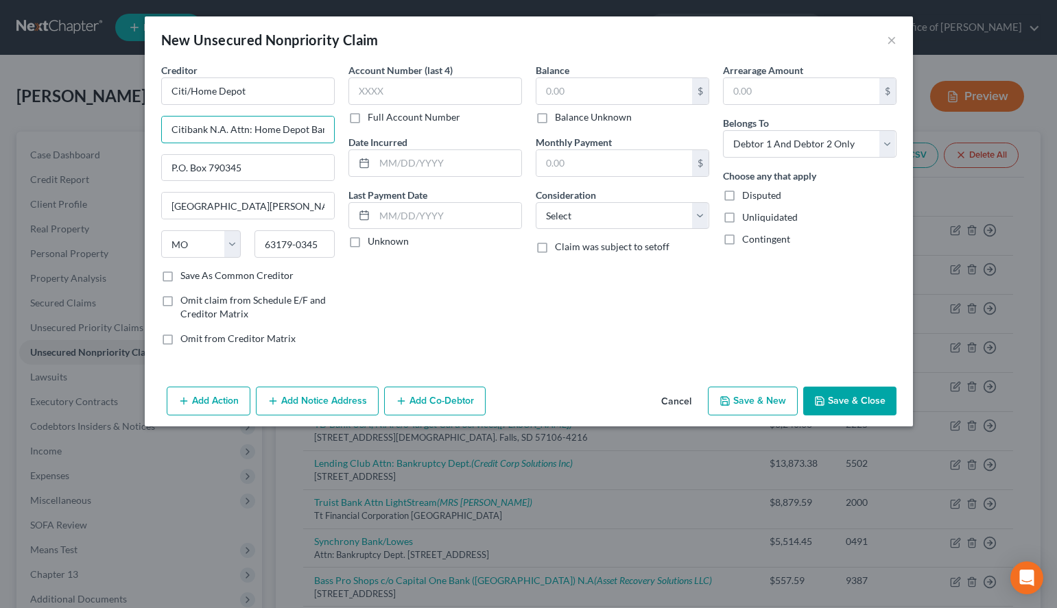
drag, startPoint x: 169, startPoint y: 128, endPoint x: 377, endPoint y: 123, distance: 207.2
click at [379, 126] on div "Creditor * Citi/Home Depot Citibank N.A. Attn: Home Depot Bankruptcy P.O. Box 7…" at bounding box center [528, 210] width 749 height 294
click at [687, 400] on button "Cancel" at bounding box center [676, 401] width 52 height 27
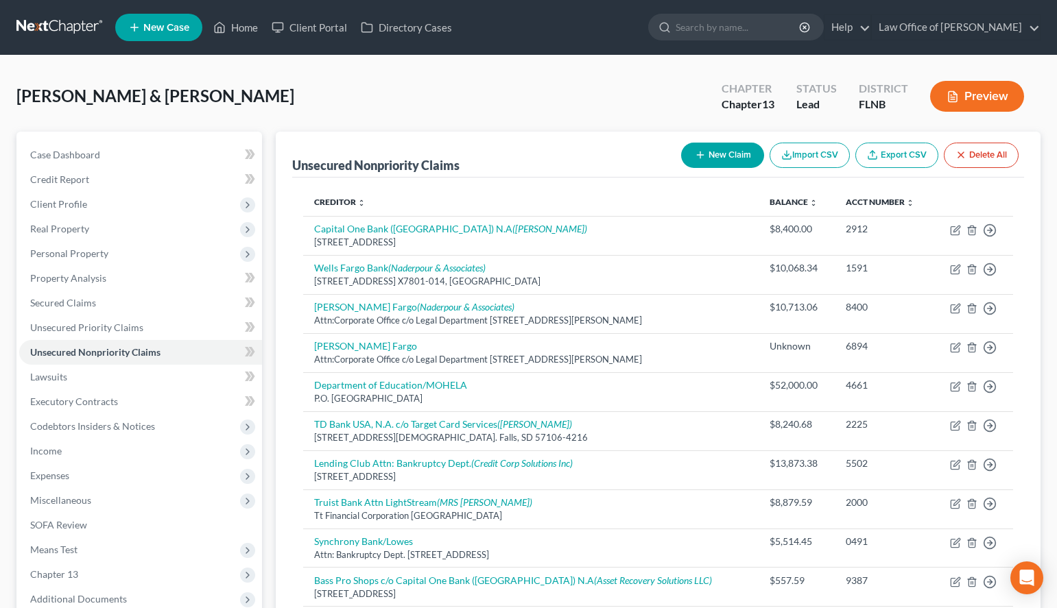
click at [704, 141] on div "New Claim Import CSV Export CSV Delete All" at bounding box center [850, 155] width 348 height 36
click at [704, 152] on button "New Claim" at bounding box center [722, 155] width 83 height 25
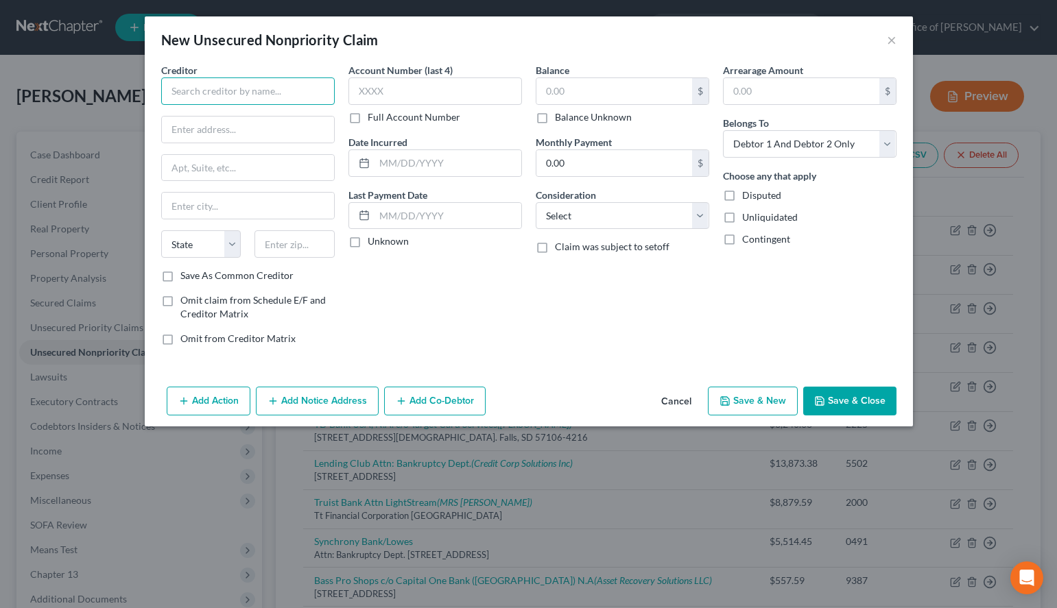
click at [326, 87] on input "text" at bounding box center [248, 90] width 174 height 27
paste input "Citibank N.A. Attn: Home Depot Bankr"
click at [692, 317] on div "Balance $ Balance Unknown Balance Undetermined $ Balance Unknown Monthly Paymen…" at bounding box center [622, 210] width 187 height 294
click at [742, 350] on div "Arrearage Amount $ Belongs To * Select Debtor 1 Only Debtor 2 Only Debtor 1 And…" at bounding box center [809, 210] width 187 height 294
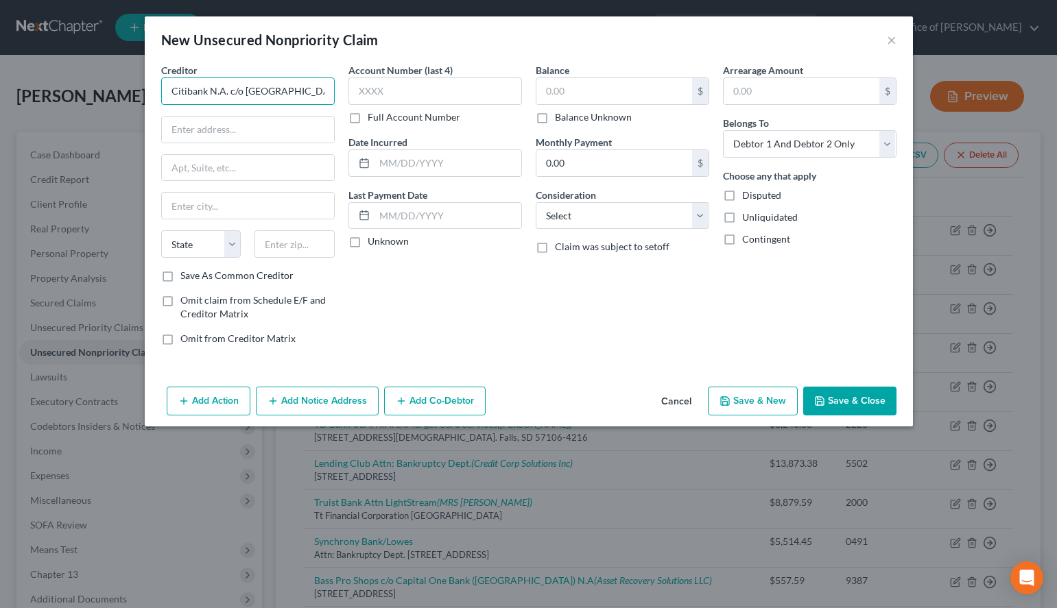
click at [313, 88] on input "Citibank N.A. c/o [GEOGRAPHIC_DATA]" at bounding box center [248, 90] width 174 height 27
paste input "Attn: Bankruptcy Dept."
click at [315, 122] on input "text" at bounding box center [248, 130] width 172 height 26
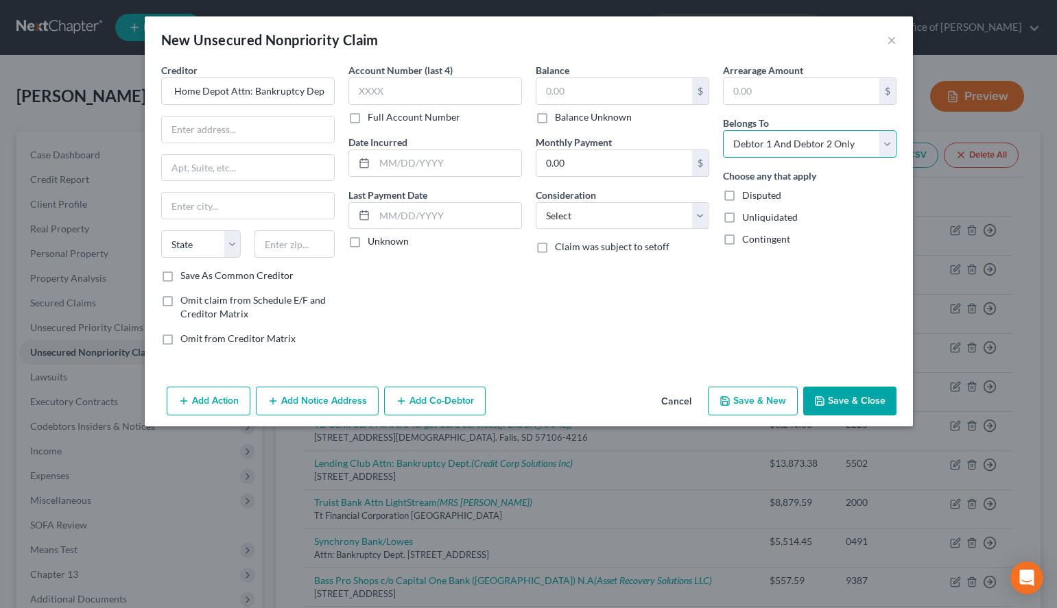
click at [723, 130] on select "Select Debtor 1 Only Debtor 2 Only Debtor 1 And Debtor 2 Only At Least One Of T…" at bounding box center [810, 143] width 174 height 27
click option "Debtor 2 Only" at bounding box center [0, 0] width 0 height 0
click at [492, 90] on input "text" at bounding box center [435, 90] width 174 height 27
click at [738, 300] on div "Arrearage Amount $ Belongs To * Select Debtor 1 Only Debtor 2 Only Debtor 1 And…" at bounding box center [809, 210] width 187 height 294
click at [313, 244] on input "text" at bounding box center [294, 243] width 80 height 27
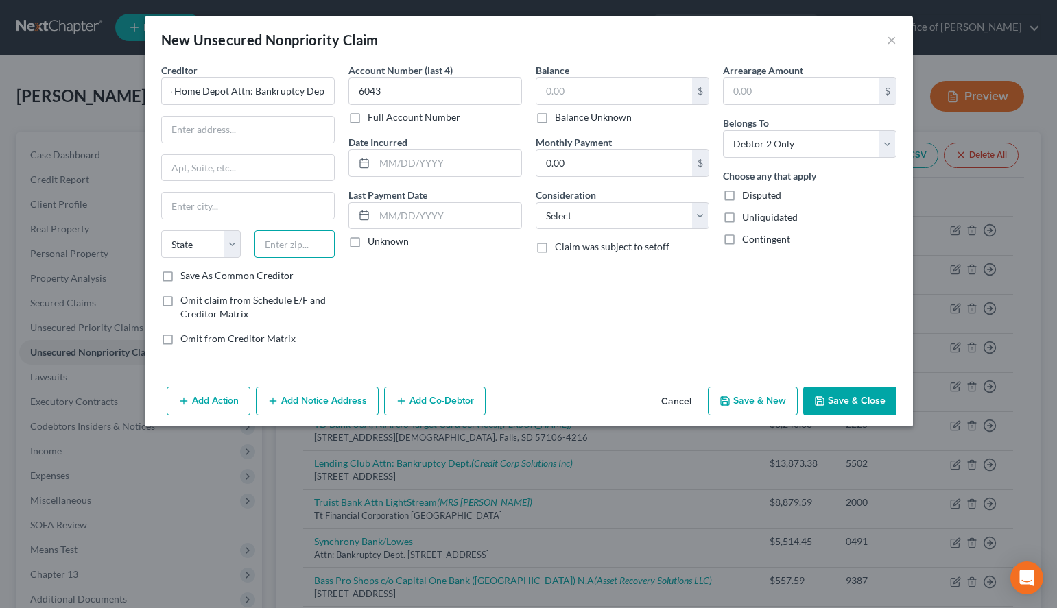
paste input "57117"
drag, startPoint x: 767, startPoint y: 316, endPoint x: 536, endPoint y: 278, distance: 234.2
click at [767, 315] on div "Arrearage Amount $ Belongs To * Select Debtor 1 Only Debtor 2 Only Debtor 1 And…" at bounding box center [809, 210] width 187 height 294
click at [261, 130] on input "text" at bounding box center [248, 130] width 172 height 26
paste input "P.O. Box 6497"
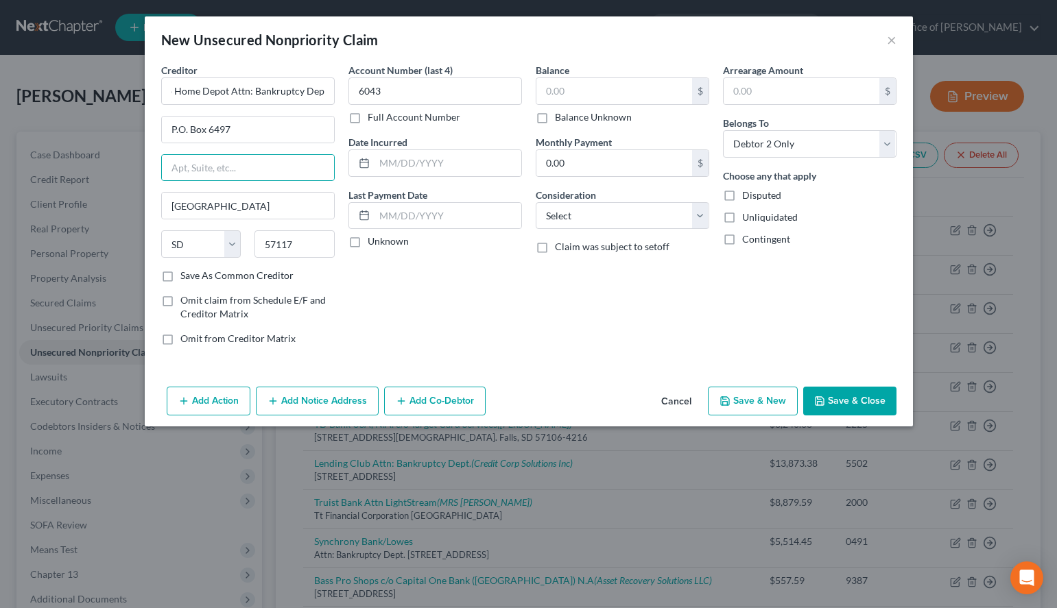
click at [235, 272] on label "Save As Common Creditor" at bounding box center [236, 276] width 113 height 14
click at [195, 272] on input "Save As Common Creditor" at bounding box center [190, 273] width 9 height 9
click at [368, 243] on label "Unknown" at bounding box center [388, 242] width 41 height 14
click at [373, 243] on input "Unknown" at bounding box center [377, 239] width 9 height 9
click at [634, 94] on input "text" at bounding box center [614, 91] width 156 height 26
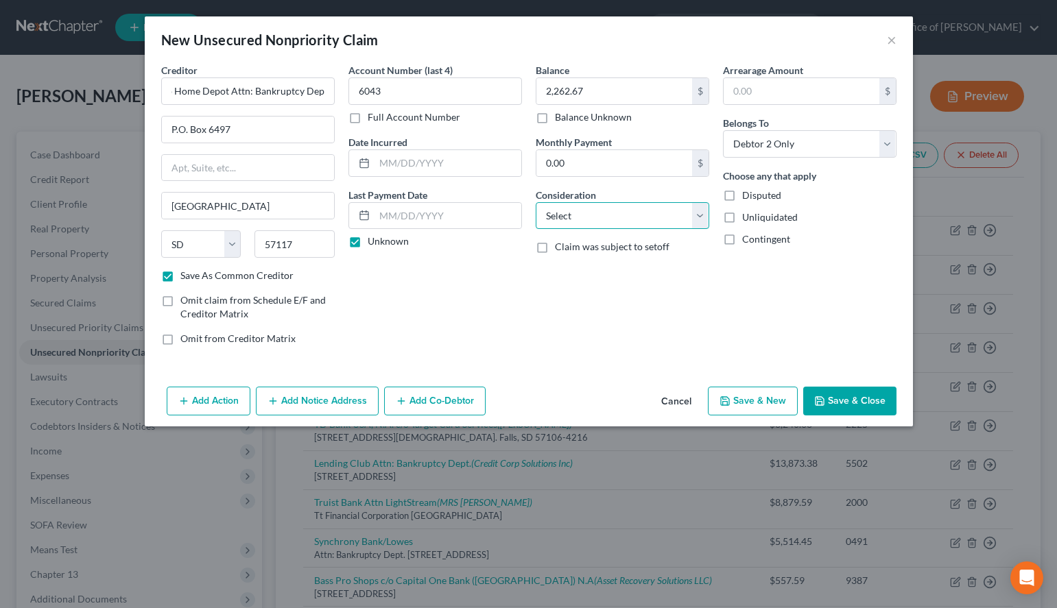
click at [536, 202] on select "Select Cable / Satellite Services Collection Agency Credit Card Debt Debt Couns…" at bounding box center [623, 215] width 174 height 27
click option "Credit Card Debt" at bounding box center [0, 0] width 0 height 0
click at [346, 389] on button "Add Notice Address" at bounding box center [317, 401] width 123 height 29
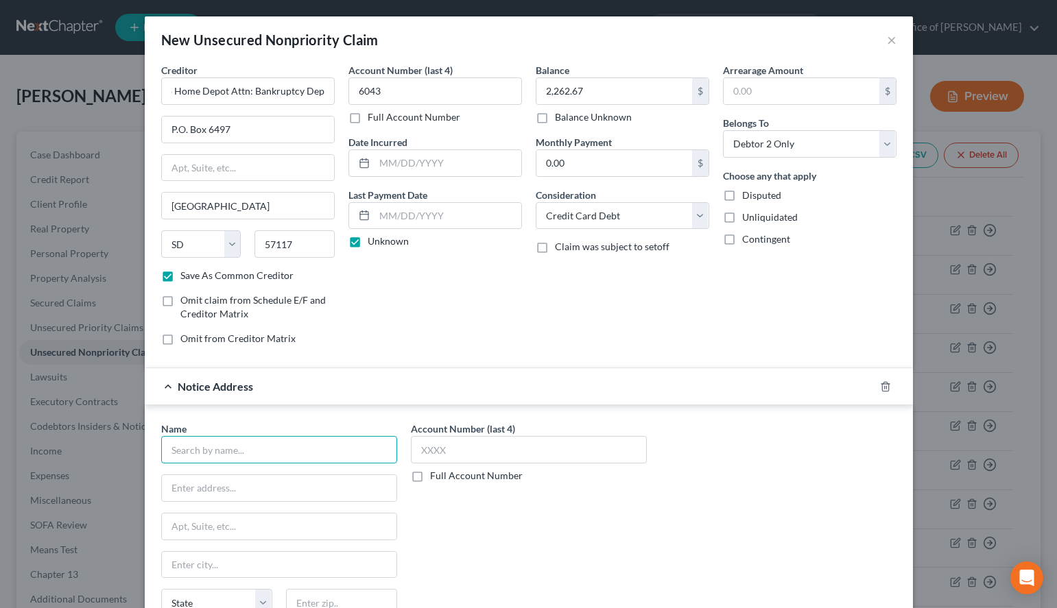
click at [342, 440] on input "text" at bounding box center [279, 449] width 236 height 27
paste input "Portfolio Recovery Associates LLC"
click at [743, 433] on div "Name * Portfolio Recovery Associates LLC State [US_STATE] AK AR AZ CA CO [GEOGR…" at bounding box center [528, 537] width 749 height 230
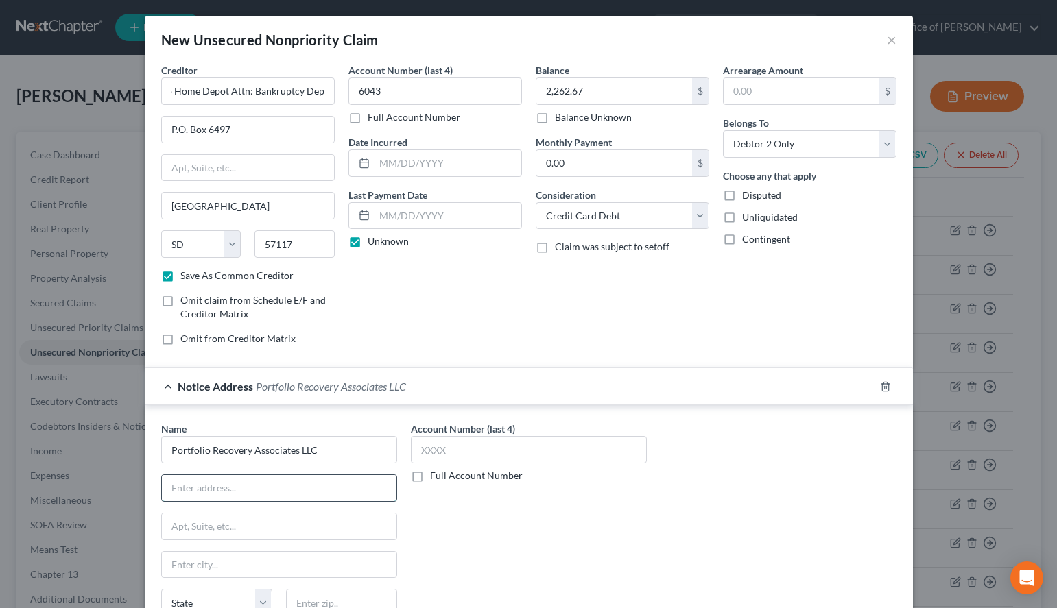
click at [379, 487] on input "text" at bounding box center [279, 488] width 235 height 26
paste input "[STREET_ADDRESS]"
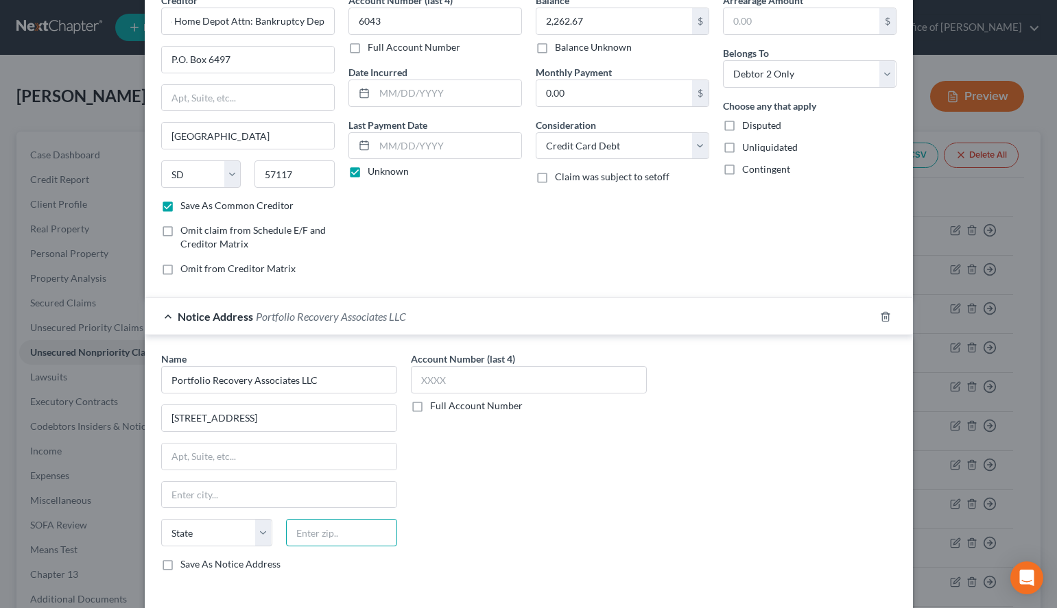
click at [356, 529] on input "text" at bounding box center [341, 532] width 111 height 27
click at [577, 374] on input "text" at bounding box center [529, 379] width 236 height 27
click at [505, 265] on div "Account Number (last 4) 6043 Full Account Number Date Incurred Last Payment Dat…" at bounding box center [435, 140] width 187 height 294
click at [505, 259] on div "Account Number (last 4) 6043 Full Account Number Date Incurred Last Payment Dat…" at bounding box center [435, 140] width 187 height 294
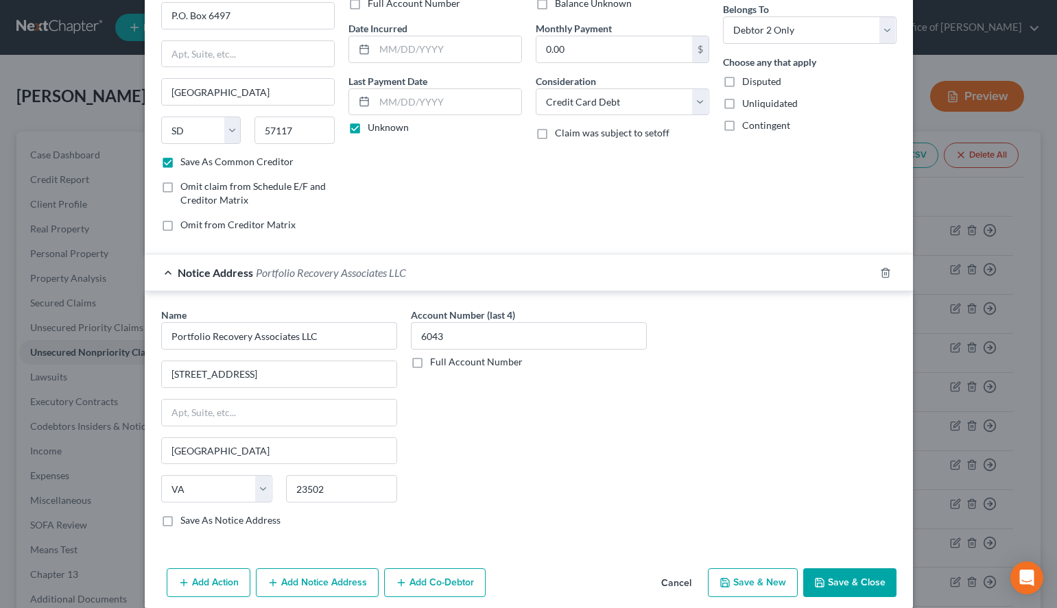
scroll to position [130, 0]
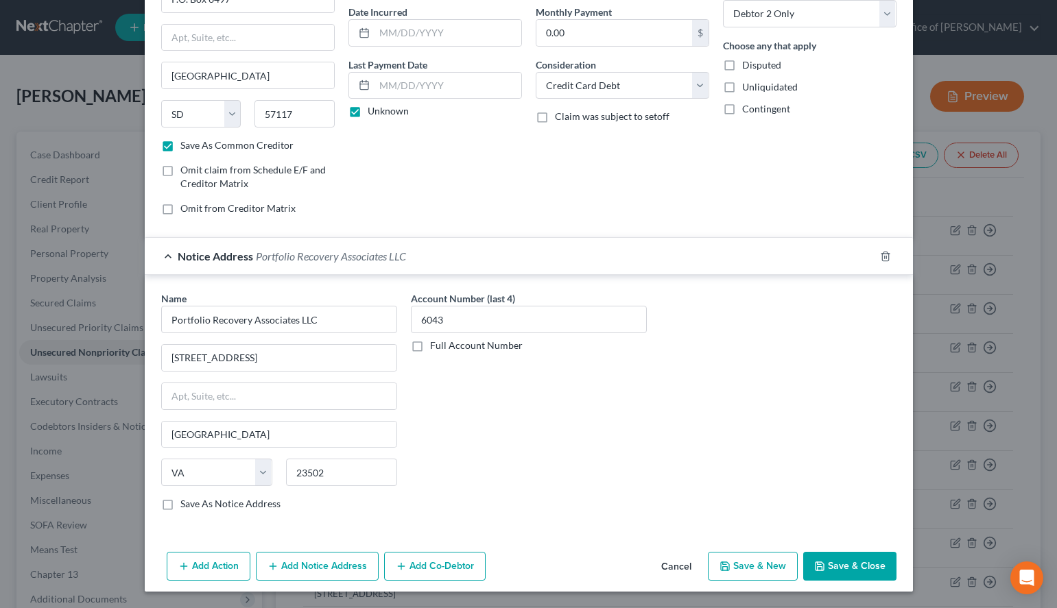
click at [231, 500] on label "Save As Notice Address" at bounding box center [230, 504] width 100 height 14
click at [195, 500] on input "Save As Notice Address" at bounding box center [190, 501] width 9 height 9
click at [746, 556] on button "Save & New" at bounding box center [753, 566] width 90 height 29
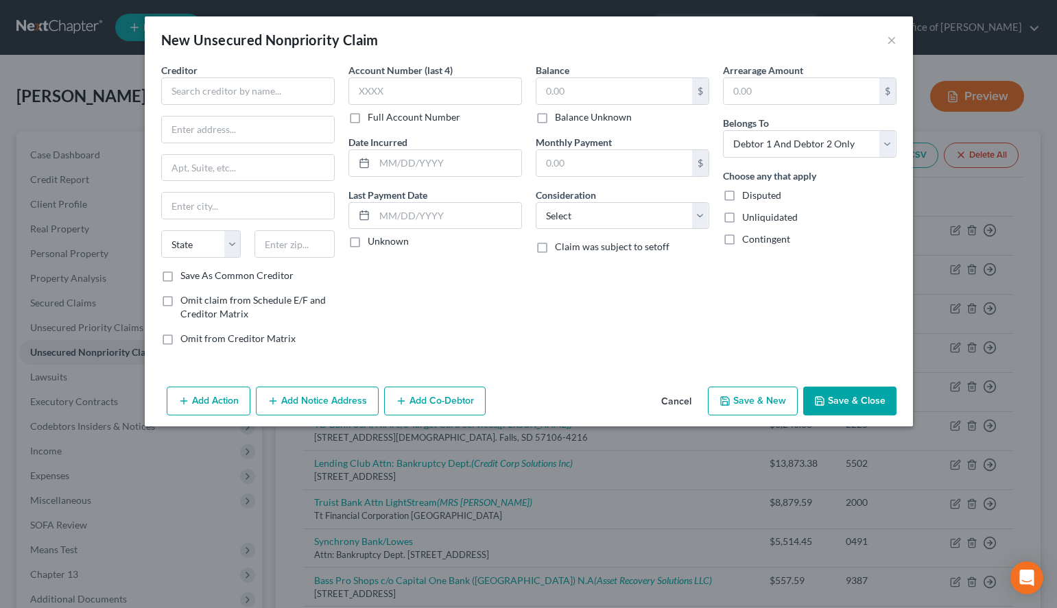
click at [710, 274] on div "Balance $ Balance Unknown Balance Undetermined $ Balance Unknown Monthly Paymen…" at bounding box center [622, 210] width 187 height 294
click at [266, 80] on input "text" at bounding box center [248, 90] width 174 height 27
paste input "Physicians Group Services"
drag, startPoint x: 215, startPoint y: 90, endPoint x: 333, endPoint y: 90, distance: 117.3
click at [333, 90] on input "Physicians Group Services" at bounding box center [248, 90] width 174 height 27
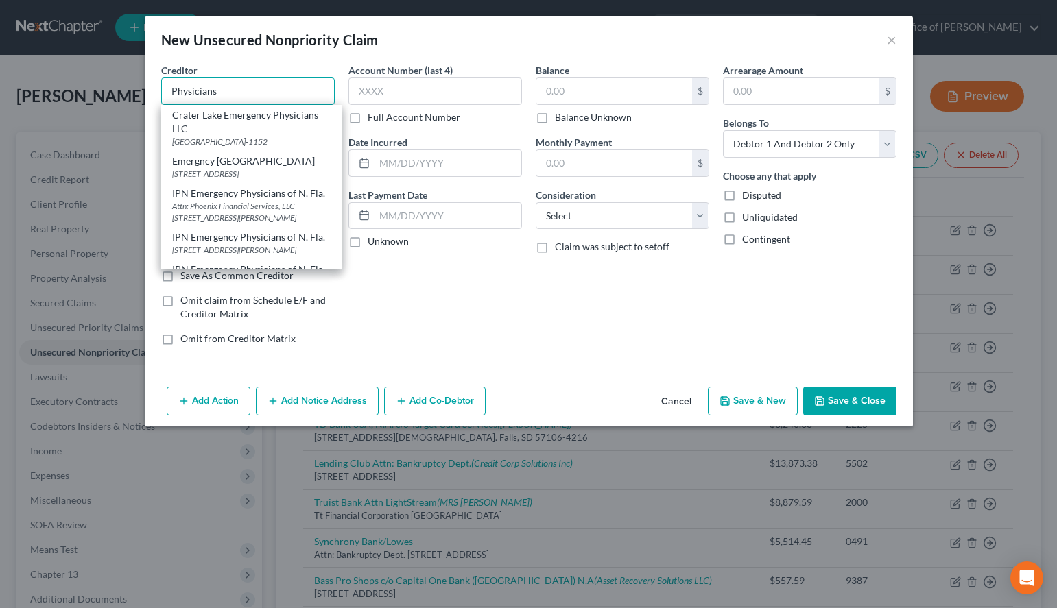
paste input "Group Services"
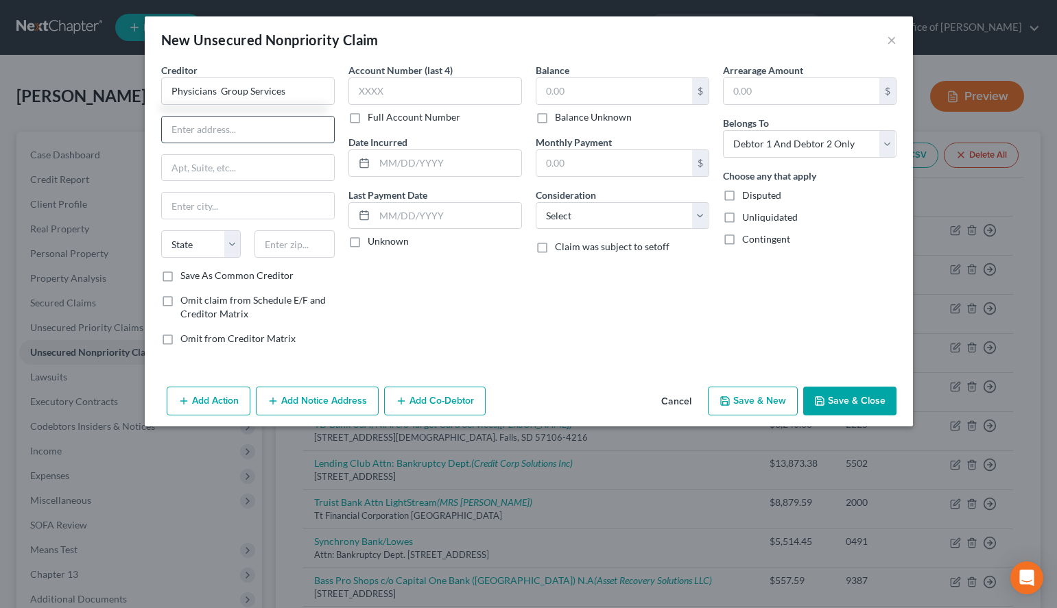
click at [249, 124] on input "text" at bounding box center [248, 130] width 172 height 26
click at [724, 350] on div "Arrearage Amount $ Belongs To * Select Debtor 1 Only Debtor 2 Only Debtor 1 And…" at bounding box center [809, 210] width 187 height 294
click at [236, 137] on input "text" at bounding box center [248, 130] width 172 height 26
paste input "PO Box 14099"
click at [307, 257] on input "text" at bounding box center [294, 243] width 80 height 27
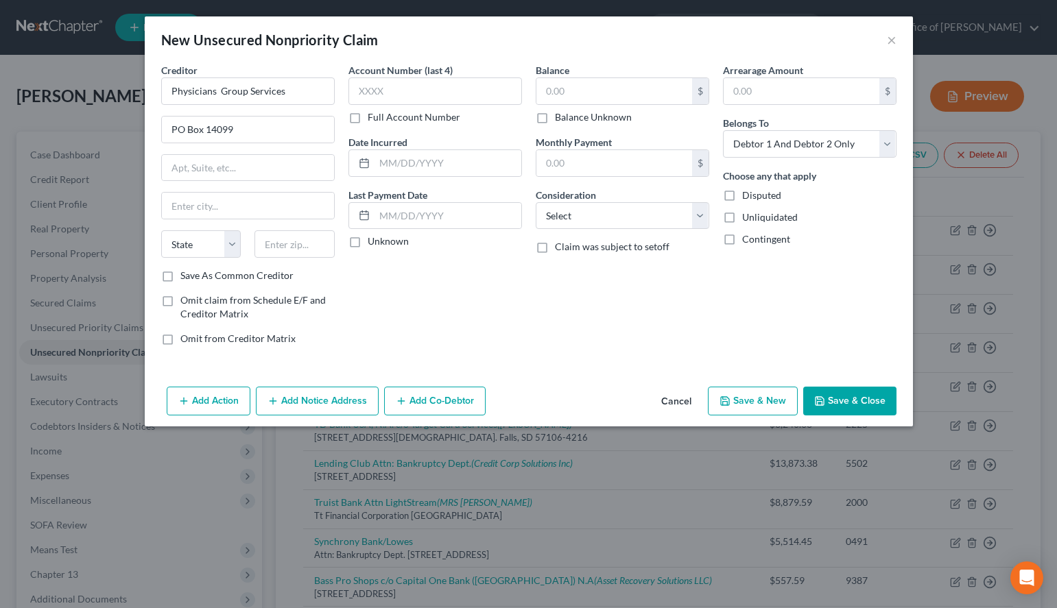
drag, startPoint x: 728, startPoint y: 302, endPoint x: 580, endPoint y: 298, distance: 148.2
click at [720, 301] on div "Arrearage Amount $ Belongs To * Select Debtor 1 Only Debtor 2 Only Debtor 1 And…" at bounding box center [809, 210] width 187 height 294
click at [289, 247] on input "text" at bounding box center [294, 243] width 80 height 27
paste input "049155"
click at [453, 294] on div "Account Number (last 4) Full Account Number Date Incurred Last Payment Date Unk…" at bounding box center [435, 210] width 187 height 294
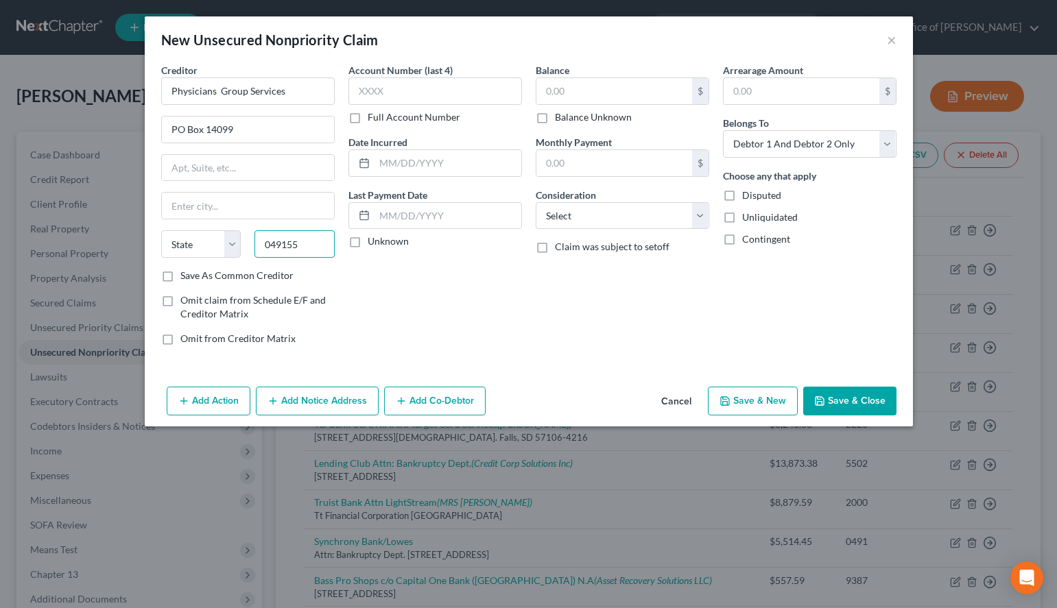
click at [320, 253] on input "049155" at bounding box center [294, 243] width 80 height 27
click at [161, 230] on select "State [US_STATE] AK AR AZ CA CO CT DE DC [GEOGRAPHIC_DATA] [GEOGRAPHIC_DATA] GU…" at bounding box center [201, 243] width 80 height 27
click at [272, 246] on input "049155" at bounding box center [294, 243] width 80 height 27
click at [320, 246] on input "049155" at bounding box center [294, 243] width 80 height 27
click at [258, 278] on label "Save As Common Creditor" at bounding box center [236, 276] width 113 height 14
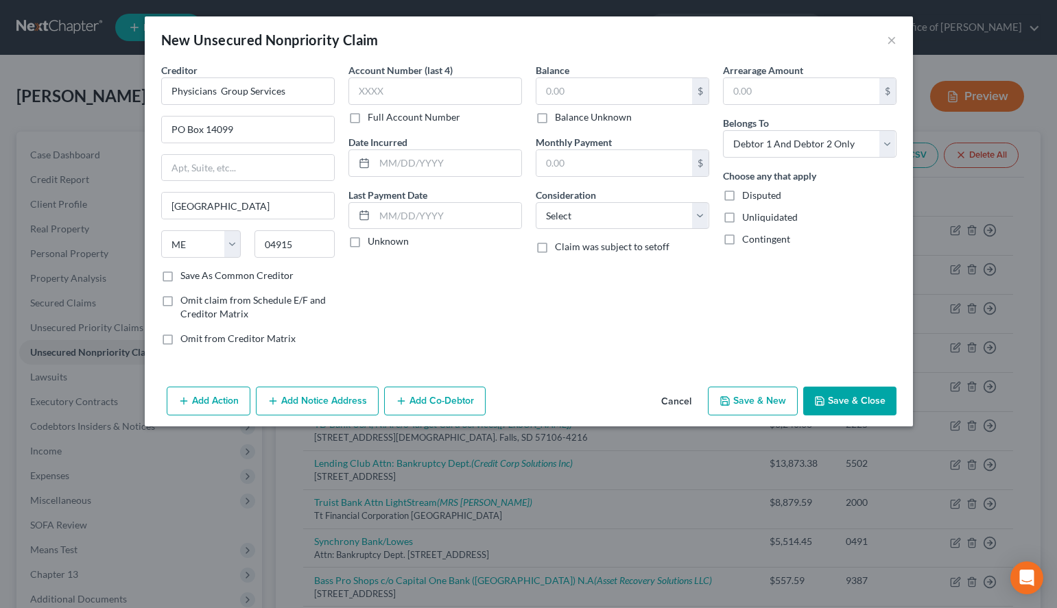
click at [195, 278] on input "Save As Common Creditor" at bounding box center [190, 273] width 9 height 9
click at [406, 83] on input "text" at bounding box center [435, 90] width 174 height 27
click at [393, 235] on label "Unknown" at bounding box center [388, 242] width 41 height 14
click at [382, 235] on input "Unknown" at bounding box center [377, 239] width 9 height 9
click at [576, 86] on input "text" at bounding box center [614, 91] width 156 height 26
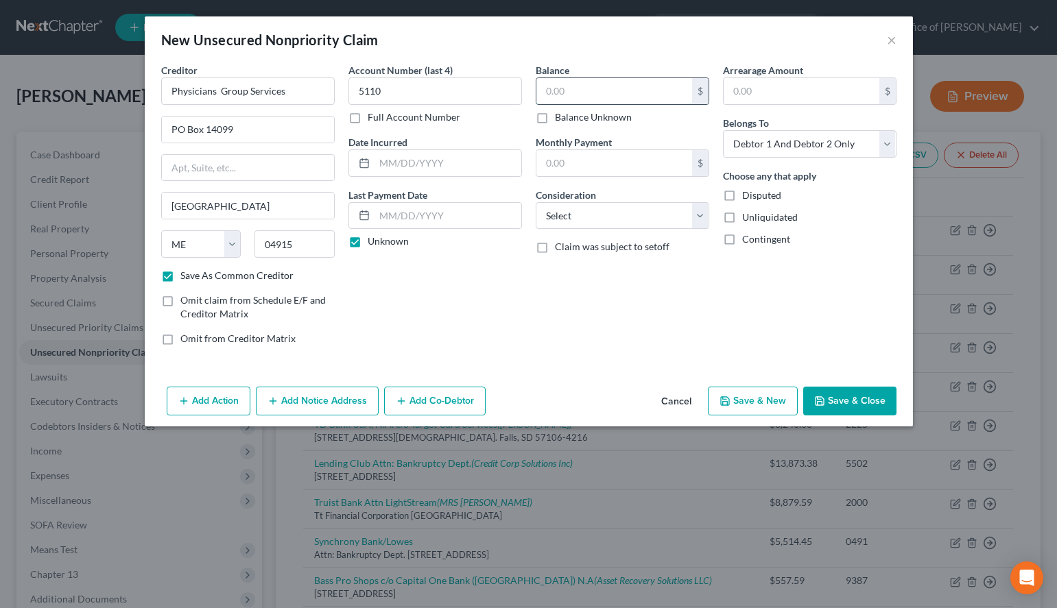
click at [680, 89] on input "text" at bounding box center [614, 91] width 156 height 26
click at [536, 202] on select "Select Cable / Satellite Services Collection Agency Credit Card Debt Debt Couns…" at bounding box center [623, 215] width 174 height 27
click option "Medical Services" at bounding box center [0, 0] width 0 height 0
click at [723, 130] on select "Select Debtor 1 Only Debtor 2 Only Debtor 1 And Debtor 2 Only At Least One Of T…" at bounding box center [810, 143] width 174 height 27
click option "Debtor 2 Only" at bounding box center [0, 0] width 0 height 0
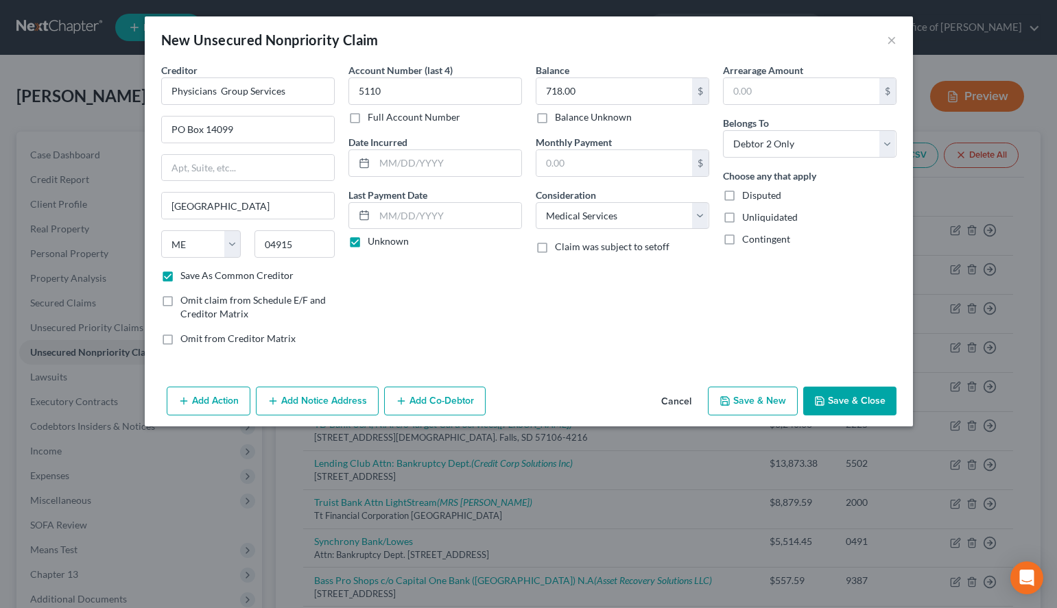
click at [758, 405] on button "Save & New" at bounding box center [753, 401] width 90 height 29
click at [685, 289] on div "Balance $ Balance Unknown Balance Undetermined $ Balance Unknown Monthly Paymen…" at bounding box center [622, 210] width 187 height 294
click at [230, 95] on input "text" at bounding box center [248, 90] width 174 height 27
paste input "Mohela"
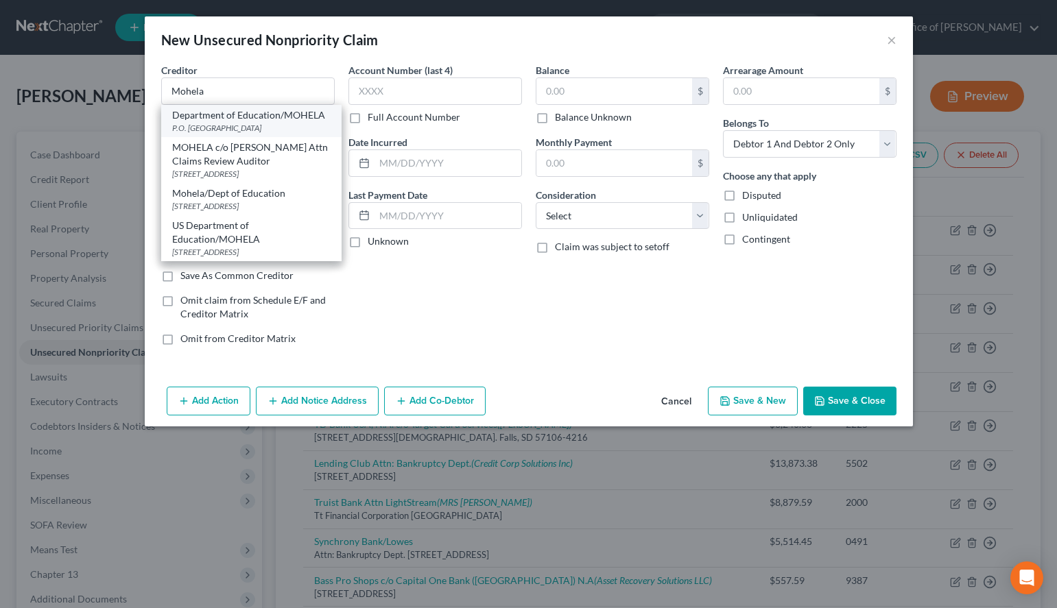
click at [237, 121] on div "Department of Education/MOHELA" at bounding box center [251, 115] width 158 height 14
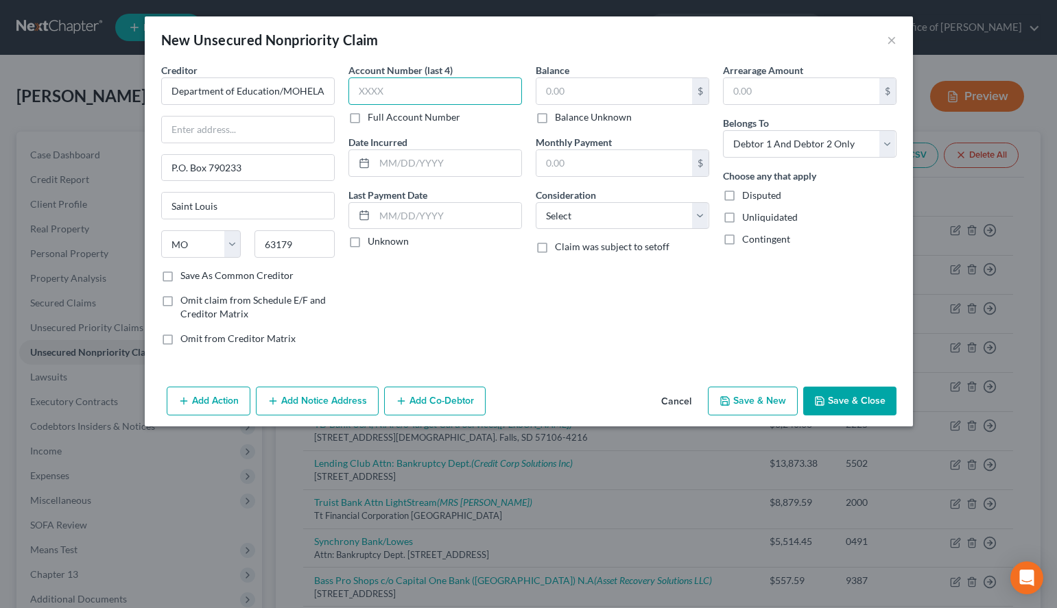
click at [431, 97] on input "text" at bounding box center [435, 90] width 174 height 27
click at [708, 314] on div "Balance $ Balance Unknown Balance Undetermined $ Balance Unknown Monthly Paymen…" at bounding box center [622, 210] width 187 height 294
click at [432, 73] on label "Account Number (last 4)" at bounding box center [400, 70] width 104 height 14
click at [436, 91] on input "text" at bounding box center [435, 90] width 174 height 27
click at [398, 249] on div "Account Number (last 4) 0661 Full Account Number Date Incurred Last Payment Dat…" at bounding box center [435, 210] width 187 height 294
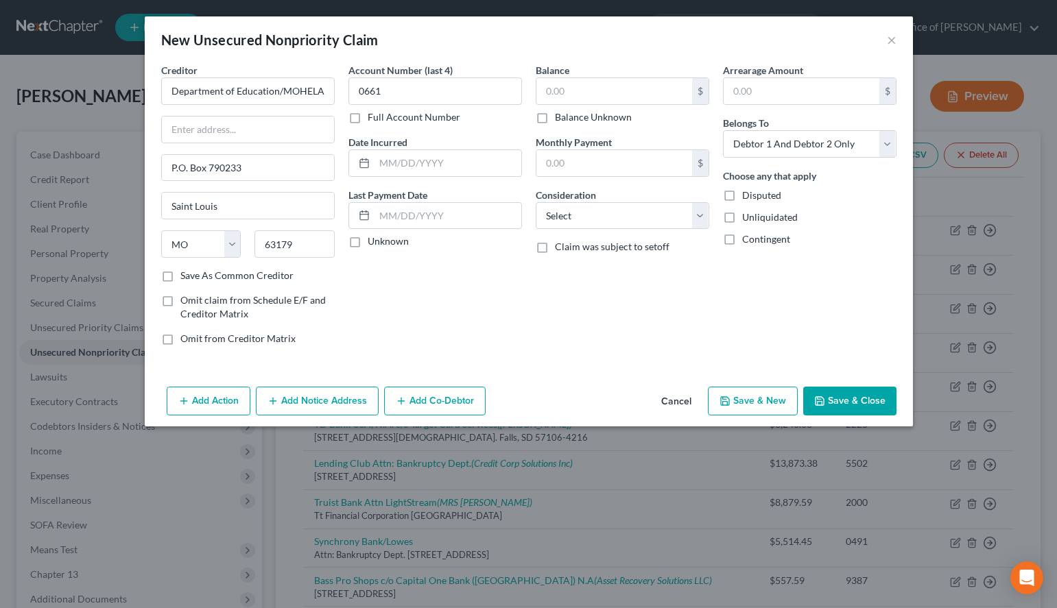
click at [396, 237] on label "Unknown" at bounding box center [388, 242] width 41 height 14
click at [382, 237] on input "Unknown" at bounding box center [377, 239] width 9 height 9
drag, startPoint x: 266, startPoint y: 166, endPoint x: 85, endPoint y: 167, distance: 181.1
click at [162, 167] on input "P.O. Box 790233" at bounding box center [248, 168] width 172 height 26
click at [212, 144] on div "Creditor * Department of Education/MOHELA [GEOGRAPHIC_DATA] [US_STATE] AK AR AZ…" at bounding box center [248, 166] width 174 height 206
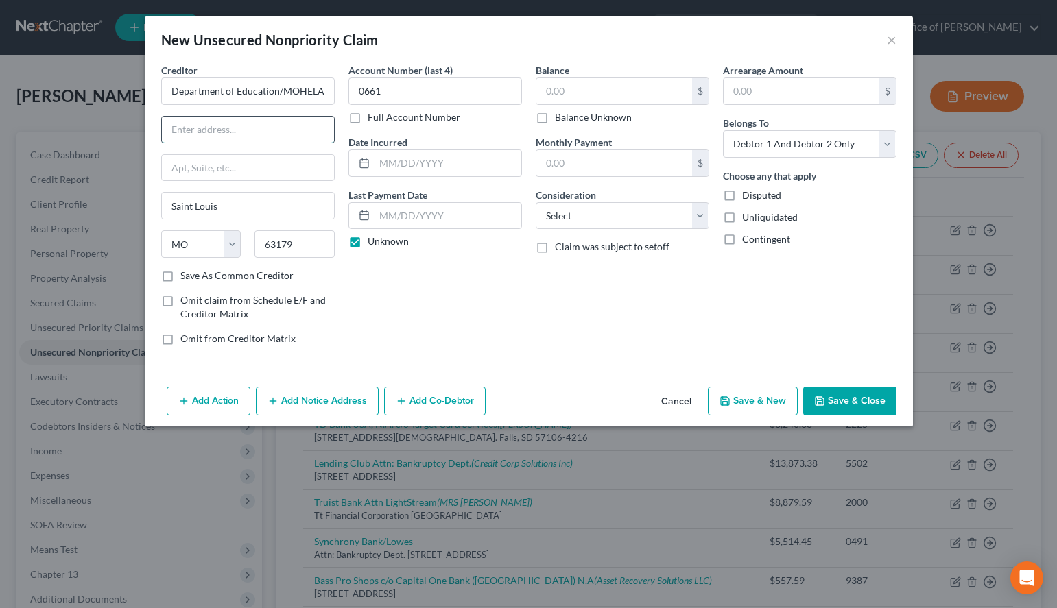
click at [216, 132] on input "text" at bounding box center [248, 130] width 172 height 26
paste input "P.O. Box 790233"
click at [213, 279] on label "Save As Common Creditor" at bounding box center [236, 276] width 113 height 14
click at [239, 281] on label "Save As Common Creditor" at bounding box center [236, 276] width 113 height 14
click at [195, 278] on input "Save As Common Creditor" at bounding box center [190, 273] width 9 height 9
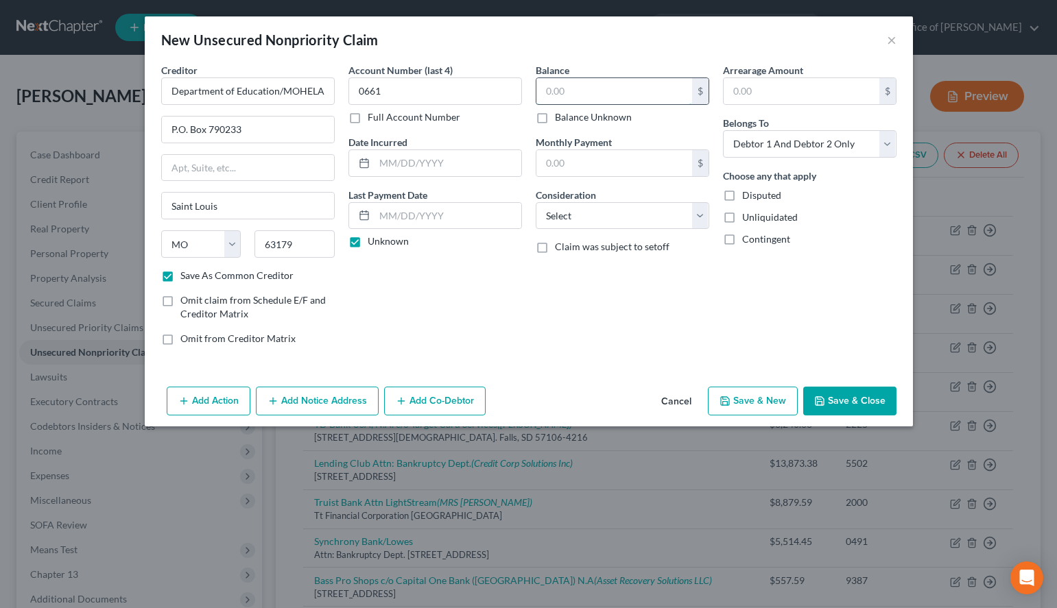
click at [577, 93] on input "text" at bounding box center [614, 91] width 156 height 26
click at [658, 79] on input "text" at bounding box center [614, 91] width 156 height 26
click at [536, 202] on select "Select Cable / Satellite Services Collection Agency Credit Card Debt Debt Couns…" at bounding box center [623, 215] width 174 height 27
click option "Student Loans" at bounding box center [0, 0] width 0 height 0
click at [723, 130] on select "Select Debtor 1 Only Debtor 2 Only Debtor 1 And Debtor 2 Only At Least One Of T…" at bounding box center [810, 143] width 174 height 27
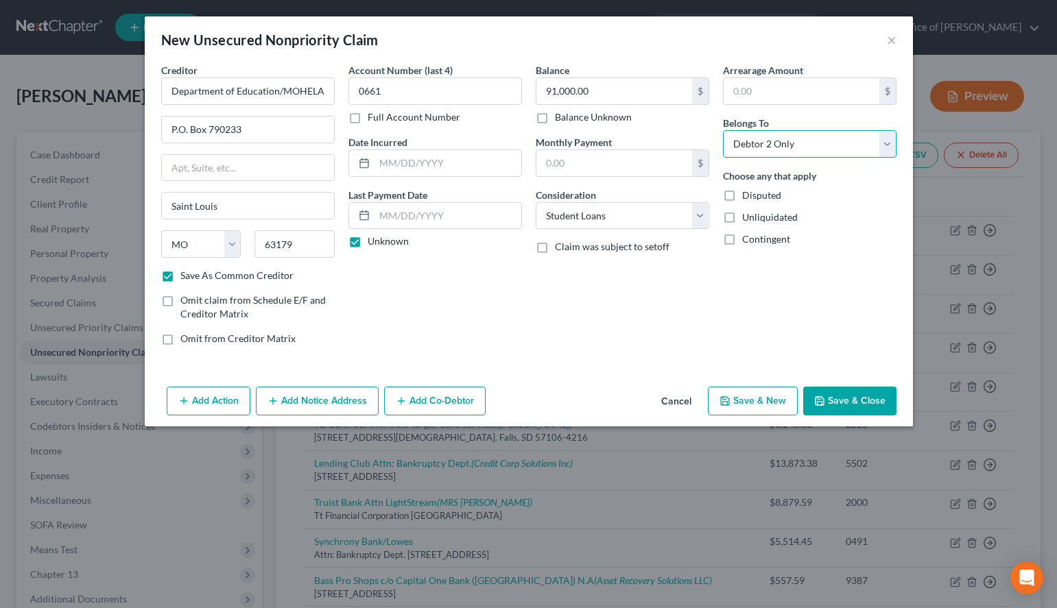
click option "Debtor 2 Only" at bounding box center [0, 0] width 0 height 0
click at [750, 390] on button "Save & New" at bounding box center [753, 401] width 90 height 29
click at [715, 299] on div "Balance $ Balance Unknown Balance Undetermined $ Balance Unknown Monthly Paymen…" at bounding box center [622, 210] width 187 height 294
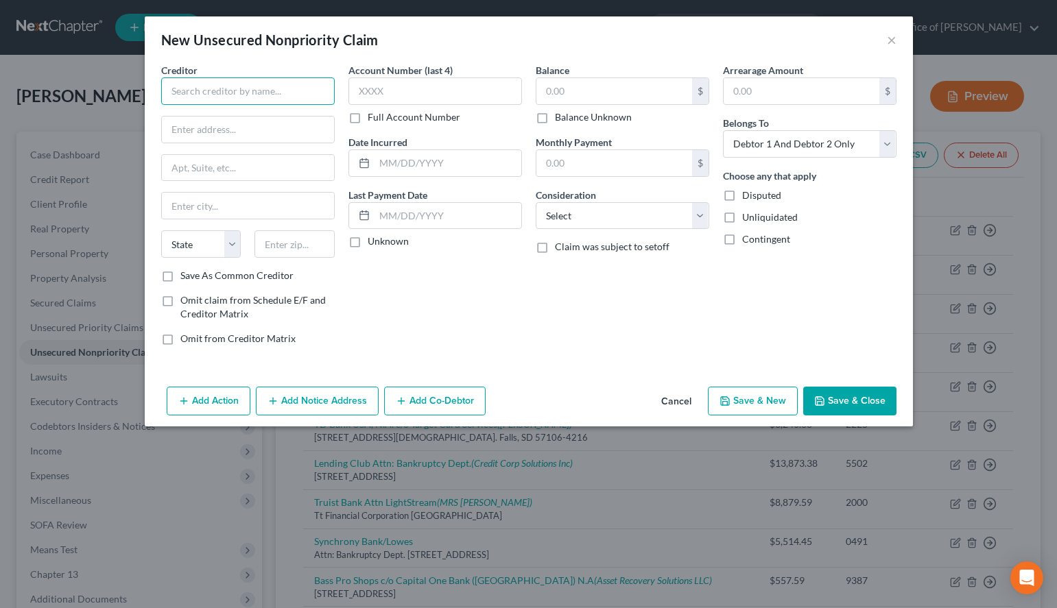
click at [306, 88] on input "text" at bounding box center [248, 90] width 174 height 27
paste input "HCA [US_STATE][GEOGRAPHIC_DATA]"
click at [261, 127] on input "text" at bounding box center [248, 130] width 172 height 26
click at [711, 284] on div "Balance $ Balance Unknown Balance Undetermined $ Balance Unknown Monthly Paymen…" at bounding box center [622, 210] width 187 height 294
click at [256, 142] on input "text" at bounding box center [248, 130] width 172 height 26
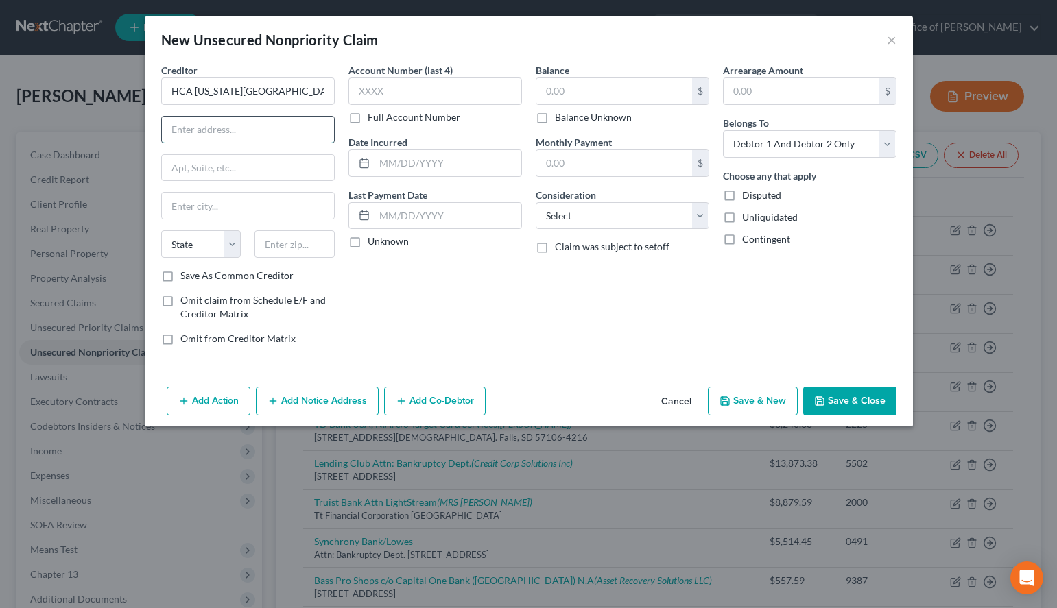
paste input "[GEOGRAPHIC_DATA]"
click at [296, 245] on input "text" at bounding box center [294, 243] width 80 height 27
click at [475, 99] on input "text" at bounding box center [435, 90] width 174 height 27
click at [398, 243] on label "Unknown" at bounding box center [388, 242] width 41 height 14
click at [382, 243] on input "Unknown" at bounding box center [377, 239] width 9 height 9
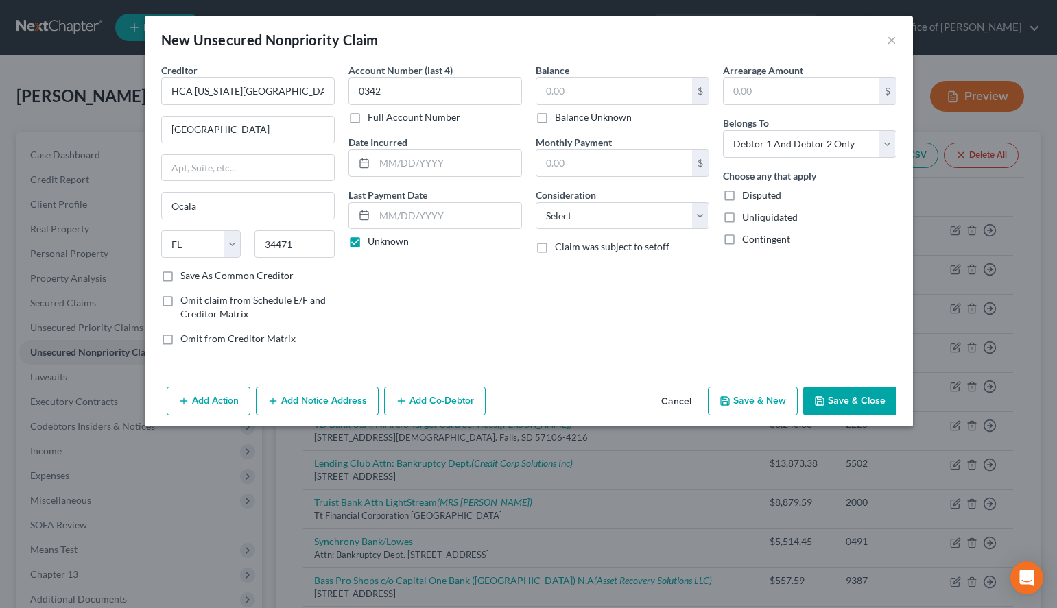
click at [276, 275] on label "Save As Common Creditor" at bounding box center [236, 276] width 113 height 14
click at [195, 275] on input "Save As Common Creditor" at bounding box center [190, 273] width 9 height 9
click at [617, 95] on input "text" at bounding box center [614, 91] width 156 height 26
click at [536, 202] on select "Select Cable / Satellite Services Collection Agency Credit Card Debt Debt Couns…" at bounding box center [623, 215] width 174 height 27
click option "Medical Services" at bounding box center [0, 0] width 0 height 0
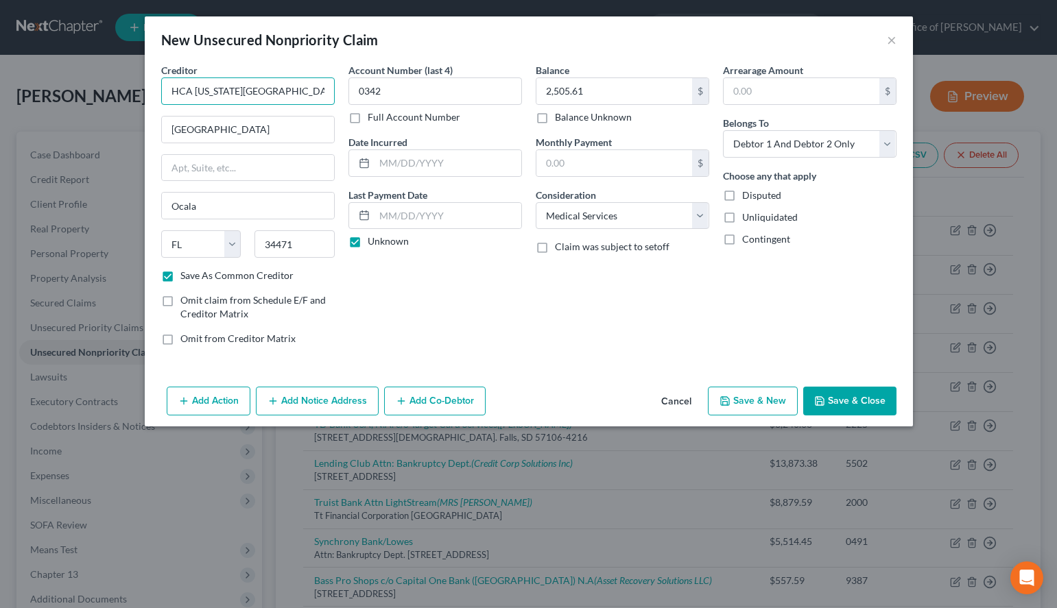
drag, startPoint x: 300, startPoint y: 93, endPoint x: 126, endPoint y: 77, distance: 175.0
click at [161, 77] on input "HCA [US_STATE][GEOGRAPHIC_DATA]" at bounding box center [248, 90] width 174 height 27
click at [288, 392] on button "Add Notice Address" at bounding box center [317, 401] width 123 height 29
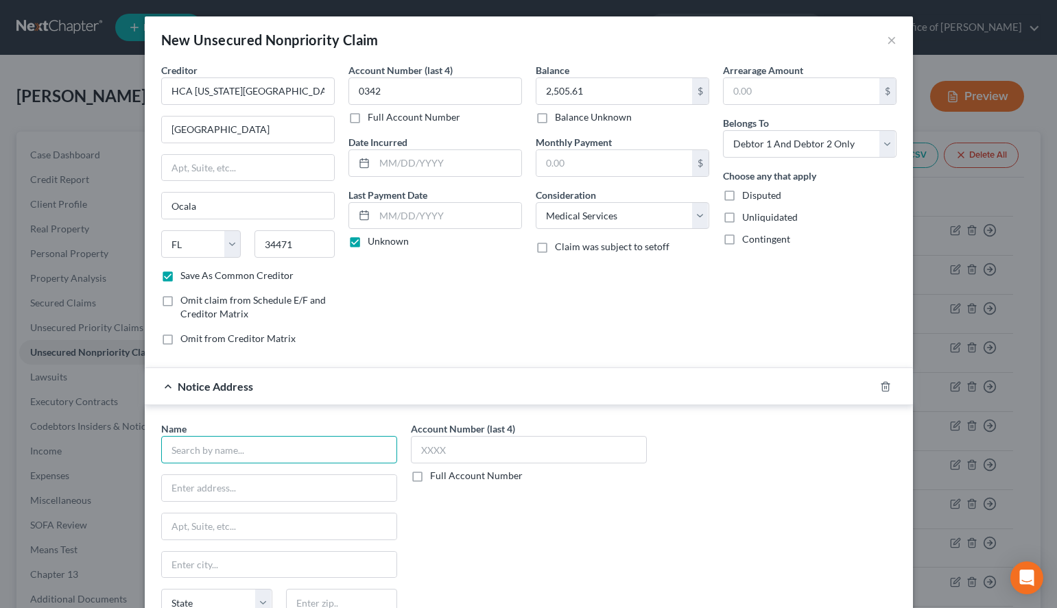
click at [291, 451] on input "text" at bounding box center [279, 449] width 236 height 27
paste input "HCA [US_STATE][GEOGRAPHIC_DATA]"
click at [296, 485] on input "text" at bounding box center [279, 488] width 235 height 26
click at [663, 303] on div "Balance 2,505.61 $ Balance Unknown Balance Undetermined 2,505.61 $ Balance Unkn…" at bounding box center [622, 210] width 187 height 294
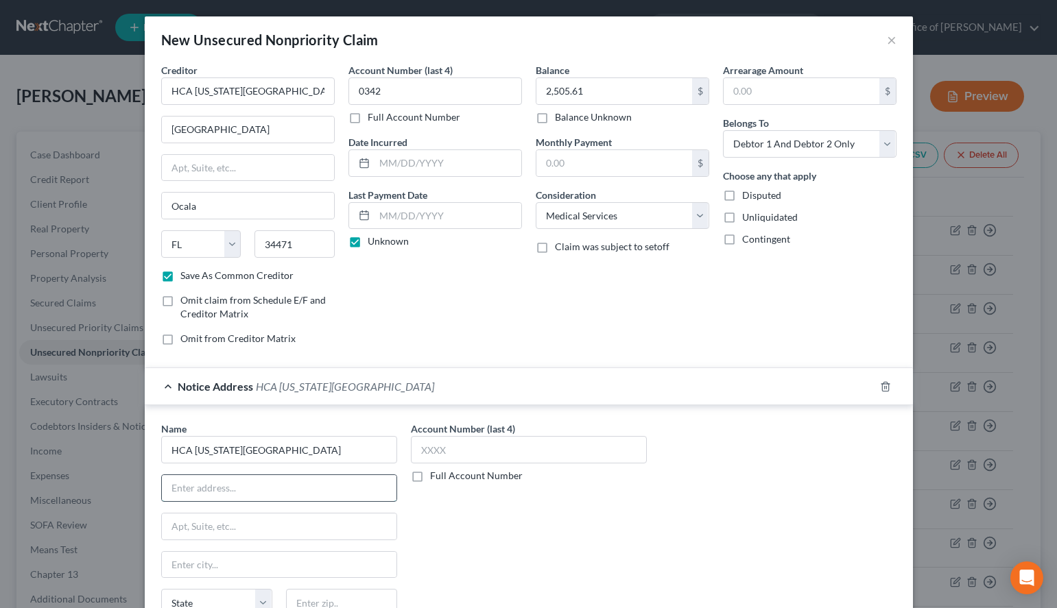
click at [350, 488] on input "text" at bounding box center [279, 488] width 235 height 26
paste input "PO Box 290669"
click at [391, 595] on input "text" at bounding box center [341, 602] width 111 height 27
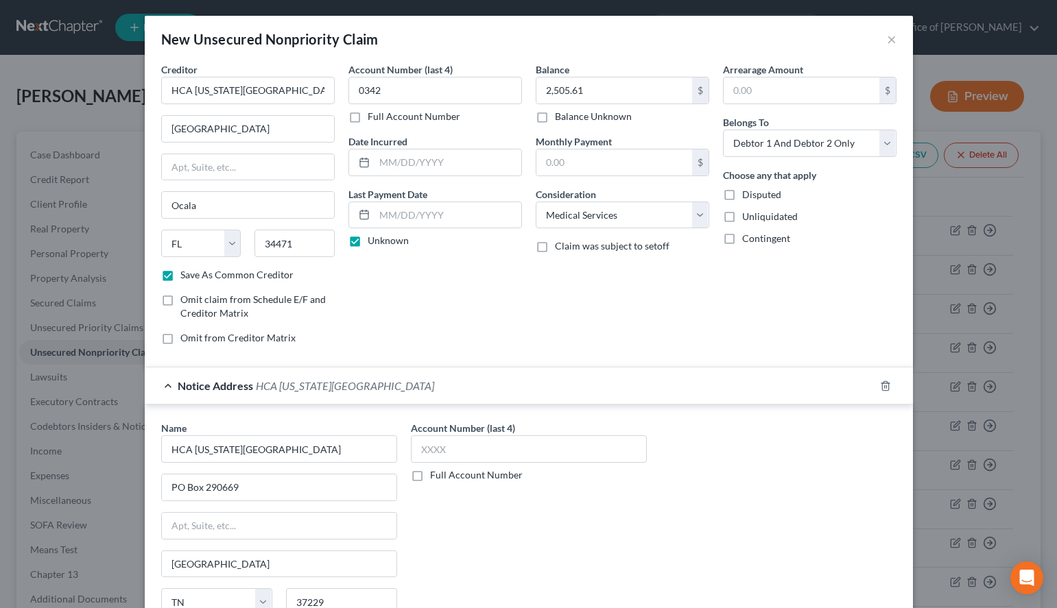
click at [746, 294] on div "Arrearage Amount $ Belongs To * Select Debtor 1 Only Debtor 2 Only Debtor 1 And…" at bounding box center [809, 209] width 187 height 294
click at [591, 445] on input "text" at bounding box center [529, 449] width 236 height 27
click at [418, 368] on div "Notice Address [GEOGRAPHIC_DATA][US_STATE]" at bounding box center [510, 386] width 730 height 36
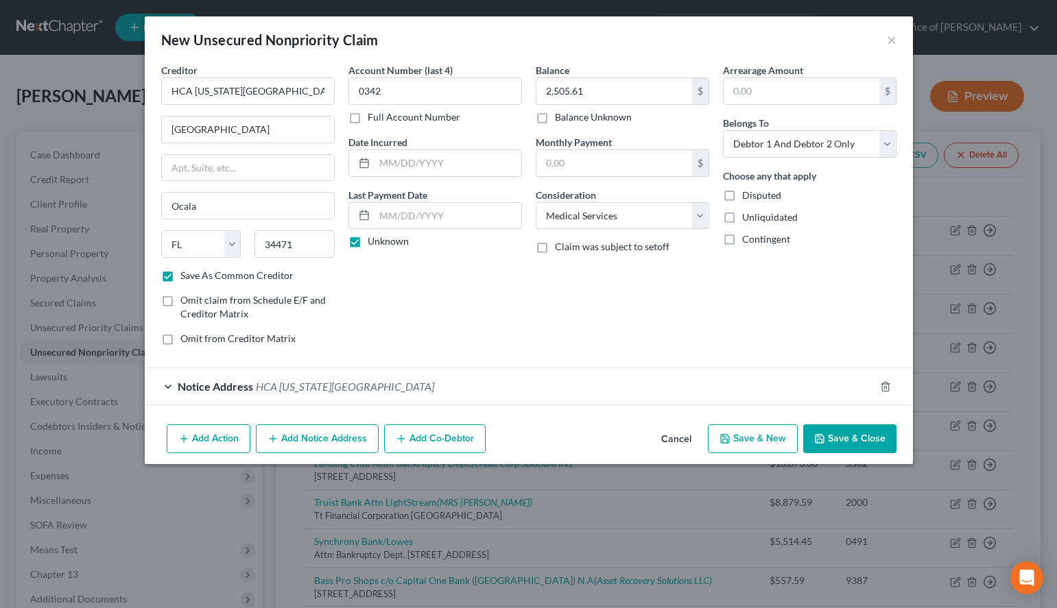
scroll to position [0, 0]
click at [475, 389] on div "Notice Address [GEOGRAPHIC_DATA][US_STATE]" at bounding box center [510, 386] width 730 height 36
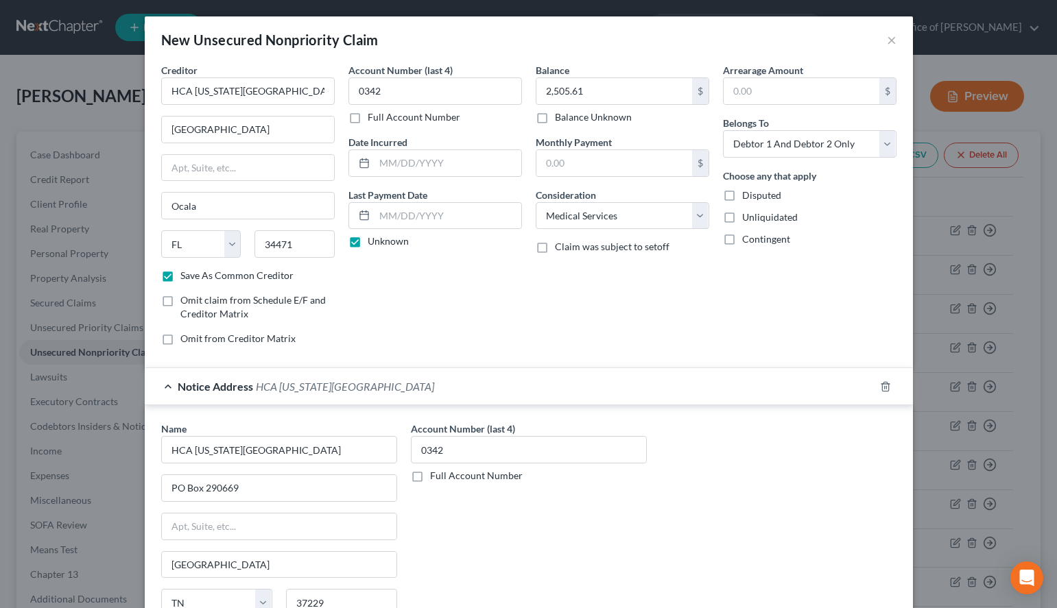
scroll to position [130, 0]
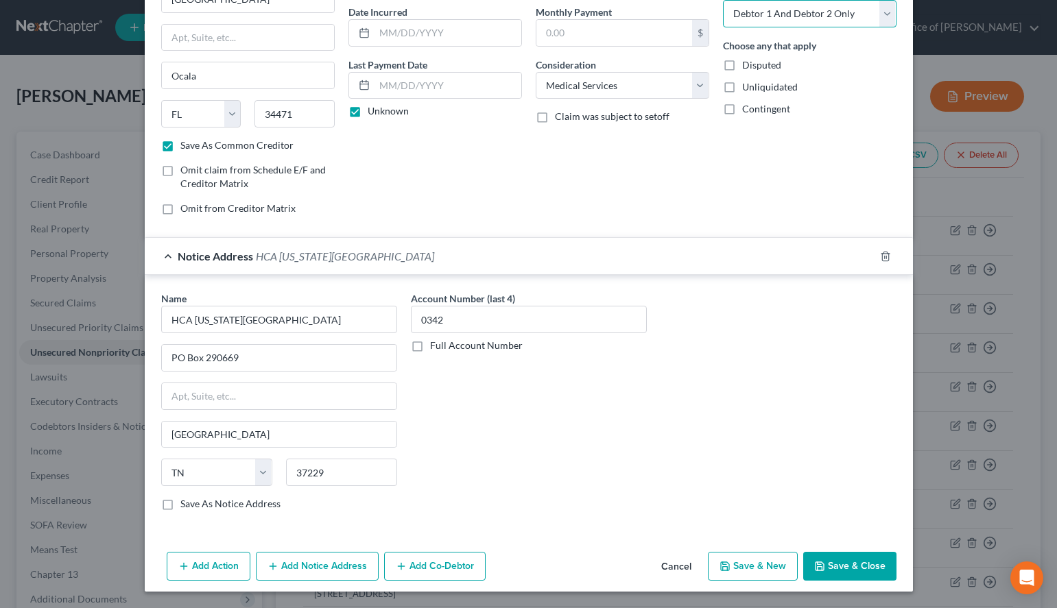
click at [723, 0] on select "Select Debtor 1 Only Debtor 2 Only Debtor 1 And Debtor 2 Only At Least One Of T…" at bounding box center [810, 13] width 174 height 27
click option "Debtor 2 Only" at bounding box center [0, 0] width 0 height 0
click at [794, 252] on div "Notice Address [GEOGRAPHIC_DATA][US_STATE]" at bounding box center [510, 256] width 730 height 36
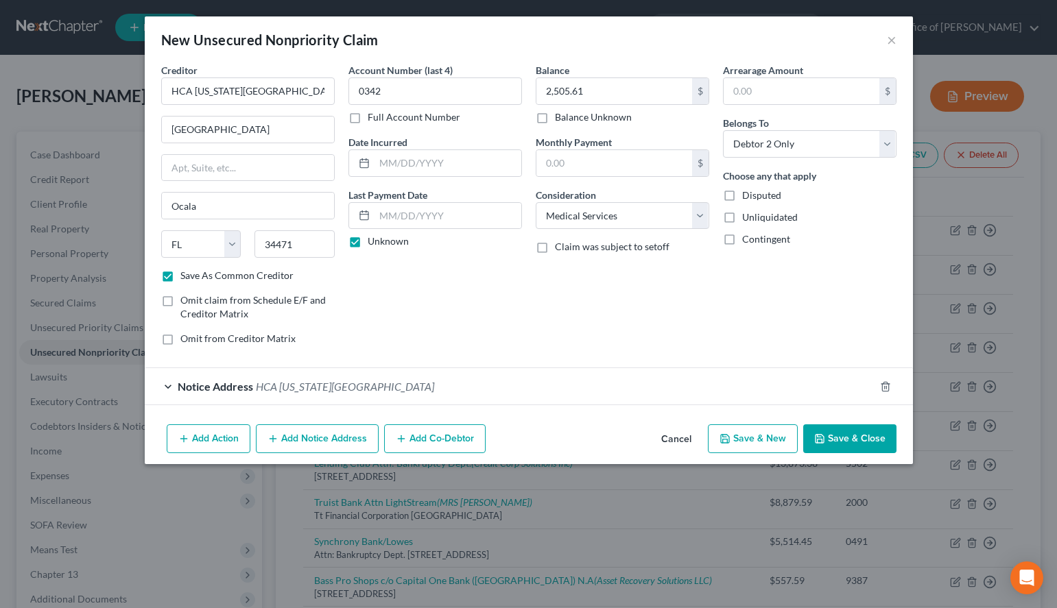
scroll to position [0, 0]
click at [739, 429] on button "Save & New" at bounding box center [753, 439] width 90 height 29
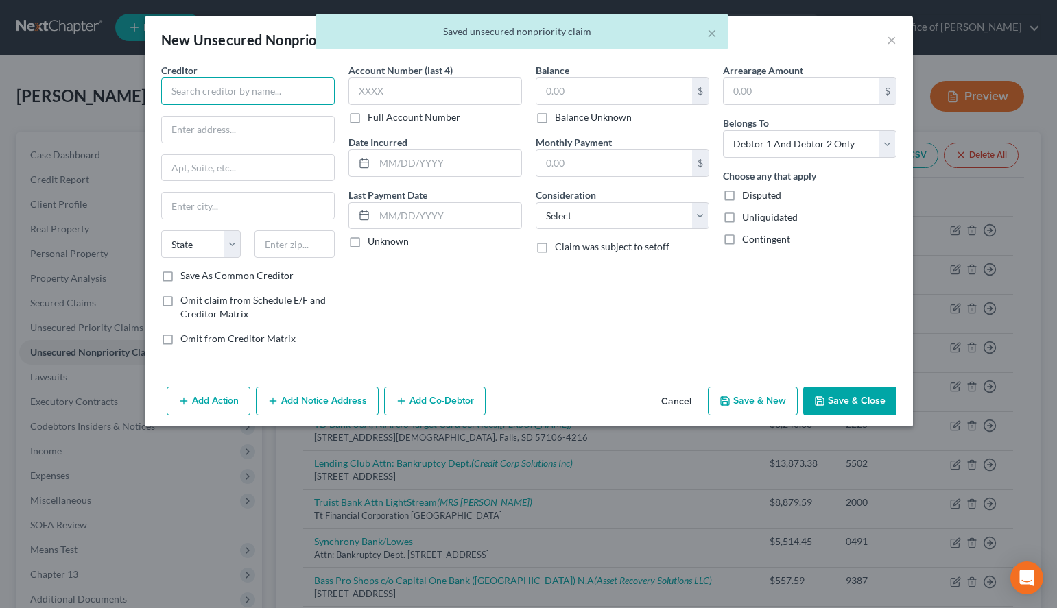
click at [288, 81] on input "text" at bounding box center [248, 90] width 174 height 27
paste input "Avencina Medical"
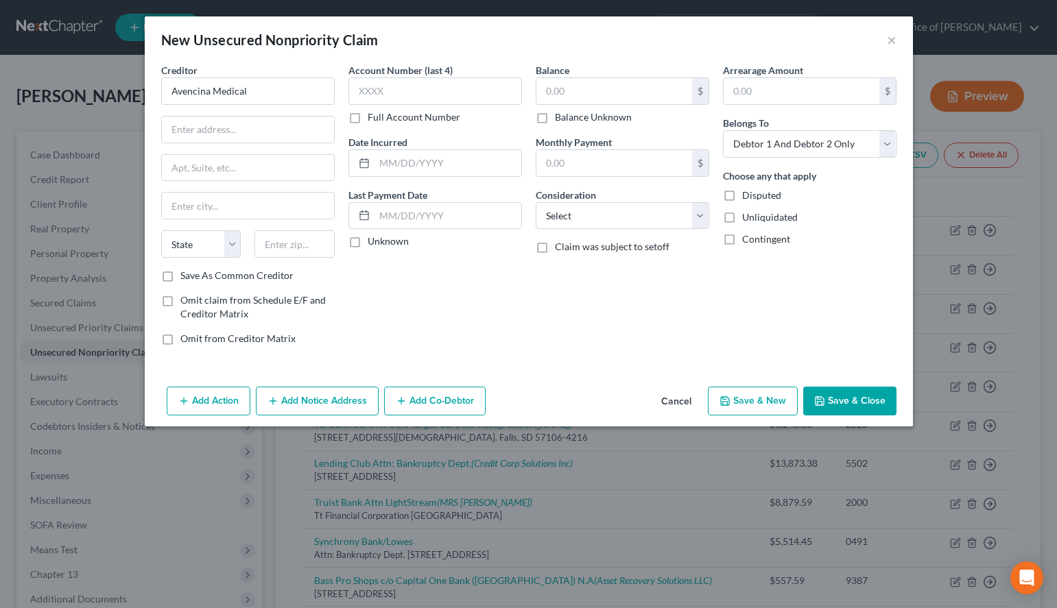
click at [725, 258] on div "Arrearage Amount $ Belongs To * Select Debtor 1 Only Debtor 2 Only Debtor 1 And…" at bounding box center [809, 210] width 187 height 294
click at [265, 117] on input "text" at bounding box center [248, 130] width 172 height 26
paste input "[STREET_ADDRESS][PERSON_NAME]"
click at [319, 246] on input "text" at bounding box center [294, 243] width 80 height 27
click at [704, 305] on div "Balance $ Balance Unknown Balance Undetermined $ Balance Unknown Monthly Paymen…" at bounding box center [622, 210] width 187 height 294
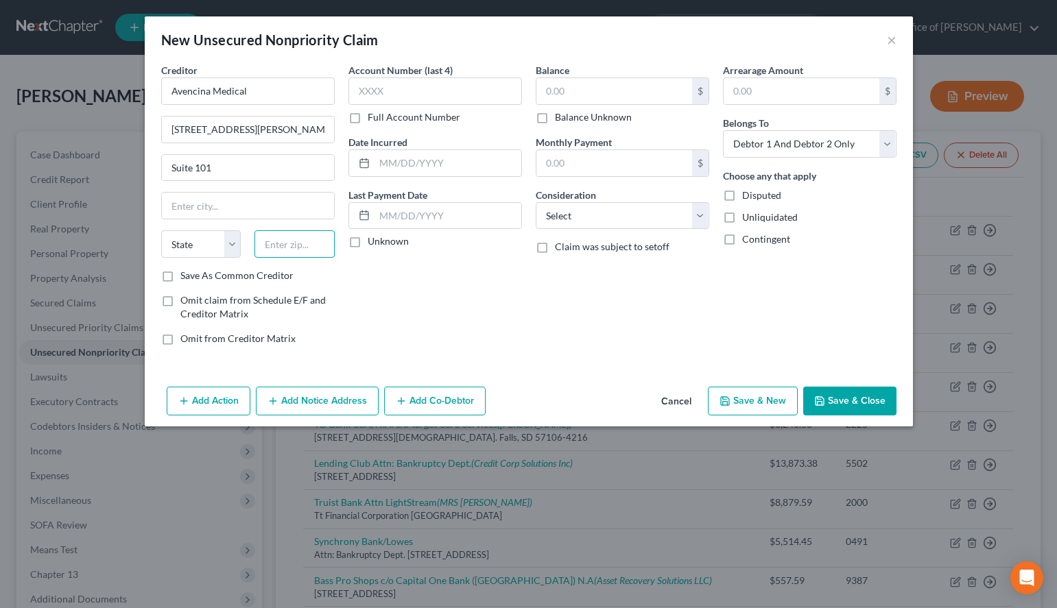
click at [309, 240] on input "text" at bounding box center [294, 243] width 80 height 27
paste input "32068"
click at [261, 287] on div "Creditor * Avencina Medical [STREET_ADDRESS][GEOGRAPHIC_DATA][PERSON_NAME] [US_…" at bounding box center [247, 210] width 187 height 294
click at [255, 278] on label "Save As Common Creditor" at bounding box center [236, 276] width 113 height 14
click at [195, 278] on input "Save As Common Creditor" at bounding box center [190, 273] width 9 height 9
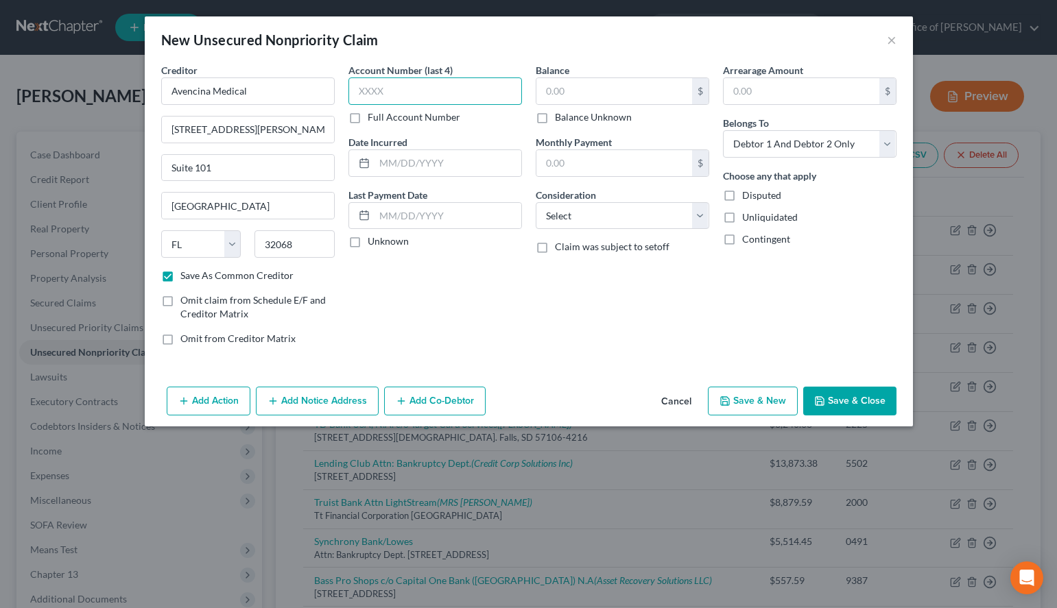
click at [393, 90] on input "text" at bounding box center [435, 90] width 174 height 27
click at [697, 293] on div "Balance $ Balance Unknown Balance Undetermined $ Balance Unknown Monthly Paymen…" at bounding box center [622, 210] width 187 height 294
click at [422, 91] on input "text" at bounding box center [435, 90] width 174 height 27
click at [373, 248] on label "Unknown" at bounding box center [388, 242] width 41 height 14
click at [373, 243] on input "Unknown" at bounding box center [377, 239] width 9 height 9
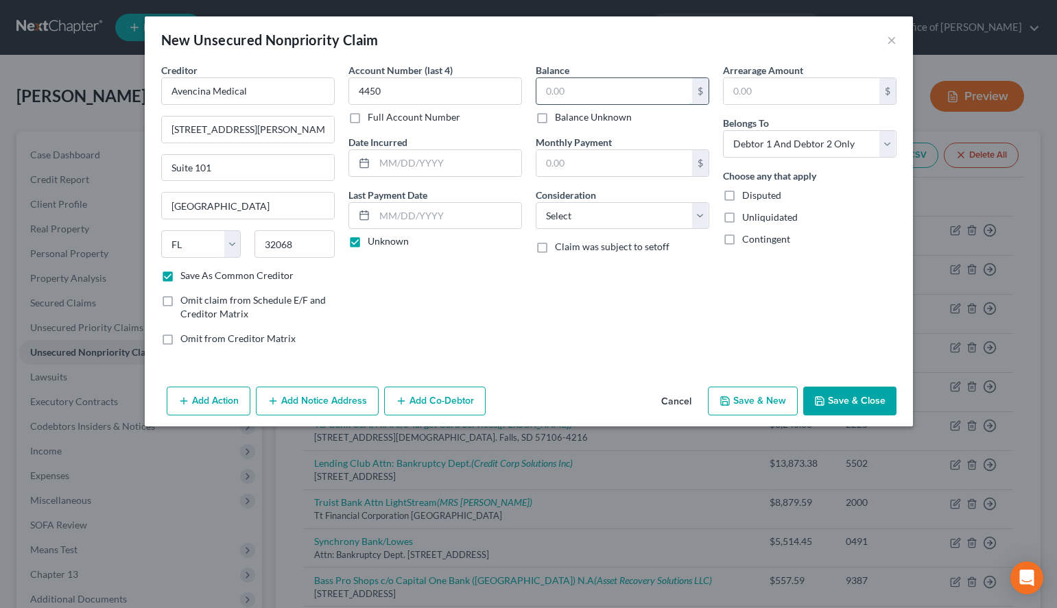
click at [634, 83] on input "text" at bounding box center [614, 91] width 156 height 26
click at [654, 95] on input "text" at bounding box center [614, 91] width 156 height 26
click at [669, 100] on input "text" at bounding box center [614, 91] width 156 height 26
click at [536, 202] on select "Select Cable / Satellite Services Collection Agency Credit Card Debt Debt Couns…" at bounding box center [623, 215] width 174 height 27
click option "Medical Services" at bounding box center [0, 0] width 0 height 0
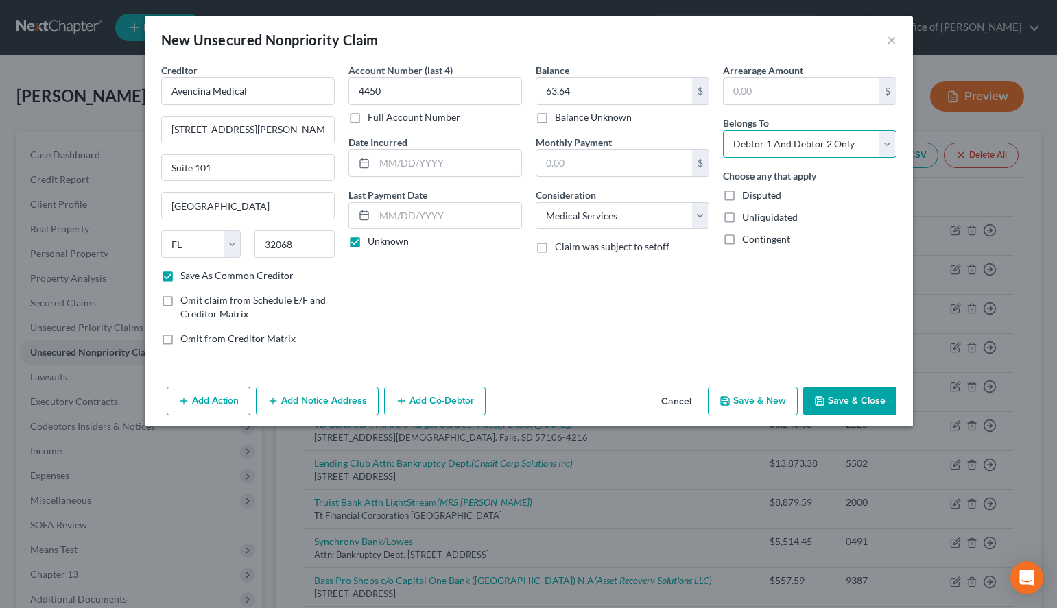
click at [723, 130] on select "Select Debtor 1 Only Debtor 2 Only Debtor 1 And Debtor 2 Only At Least One Of T…" at bounding box center [810, 143] width 174 height 27
click option "Debtor 2 Only" at bounding box center [0, 0] width 0 height 0
click at [725, 407] on button "Save & New" at bounding box center [753, 401] width 90 height 29
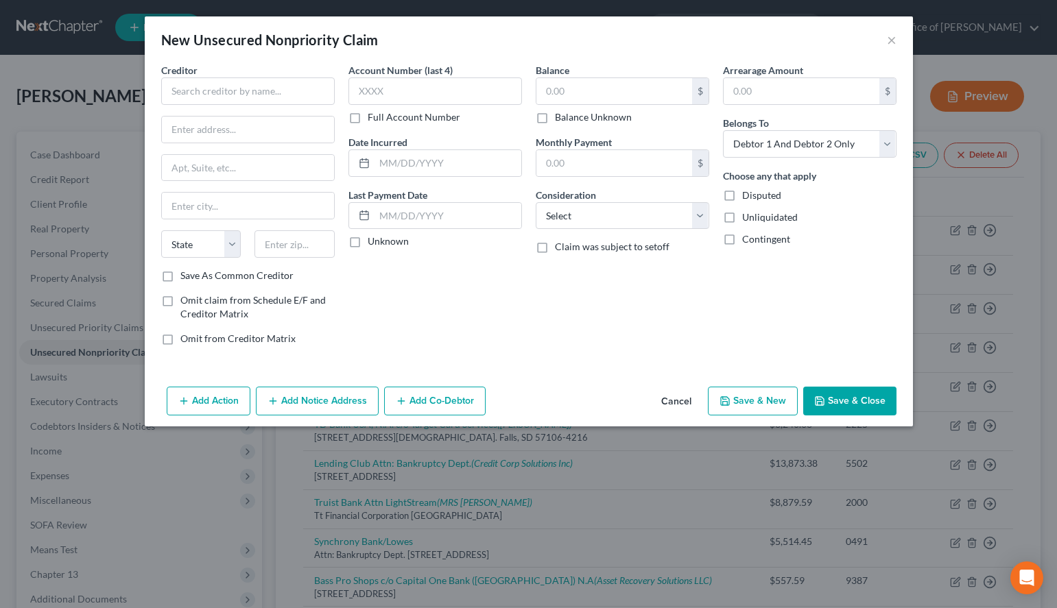
click at [737, 321] on div "Arrearage Amount $ Belongs To * Select Debtor 1 Only Debtor 2 Only Debtor 1 And…" at bounding box center [809, 210] width 187 height 294
click at [690, 402] on button "Cancel" at bounding box center [676, 401] width 52 height 27
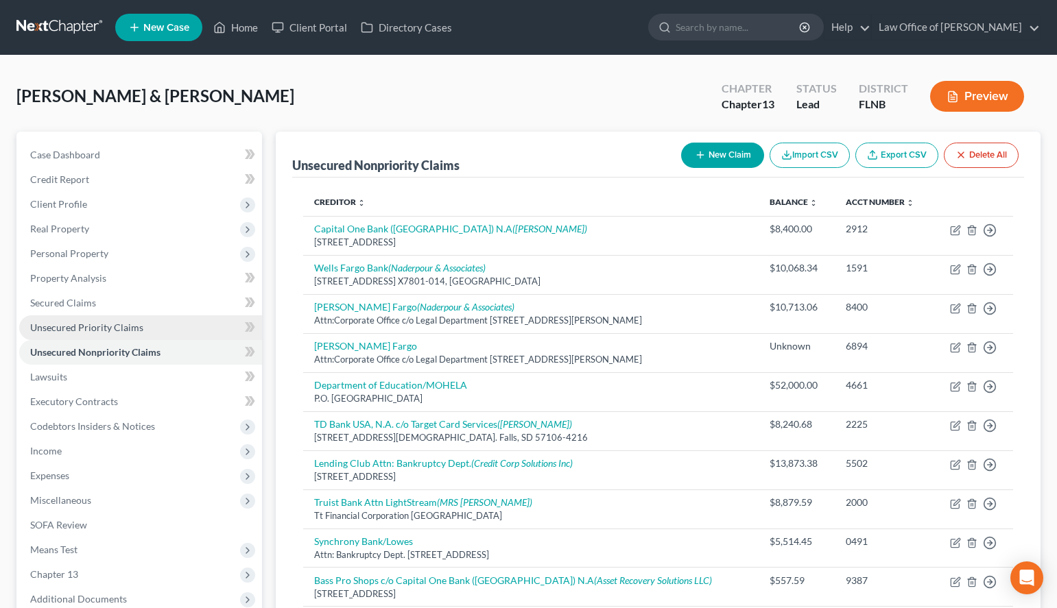
click at [132, 330] on span "Unsecured Priority Claims" at bounding box center [86, 328] width 113 height 12
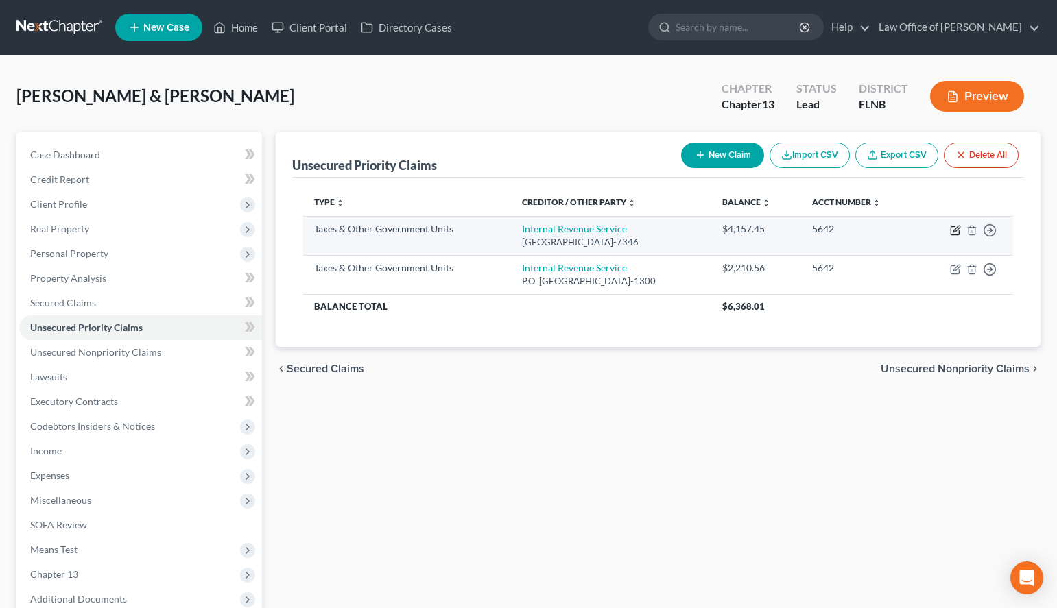
click at [954, 232] on icon "button" at bounding box center [956, 229] width 6 height 6
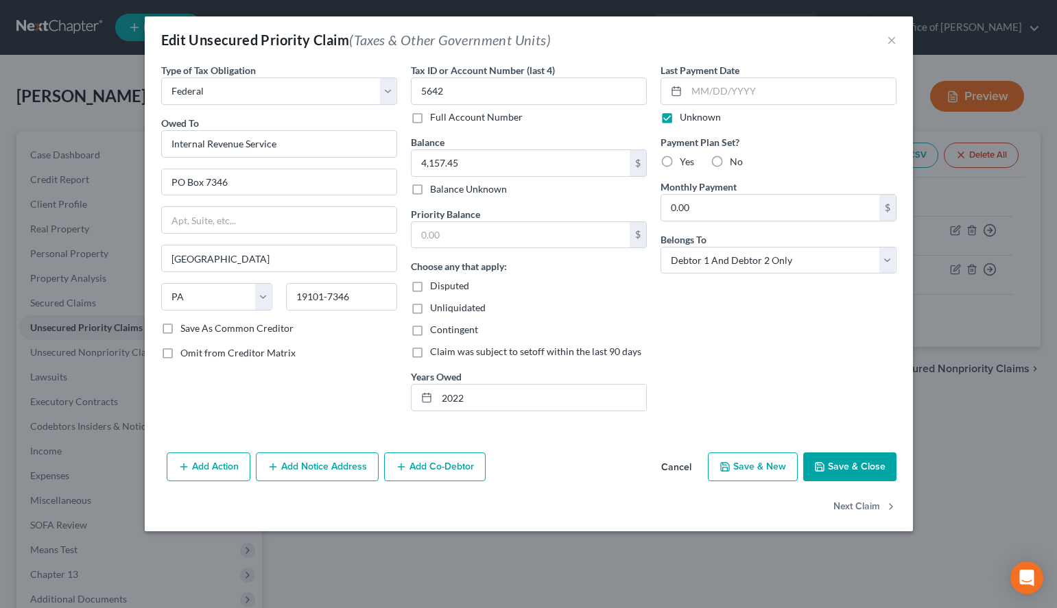
click at [820, 475] on button "Save & Close" at bounding box center [849, 467] width 93 height 29
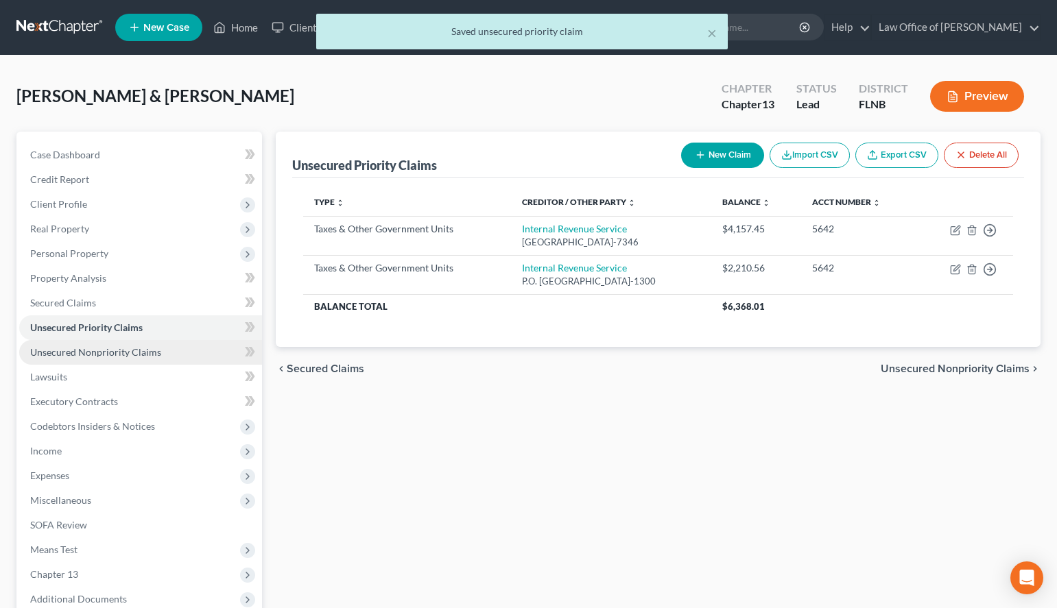
click at [102, 351] on span "Unsecured Nonpriority Claims" at bounding box center [95, 352] width 131 height 12
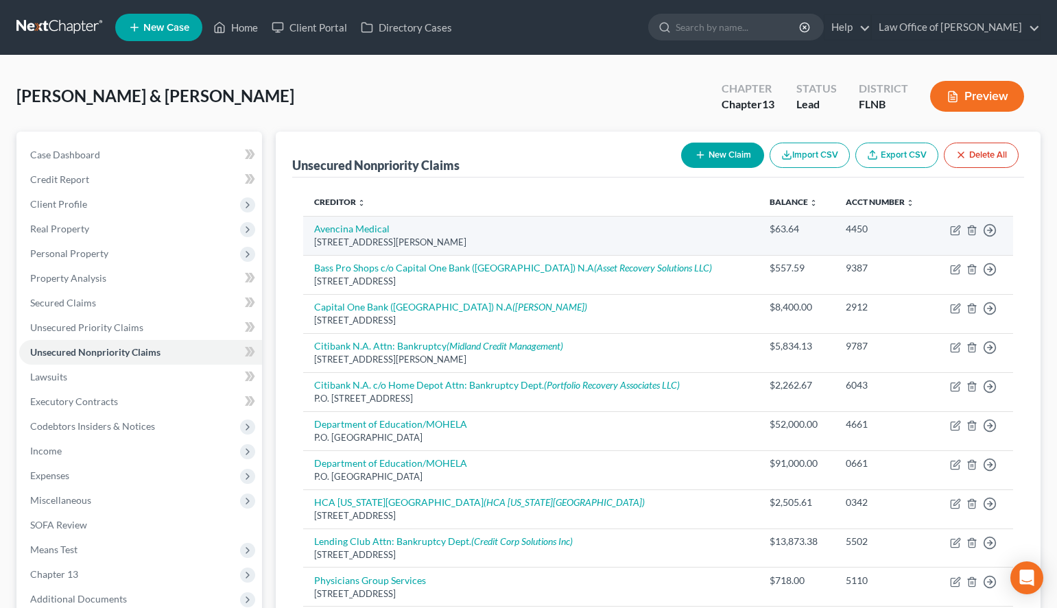
click at [684, 216] on td "Avencina Medical [STREET_ADDRESS][PERSON_NAME]" at bounding box center [530, 235] width 455 height 39
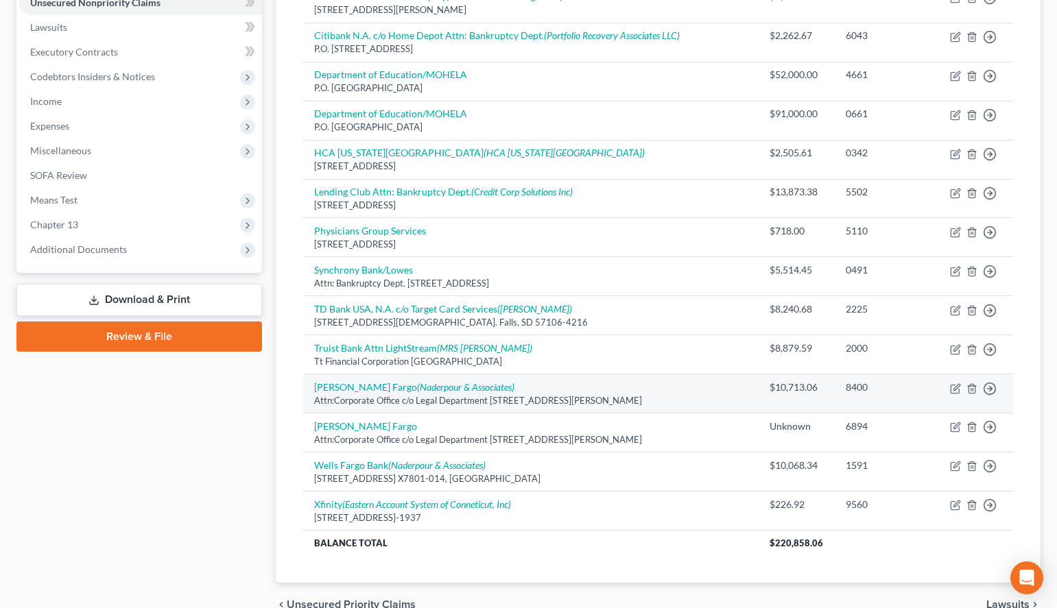
scroll to position [420, 0]
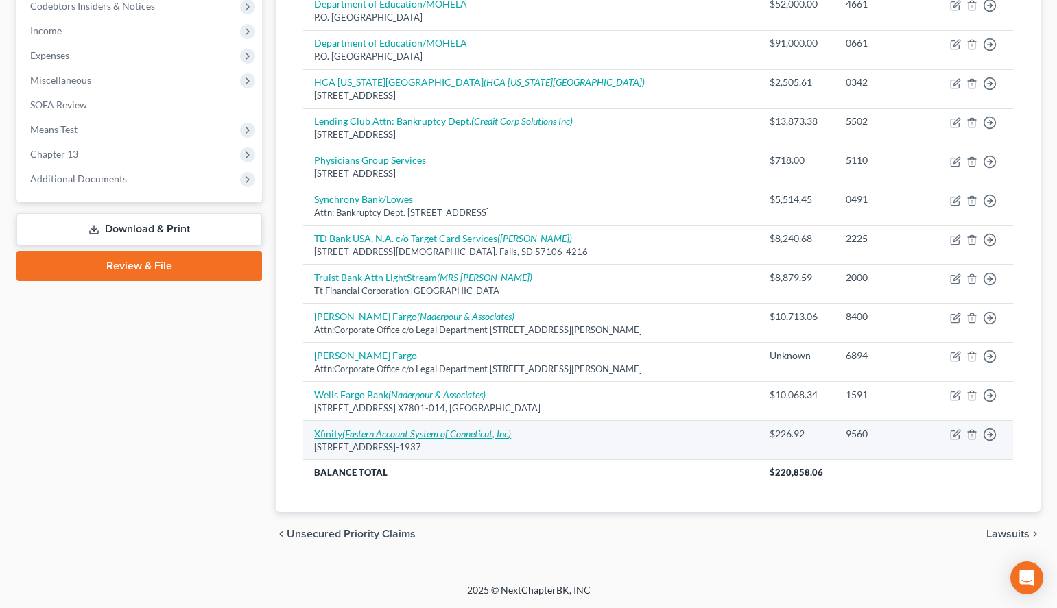
click at [430, 436] on icon "(Eastern Account System of Conneticut, Inc)" at bounding box center [426, 434] width 169 height 12
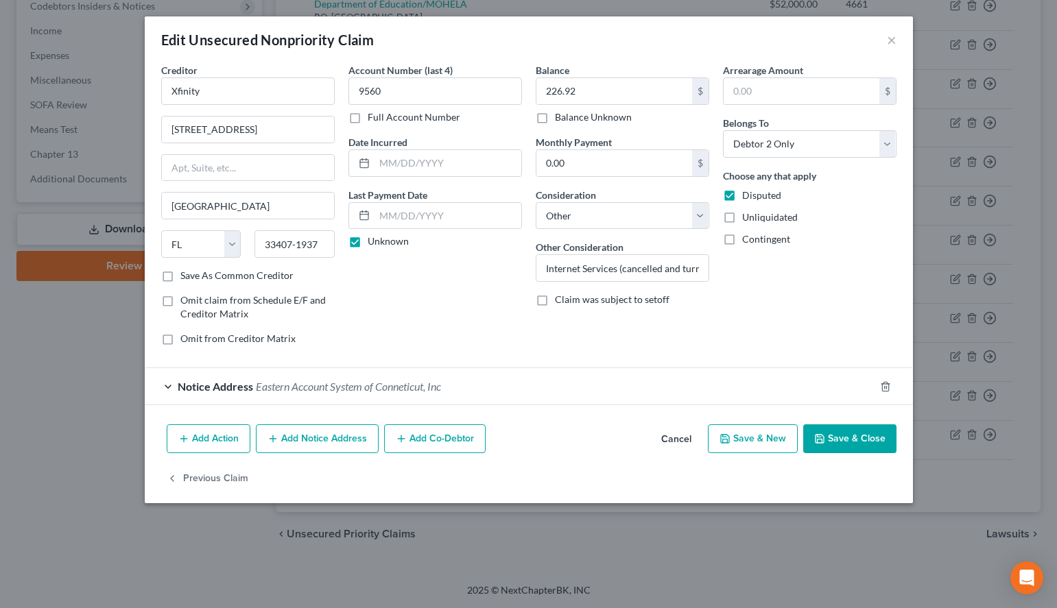
click at [677, 438] on button "Cancel" at bounding box center [676, 439] width 52 height 27
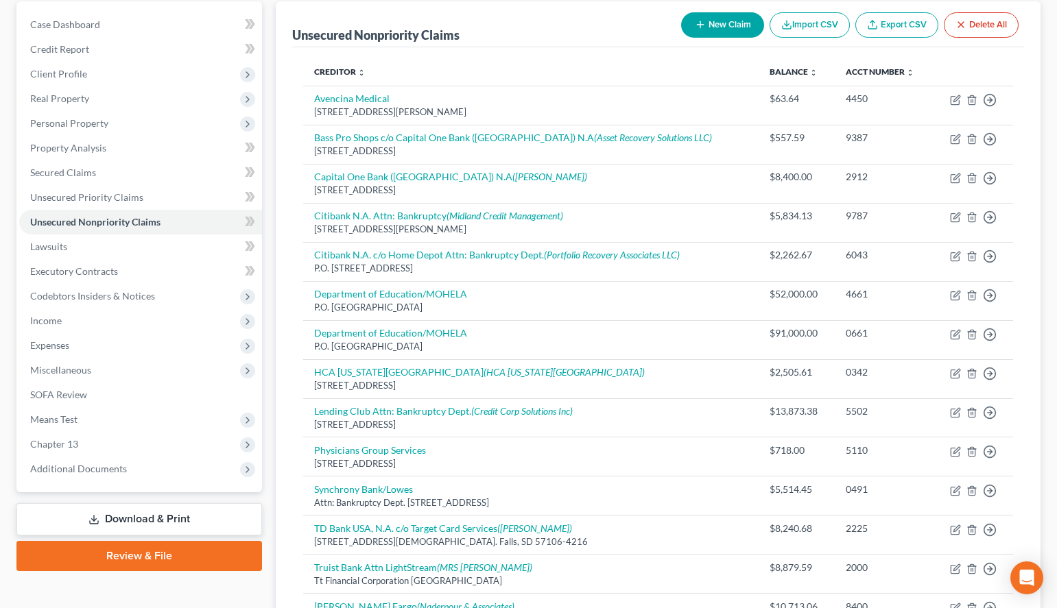
scroll to position [71, 0]
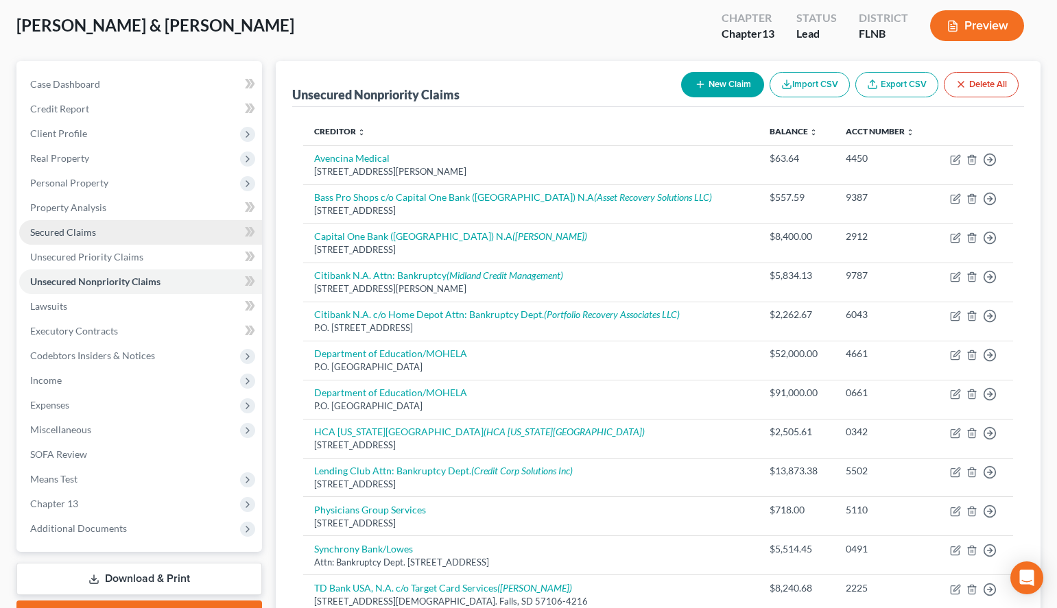
click at [154, 232] on link "Secured Claims" at bounding box center [140, 232] width 243 height 25
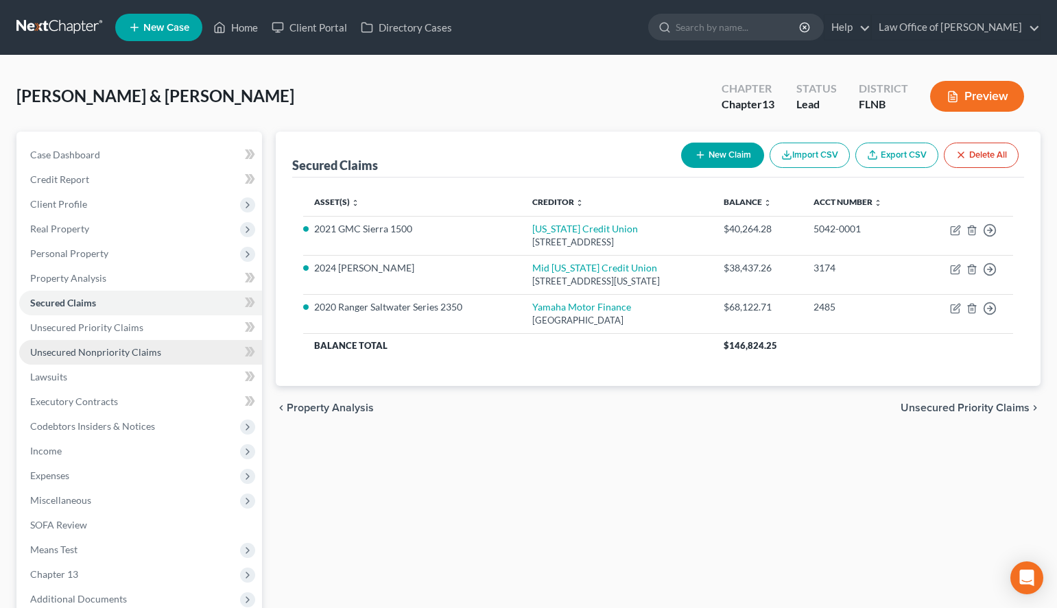
click at [174, 355] on link "Unsecured Nonpriority Claims" at bounding box center [140, 352] width 243 height 25
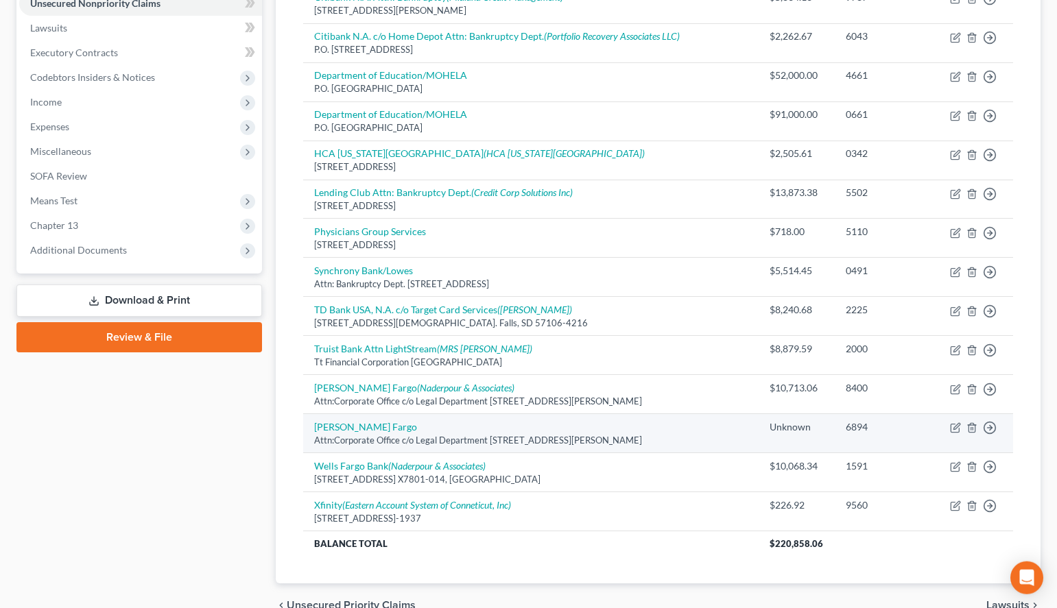
scroll to position [350, 0]
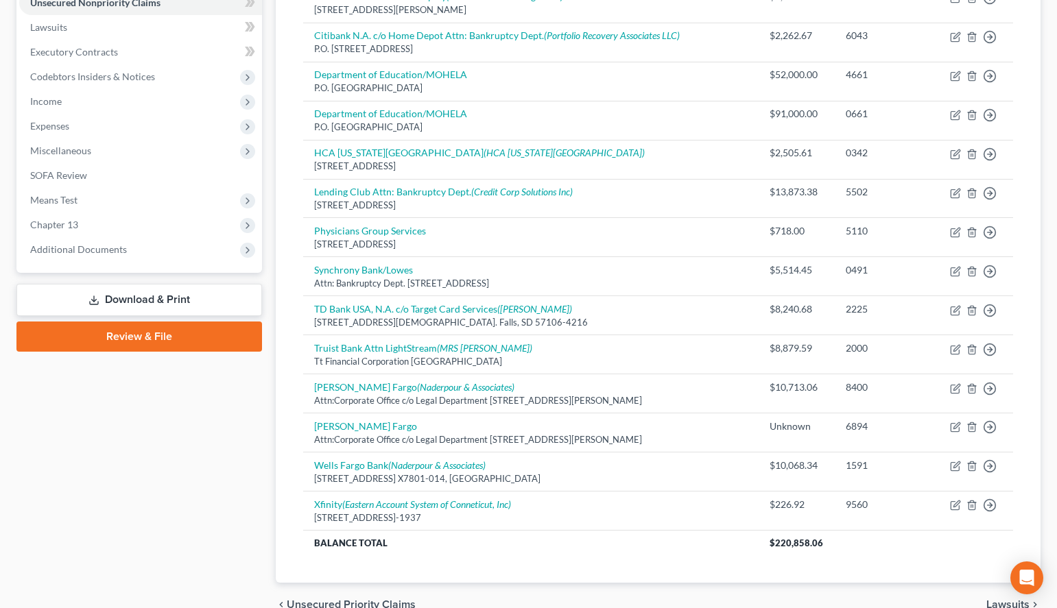
click at [1023, 404] on div "Unsecured Nonpriority Claims New Claim Import CSV Export CSV Delete All Credito…" at bounding box center [658, 182] width 765 height 801
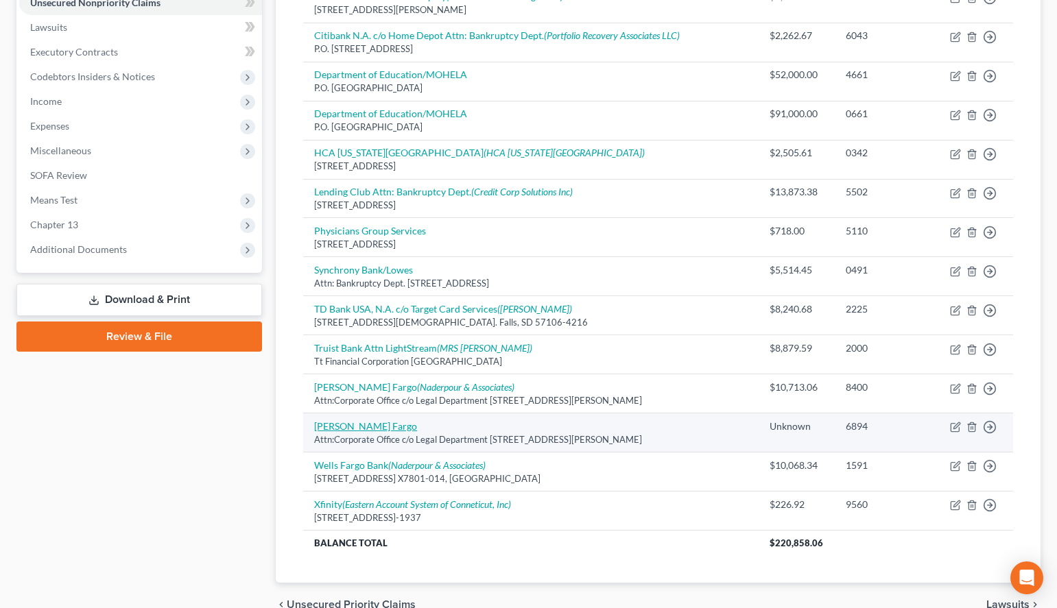
click at [316, 429] on link "[PERSON_NAME] Fargo" at bounding box center [365, 426] width 103 height 12
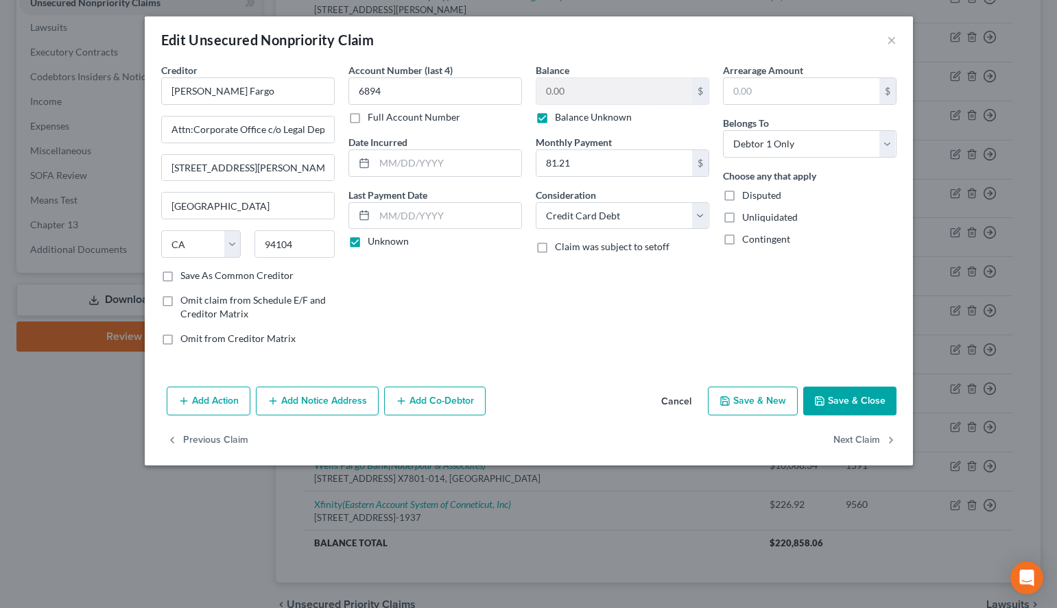
click at [809, 403] on button "Save & Close" at bounding box center [849, 401] width 93 height 29
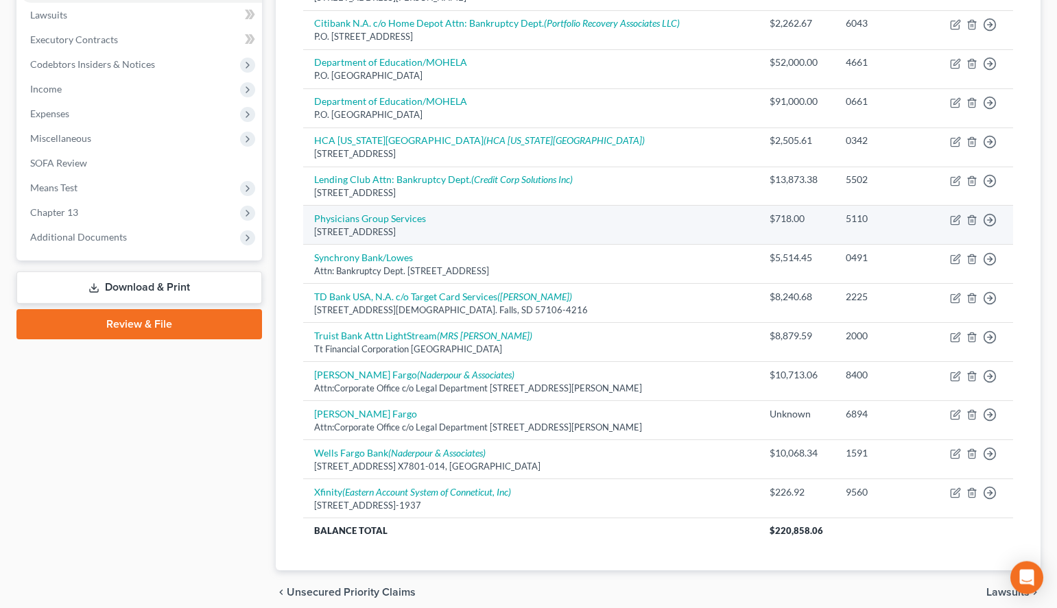
scroll to position [420, 0]
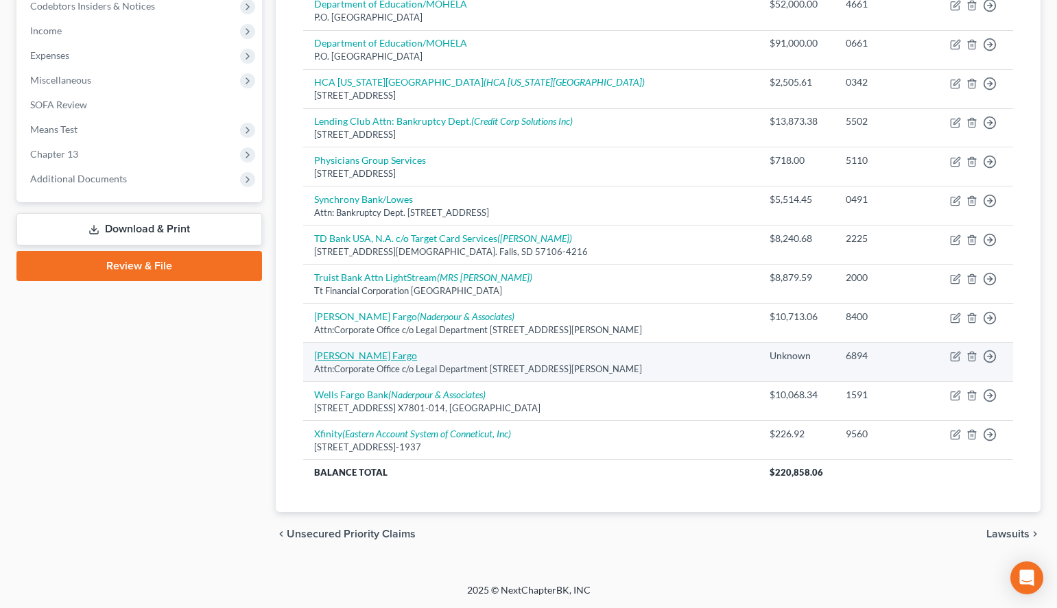
click at [331, 361] on link "[PERSON_NAME] Fargo" at bounding box center [365, 356] width 103 height 12
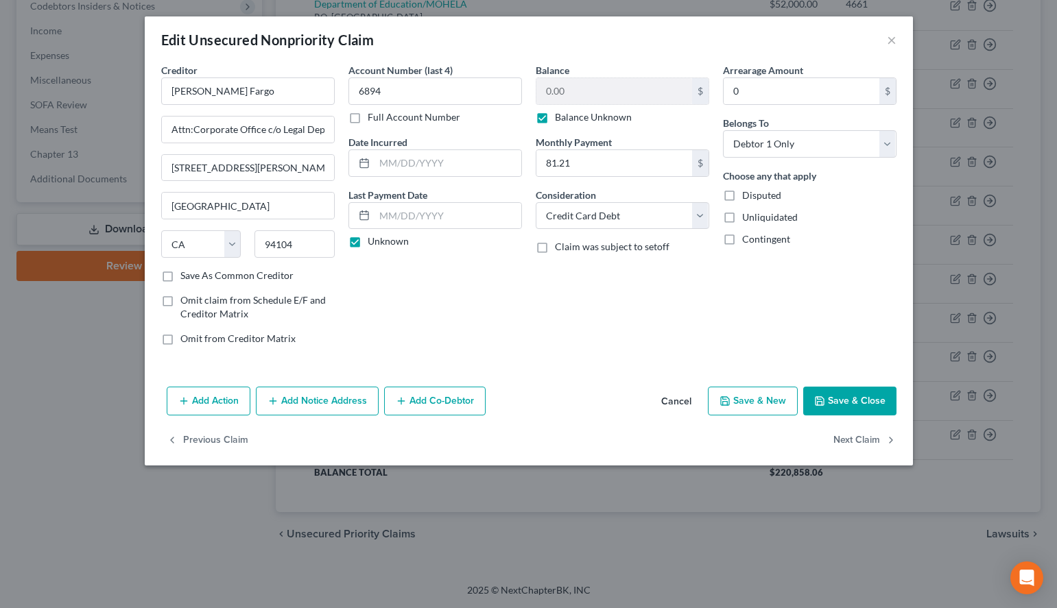
click at [599, 118] on label "Balance Unknown" at bounding box center [593, 117] width 77 height 14
click at [569, 118] on input "Balance Unknown" at bounding box center [564, 114] width 9 height 9
drag, startPoint x: 591, startPoint y: 164, endPoint x: 617, endPoint y: 158, distance: 26.0
click at [617, 158] on input "81.21" at bounding box center [614, 163] width 156 height 26
click at [614, 93] on input "0.00" at bounding box center [614, 91] width 156 height 26
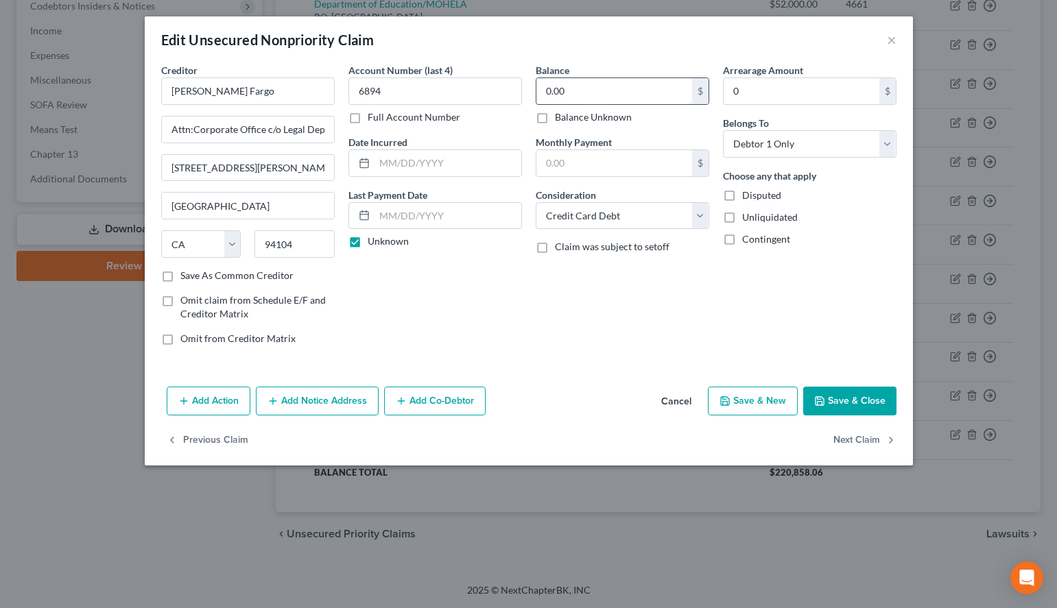
paste input "81.21"
click at [636, 164] on input "text" at bounding box center [614, 163] width 156 height 26
paste input "81.21"
click at [857, 395] on button "Save & Close" at bounding box center [849, 401] width 93 height 29
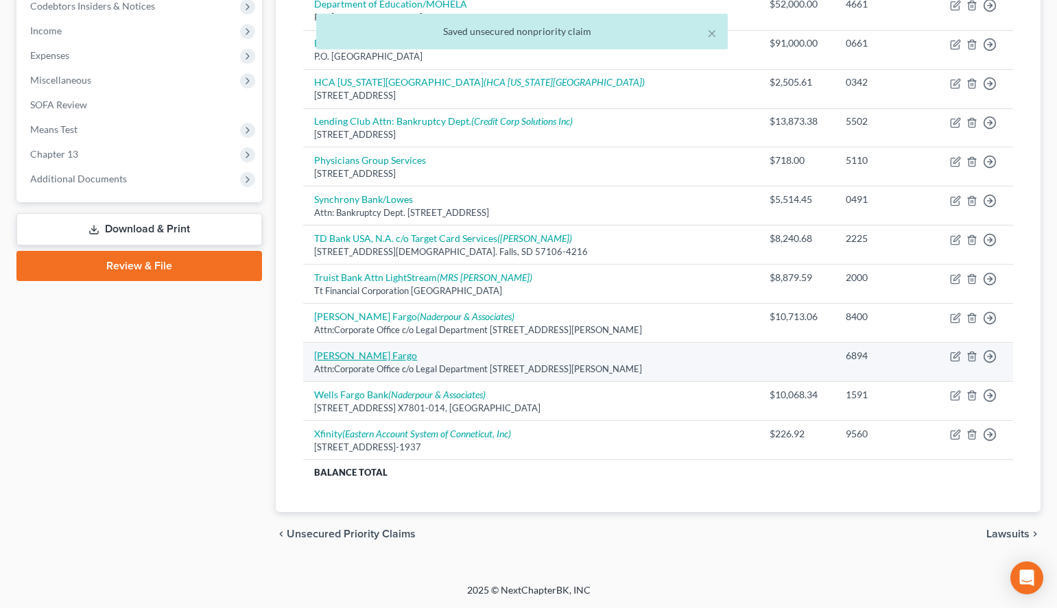
click at [356, 350] on link "[PERSON_NAME] Fargo" at bounding box center [365, 356] width 103 height 12
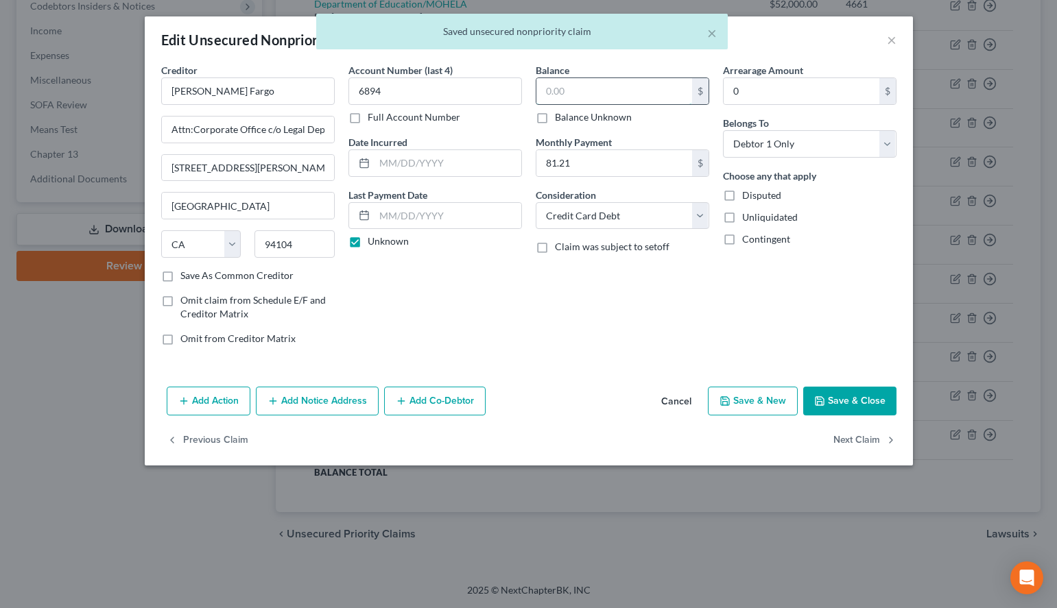
click at [632, 87] on input "text" at bounding box center [614, 91] width 156 height 26
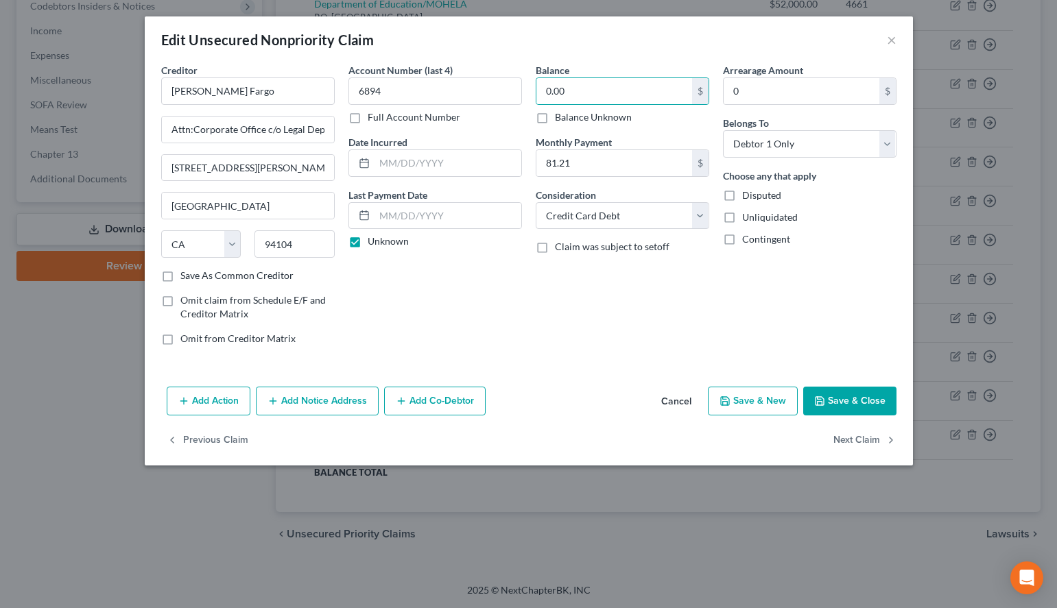
click at [844, 406] on button "Save & Close" at bounding box center [849, 401] width 93 height 29
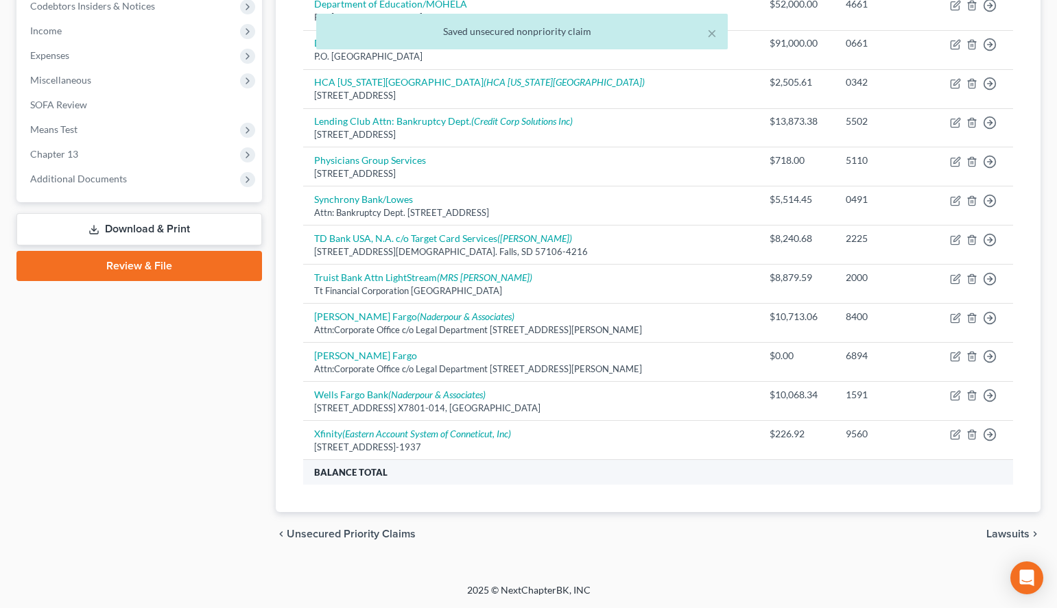
click at [678, 473] on th "Balance Total" at bounding box center [530, 472] width 455 height 25
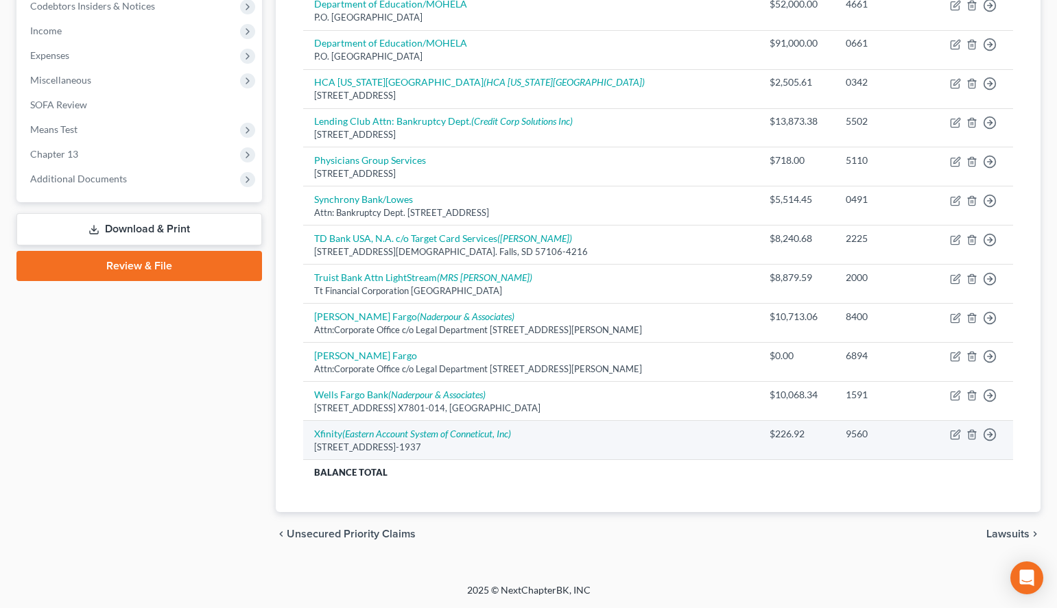
click at [813, 457] on td "$226.92" at bounding box center [797, 440] width 76 height 39
click at [480, 437] on icon "(Eastern Account System of Conneticut, Inc)" at bounding box center [426, 434] width 169 height 12
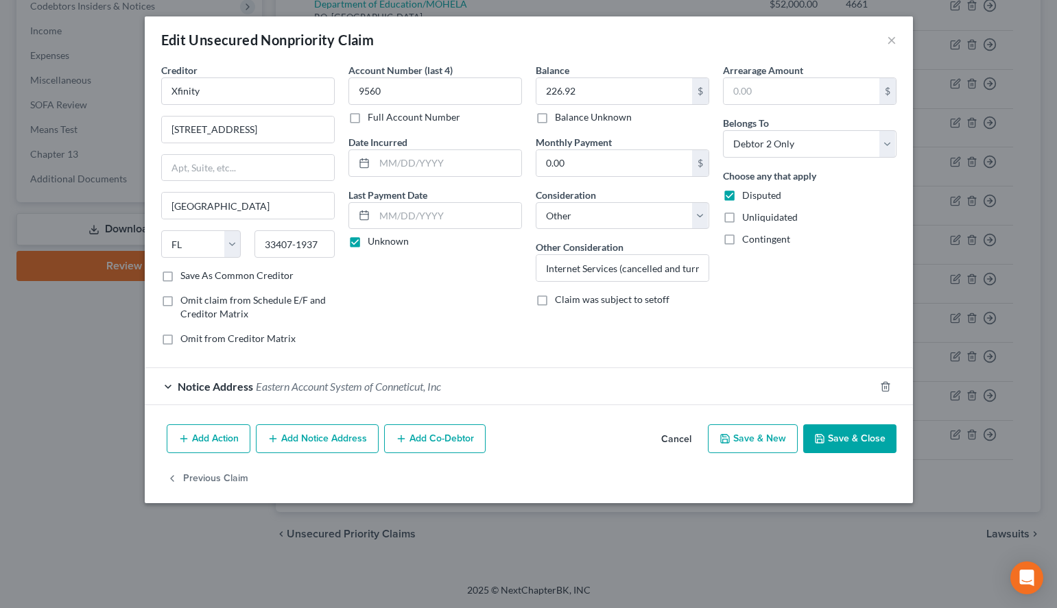
click at [734, 438] on button "Save & New" at bounding box center [753, 439] width 90 height 29
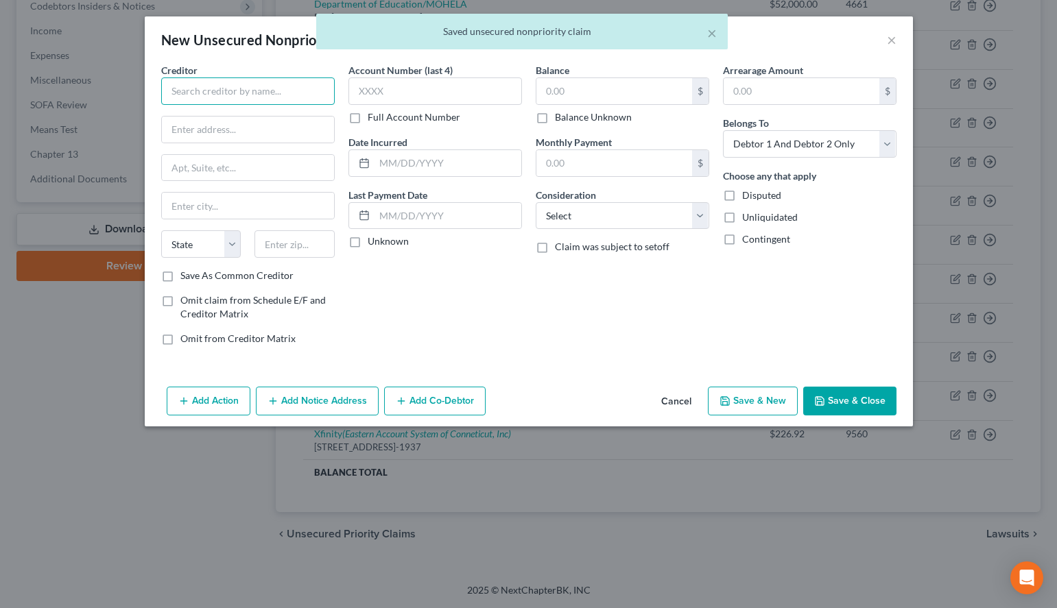
click at [288, 94] on input "text" at bounding box center [248, 90] width 174 height 27
paste input "Quest Diagnostics"
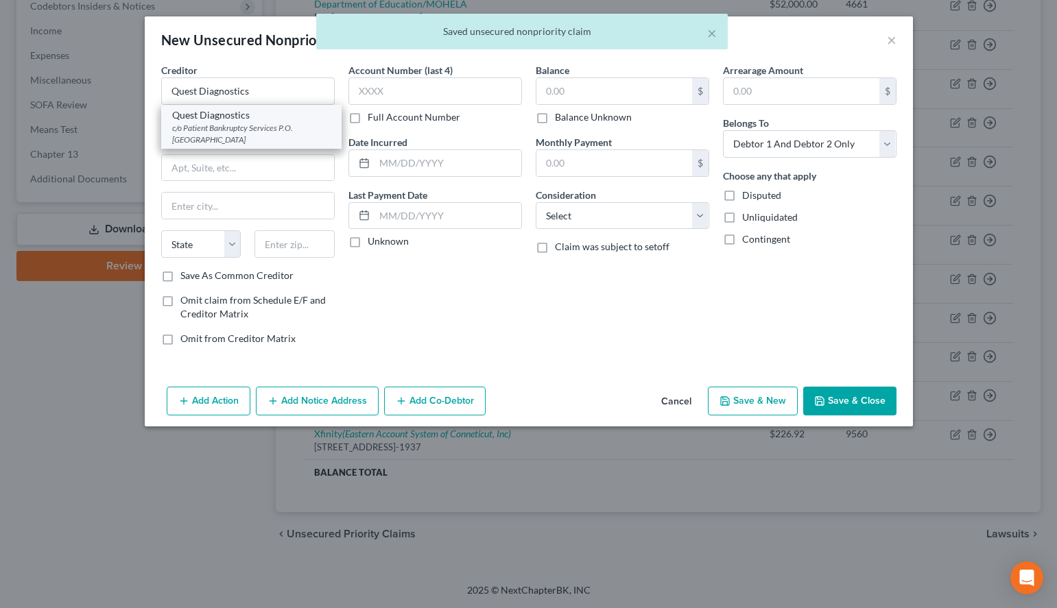
click at [302, 123] on div "c/o Patient Bankruptcy Services P.O. [GEOGRAPHIC_DATA]" at bounding box center [251, 133] width 158 height 23
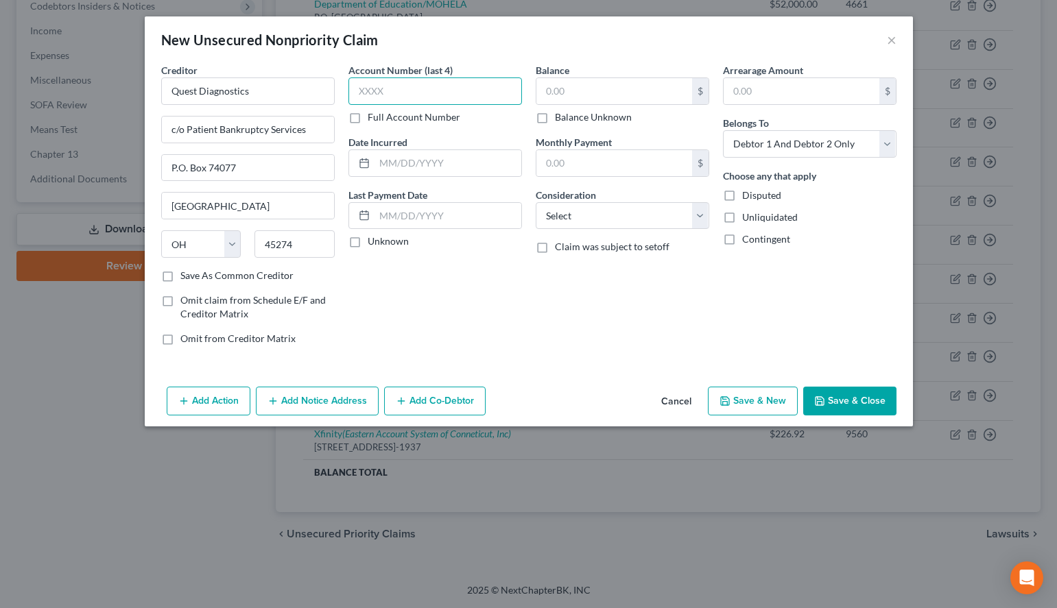
click at [380, 104] on input "text" at bounding box center [435, 90] width 174 height 27
click at [770, 323] on div "Arrearage Amount $ Belongs To * Select Debtor 1 Only Debtor 2 Only Debtor 1 And…" at bounding box center [809, 210] width 187 height 294
click at [429, 82] on input "text" at bounding box center [435, 90] width 174 height 27
click at [368, 248] on label "Unknown" at bounding box center [388, 242] width 41 height 14
click at [373, 243] on input "Unknown" at bounding box center [377, 239] width 9 height 9
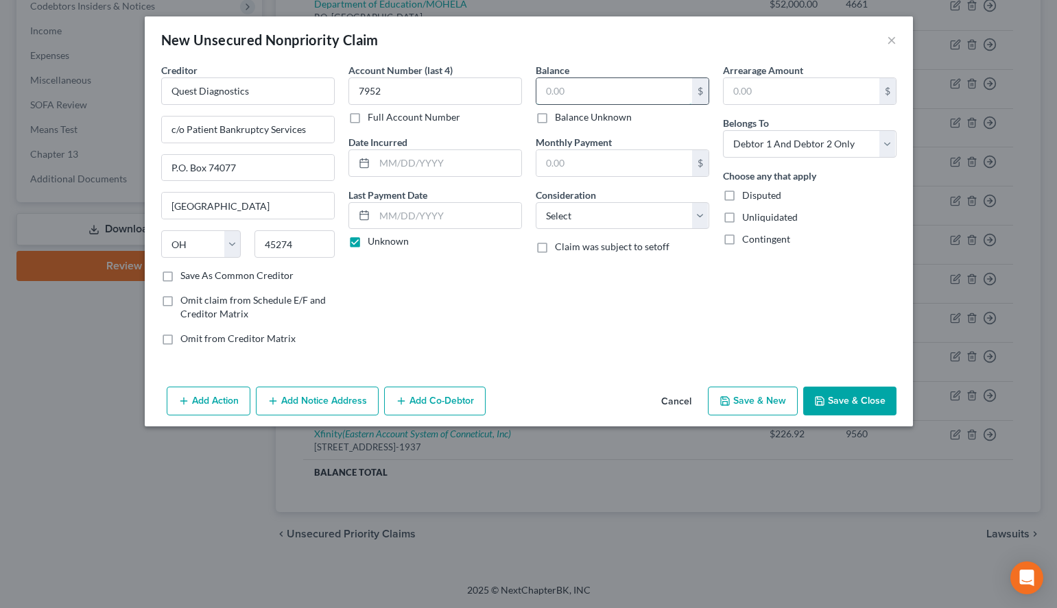
click at [543, 94] on input "text" at bounding box center [614, 91] width 156 height 26
click at [723, 130] on select "Select Debtor 1 Only Debtor 2 Only Debtor 1 And Debtor 2 Only At Least One Of T…" at bounding box center [810, 143] width 174 height 27
click option "Debtor 2 Only" at bounding box center [0, 0] width 0 height 0
click at [536, 202] on select "Select Cable / Satellite Services Collection Agency Credit Card Debt Debt Couns…" at bounding box center [623, 215] width 174 height 27
click option "Medical Services" at bounding box center [0, 0] width 0 height 0
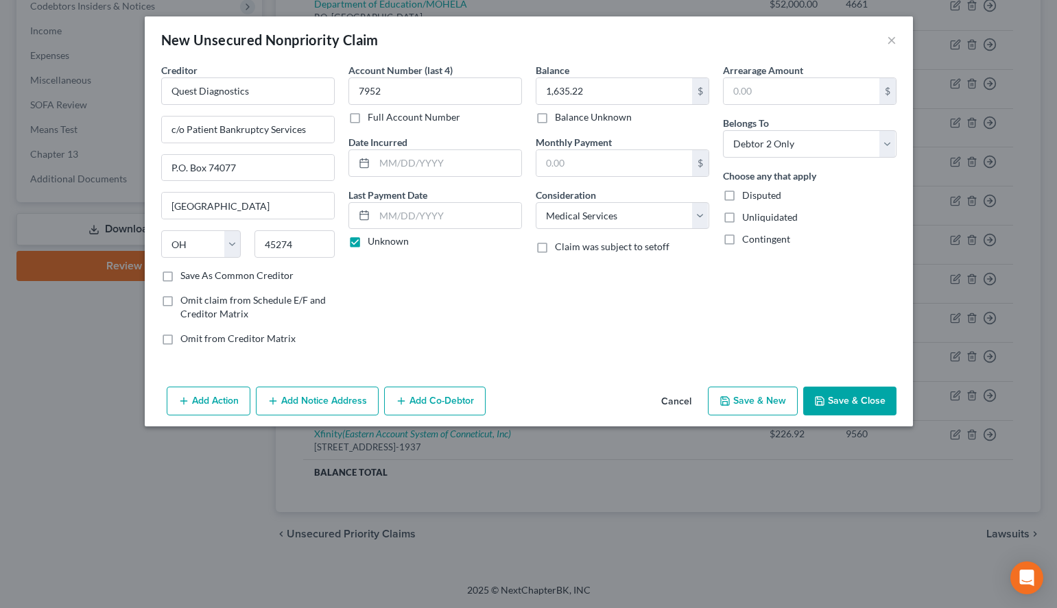
click at [394, 246] on label "Unknown" at bounding box center [388, 242] width 41 height 14
click at [382, 243] on input "Unknown" at bounding box center [377, 239] width 9 height 9
drag, startPoint x: 473, startPoint y: 151, endPoint x: 475, endPoint y: 158, distance: 7.4
click at [473, 154] on div "Date Incurred" at bounding box center [435, 156] width 174 height 42
click at [478, 171] on input "text" at bounding box center [447, 163] width 147 height 26
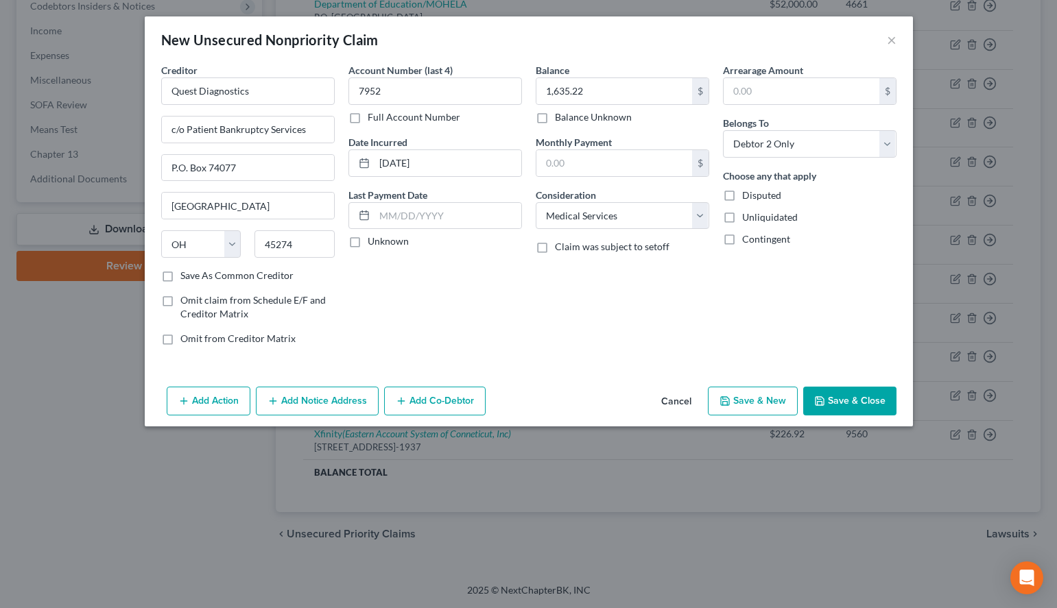
click at [632, 372] on div "Creditor * Quest Diagnostics c/o Patient Bankruptcy Services P.O. Box 74077 [GE…" at bounding box center [529, 222] width 768 height 318
click at [317, 409] on button "Add Notice Address" at bounding box center [317, 401] width 123 height 29
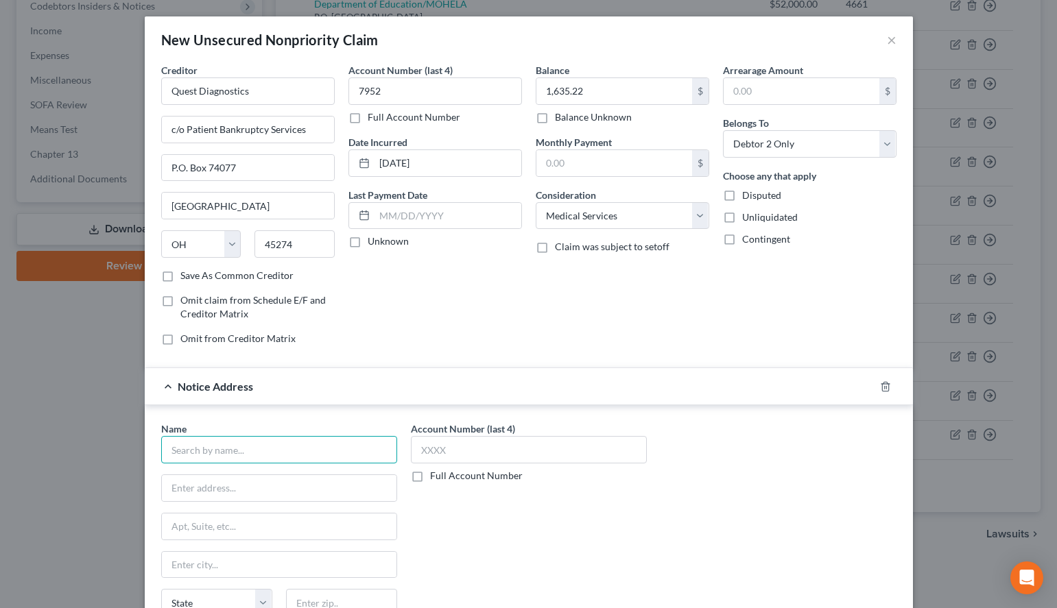
click at [313, 452] on input "text" at bounding box center [279, 449] width 236 height 27
paste input "Radius Global Solutions LLC"
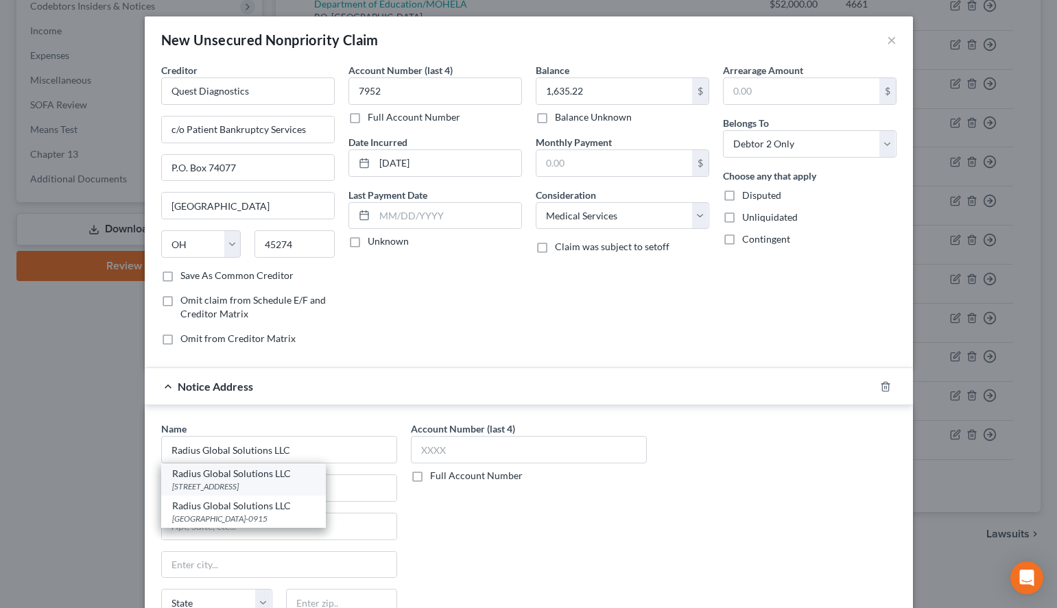
click at [315, 486] on div "[STREET_ADDRESS]" at bounding box center [243, 487] width 143 height 12
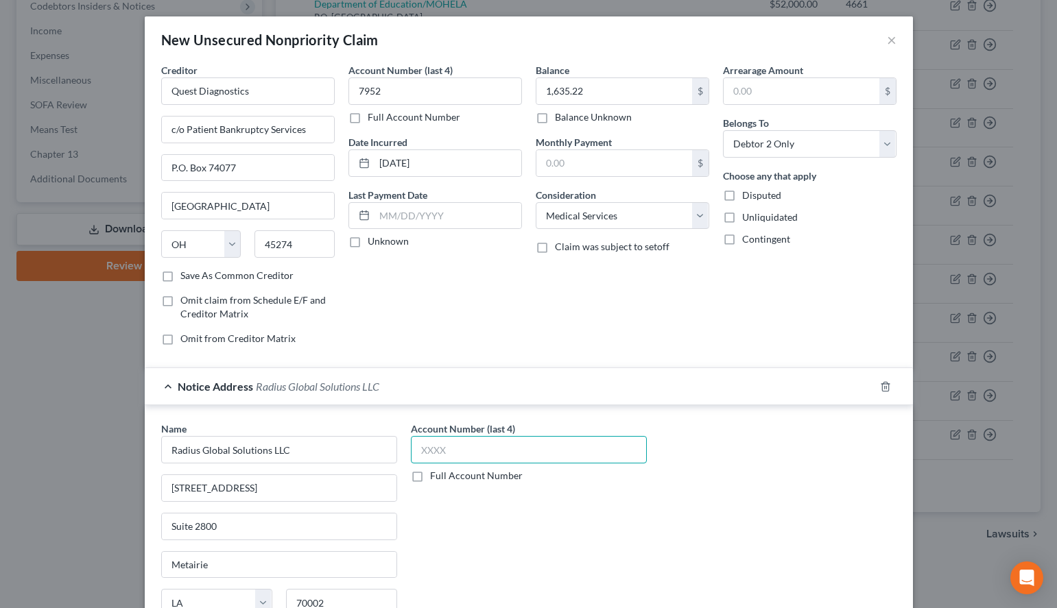
click at [549, 457] on input "text" at bounding box center [529, 449] width 236 height 27
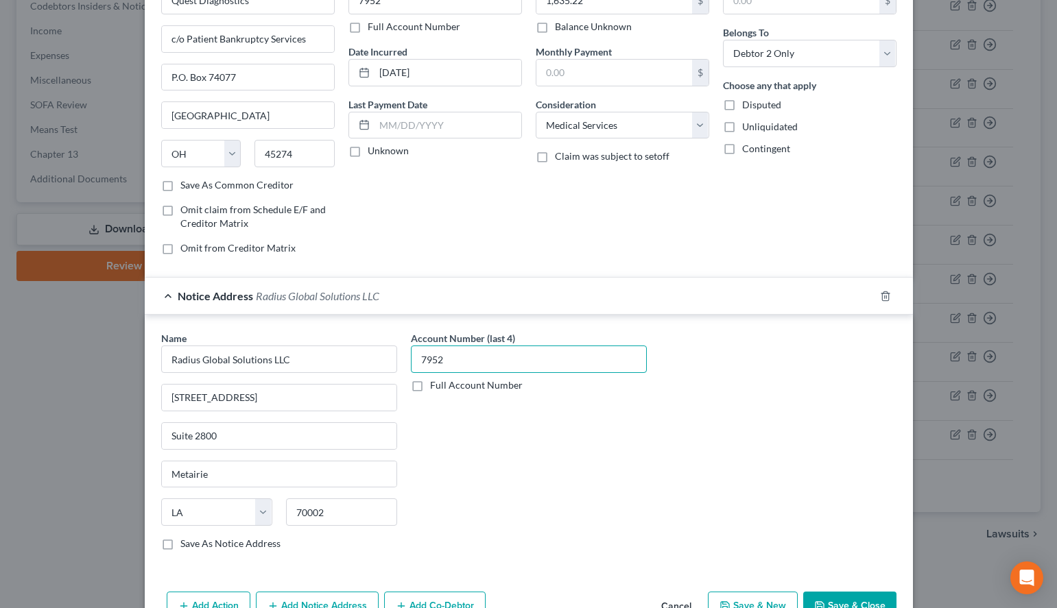
scroll to position [130, 0]
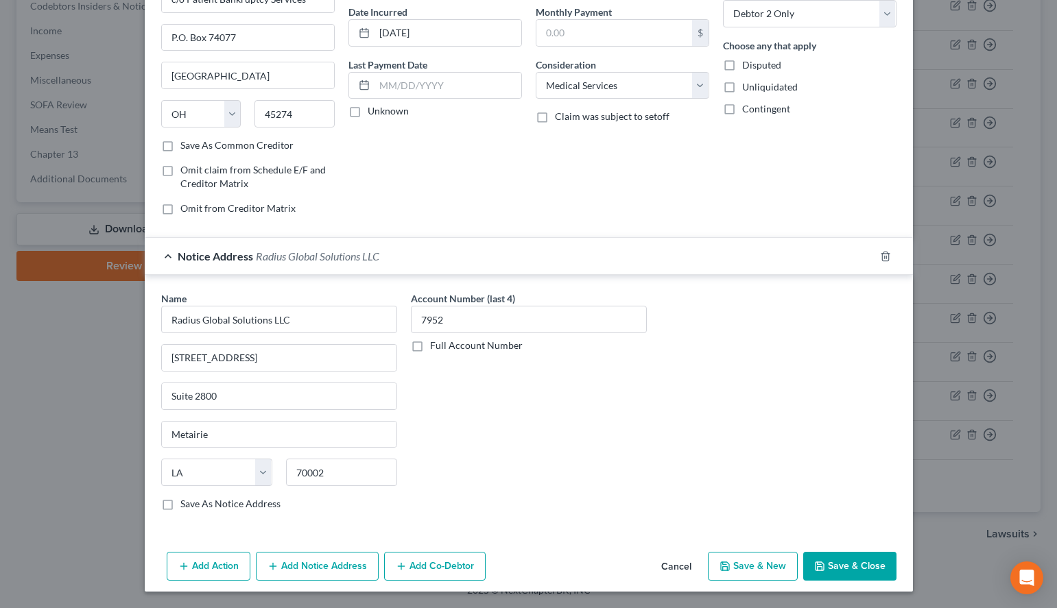
click at [752, 184] on div "Arrearage Amount $ Belongs To * Select Debtor 1 Only Debtor 2 Only Debtor 1 And…" at bounding box center [809, 80] width 187 height 294
click at [747, 561] on button "Save & New" at bounding box center [753, 566] width 90 height 29
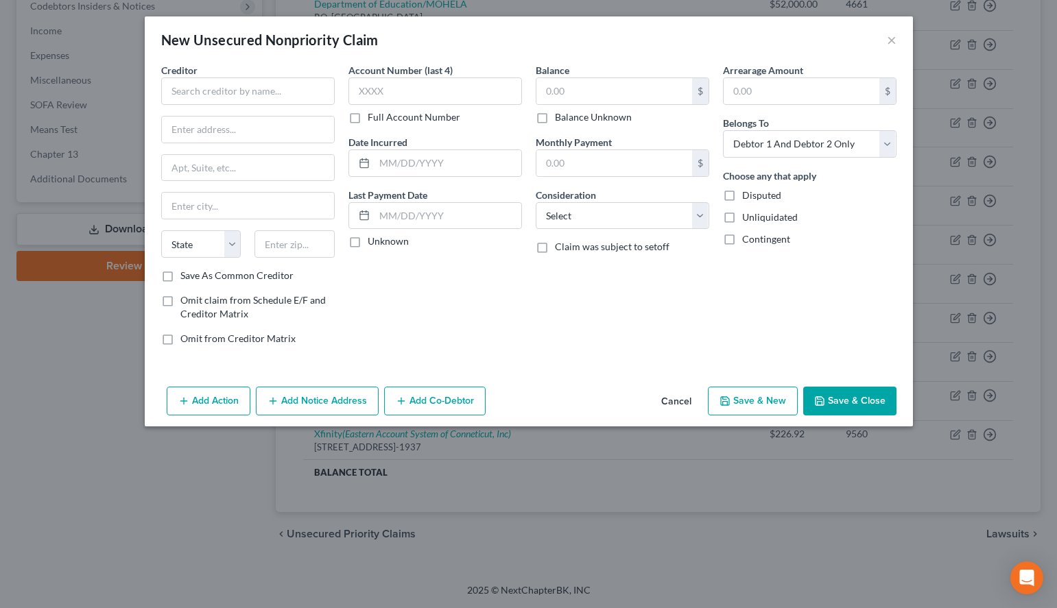
scroll to position [0, 0]
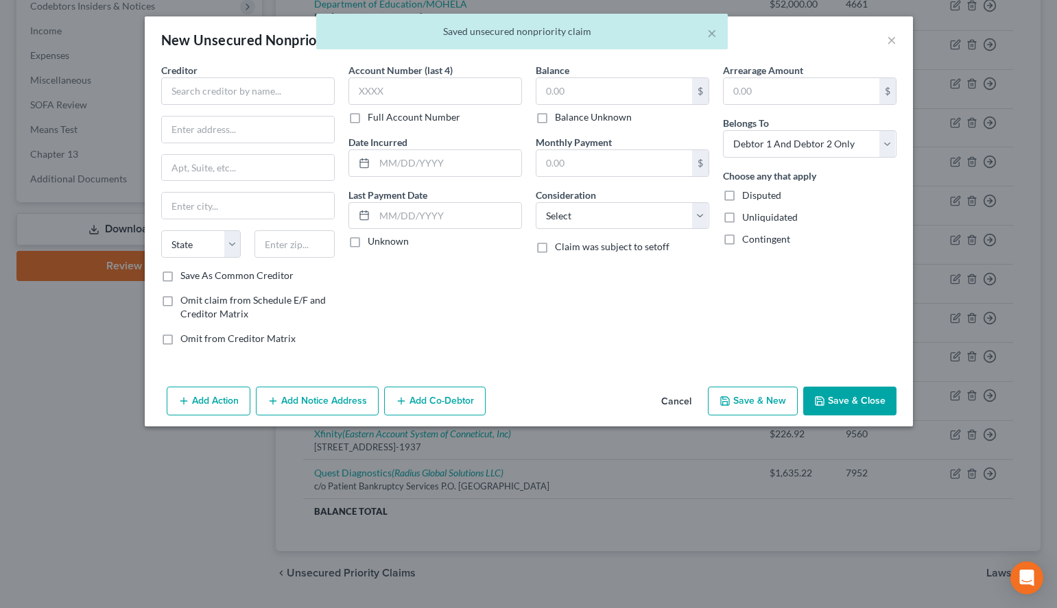
click at [676, 397] on button "Cancel" at bounding box center [676, 401] width 52 height 27
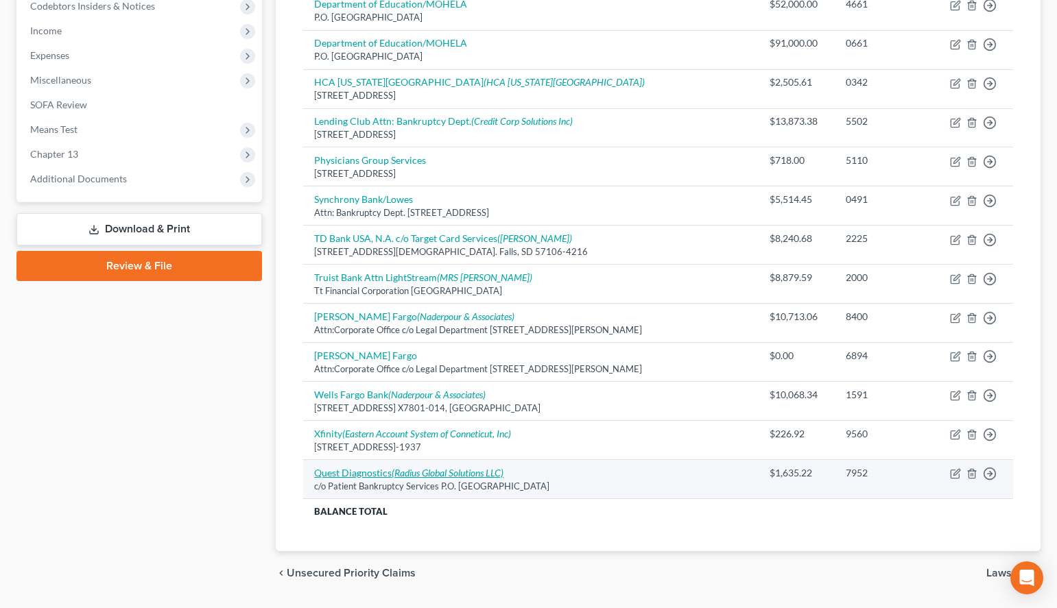
click at [377, 475] on link "Quest Diagnostics (Radius Global Solutions LLC)" at bounding box center [408, 473] width 189 height 12
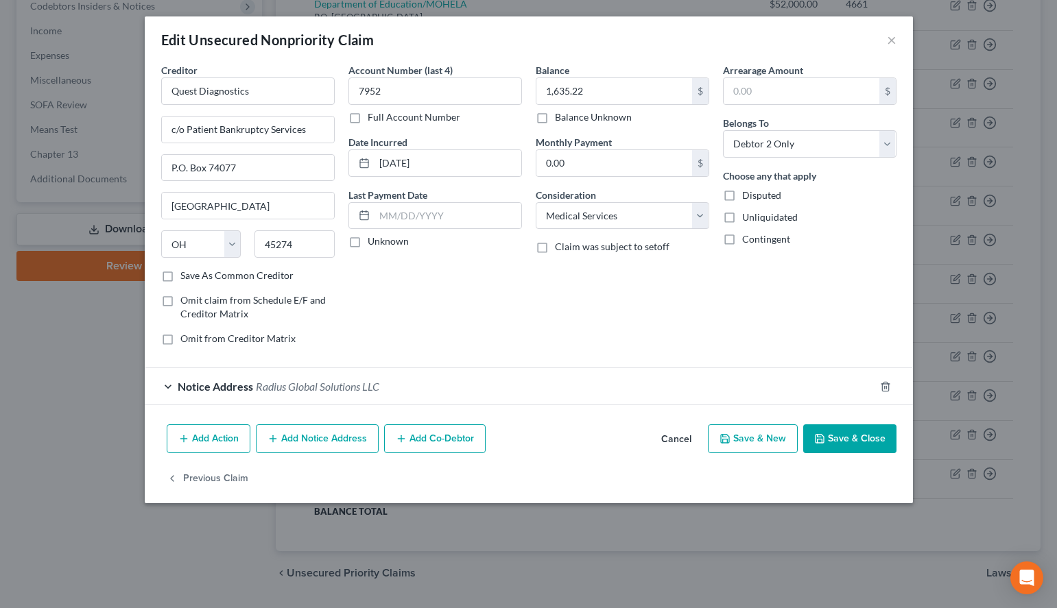
click at [765, 433] on button "Save & New" at bounding box center [753, 439] width 90 height 29
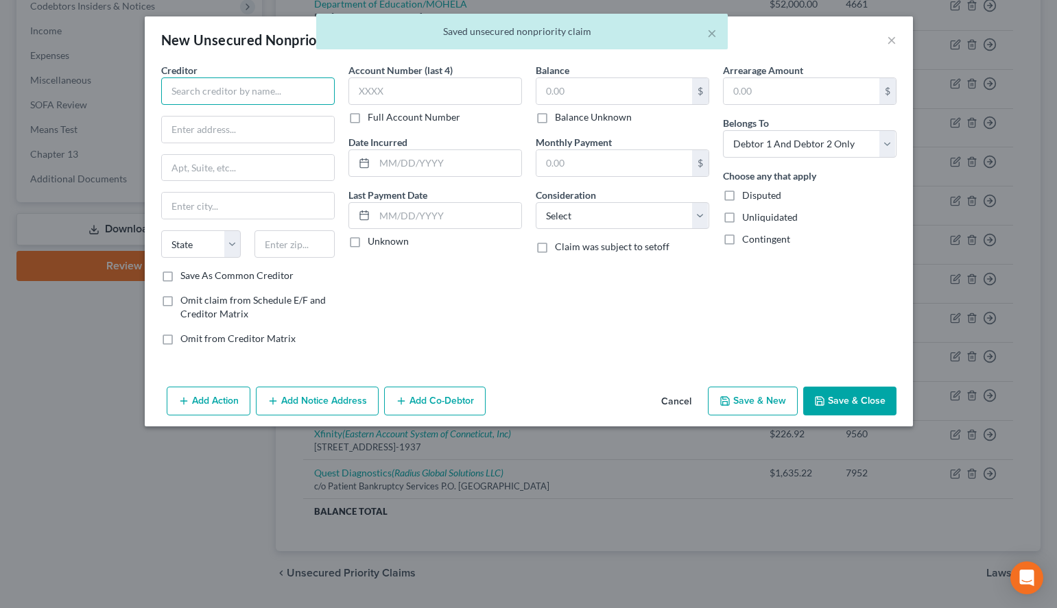
click at [198, 91] on input "text" at bounding box center [248, 90] width 174 height 27
paste input "Global Care Optometry"
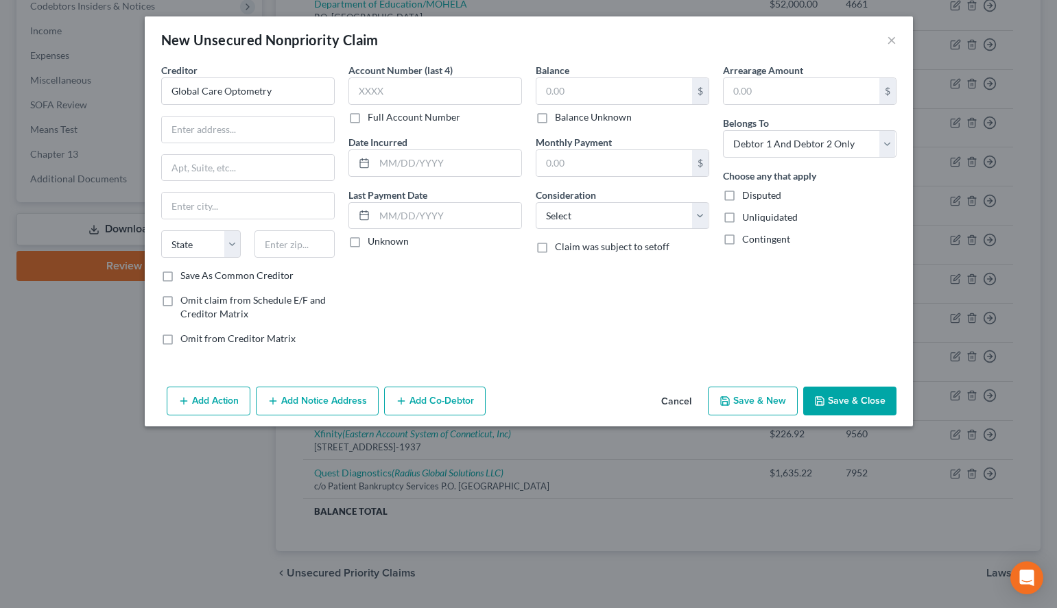
click at [696, 40] on div "New Unsecured Nonpriority Claim ×" at bounding box center [529, 39] width 768 height 47
click at [314, 127] on input "text" at bounding box center [248, 130] width 172 height 26
paste input "[STREET_ADDRESS][PERSON_NAME]"
click at [306, 252] on input "text" at bounding box center [294, 243] width 80 height 27
click at [774, 342] on div "Arrearage Amount $ Belongs To * Select Debtor 1 Only Debtor 2 Only Debtor 1 And…" at bounding box center [809, 210] width 187 height 294
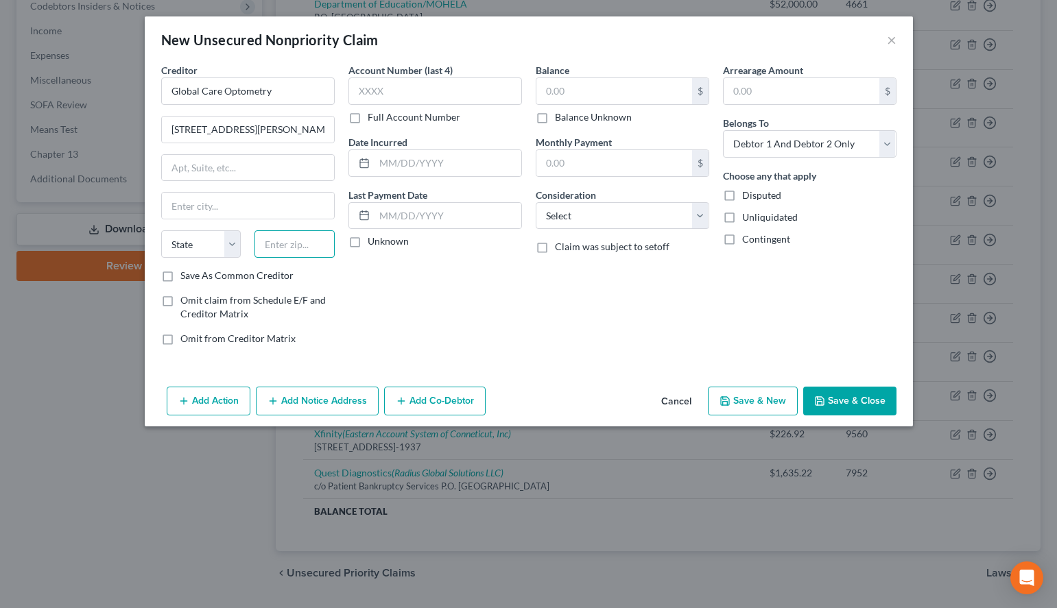
click at [322, 242] on input "text" at bounding box center [294, 243] width 80 height 27
click at [180, 275] on label "Save As Common Creditor" at bounding box center [236, 276] width 113 height 14
click at [186, 275] on input "Save As Common Creditor" at bounding box center [190, 273] width 9 height 9
click at [394, 84] on input "text" at bounding box center [435, 90] width 174 height 27
click at [367, 241] on div "Unknown" at bounding box center [435, 242] width 174 height 14
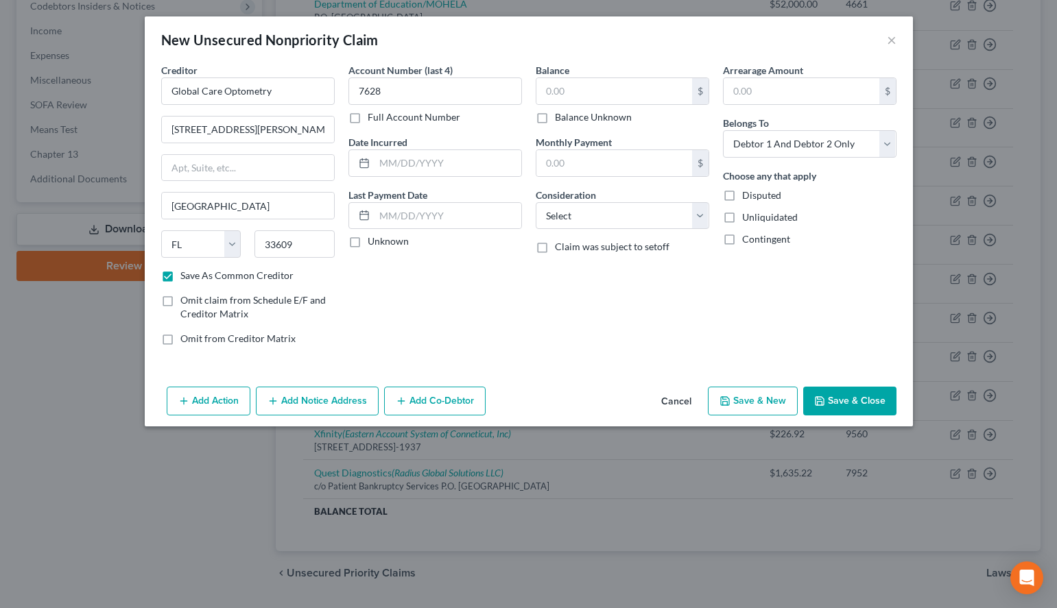
click at [368, 240] on label "Unknown" at bounding box center [388, 242] width 41 height 14
click at [373, 240] on input "Unknown" at bounding box center [377, 239] width 9 height 9
click at [723, 130] on select "Select Debtor 1 Only Debtor 2 Only Debtor 1 And Debtor 2 Only At Least One Of T…" at bounding box center [810, 143] width 174 height 27
click option "Debtor 2 Only" at bounding box center [0, 0] width 0 height 0
click at [642, 93] on input "text" at bounding box center [614, 91] width 156 height 26
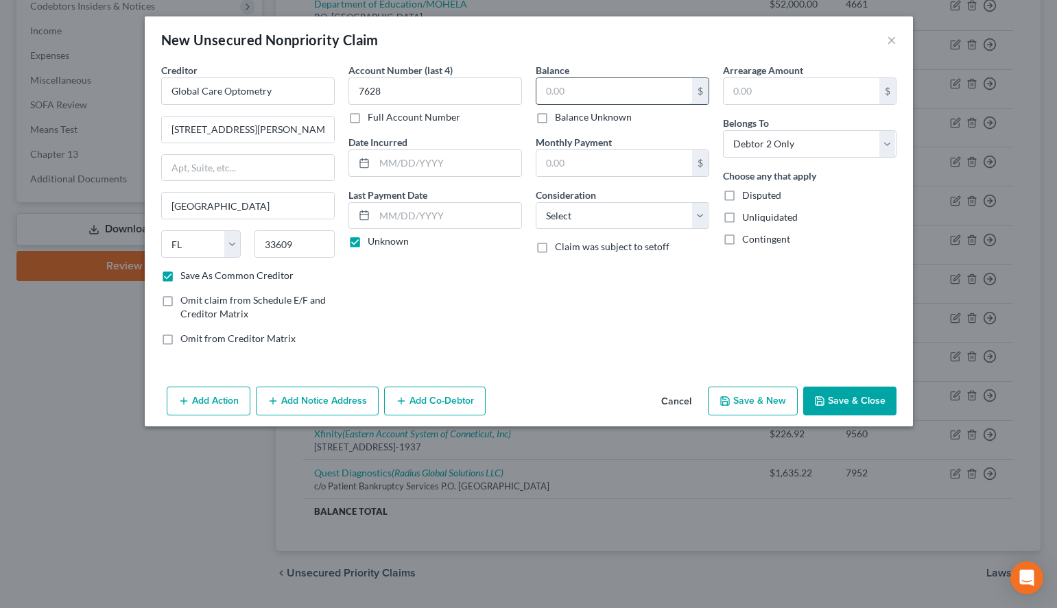
click at [649, 84] on input "text" at bounding box center [614, 91] width 156 height 26
click at [536, 202] on select "Select Cable / Satellite Services Collection Agency Credit Card Debt Debt Couns…" at bounding box center [623, 215] width 174 height 27
click option "Medical Services" at bounding box center [0, 0] width 0 height 0
click at [800, 338] on div "Arrearage Amount $ Belongs To * Select Debtor 1 Only Debtor 2 Only Debtor 1 And…" at bounding box center [809, 210] width 187 height 294
click at [761, 391] on button "Save & New" at bounding box center [753, 401] width 90 height 29
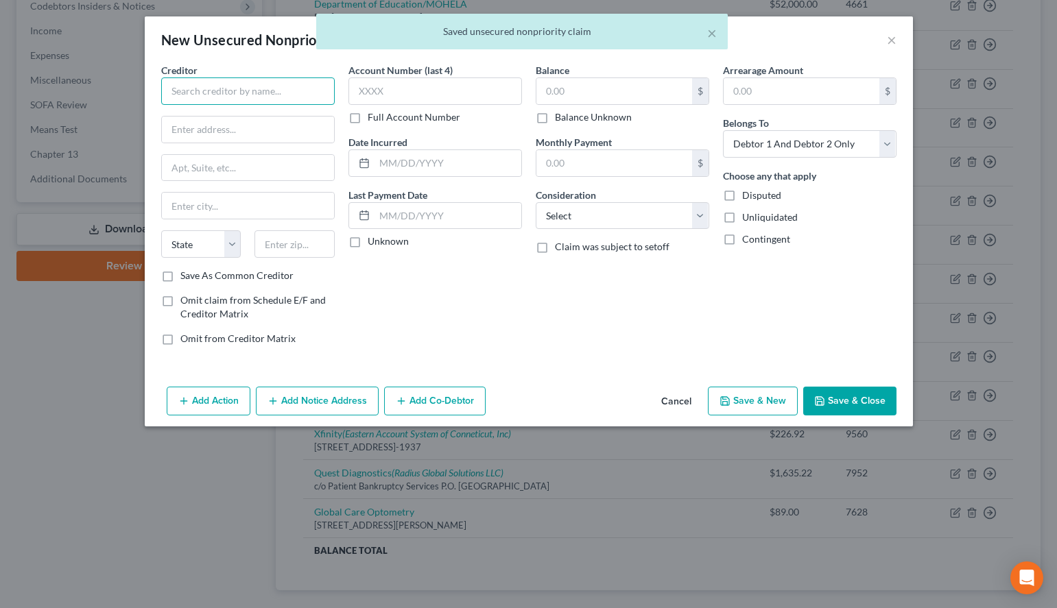
click at [178, 95] on input "text" at bounding box center [248, 90] width 174 height 27
paste input "HCA [US_STATE][GEOGRAPHIC_DATA]"
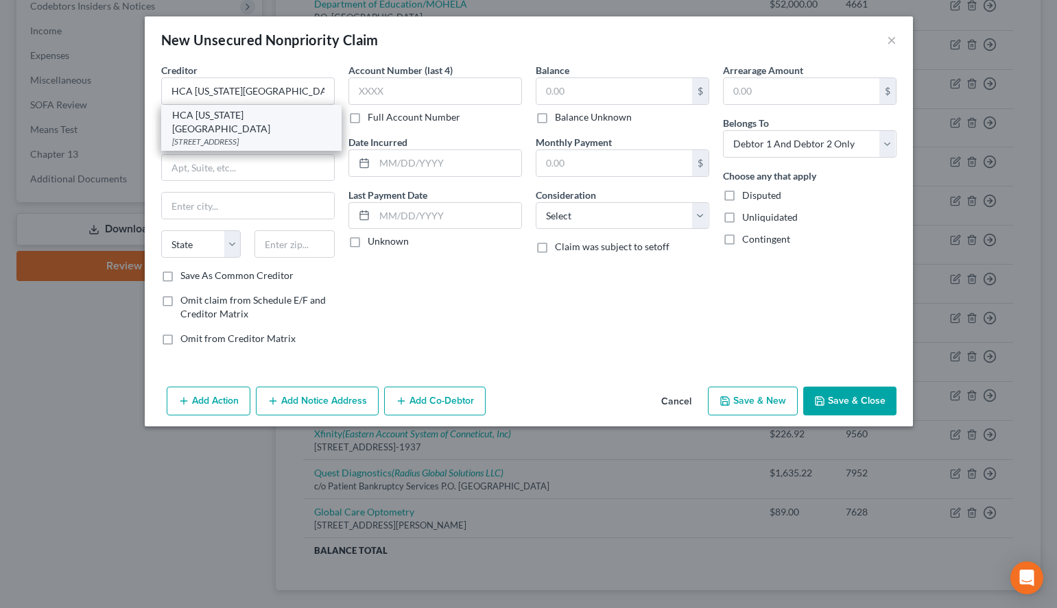
click at [218, 121] on div "HCA [US_STATE][GEOGRAPHIC_DATA]" at bounding box center [251, 121] width 158 height 27
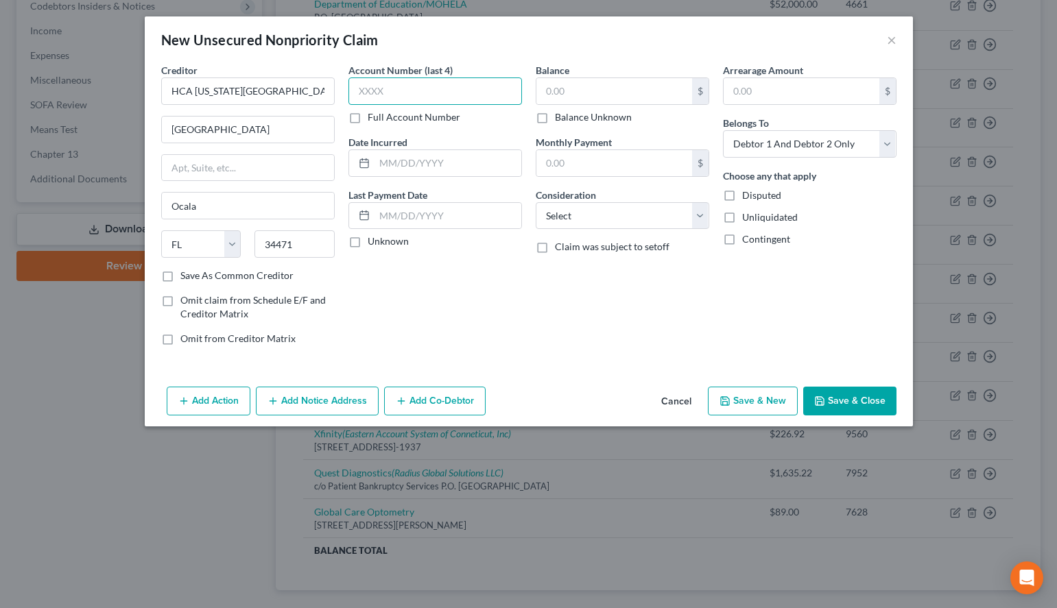
click at [409, 89] on input "text" at bounding box center [435, 90] width 174 height 27
click at [650, 45] on div "New Unsecured Nonpriority Claim ×" at bounding box center [529, 39] width 768 height 47
click at [486, 102] on input "text" at bounding box center [435, 90] width 174 height 27
click at [368, 240] on label "Unknown" at bounding box center [388, 242] width 41 height 14
click at [373, 240] on input "Unknown" at bounding box center [377, 239] width 9 height 9
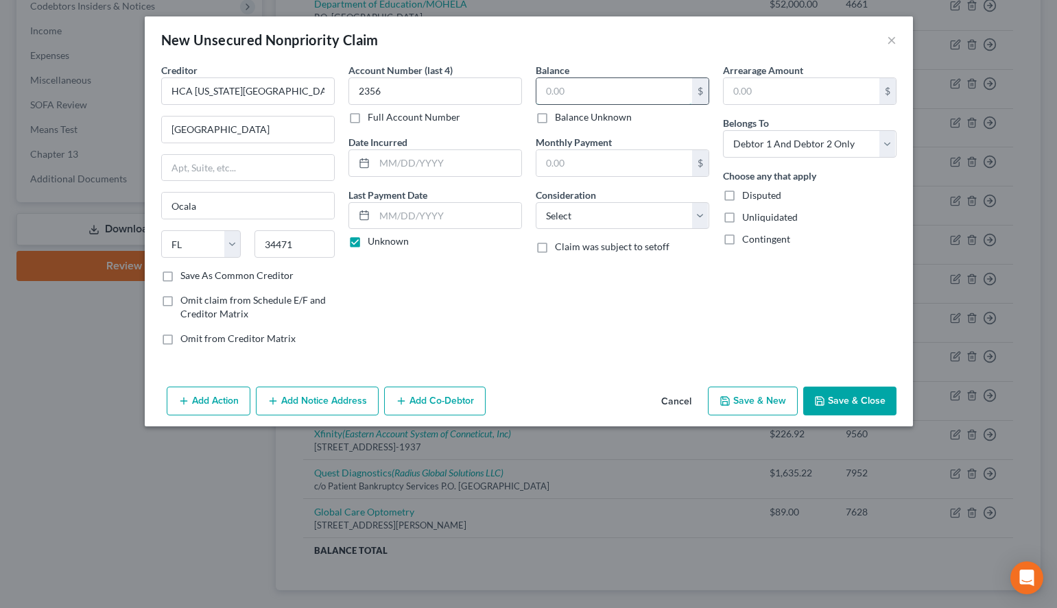
click at [586, 84] on input "text" at bounding box center [614, 91] width 156 height 26
click at [536, 202] on select "Select Cable / Satellite Services Collection Agency Credit Card Debt Debt Couns…" at bounding box center [623, 215] width 174 height 27
click option "Medical Services" at bounding box center [0, 0] width 0 height 0
click at [723, 130] on select "Select Debtor 1 Only Debtor 2 Only Debtor 1 And Debtor 2 Only At Least One Of T…" at bounding box center [810, 143] width 174 height 27
click option "Debtor 2 Only" at bounding box center [0, 0] width 0 height 0
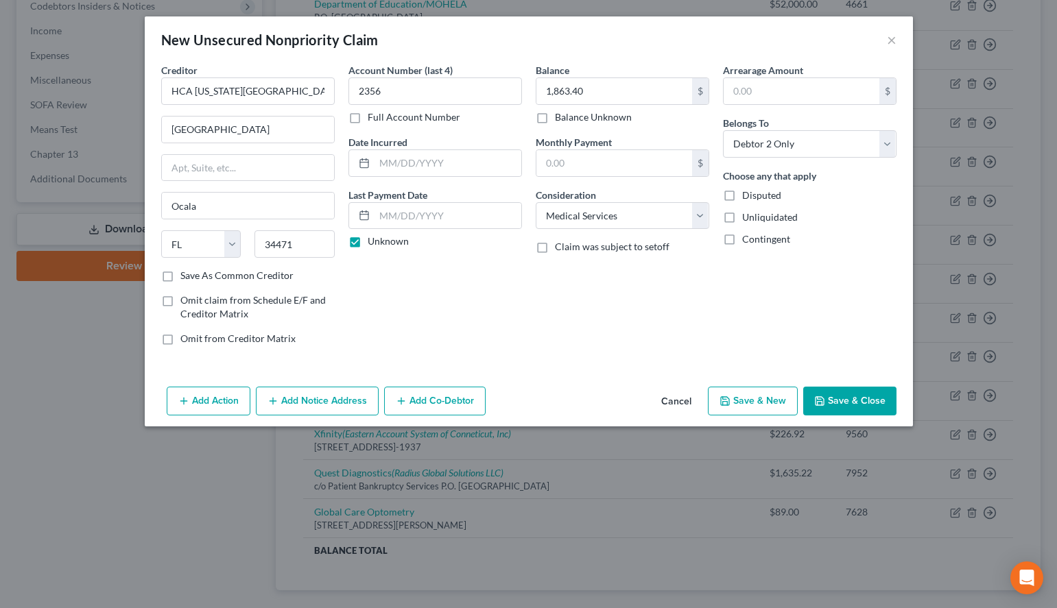
click at [333, 409] on button "Add Notice Address" at bounding box center [317, 401] width 123 height 29
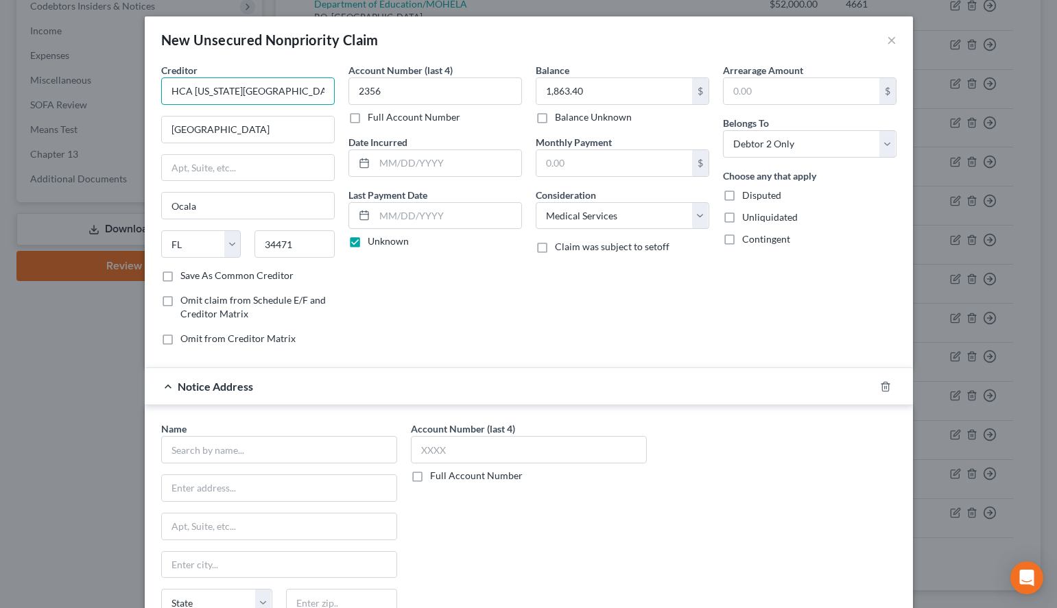
drag, startPoint x: 301, startPoint y: 95, endPoint x: 102, endPoint y: 95, distance: 198.9
click at [161, 95] on input "HCA [US_STATE][GEOGRAPHIC_DATA]" at bounding box center [248, 90] width 174 height 27
click at [315, 455] on input "text" at bounding box center [279, 449] width 236 height 27
paste input "HCA [US_STATE][GEOGRAPHIC_DATA]"
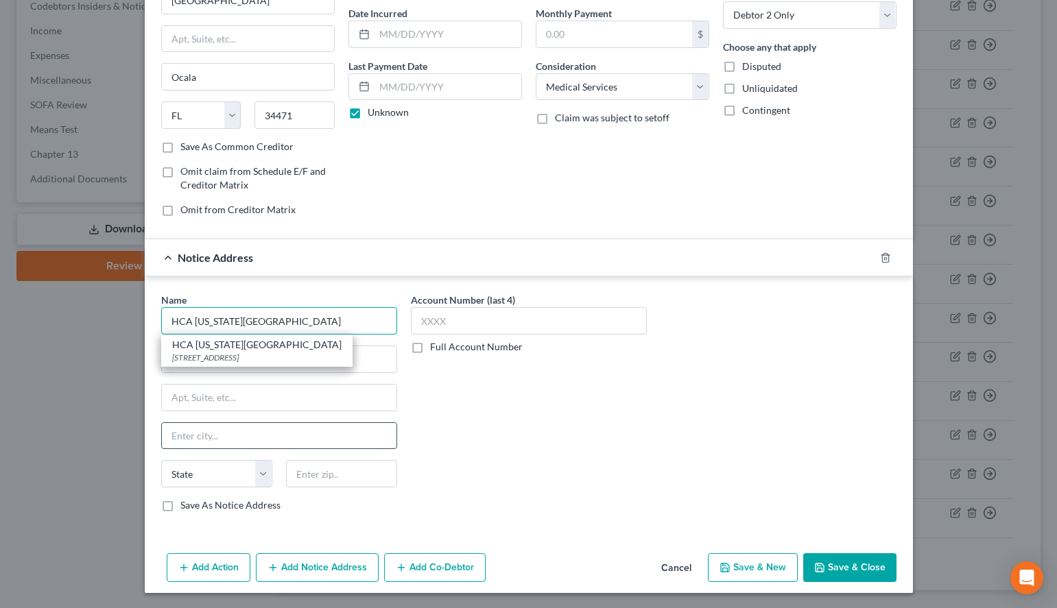
scroll to position [130, 0]
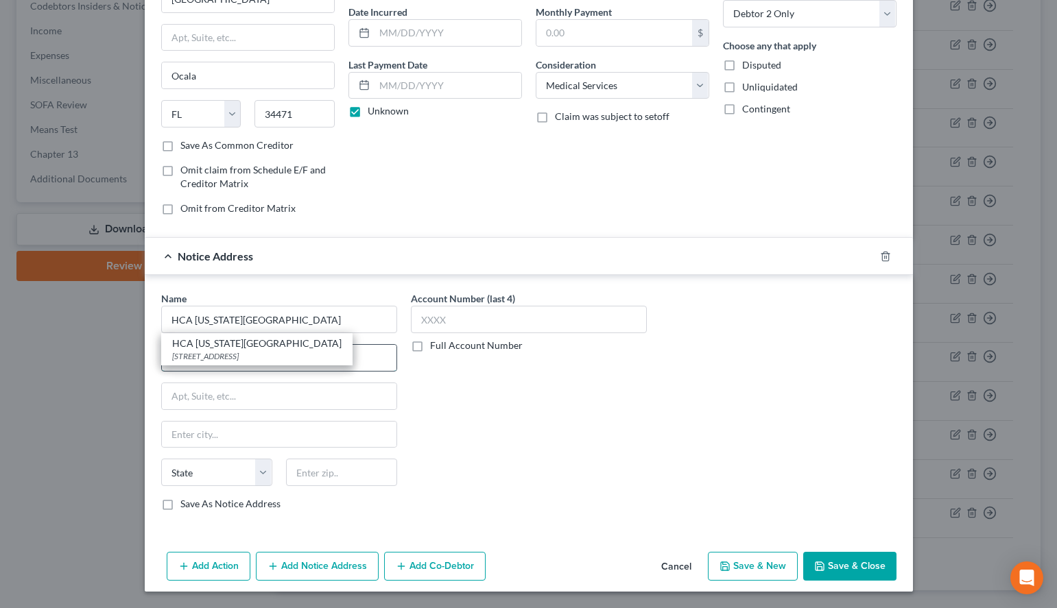
click at [355, 358] on input "text" at bounding box center [279, 358] width 235 height 26
click at [765, 362] on div "Name * HCA [US_STATE] [GEOGRAPHIC_DATA] [US_STATE][GEOGRAPHIC_DATA] AZ [GEOGRAP…" at bounding box center [528, 406] width 749 height 230
click at [313, 353] on input "text" at bounding box center [279, 358] width 235 height 26
paste input "PO Box 290669"
click at [276, 504] on label "Save As Notice Address" at bounding box center [230, 504] width 100 height 14
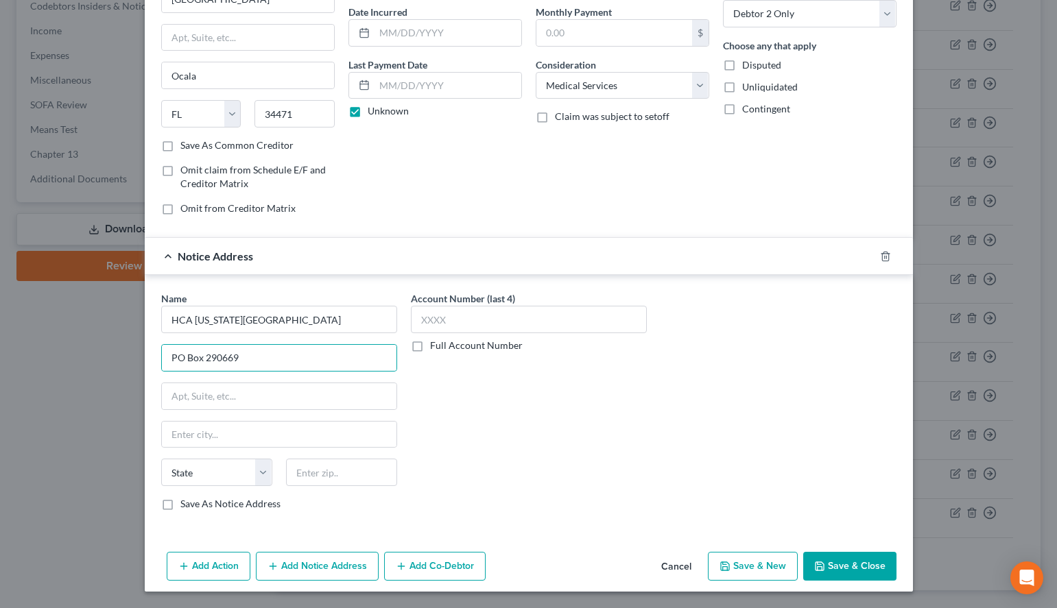
click at [195, 504] on input "Save As Notice Address" at bounding box center [190, 501] width 9 height 9
click at [340, 484] on input "text" at bounding box center [341, 472] width 111 height 27
click at [250, 504] on label "Save As Notice Address" at bounding box center [230, 504] width 100 height 14
click at [195, 504] on input "Save As Notice Address" at bounding box center [190, 501] width 9 height 9
click at [366, 473] on input "text" at bounding box center [341, 472] width 111 height 27
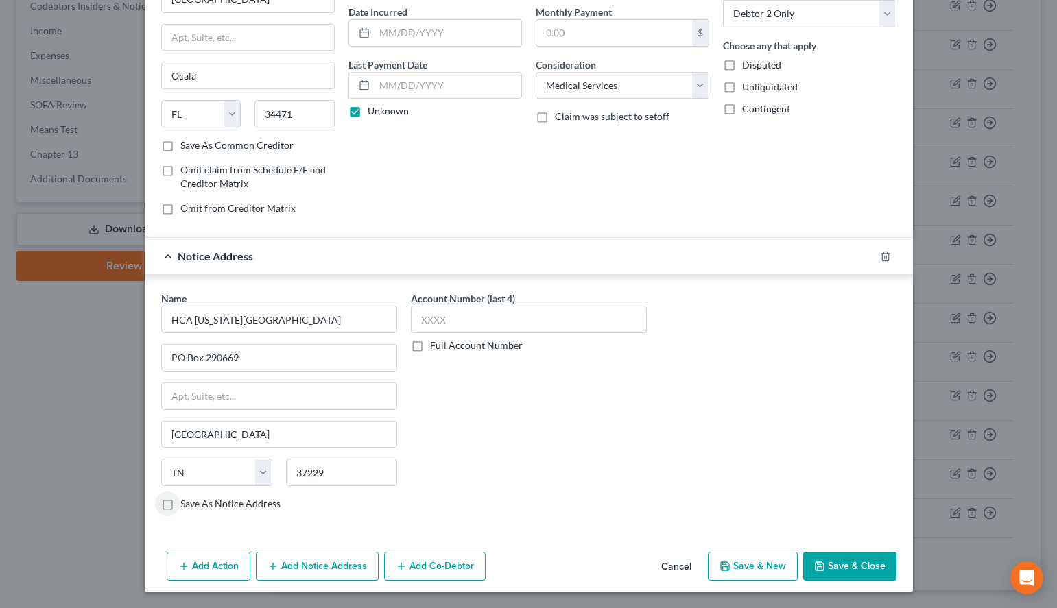
click at [184, 503] on label "Save As Notice Address" at bounding box center [230, 504] width 100 height 14
click at [186, 503] on input "Save As Notice Address" at bounding box center [190, 501] width 9 height 9
click at [491, 321] on input "text" at bounding box center [529, 319] width 236 height 27
click at [855, 557] on button "Save & Close" at bounding box center [849, 566] width 93 height 29
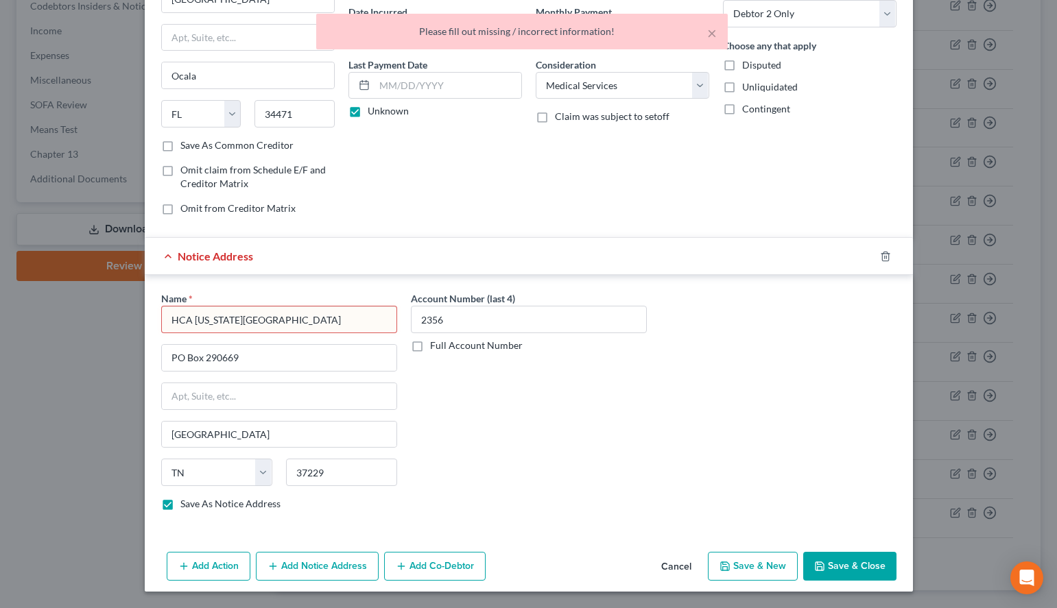
click at [355, 321] on input "HCA [US_STATE][GEOGRAPHIC_DATA]" at bounding box center [279, 319] width 236 height 27
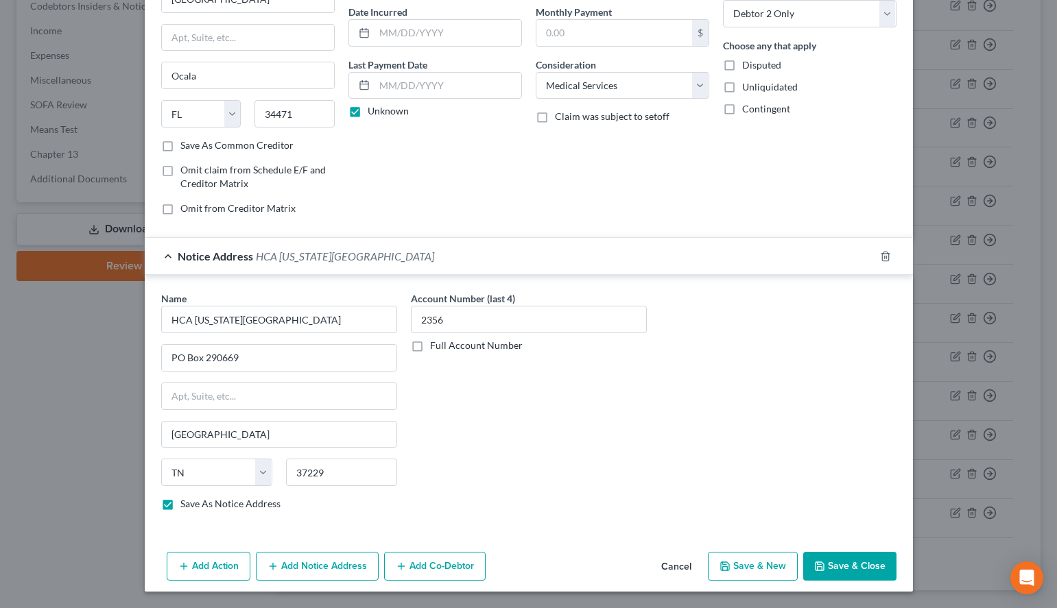
click at [851, 562] on button "Save & Close" at bounding box center [849, 566] width 93 height 29
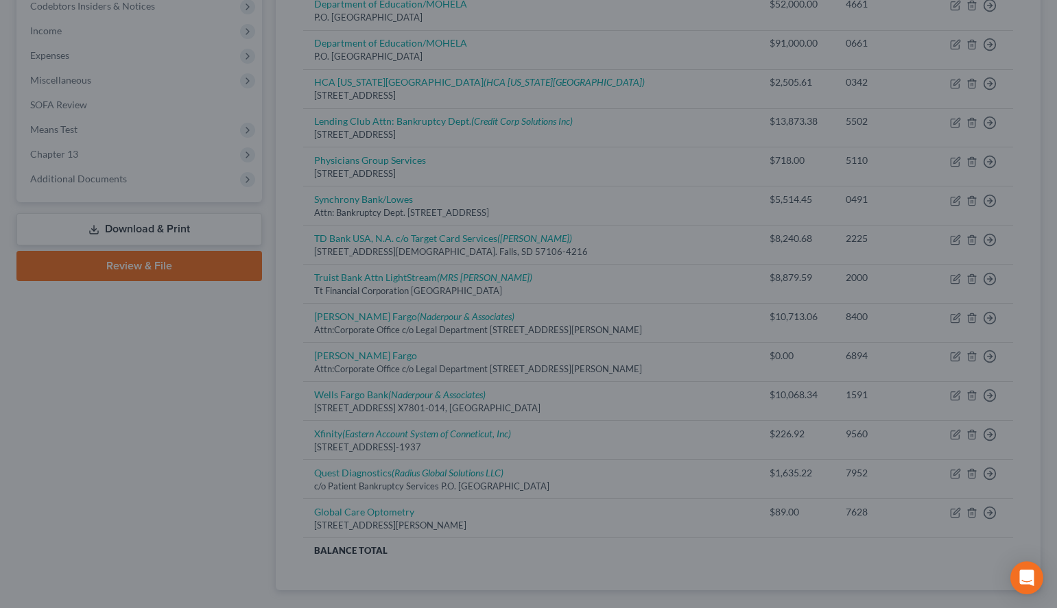
scroll to position [0, 0]
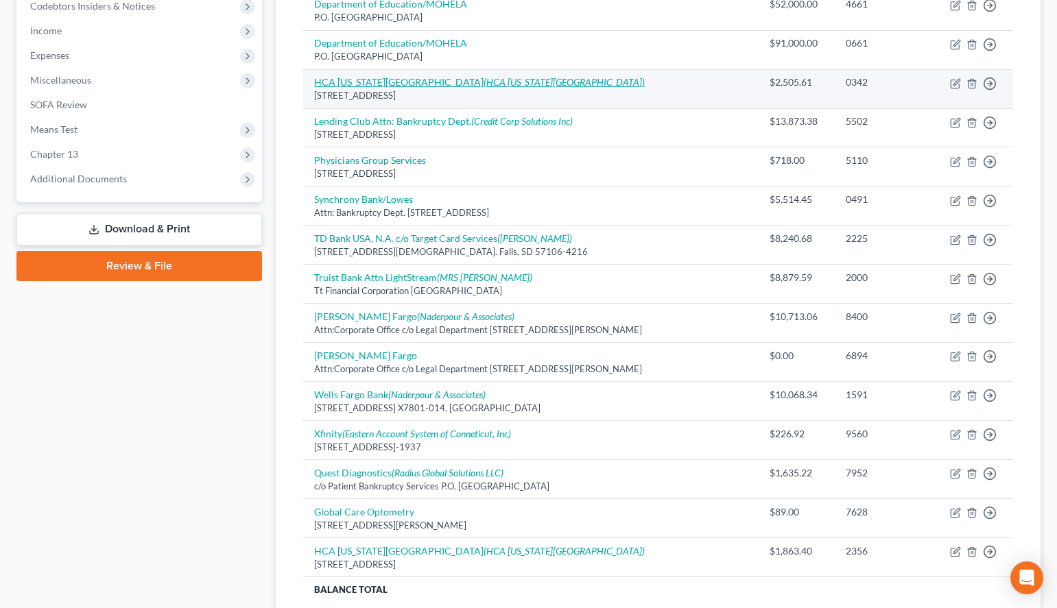
click at [526, 77] on icon "(HCA [US_STATE][GEOGRAPHIC_DATA])" at bounding box center [564, 82] width 161 height 12
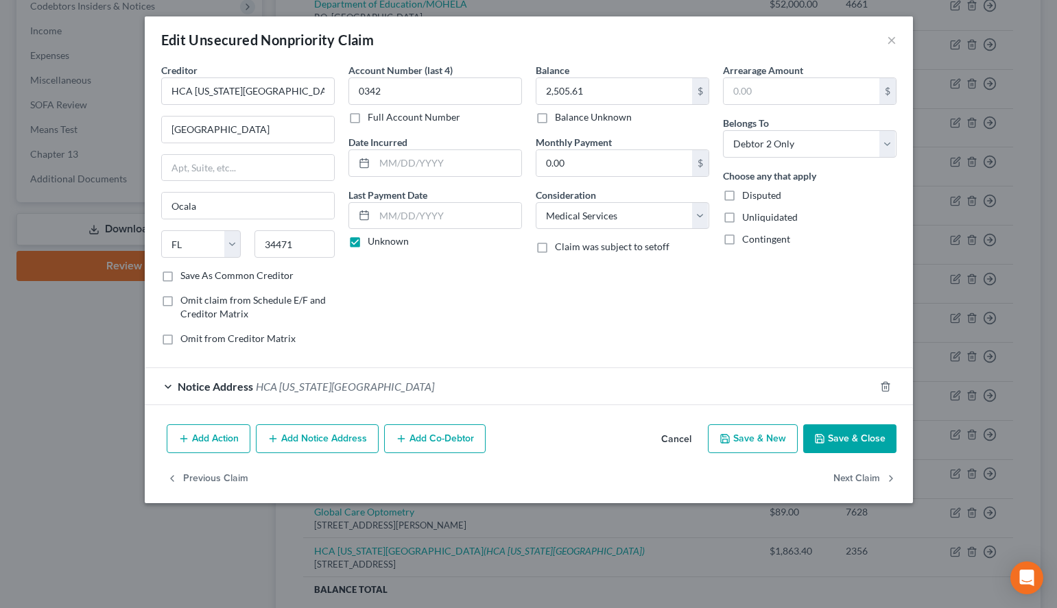
click at [477, 387] on div "Notice Address [GEOGRAPHIC_DATA][US_STATE]" at bounding box center [510, 386] width 730 height 36
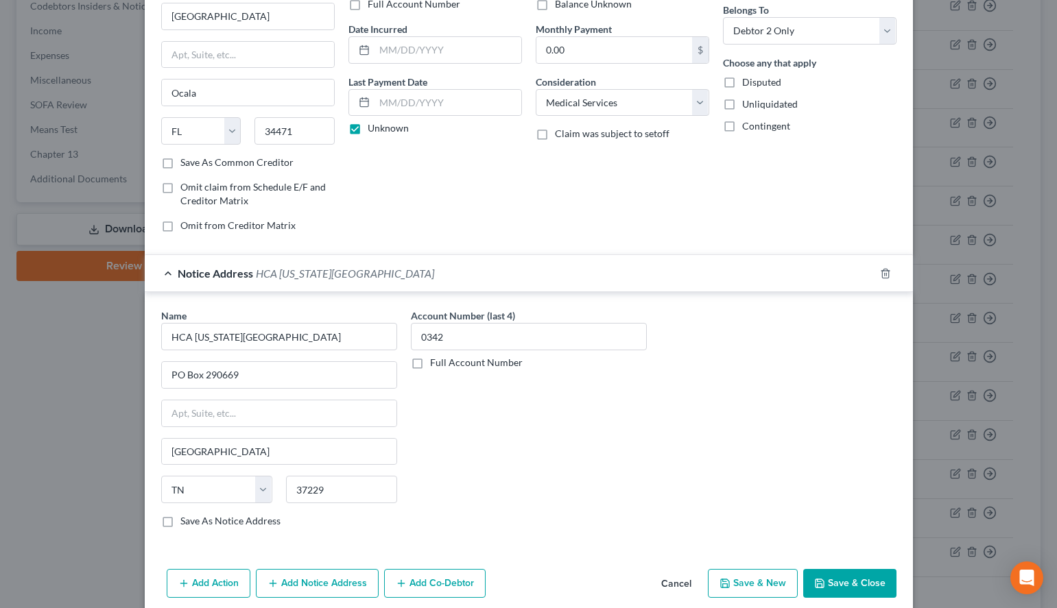
scroll to position [170, 0]
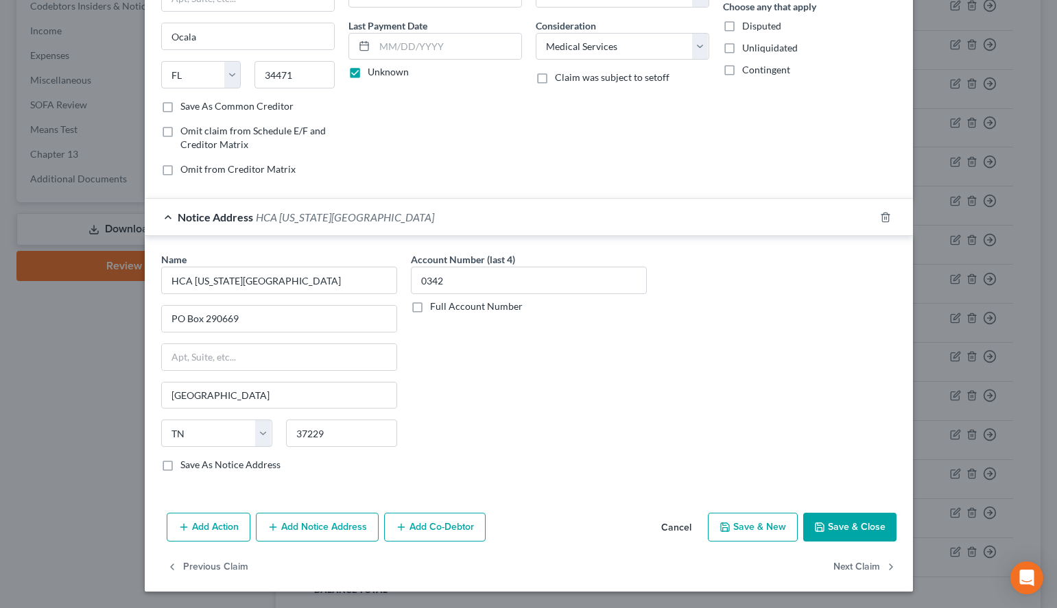
click at [258, 468] on label "Save As Notice Address" at bounding box center [230, 465] width 100 height 14
click at [195, 467] on input "Save As Notice Address" at bounding box center [190, 462] width 9 height 9
click at [760, 531] on button "Save & New" at bounding box center [753, 527] width 90 height 29
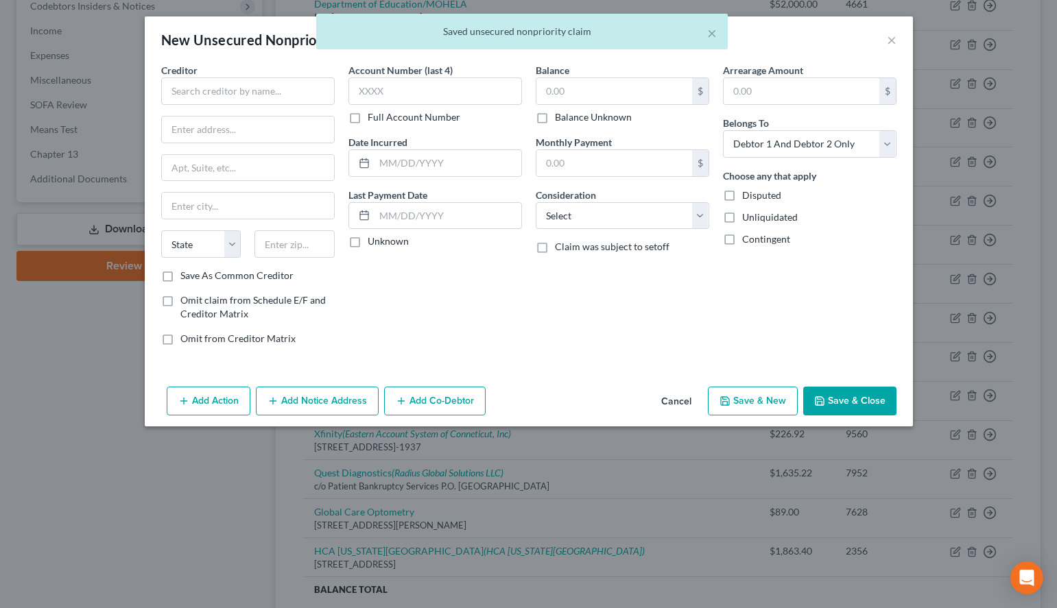
scroll to position [0, 0]
click at [268, 85] on input "text" at bounding box center [248, 90] width 174 height 27
paste input "Team Health"
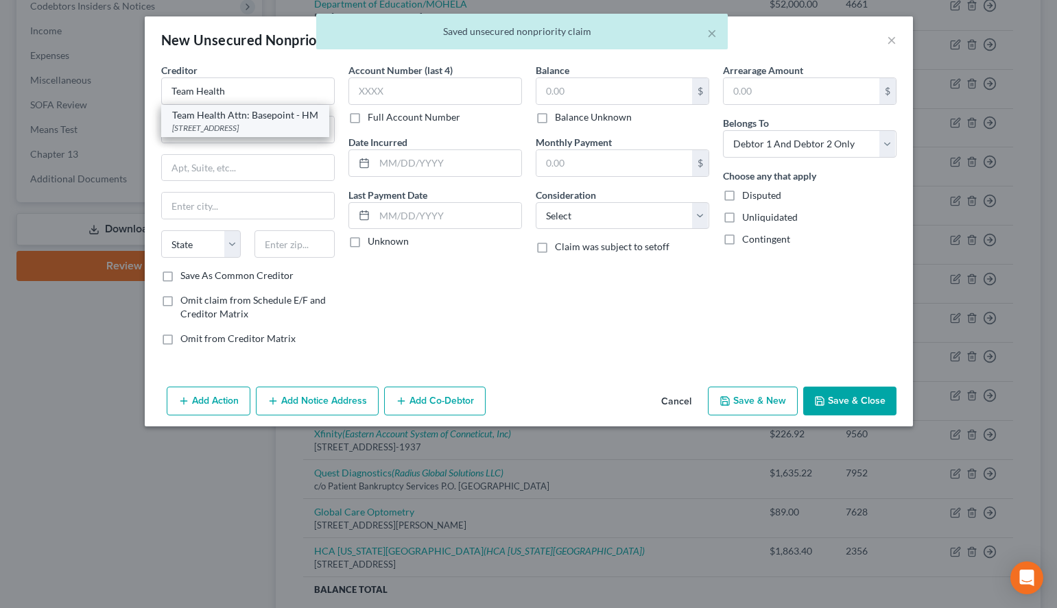
click at [276, 126] on div "[STREET_ADDRESS]" at bounding box center [245, 128] width 146 height 12
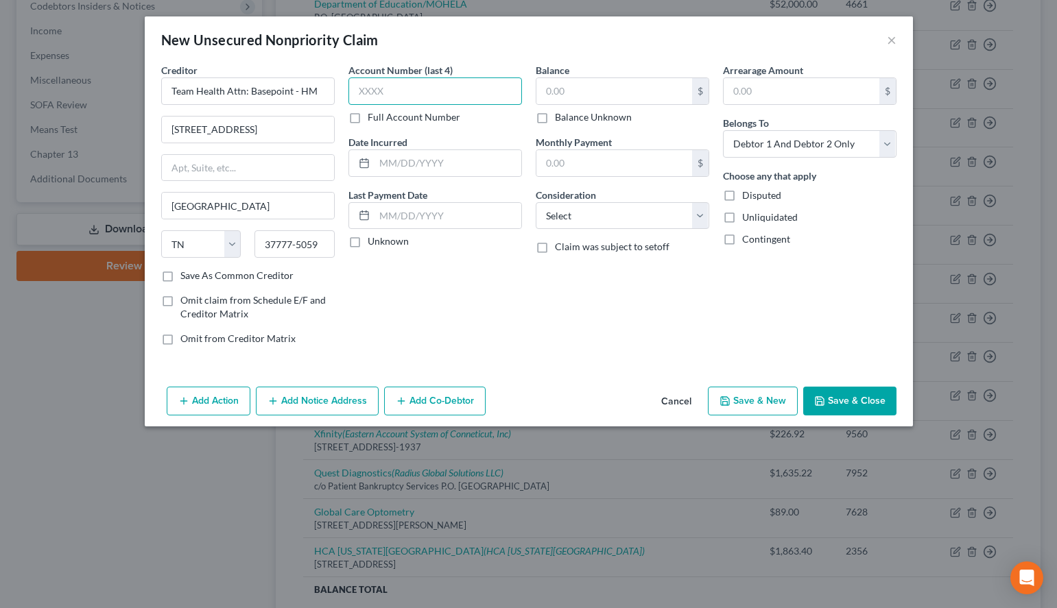
click at [403, 94] on input "text" at bounding box center [435, 90] width 174 height 27
click at [368, 243] on label "Unknown" at bounding box center [388, 242] width 41 height 14
click at [373, 243] on input "Unknown" at bounding box center [377, 239] width 9 height 9
click at [613, 90] on input "text" at bounding box center [614, 91] width 156 height 26
click at [536, 202] on select "Select Cable / Satellite Services Collection Agency Credit Card Debt Debt Couns…" at bounding box center [623, 215] width 174 height 27
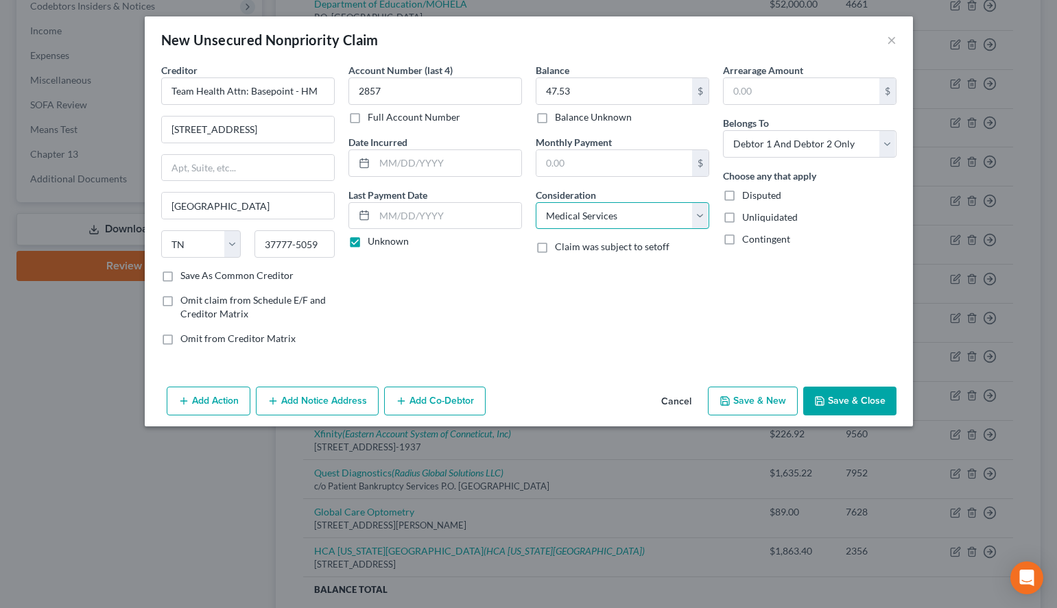
click option "Medical Services" at bounding box center [0, 0] width 0 height 0
click at [723, 130] on select "Select Debtor 1 Only Debtor 2 Only Debtor 1 And Debtor 2 Only At Least One Of T…" at bounding box center [810, 143] width 174 height 27
click option "Debtor 2 Only" at bounding box center [0, 0] width 0 height 0
click at [730, 408] on button "Save & New" at bounding box center [753, 401] width 90 height 29
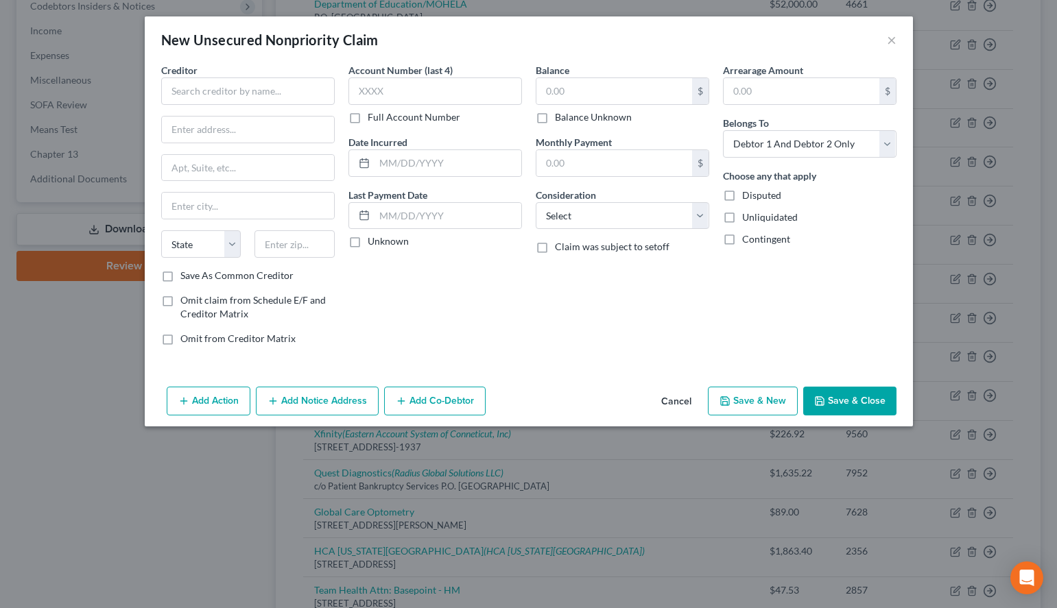
click at [750, 48] on div "New Unsecured Nonpriority Claim ×" at bounding box center [529, 39] width 768 height 47
click at [333, 91] on input "text" at bounding box center [248, 90] width 174 height 27
paste input "Emergency Medicine Services of [GEOGRAPHIC_DATA]"
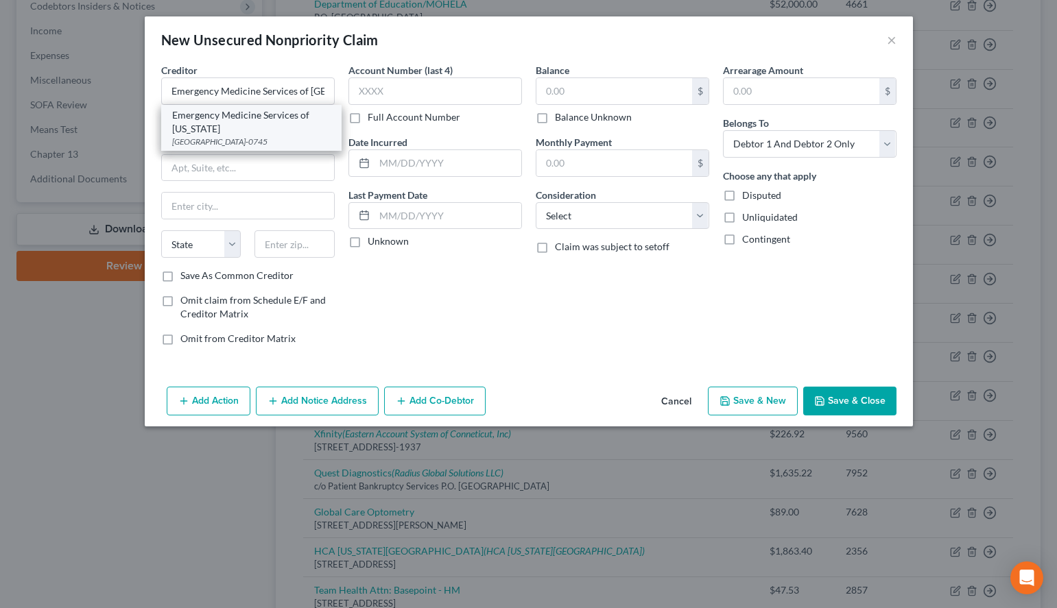
click at [238, 125] on div "Emergency Medicine Services of [US_STATE]" at bounding box center [251, 121] width 158 height 27
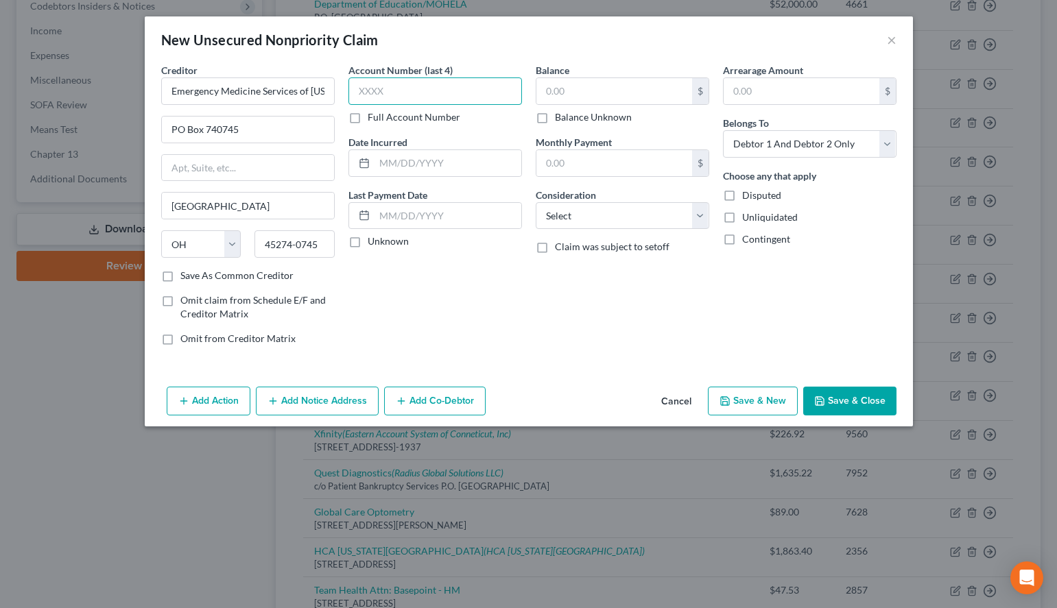
click at [446, 102] on input "text" at bounding box center [435, 90] width 174 height 27
click at [625, 57] on div "New Unsecured Nonpriority Claim ×" at bounding box center [529, 39] width 768 height 47
click at [427, 88] on input "text" at bounding box center [435, 90] width 174 height 27
click at [401, 242] on label "Unknown" at bounding box center [388, 242] width 41 height 14
click at [382, 242] on input "Unknown" at bounding box center [377, 239] width 9 height 9
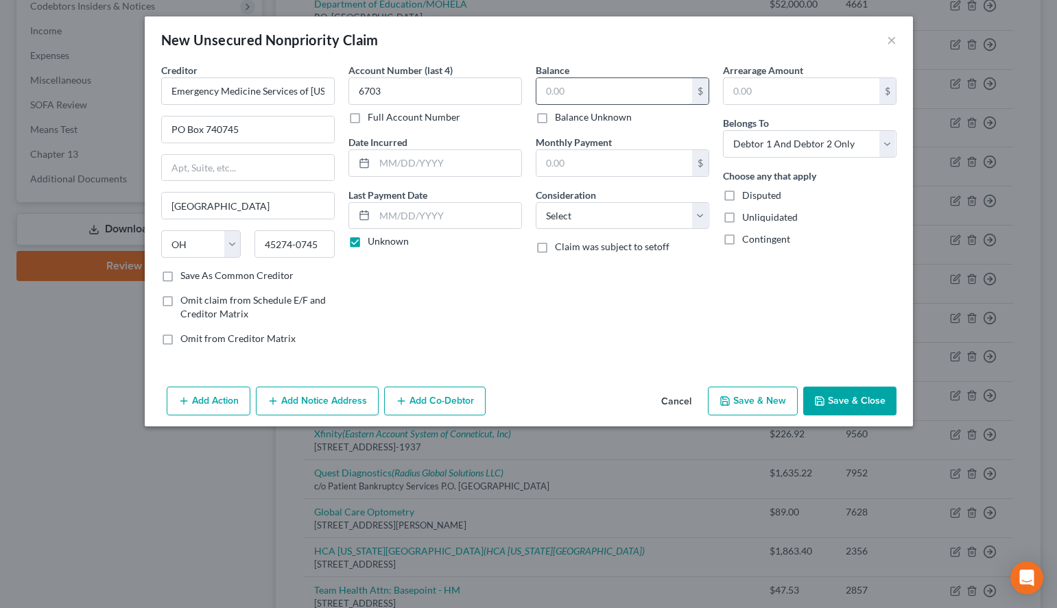
click at [630, 89] on input "text" at bounding box center [614, 91] width 156 height 26
click at [536, 202] on select "Select Cable / Satellite Services Collection Agency Credit Card Debt Debt Couns…" at bounding box center [623, 215] width 174 height 27
click option "Medical Services" at bounding box center [0, 0] width 0 height 0
click at [723, 130] on select "Select Debtor 1 Only Debtor 2 Only Debtor 1 And Debtor 2 Only At Least One Of T…" at bounding box center [810, 143] width 174 height 27
click option "Debtor 2 Only" at bounding box center [0, 0] width 0 height 0
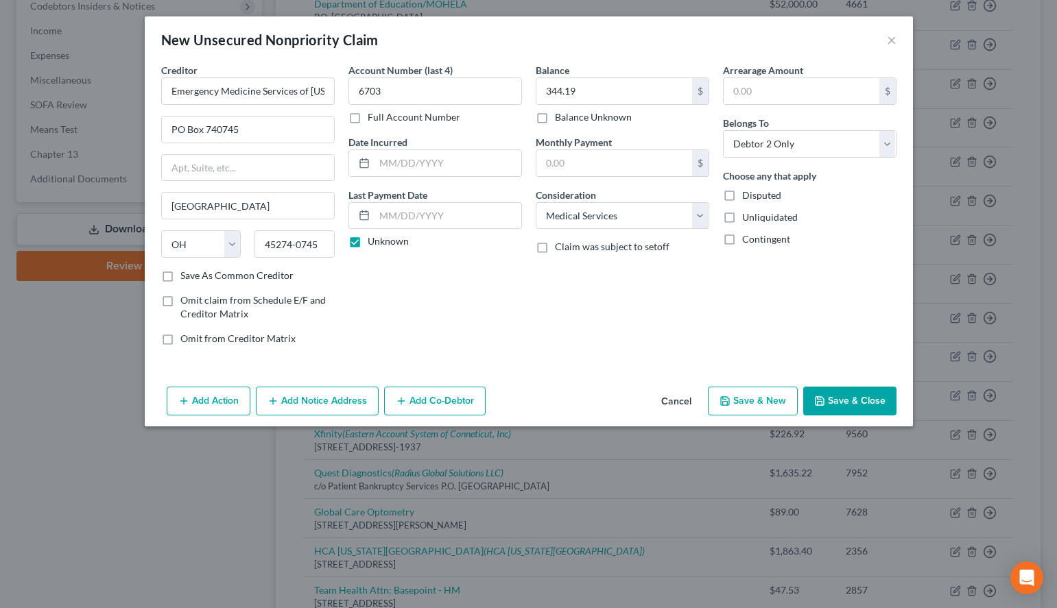
click at [758, 36] on div "New Unsecured Nonpriority Claim ×" at bounding box center [529, 39] width 768 height 47
click at [761, 405] on button "Save & New" at bounding box center [753, 401] width 90 height 29
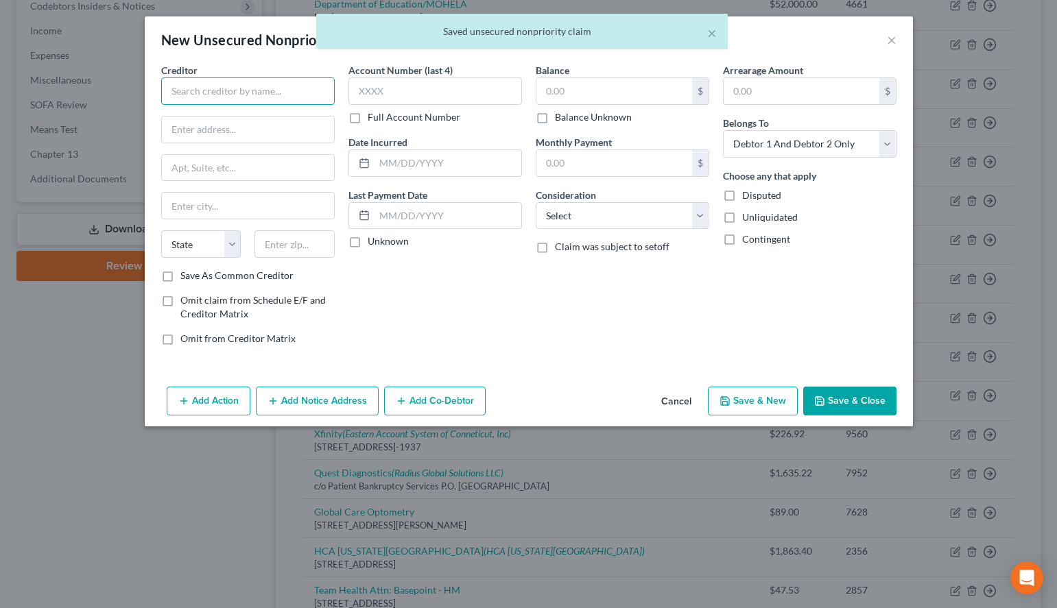
click at [273, 94] on input "text" at bounding box center [248, 90] width 174 height 27
paste input "UF Health"
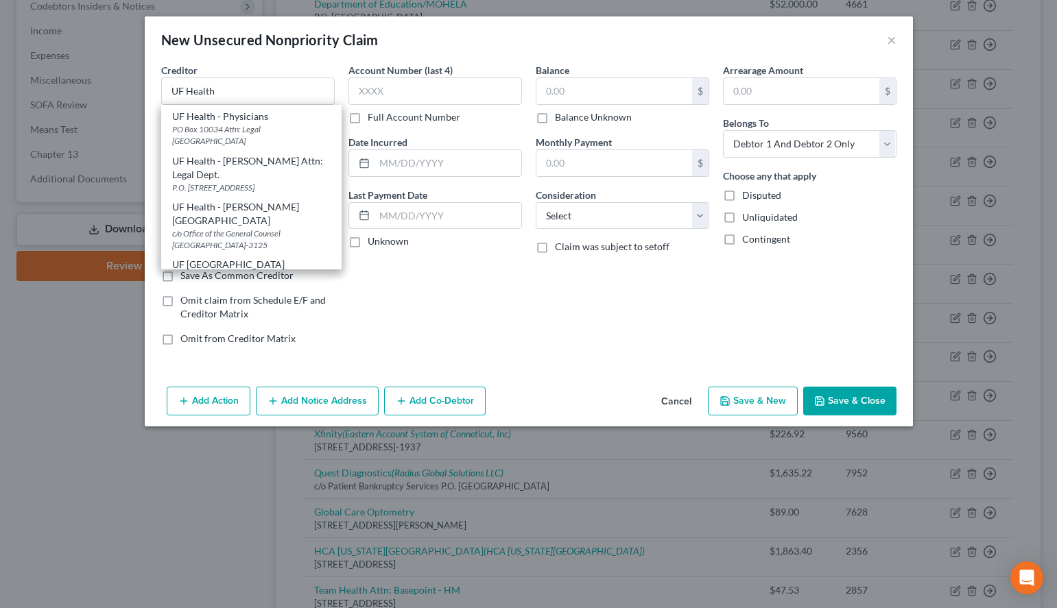
scroll to position [108, 0]
click at [276, 226] on div "c/o Office of the General Counsel [GEOGRAPHIC_DATA]-3125" at bounding box center [251, 237] width 158 height 23
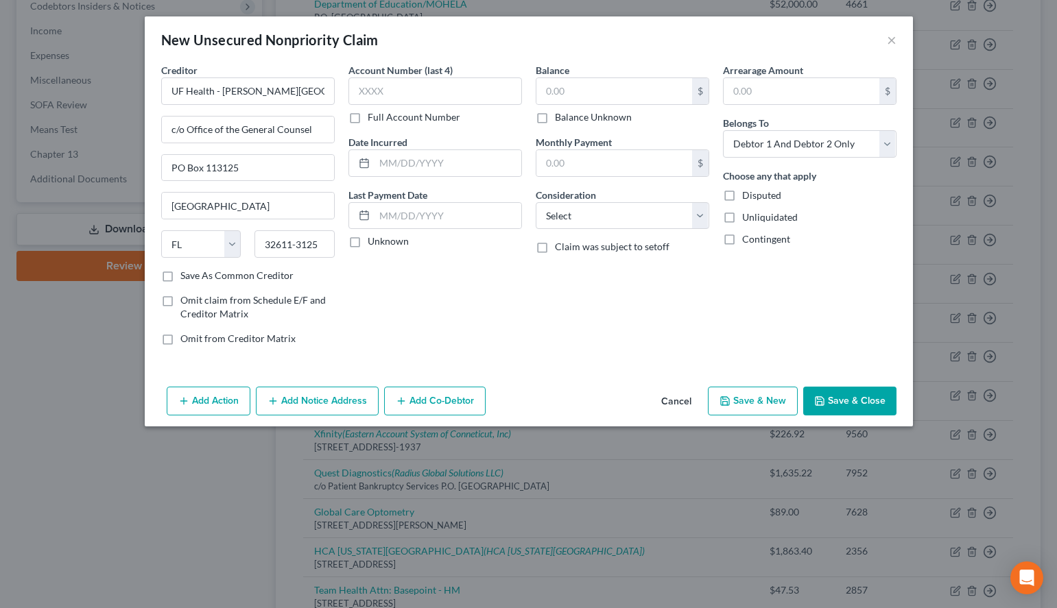
scroll to position [0, 0]
click at [402, 93] on input "text" at bounding box center [435, 90] width 174 height 27
click at [368, 243] on label "Unknown" at bounding box center [388, 242] width 41 height 14
click at [373, 243] on input "Unknown" at bounding box center [377, 239] width 9 height 9
click at [588, 84] on input "text" at bounding box center [614, 91] width 156 height 26
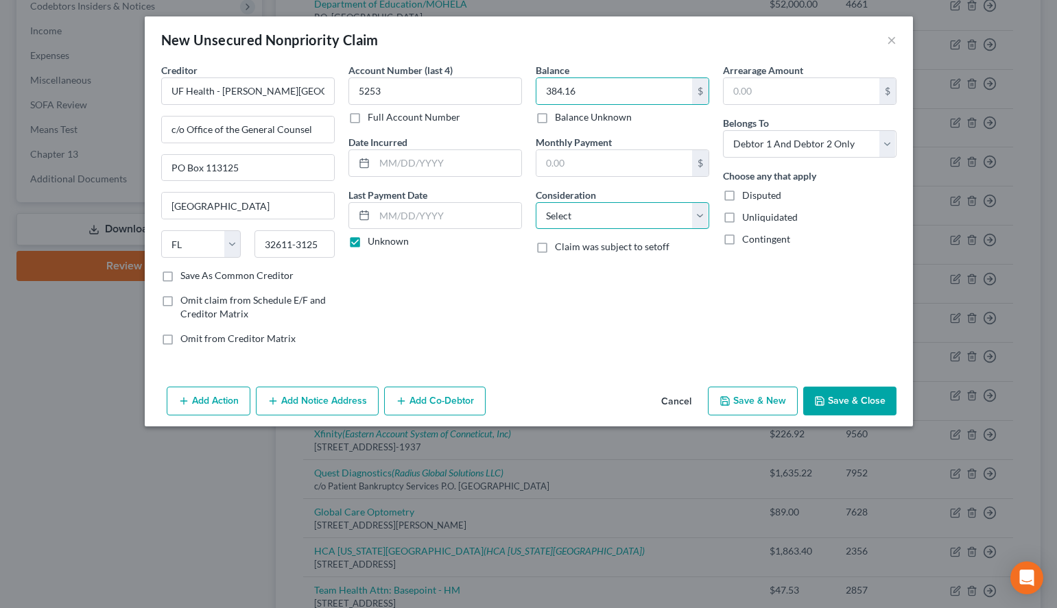
click at [536, 202] on select "Select Cable / Satellite Services Collection Agency Credit Card Debt Debt Couns…" at bounding box center [623, 215] width 174 height 27
click option "Medical Services" at bounding box center [0, 0] width 0 height 0
click at [723, 130] on select "Select Debtor 1 Only Debtor 2 Only Debtor 1 And Debtor 2 Only At Least One Of T…" at bounding box center [810, 143] width 174 height 27
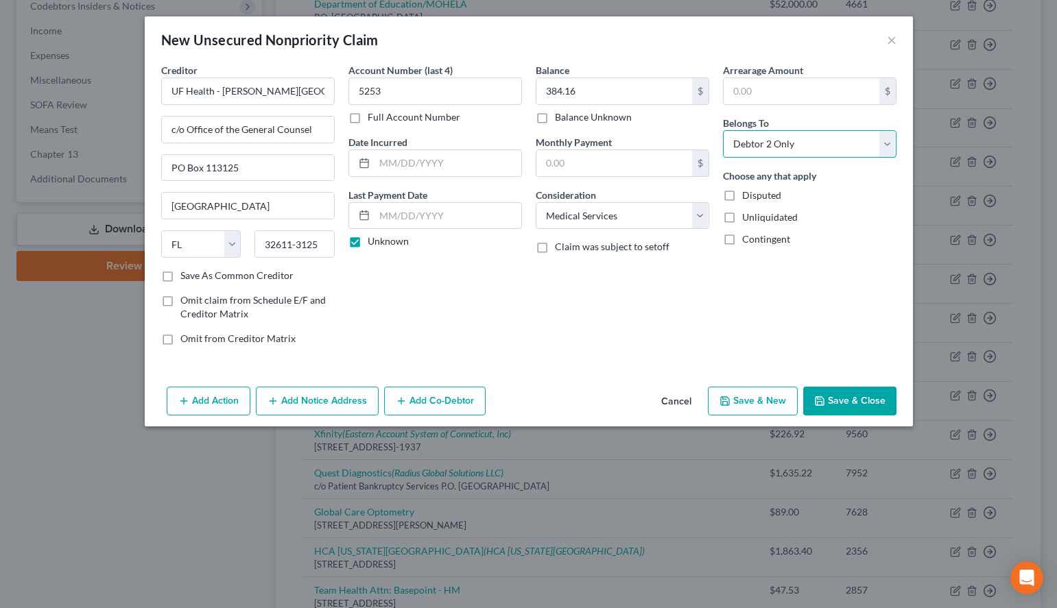
click option "Debtor 2 Only" at bounding box center [0, 0] width 0 height 0
click at [687, 46] on div "New Unsecured Nonpriority Claim ×" at bounding box center [529, 39] width 768 height 47
click at [743, 402] on button "Save & New" at bounding box center [753, 401] width 90 height 29
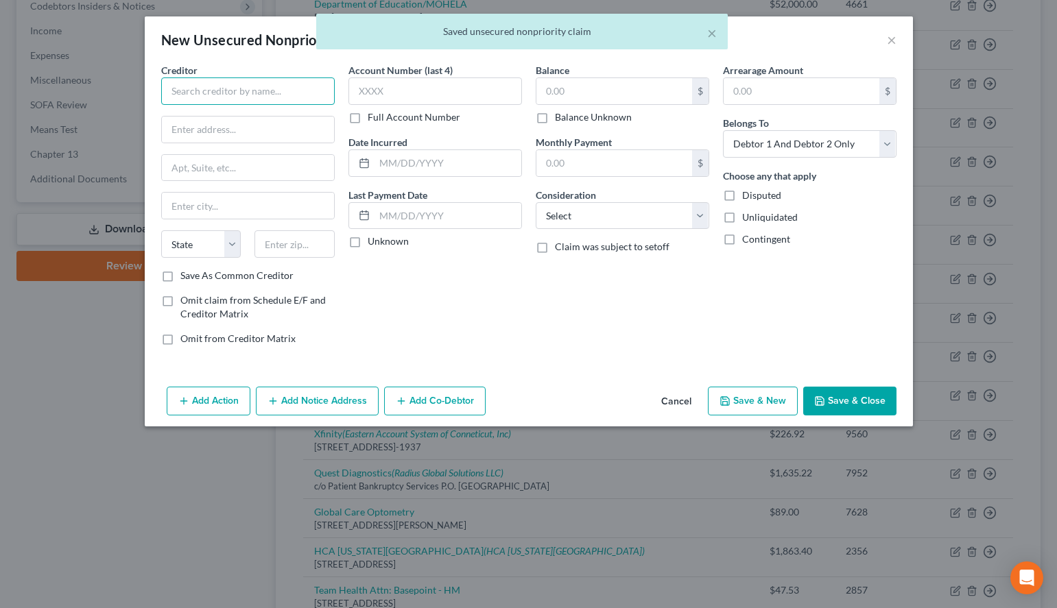
click at [248, 82] on input "text" at bounding box center [248, 90] width 174 height 27
paste input "Amerimed Emergency Medical Services"
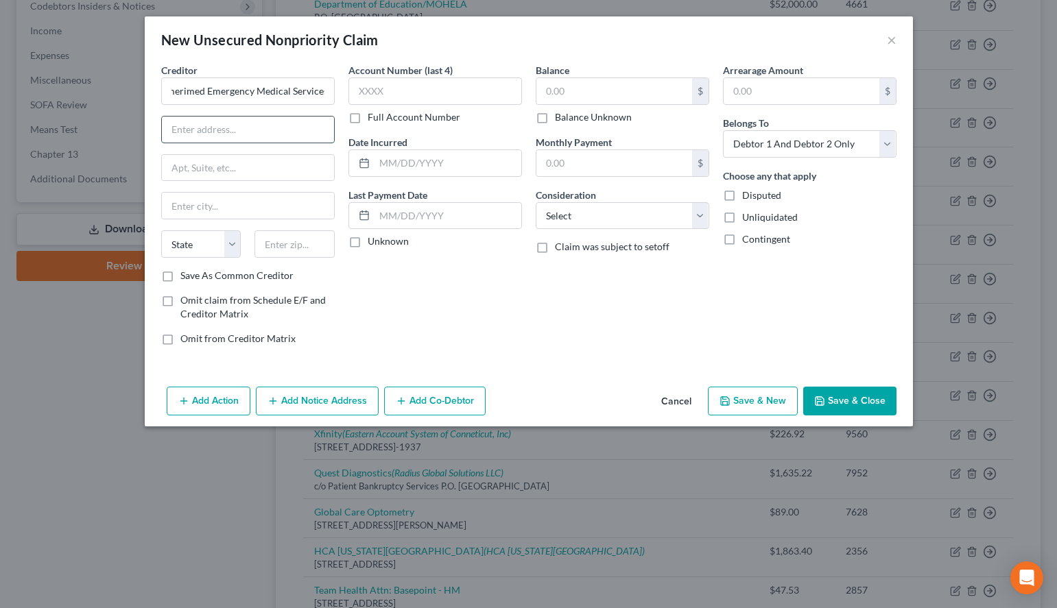
click at [193, 130] on input "text" at bounding box center [248, 130] width 172 height 26
drag, startPoint x: 206, startPoint y: 87, endPoint x: 355, endPoint y: 90, distance: 148.9
click at [335, 90] on input "Amerimed Emergency Medical Services" at bounding box center [248, 90] width 174 height 27
paste input "Emergency Medical Services"
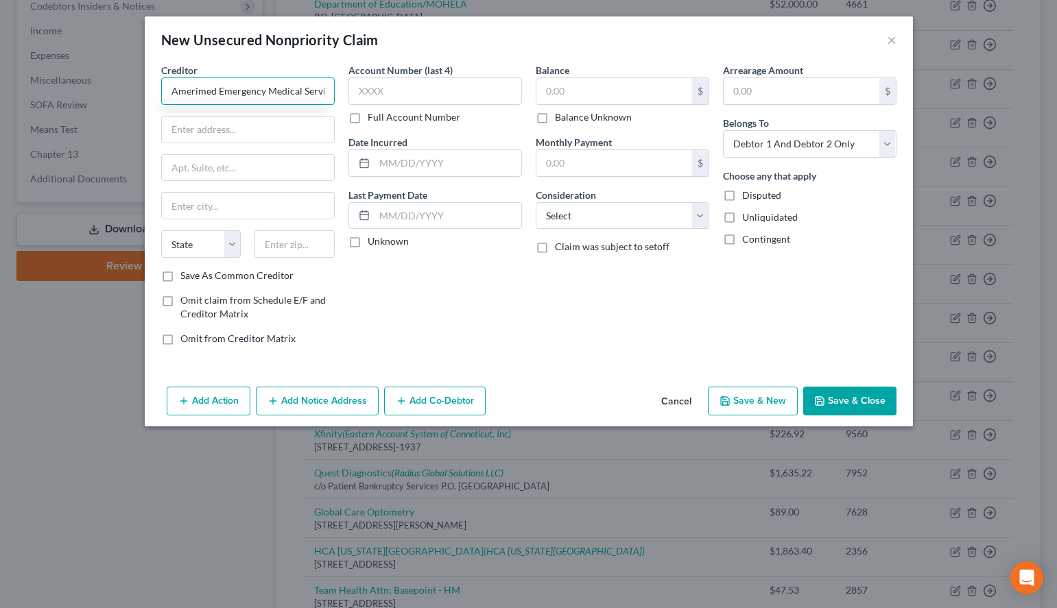
scroll to position [0, 12]
click at [228, 132] on input "text" at bounding box center [248, 130] width 172 height 26
click at [787, 54] on div "New Unsecured Nonpriority Claim ×" at bounding box center [529, 39] width 768 height 47
click at [265, 136] on input "text" at bounding box center [248, 130] width 172 height 26
click at [287, 403] on button "Add Notice Address" at bounding box center [317, 401] width 123 height 29
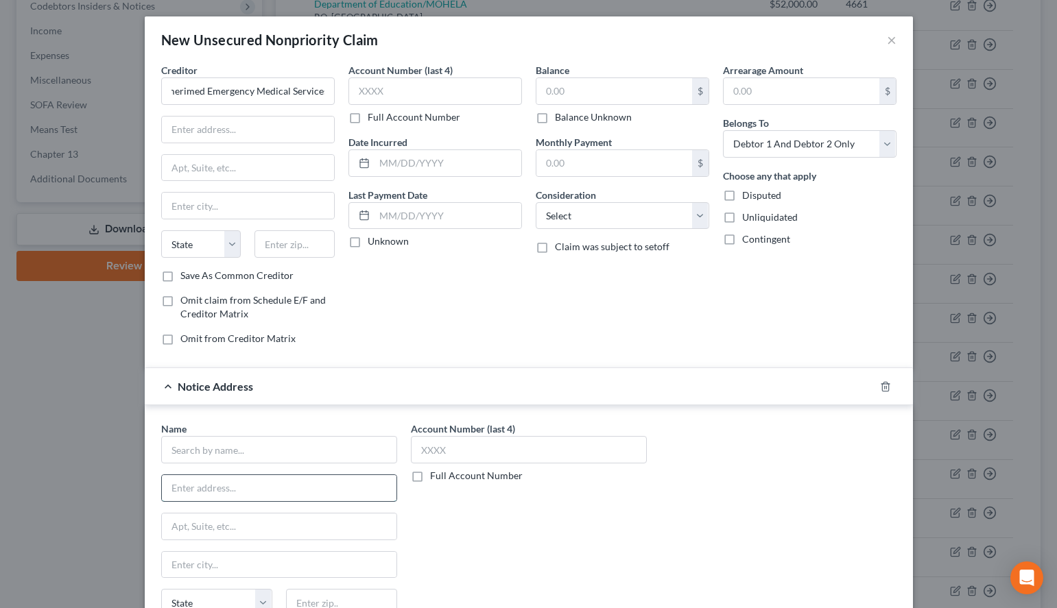
click at [248, 494] on input "text" at bounding box center [279, 488] width 235 height 26
paste input "[STREET_ADDRESS][PERSON_NAME]"
click at [221, 137] on input "text" at bounding box center [248, 130] width 172 height 26
paste input "[STREET_ADDRESS]"
click at [740, 41] on div "New Unsecured Nonpriority Claim ×" at bounding box center [529, 39] width 768 height 47
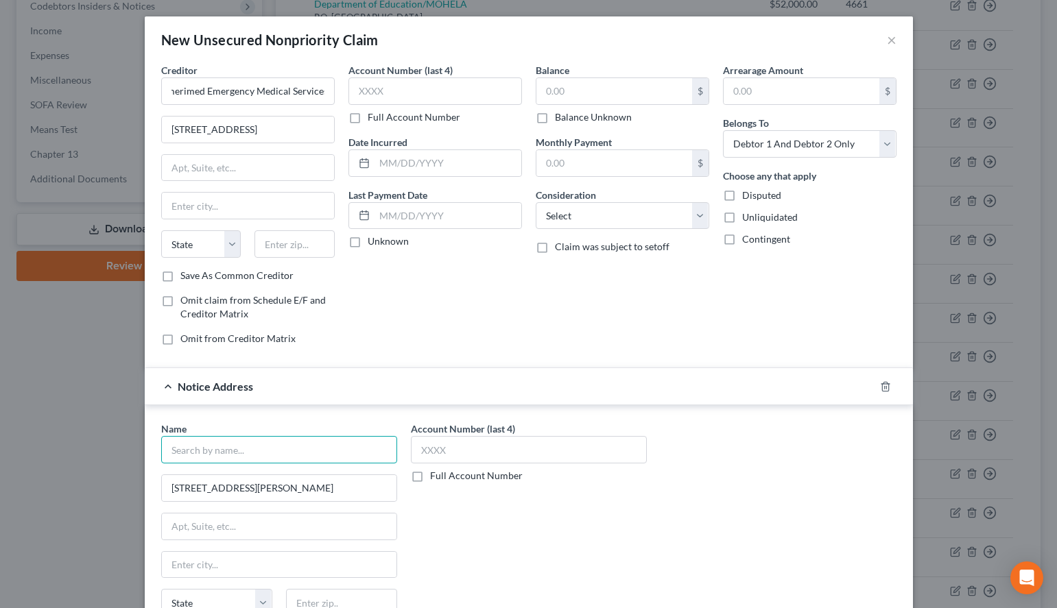
click at [272, 446] on input "text" at bounding box center [279, 449] width 236 height 27
paste input "Amerimed Emergency Medical Services"
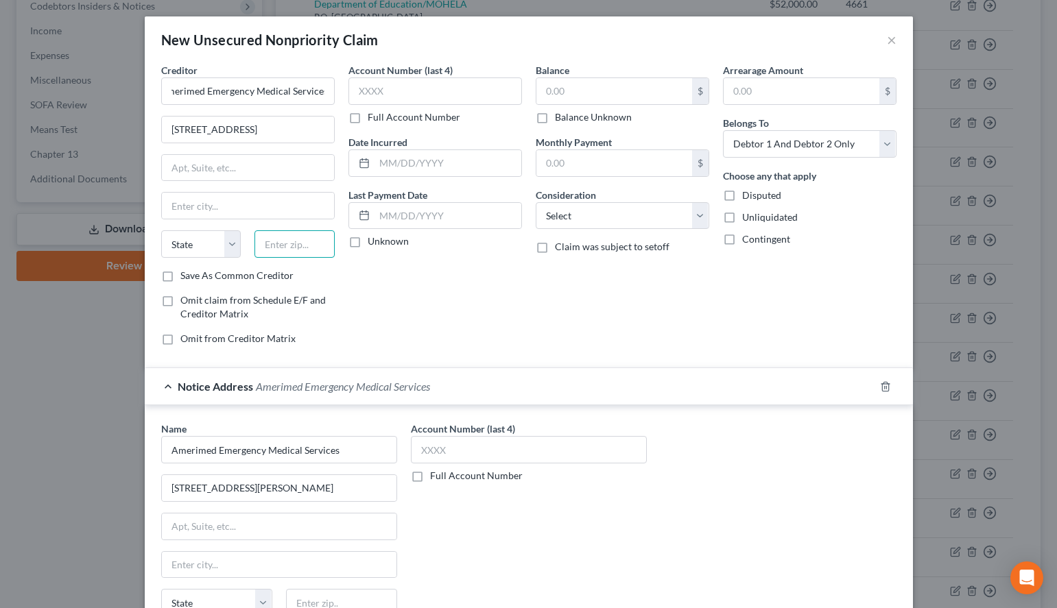
click at [296, 245] on input "text" at bounding box center [294, 243] width 80 height 27
paste input "30518"
click at [437, 296] on div "Account Number (last 4) Full Account Number Date Incurred Last Payment Date Unk…" at bounding box center [435, 210] width 187 height 294
click at [219, 276] on label "Save As Common Creditor" at bounding box center [236, 276] width 113 height 14
click at [195, 276] on input "Save As Common Creditor" at bounding box center [190, 273] width 9 height 9
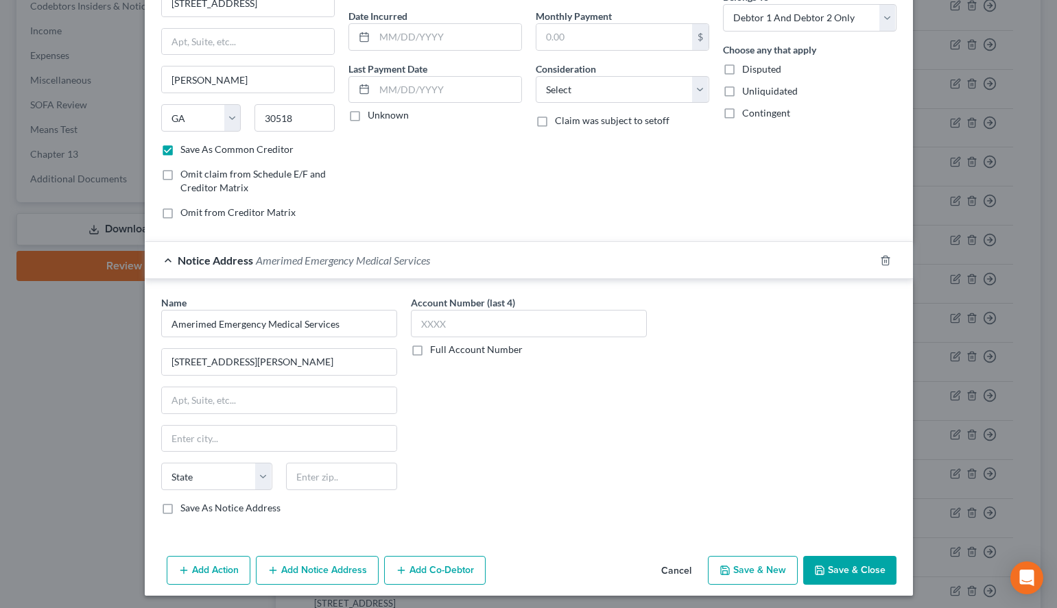
scroll to position [130, 0]
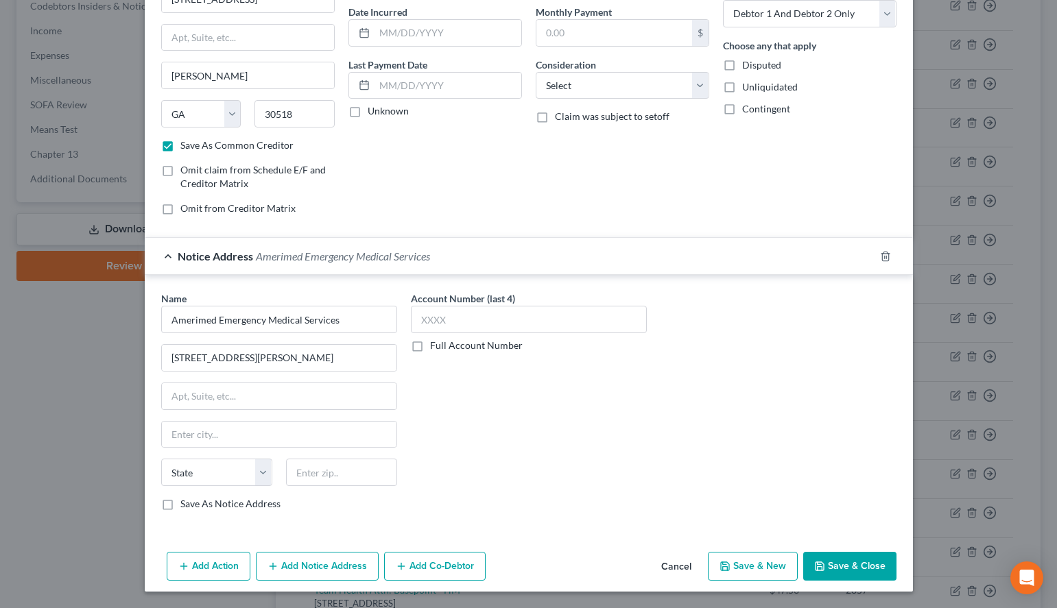
click at [777, 358] on div "Name * Amerimed Emergency Medical Services [GEOGRAPHIC_DATA][PERSON_NAME][US_ST…" at bounding box center [528, 406] width 749 height 230
click at [355, 466] on input "text" at bounding box center [341, 472] width 111 height 27
paste input "31204"
drag, startPoint x: 514, startPoint y: 465, endPoint x: 525, endPoint y: 462, distance: 10.8
click at [521, 464] on div "Account Number (last 4) Full Account Number" at bounding box center [529, 406] width 250 height 230
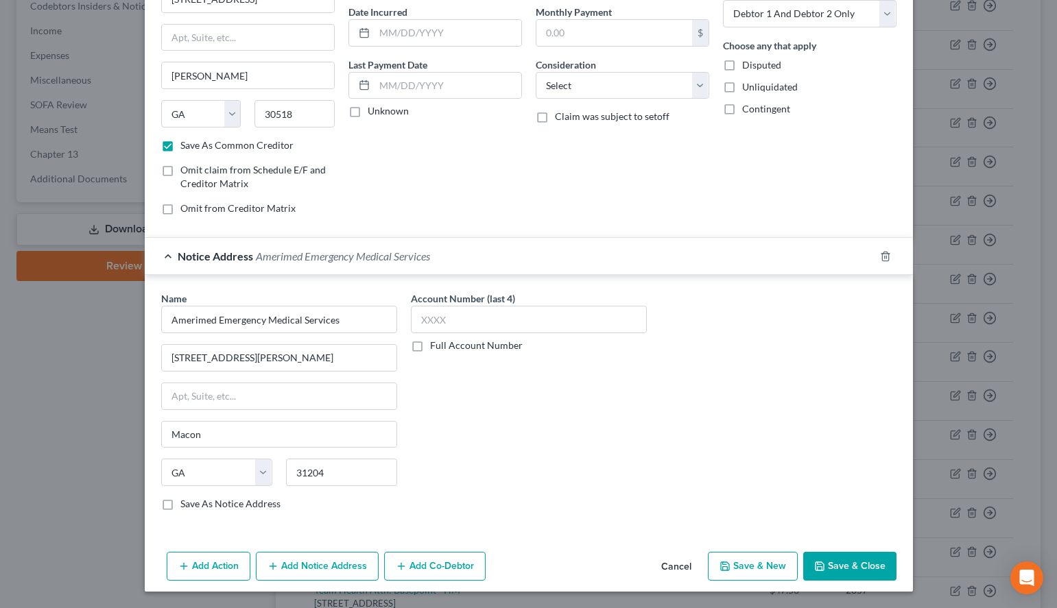
click at [263, 498] on label "Save As Notice Address" at bounding box center [230, 504] width 100 height 14
click at [195, 498] on input "Save As Notice Address" at bounding box center [190, 501] width 9 height 9
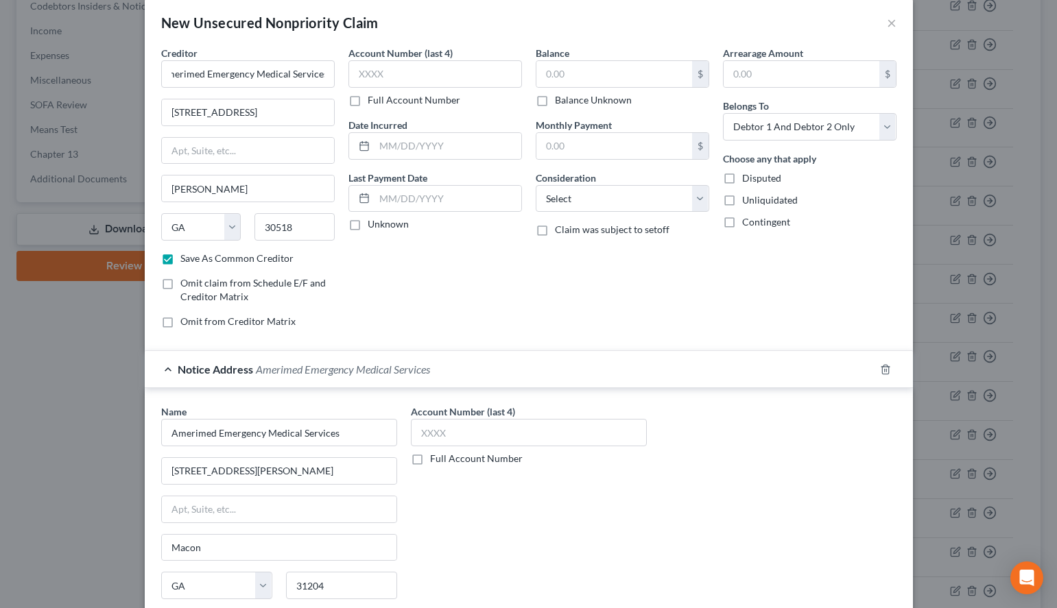
scroll to position [0, 0]
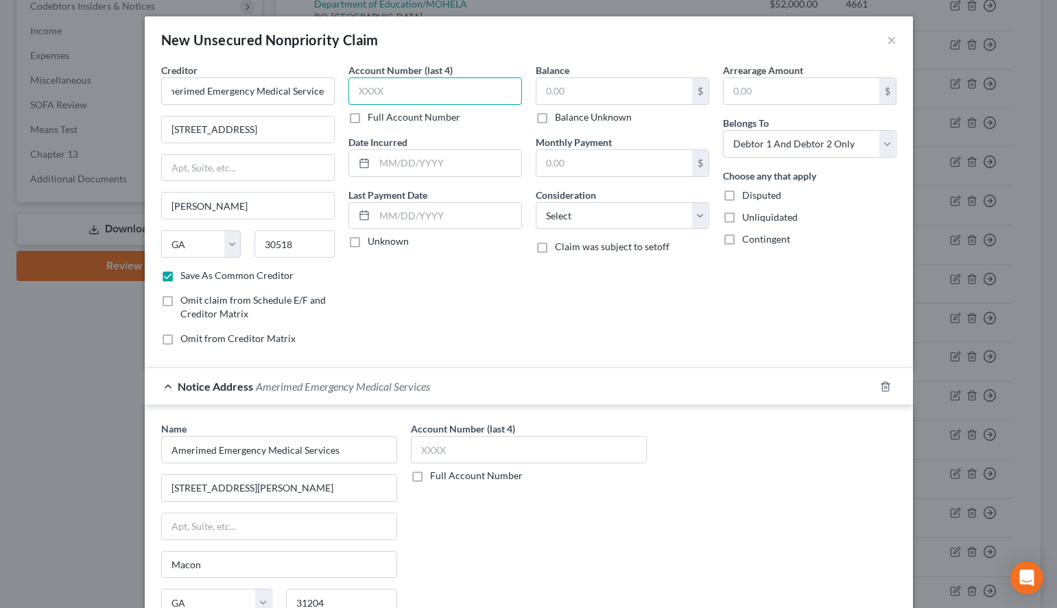
click at [422, 86] on input "text" at bounding box center [435, 90] width 174 height 27
click at [684, 321] on div "Balance $ Balance Unknown Balance Undetermined $ Balance Unknown Monthly Paymen…" at bounding box center [622, 210] width 187 height 294
click at [466, 109] on div "Account Number (last 4) Full Account Number" at bounding box center [435, 93] width 174 height 61
click at [461, 100] on input "text" at bounding box center [435, 90] width 174 height 27
click at [405, 246] on label "Unknown" at bounding box center [388, 242] width 41 height 14
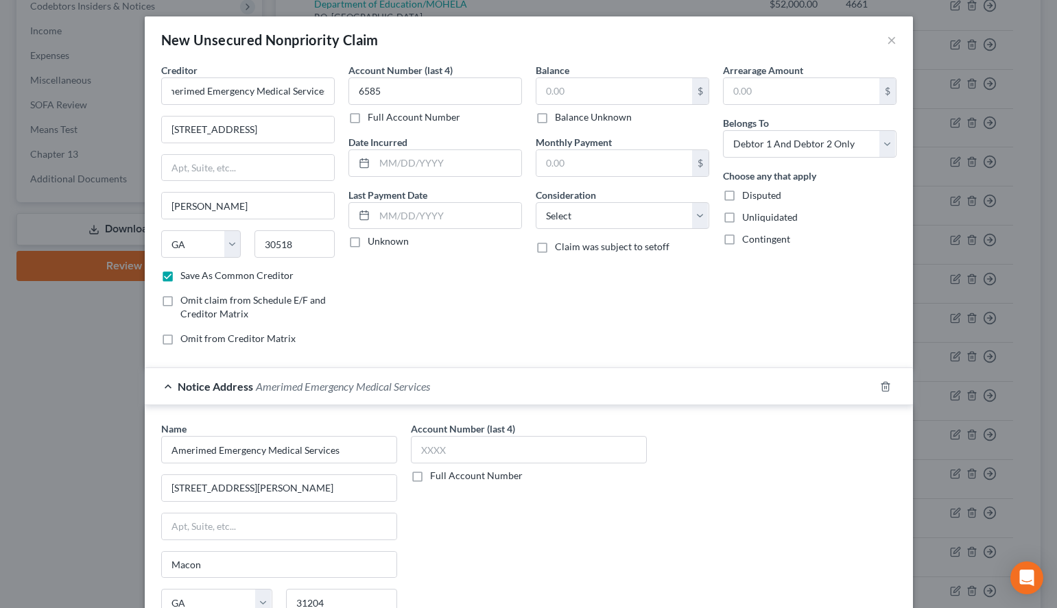
click at [382, 243] on input "Unknown" at bounding box center [377, 239] width 9 height 9
click at [506, 442] on input "text" at bounding box center [529, 449] width 236 height 27
click at [232, 88] on input "Amerimed Emergency Medical Services" at bounding box center [248, 90] width 174 height 27
click at [593, 95] on input "text" at bounding box center [614, 91] width 156 height 26
click at [690, 92] on input "text" at bounding box center [614, 91] width 156 height 26
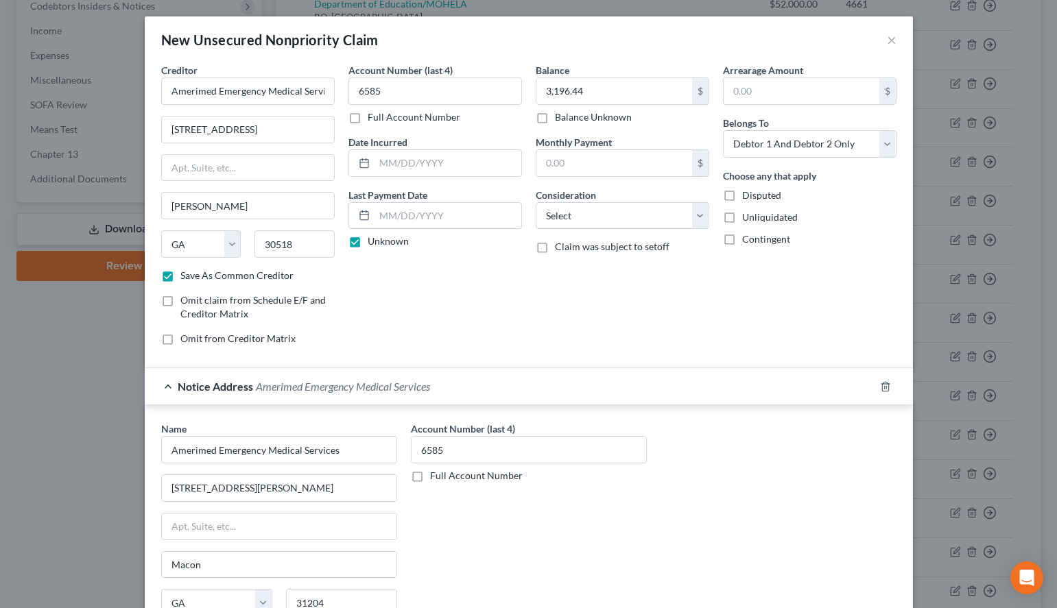
click at [403, 243] on label "Unknown" at bounding box center [388, 242] width 41 height 14
click at [382, 243] on input "Unknown" at bounding box center [377, 239] width 9 height 9
click at [403, 163] on input "text" at bounding box center [447, 163] width 147 height 26
click at [536, 202] on select "Select Cable / Satellite Services Collection Agency Credit Card Debt Debt Couns…" at bounding box center [623, 215] width 174 height 27
click option "Medical Services" at bounding box center [0, 0] width 0 height 0
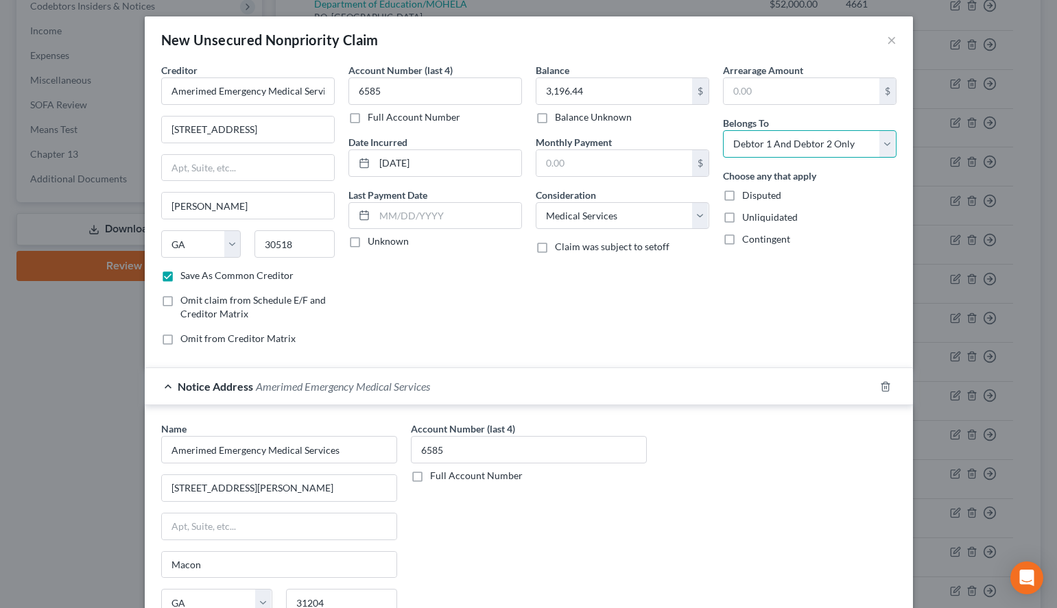
click at [723, 130] on select "Select Debtor 1 Only Debtor 2 Only Debtor 1 And Debtor 2 Only At Least One Of T…" at bounding box center [810, 143] width 174 height 27
click option "Debtor 1 Only" at bounding box center [0, 0] width 0 height 0
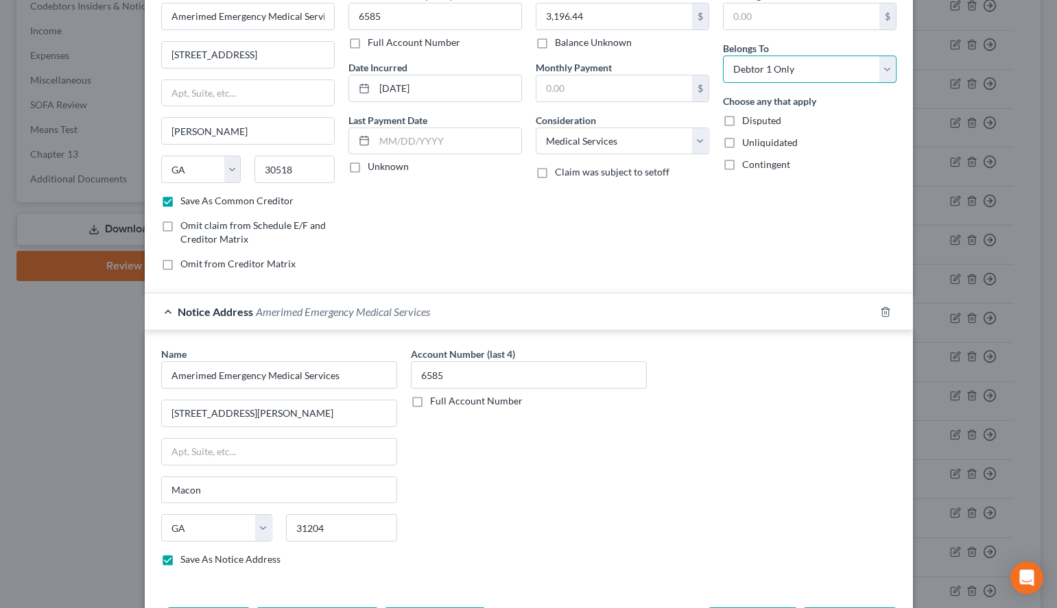
scroll to position [130, 0]
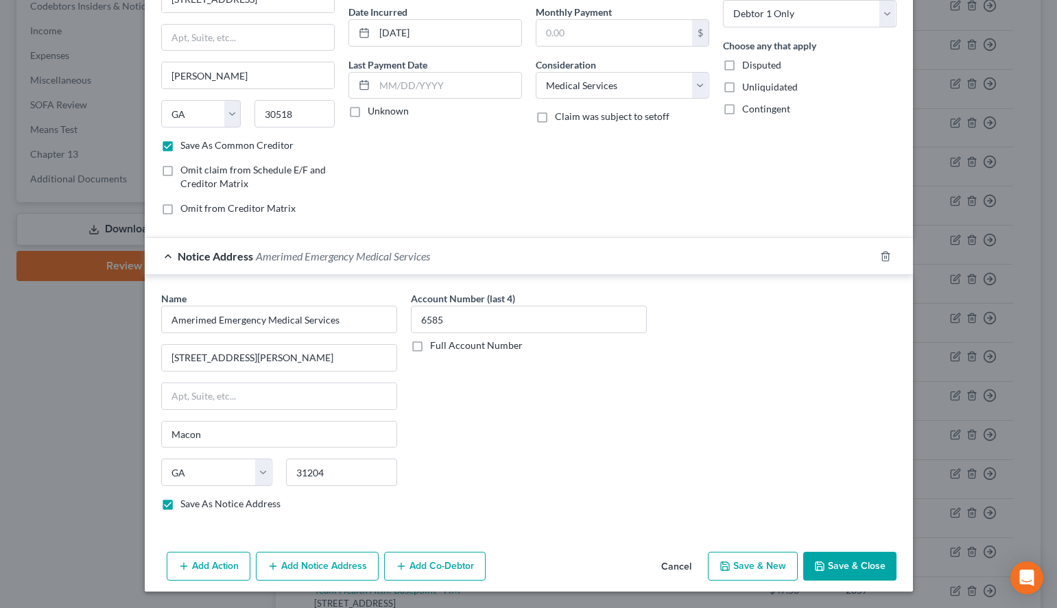
click at [836, 565] on button "Save & Close" at bounding box center [849, 566] width 93 height 29
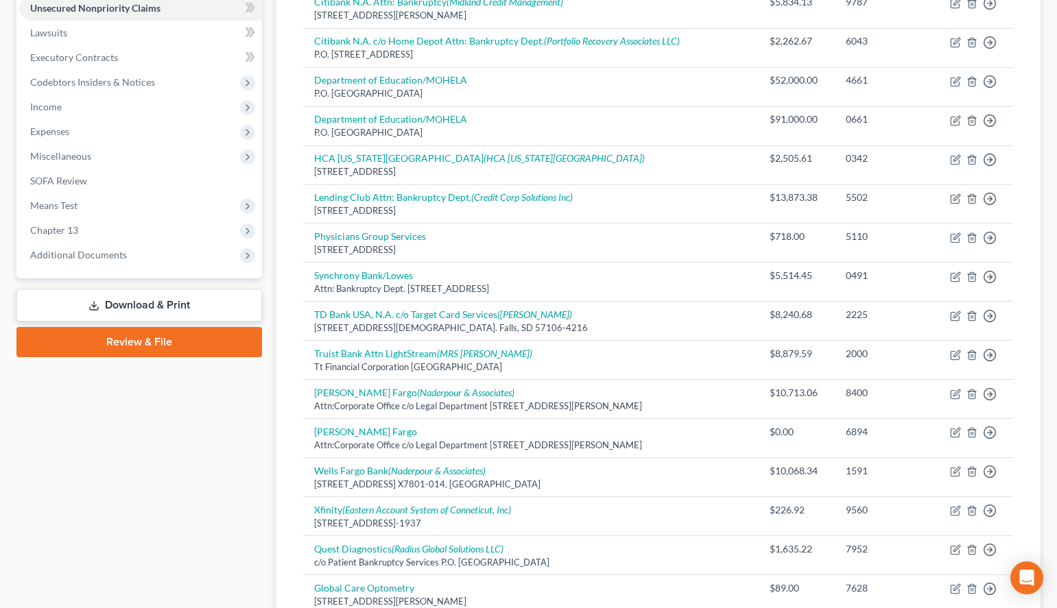
scroll to position [0, 0]
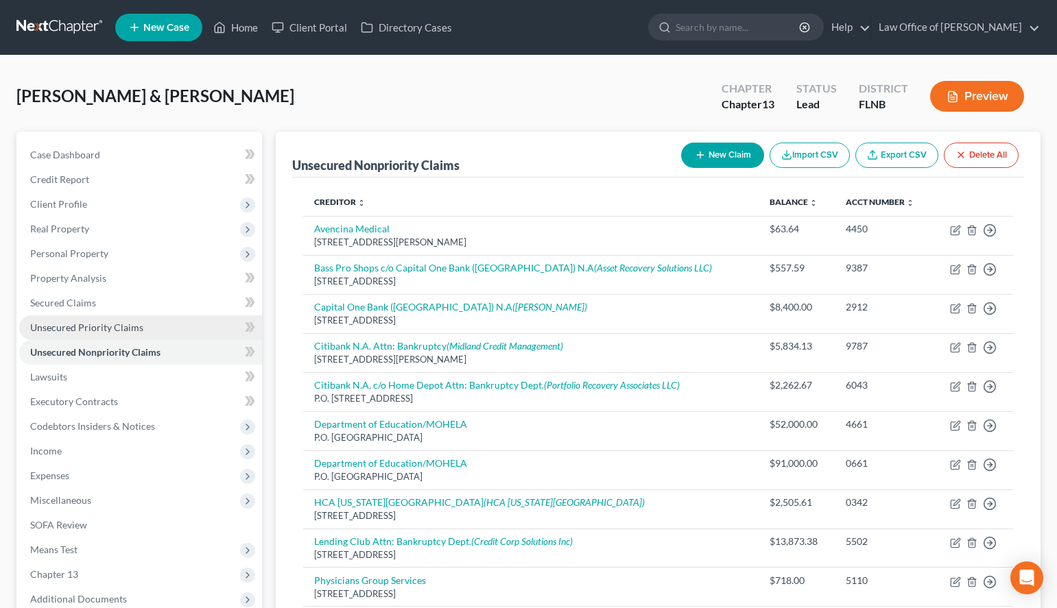
click at [108, 337] on link "Unsecured Priority Claims" at bounding box center [140, 327] width 243 height 25
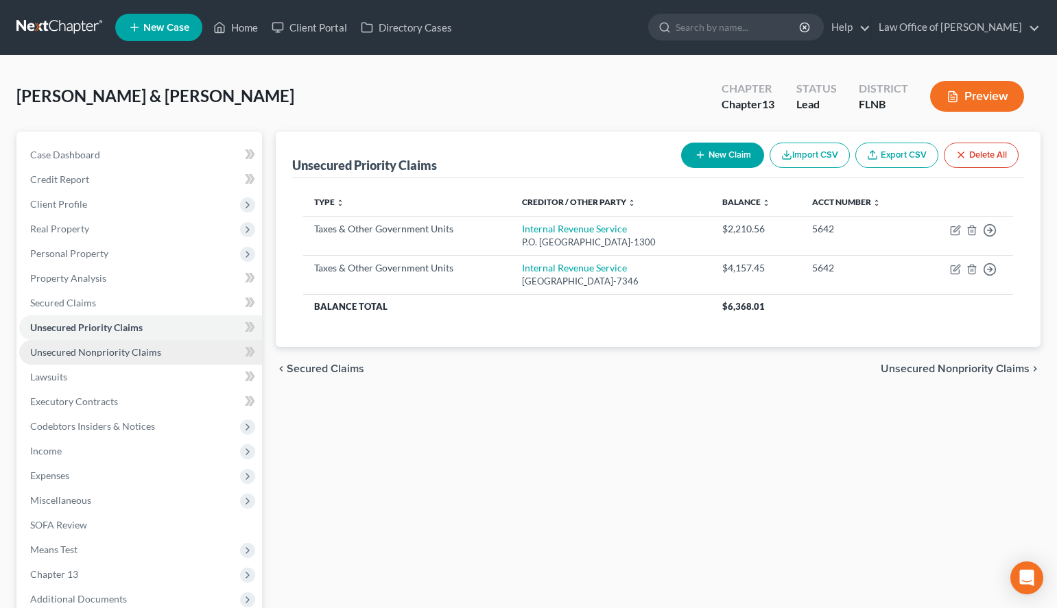
click at [136, 346] on span "Unsecured Nonpriority Claims" at bounding box center [95, 352] width 131 height 12
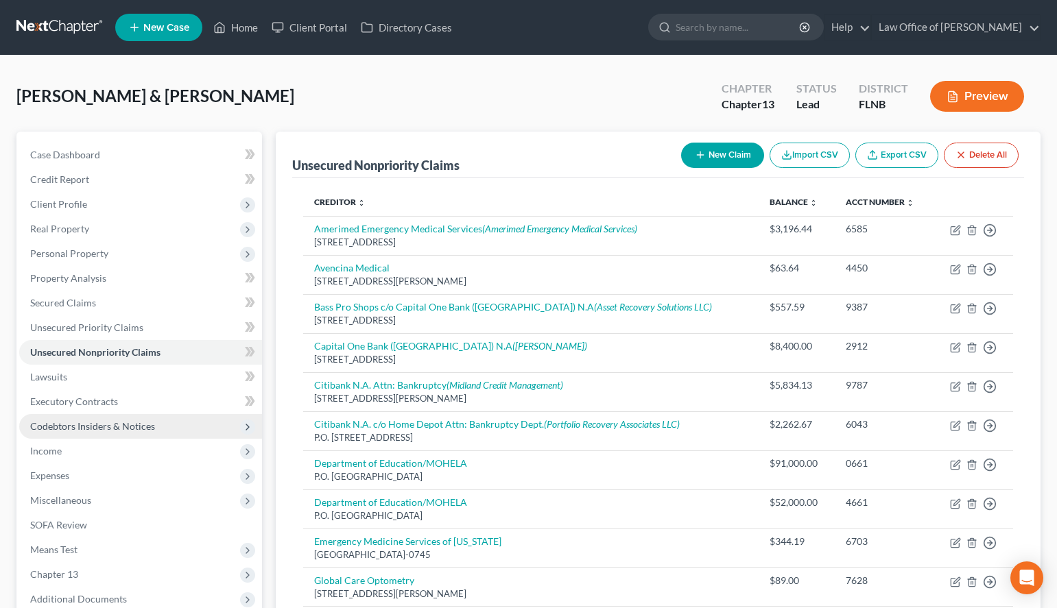
click at [119, 430] on span "Codebtors Insiders & Notices" at bounding box center [92, 426] width 125 height 12
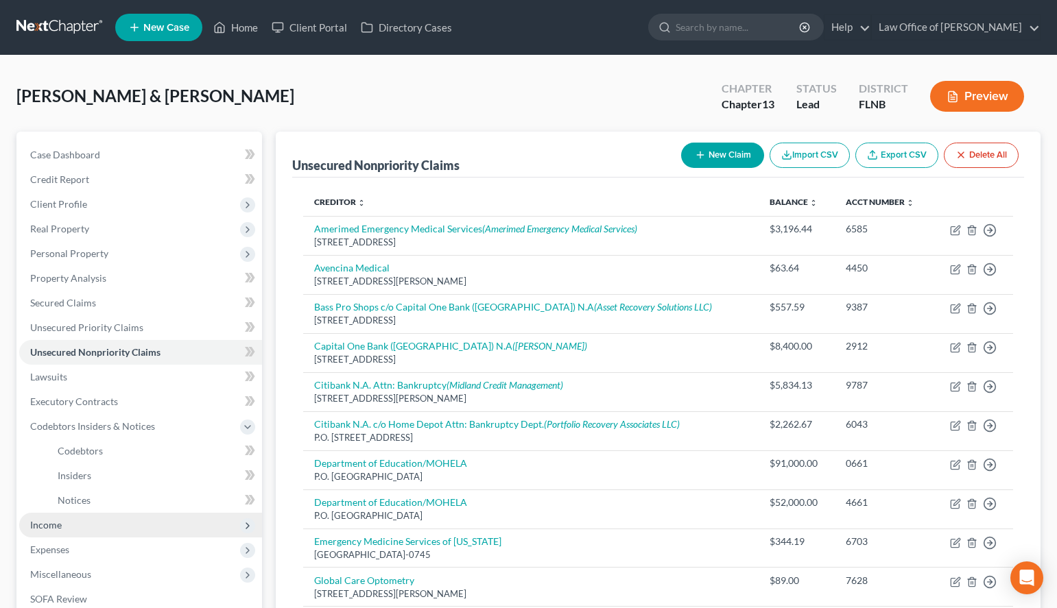
click at [115, 521] on span "Income" at bounding box center [140, 525] width 243 height 25
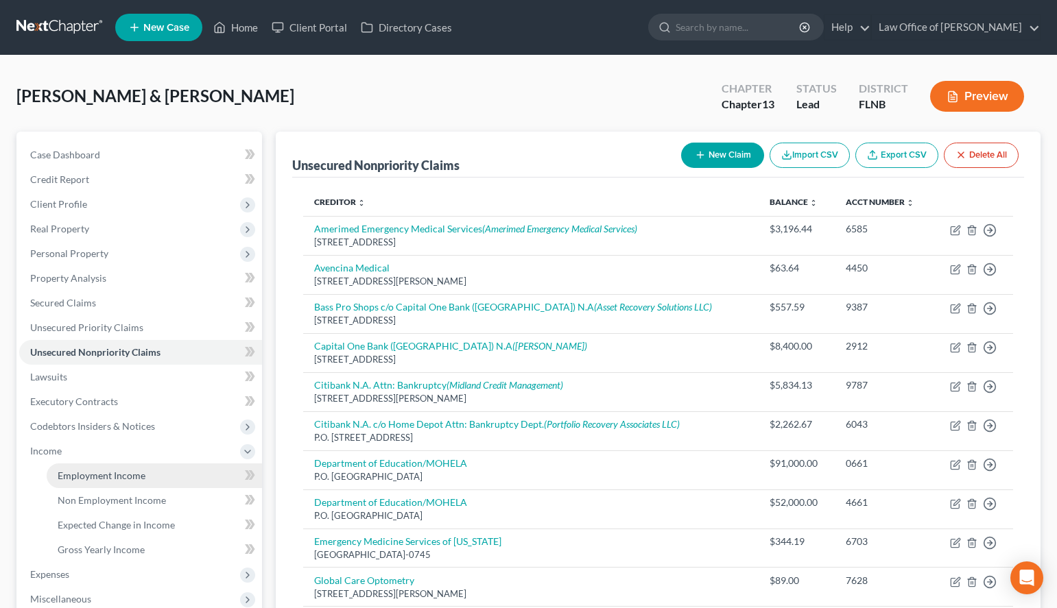
click at [119, 464] on link "Employment Income" at bounding box center [154, 476] width 215 height 25
